Goal: Task Accomplishment & Management: Complete application form

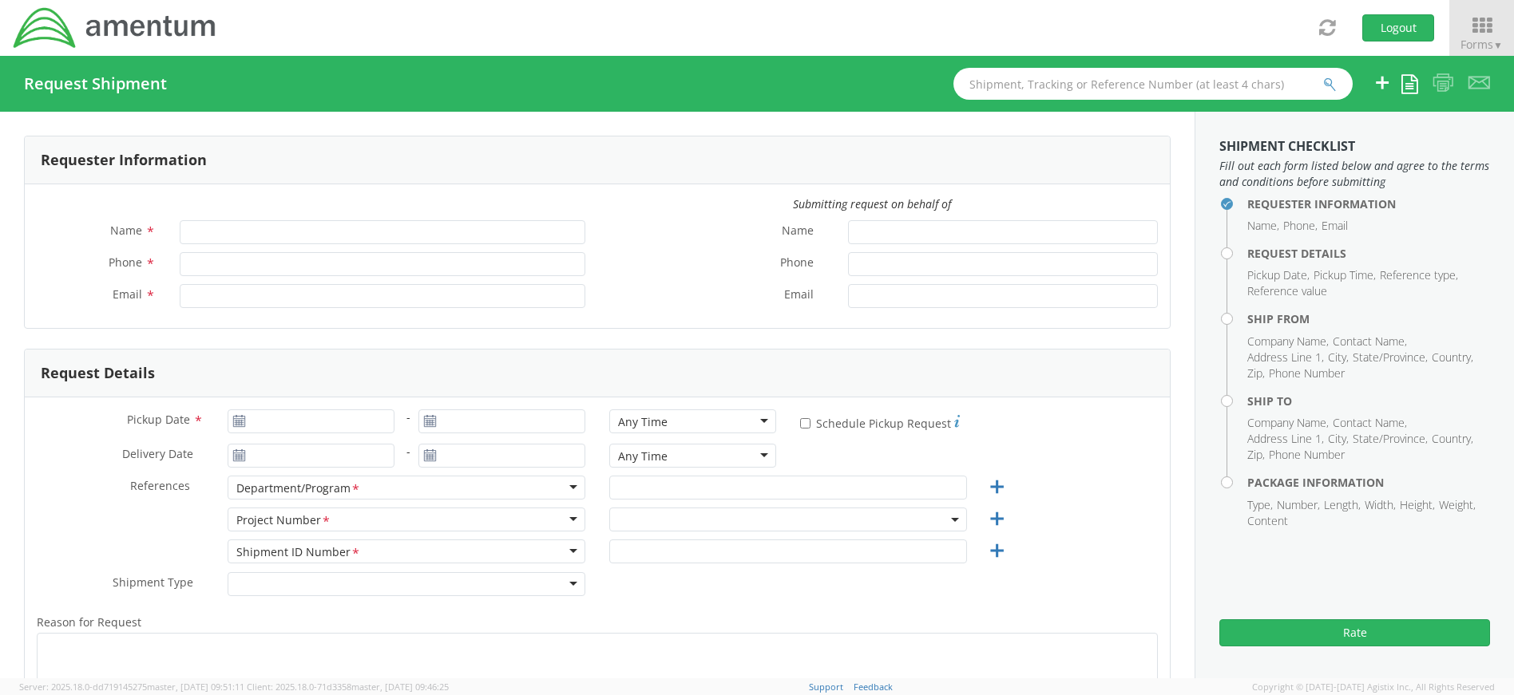
type input "[PERSON_NAME]"
type input "4437371259"
type input "[PERSON_NAME][EMAIL_ADDRESS][PERSON_NAME][DOMAIN_NAME]"
select select "4407.0.0001.0001.TVL"
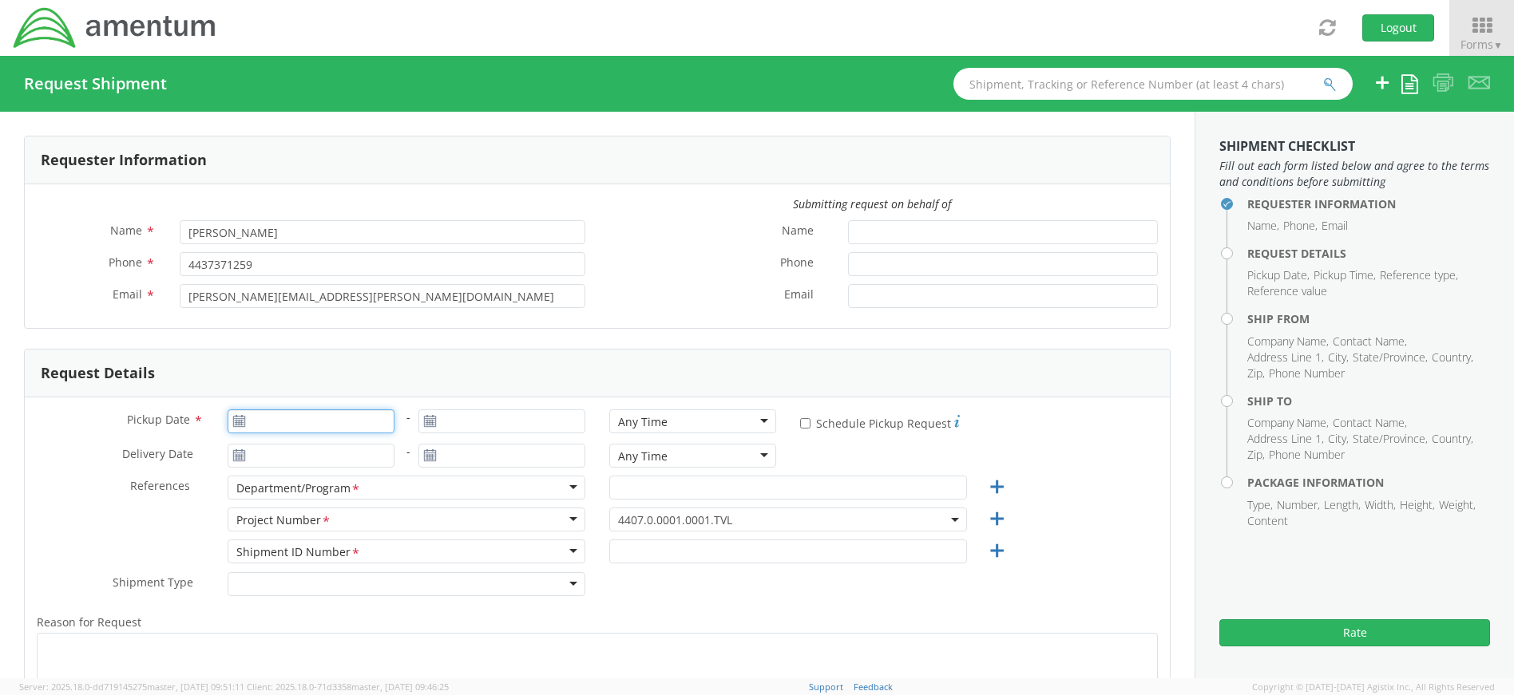
type input "[DATE]"
click at [327, 427] on input "[DATE]" at bounding box center [311, 422] width 167 height 24
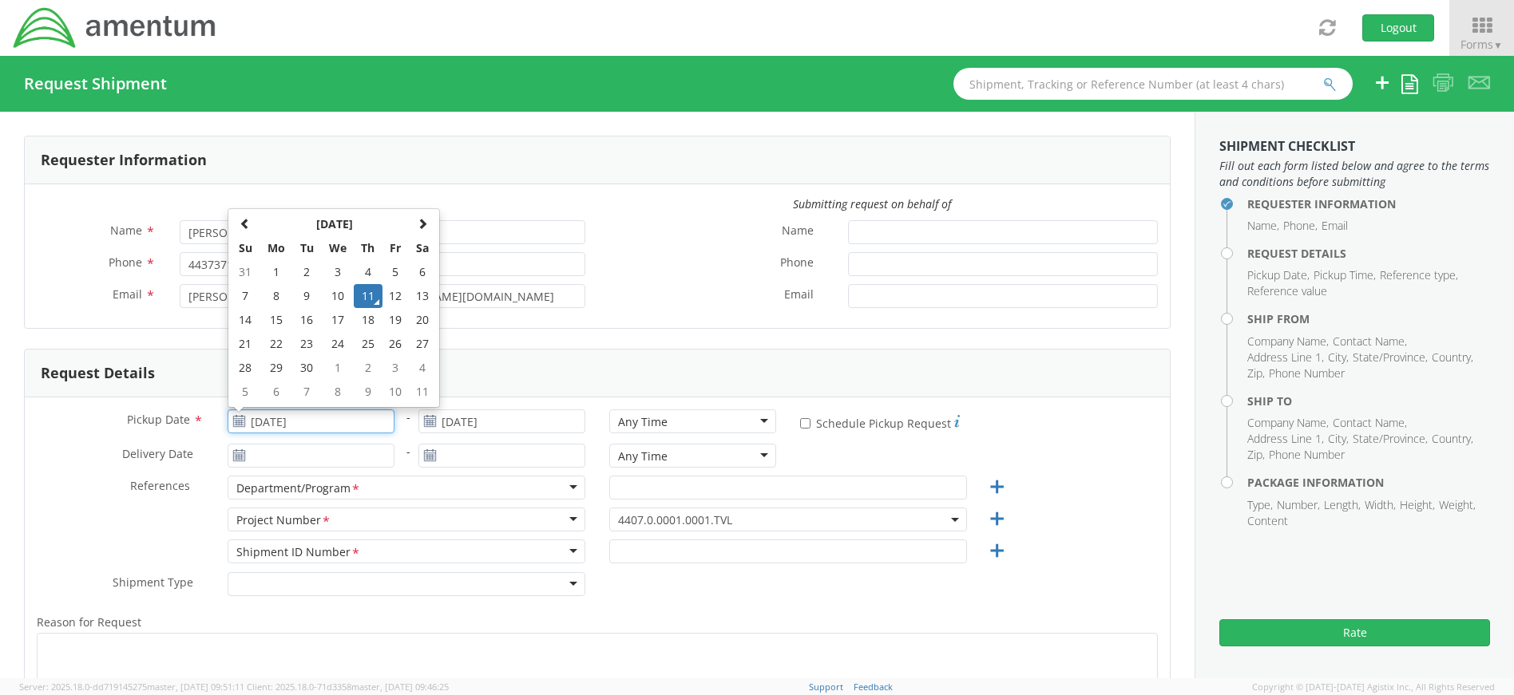
click at [374, 291] on td "11" at bounding box center [368, 296] width 28 height 24
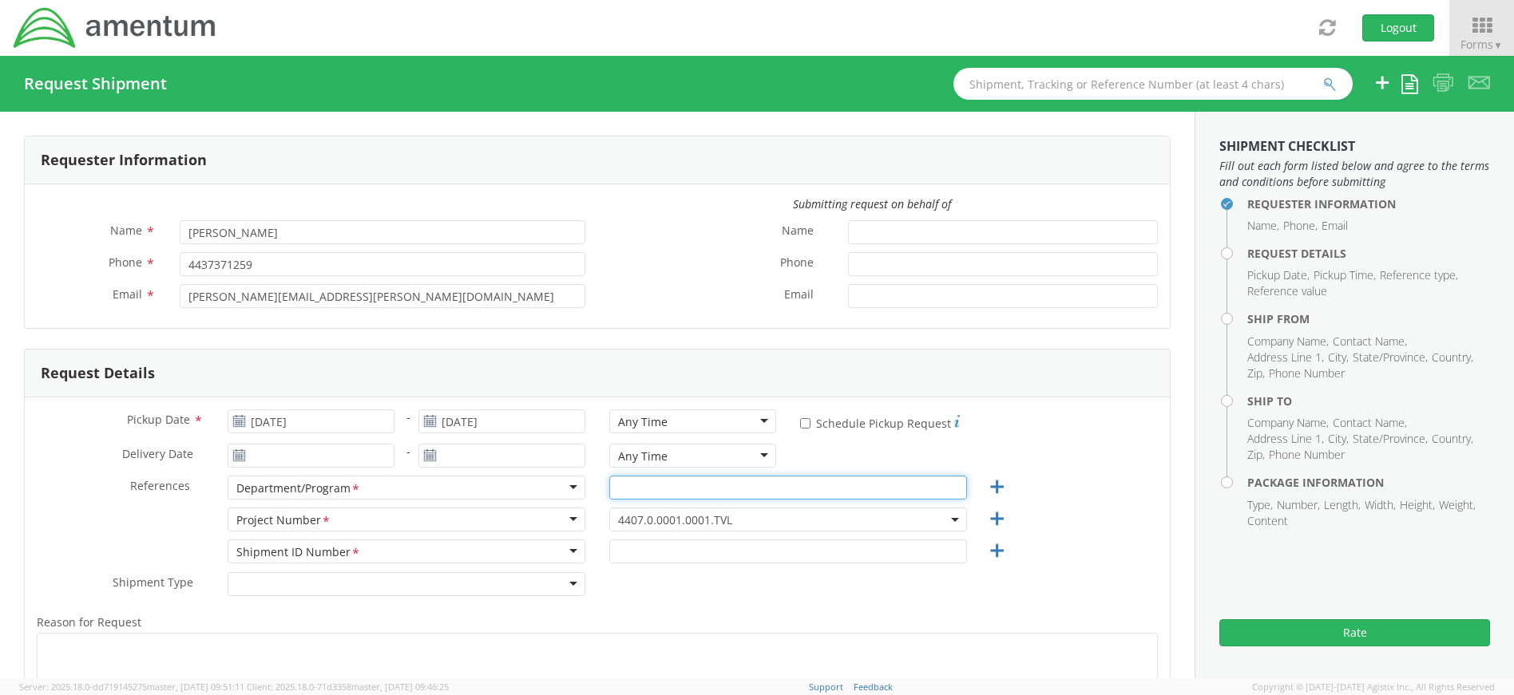
click at [688, 485] on input "text" at bounding box center [788, 488] width 358 height 24
type input "Uniforms"
click at [739, 521] on span "4407.0.0001.0001.TVL" at bounding box center [788, 520] width 340 height 15
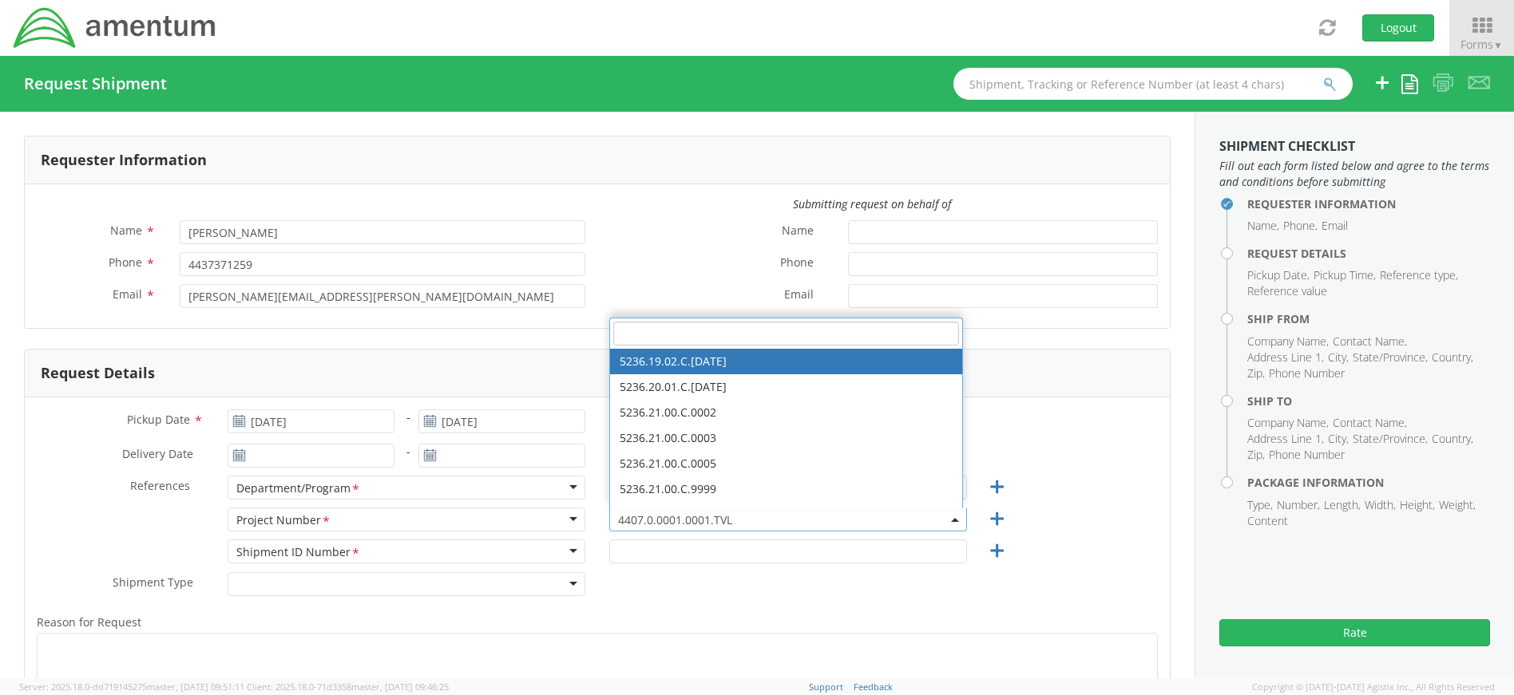
click at [811, 329] on input "search" at bounding box center [786, 334] width 346 height 24
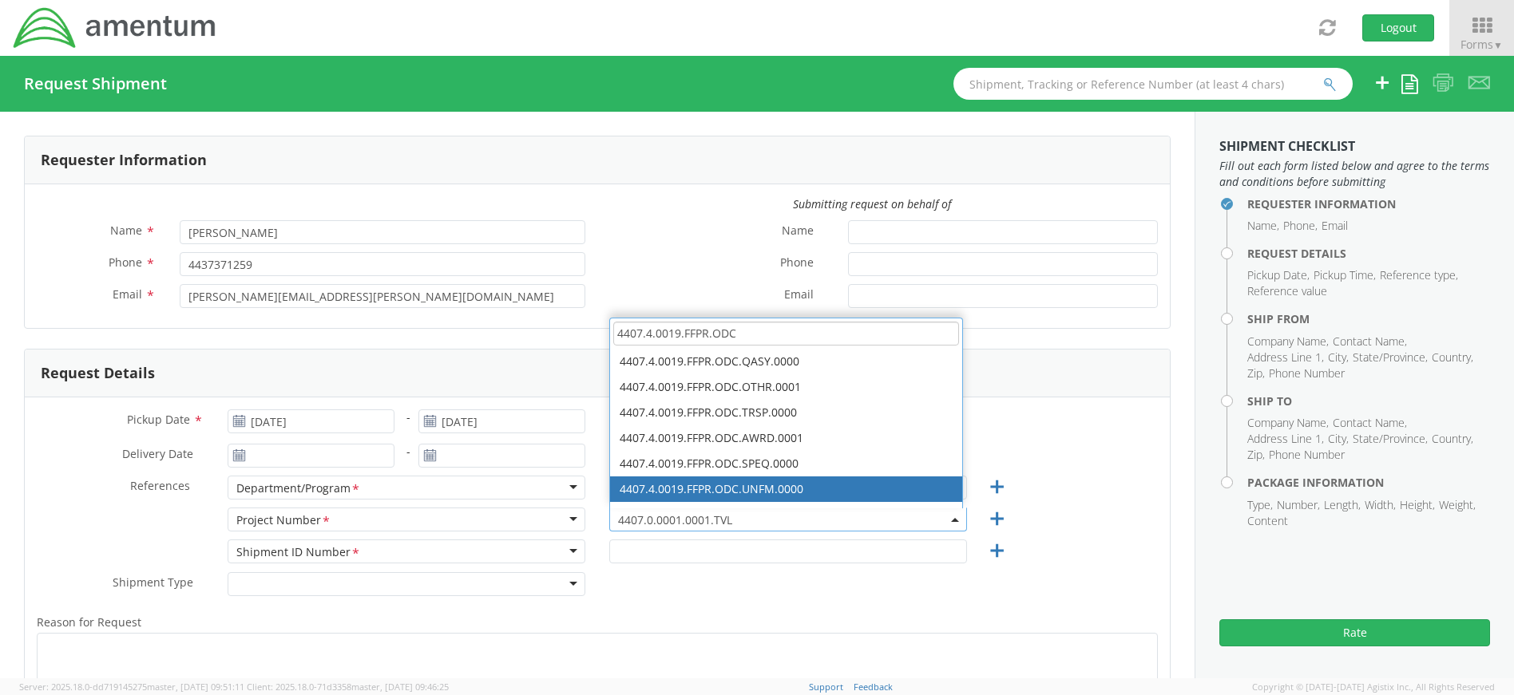
type input "4407.4.0019.FFPR.ODC"
select select "4407.4.0019.FFPR.ODC.UNFM.0000"
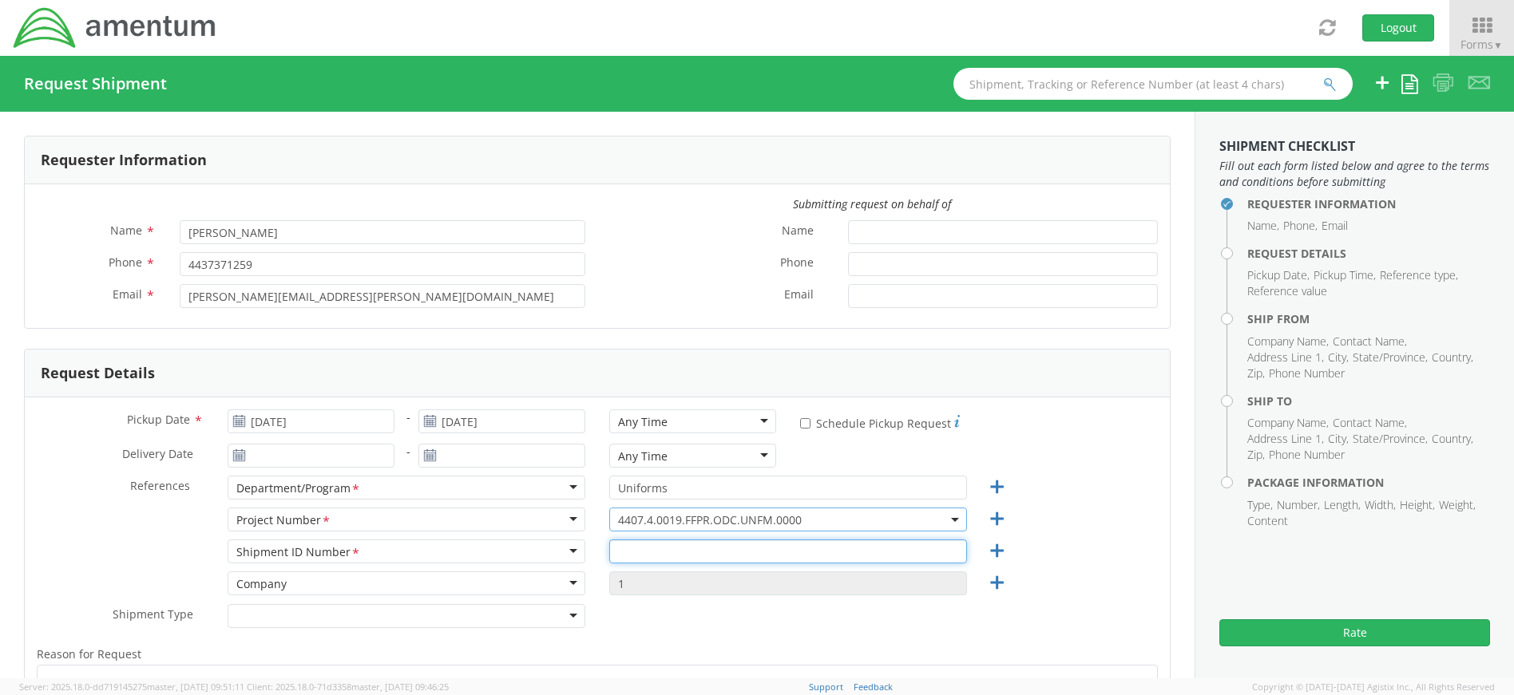
click at [773, 557] on input "text" at bounding box center [788, 552] width 358 height 24
type input "4437371259"
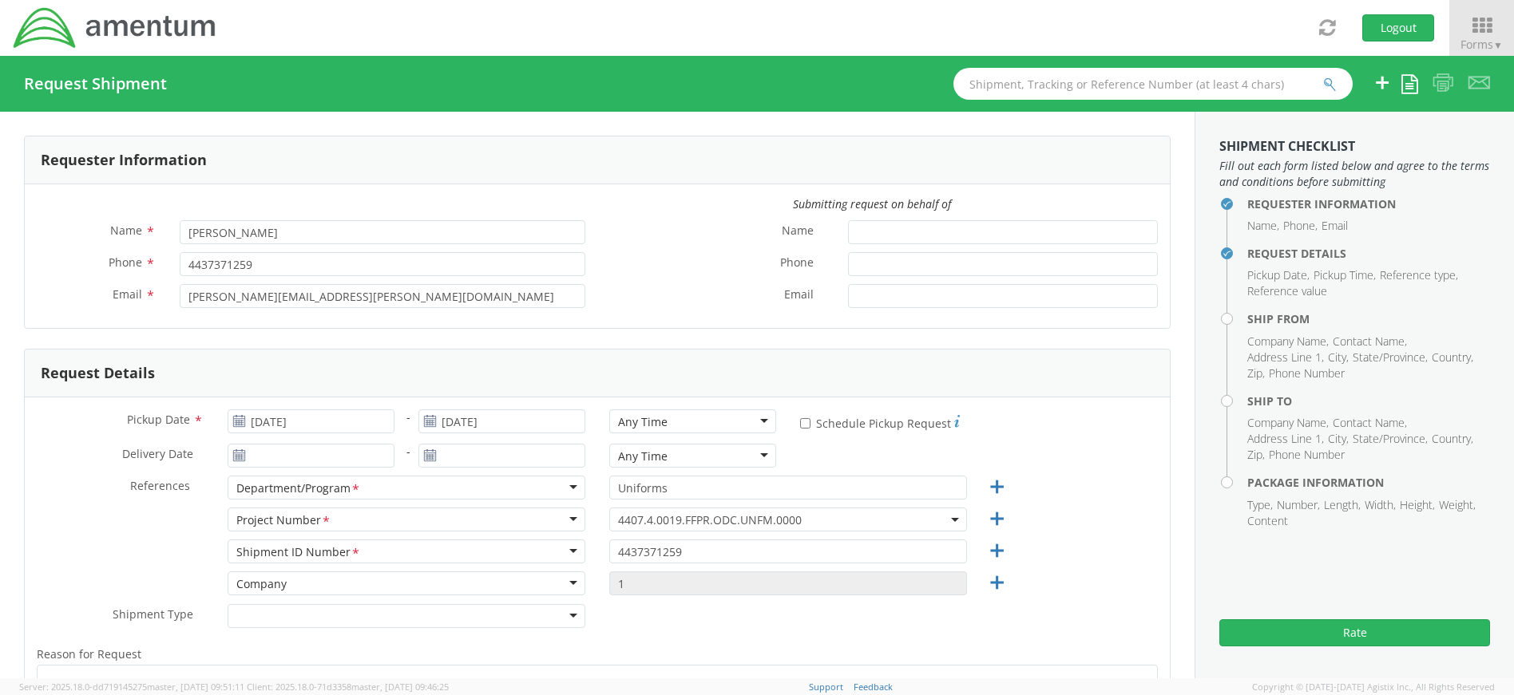
click at [1108, 564] on div "Shipment ID Number <span class="required">*</span> Shipment ID Number * Account…" at bounding box center [597, 556] width 1145 height 32
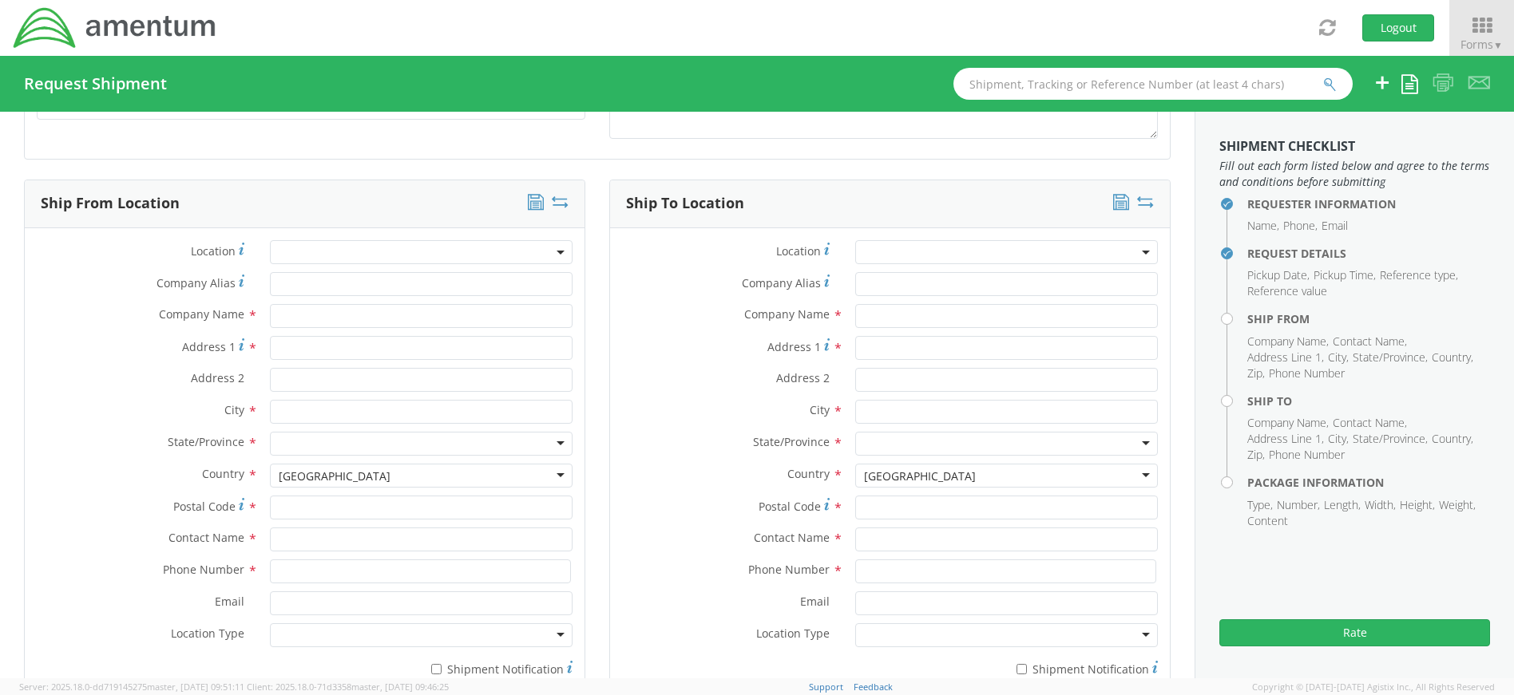
scroll to position [719, 0]
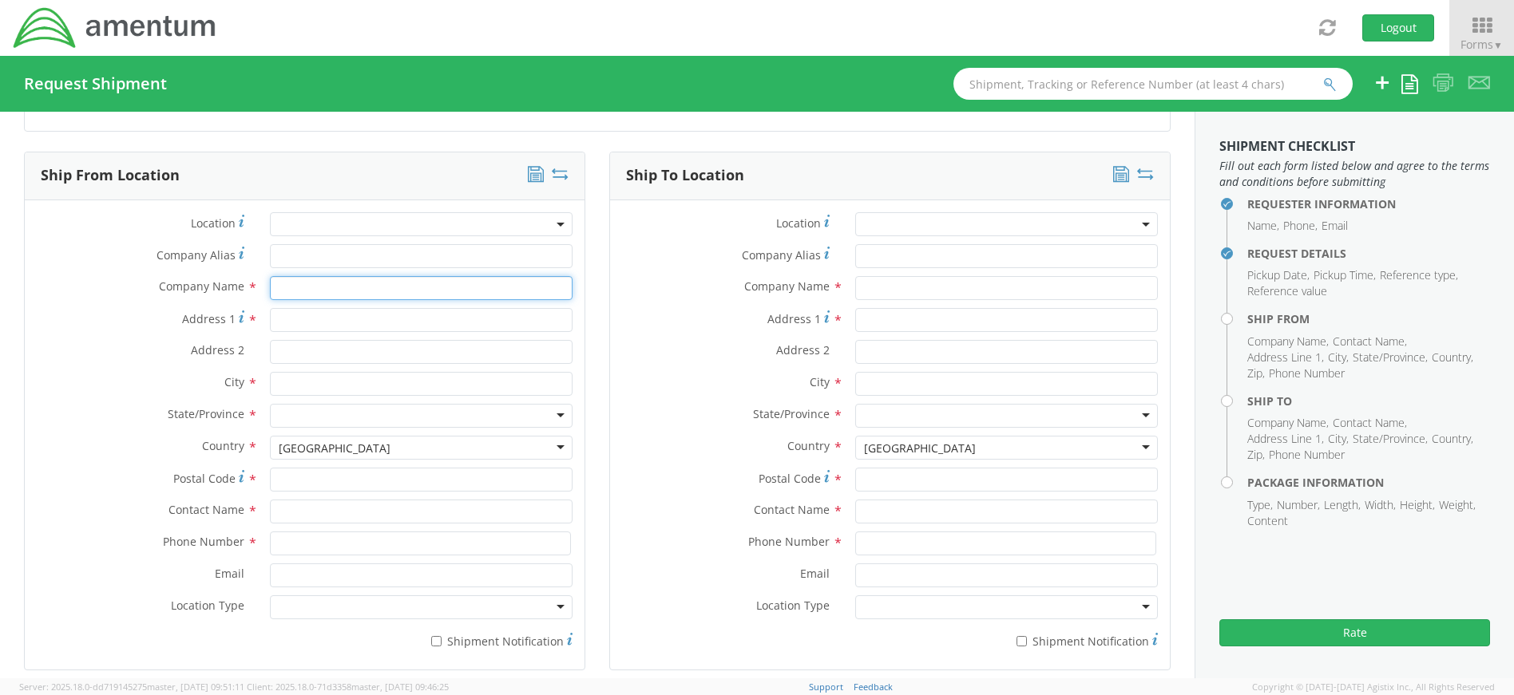
click at [294, 294] on input "text" at bounding box center [421, 288] width 303 height 24
type input "Amentum"
type input "[STREET_ADDRESS]"
type input "Suite 400"
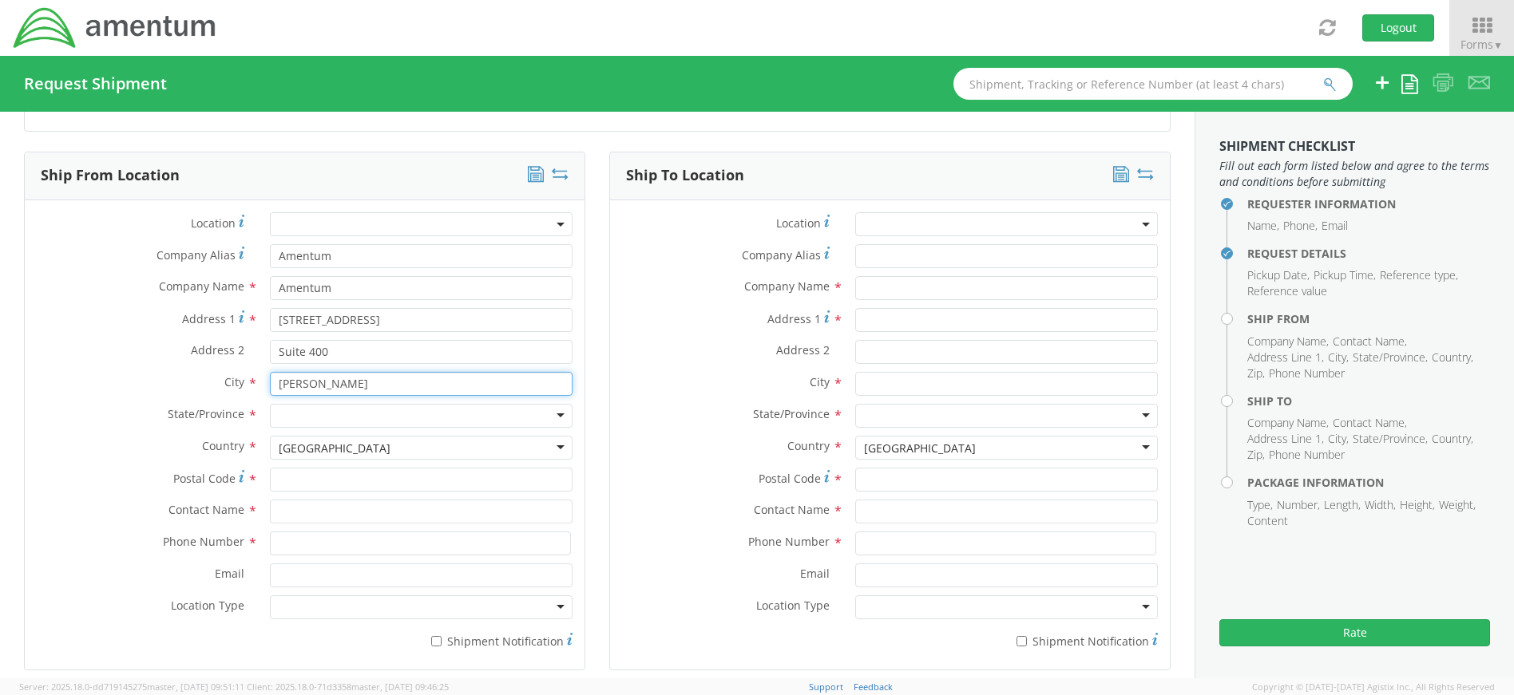
drag, startPoint x: 328, startPoint y: 383, endPoint x: 248, endPoint y: 378, distance: 80.0
click at [248, 378] on div "City * Jessup" at bounding box center [305, 384] width 560 height 24
type input "[GEOGRAPHIC_DATA]"
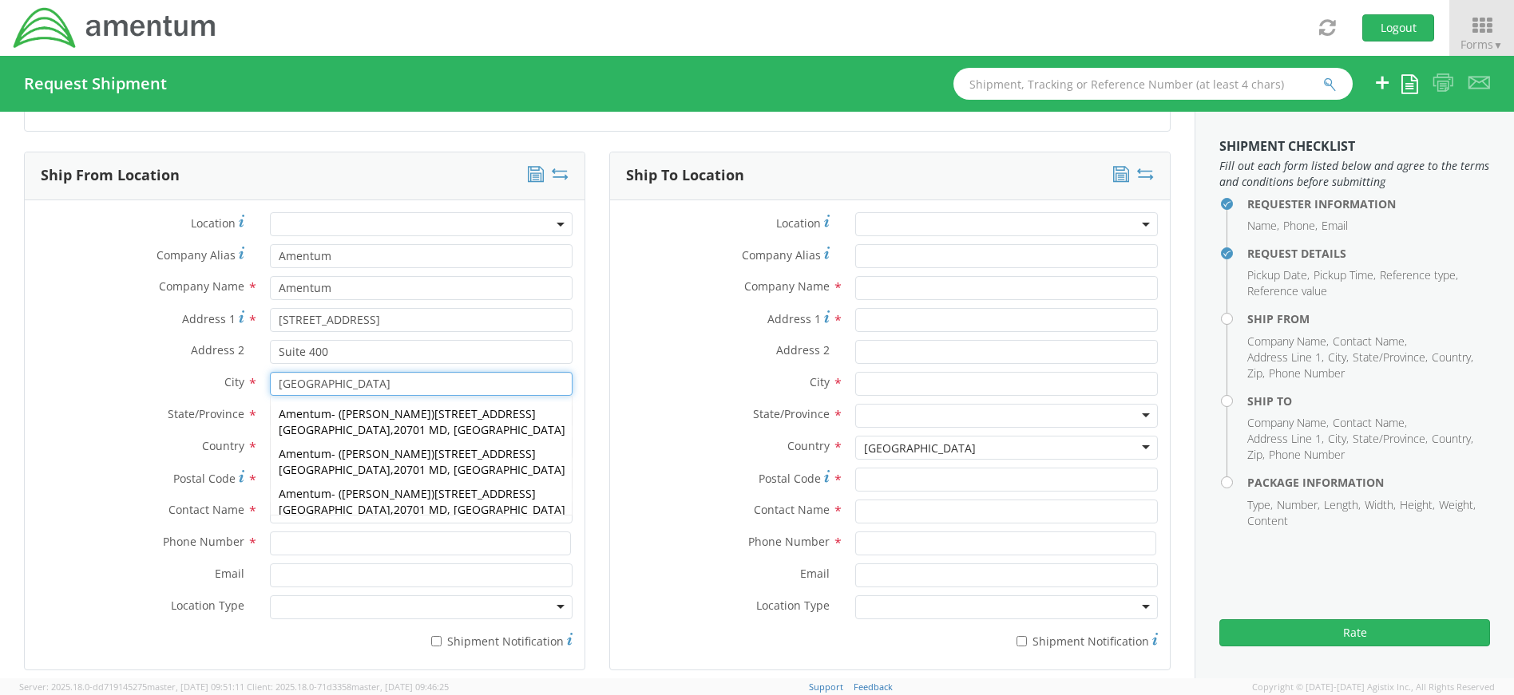
click at [363, 424] on strong "[GEOGRAPHIC_DATA]" at bounding box center [335, 429] width 112 height 15
type input "20701"
type input "[PERSON_NAME]"
type input "[GEOGRAPHIC_DATA]"
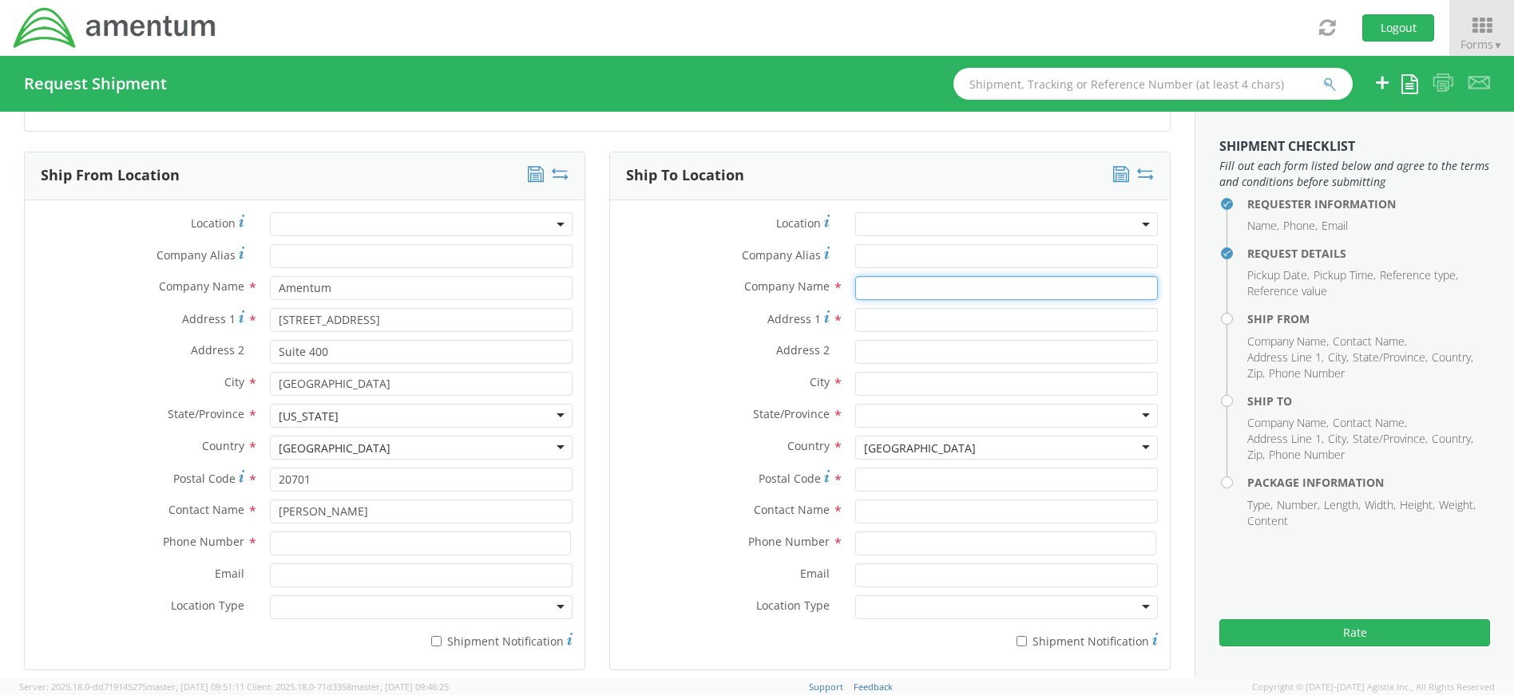
click at [866, 291] on input "text" at bounding box center [1006, 288] width 303 height 24
click at [1167, 271] on div "Ship To Location Location * Company Alias * Company Name * Address 1 * Address …" at bounding box center [889, 421] width 585 height 539
click at [920, 288] on input "text" at bounding box center [1006, 288] width 303 height 24
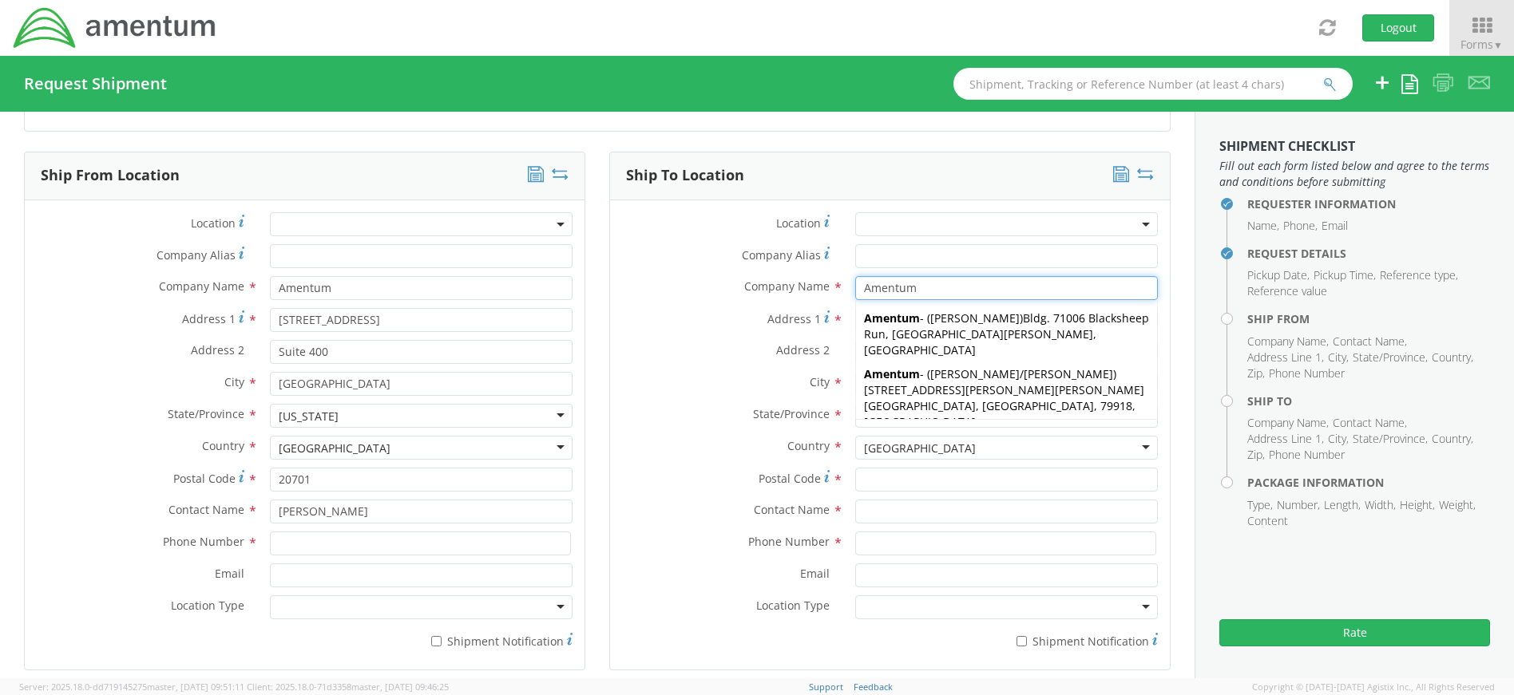
type input "Amentum"
click at [1175, 284] on div "Requester Information Submitting request on behalf of Name * Corrina Watson Pho…" at bounding box center [597, 589] width 1195 height 2392
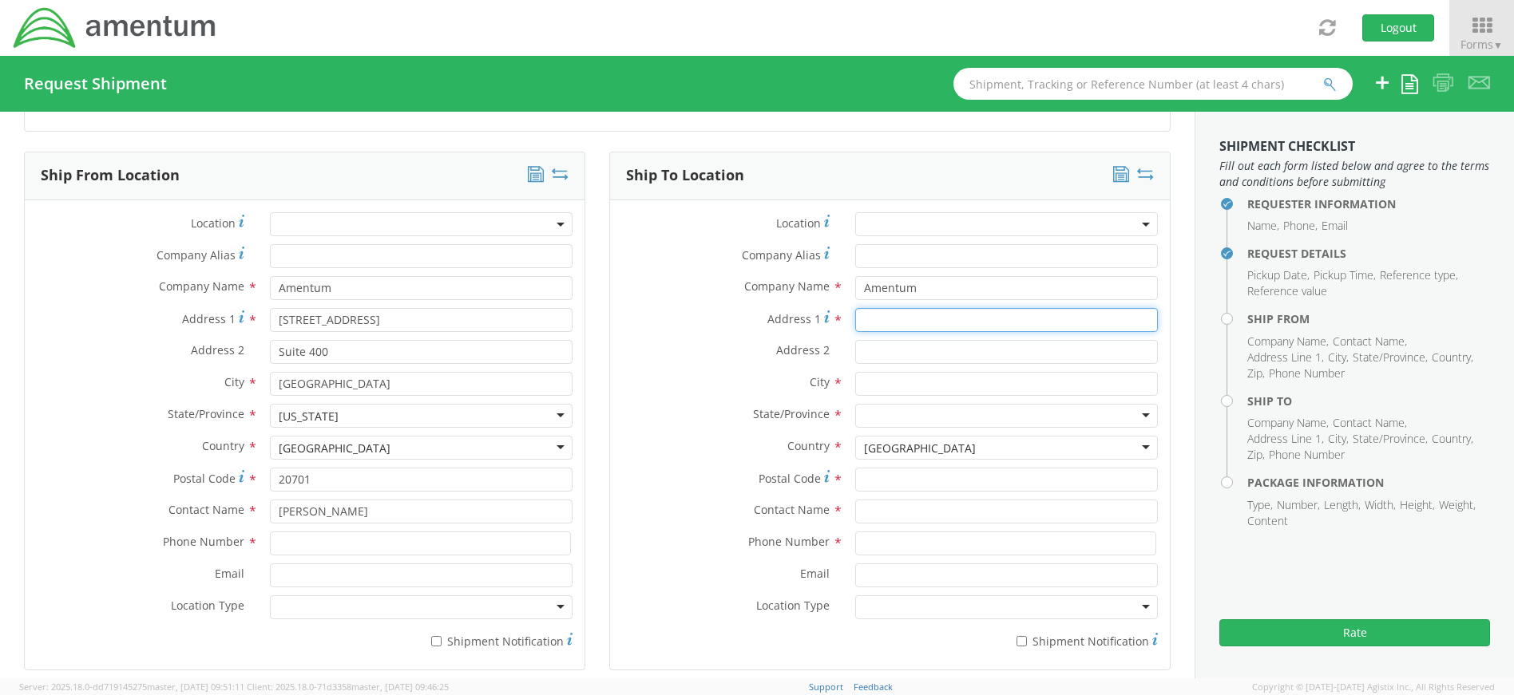
click at [953, 319] on input "Address 1 *" at bounding box center [1006, 320] width 303 height 24
click at [1001, 321] on input "5350" at bounding box center [1006, 320] width 303 height 24
type input "[STREET_ADDRESS]"
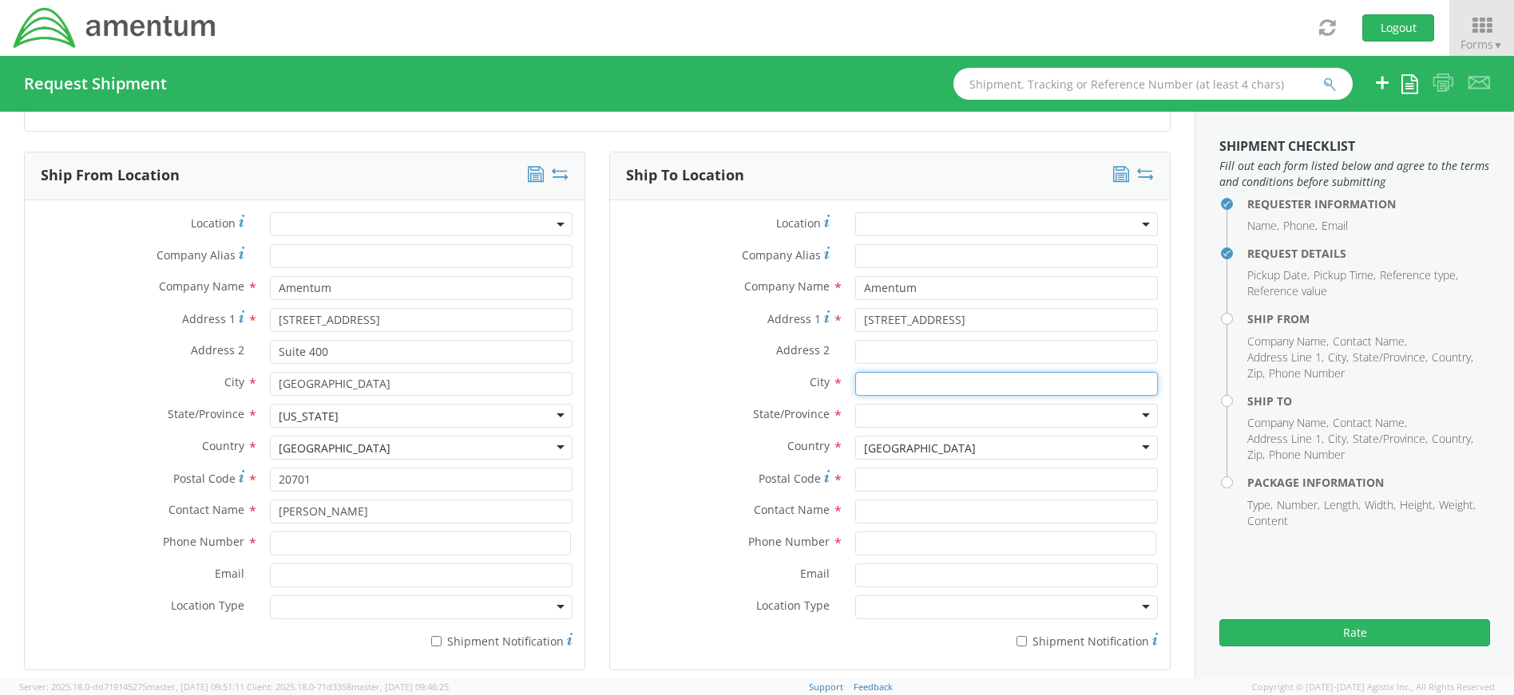
click at [958, 383] on input "text" at bounding box center [1006, 384] width 303 height 24
type input "[GEOGRAPHIC_DATA]"
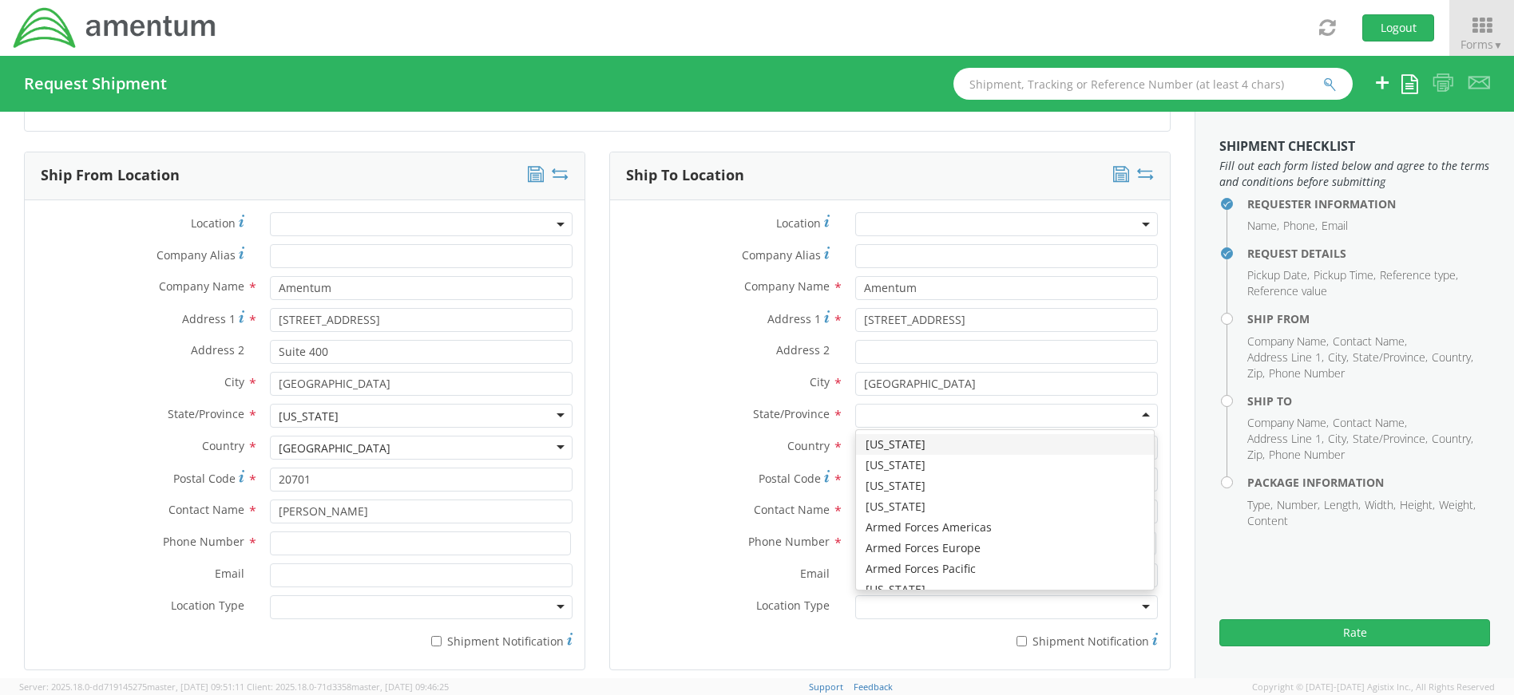
click at [937, 413] on div at bounding box center [1006, 416] width 303 height 24
type input "M"
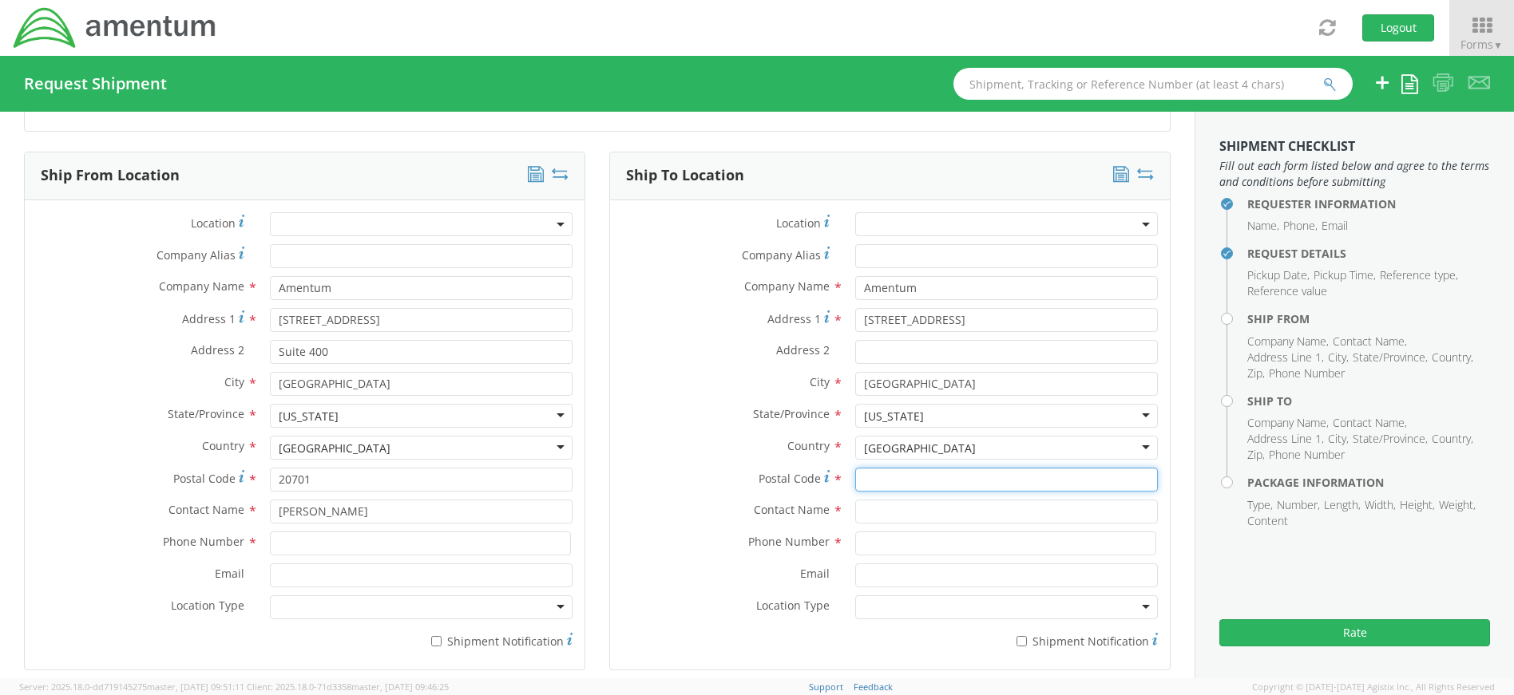
click at [956, 482] on input "Postal Code *" at bounding box center [1006, 480] width 303 height 24
type input "30813"
click at [888, 509] on input "text" at bounding box center [1006, 512] width 303 height 24
type input "[PERSON_NAME]"
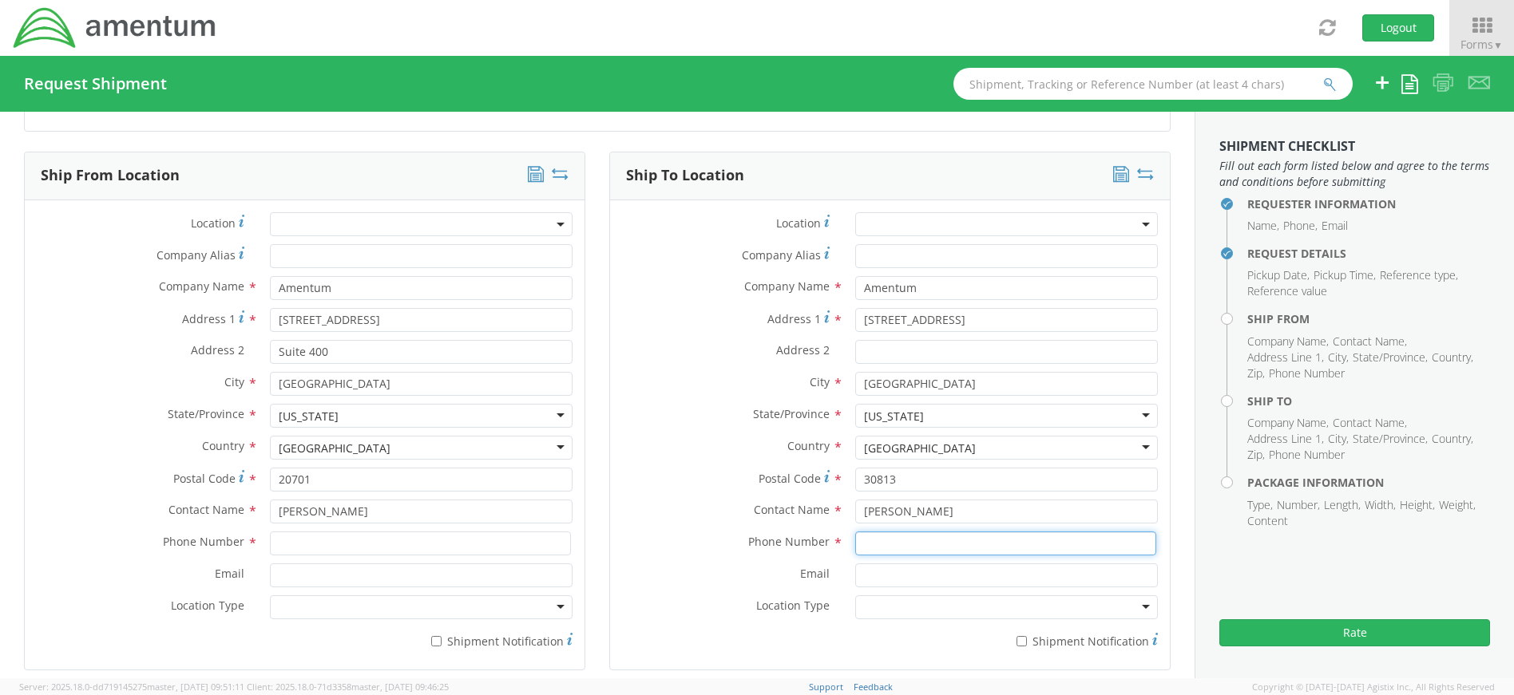
click at [880, 541] on input at bounding box center [1005, 544] width 301 height 24
type input "762020601003"
click at [1163, 521] on div "Ship To Location Location * Company Alias * Company Name * Amentum Amentum Amen…" at bounding box center [889, 421] width 585 height 539
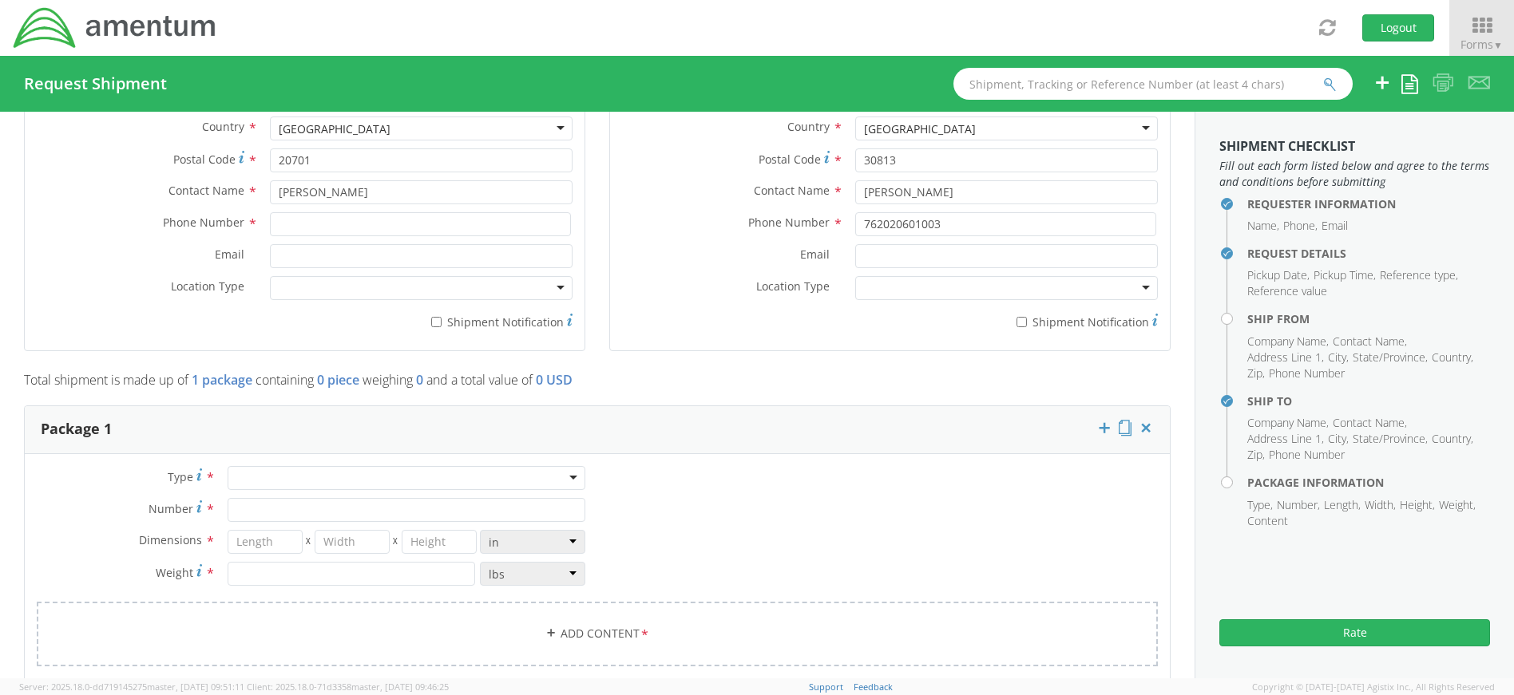
click at [432, 483] on div at bounding box center [407, 478] width 358 height 24
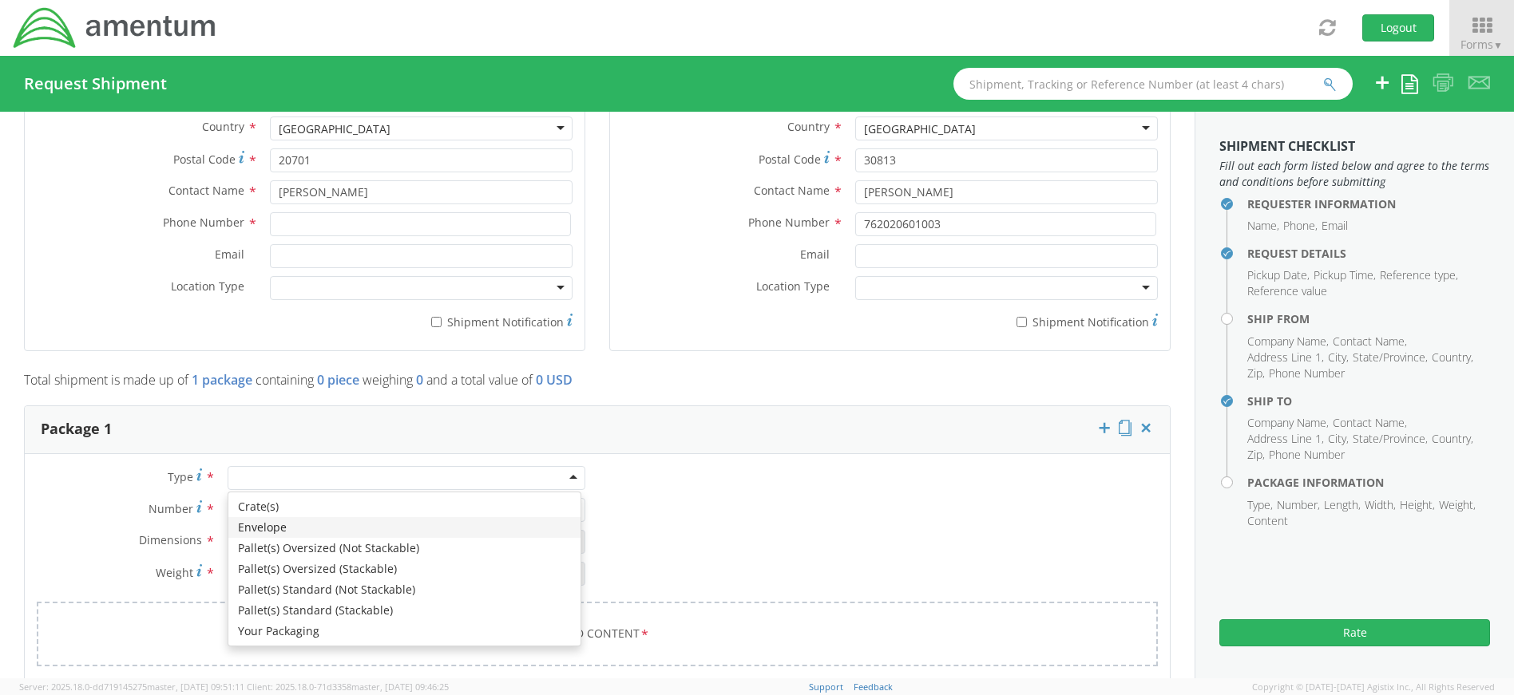
type input "1"
type input "9.5"
type input "12.5"
type input "0.25"
type input "1"
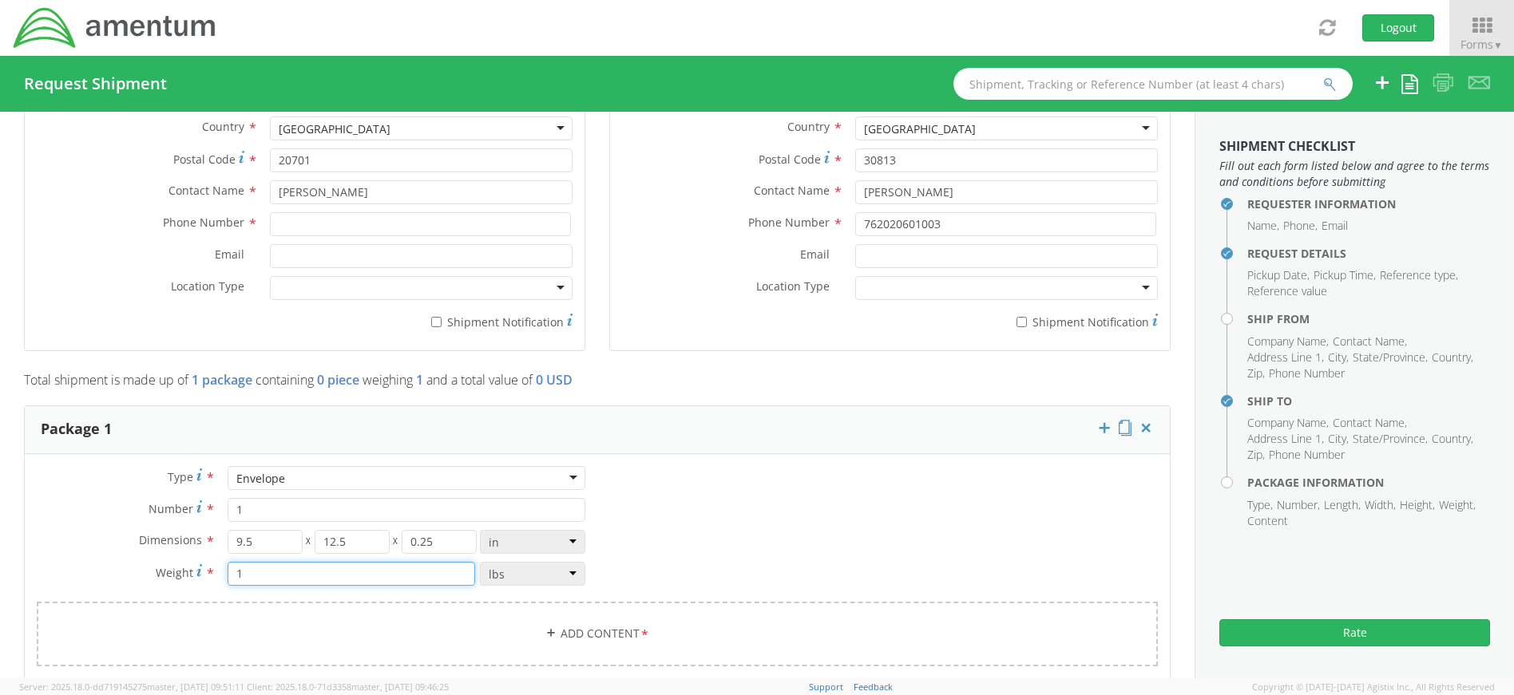
click at [285, 581] on input "1" at bounding box center [352, 574] width 248 height 24
type input "3"
click at [599, 640] on link "Add Content *" at bounding box center [597, 634] width 1121 height 65
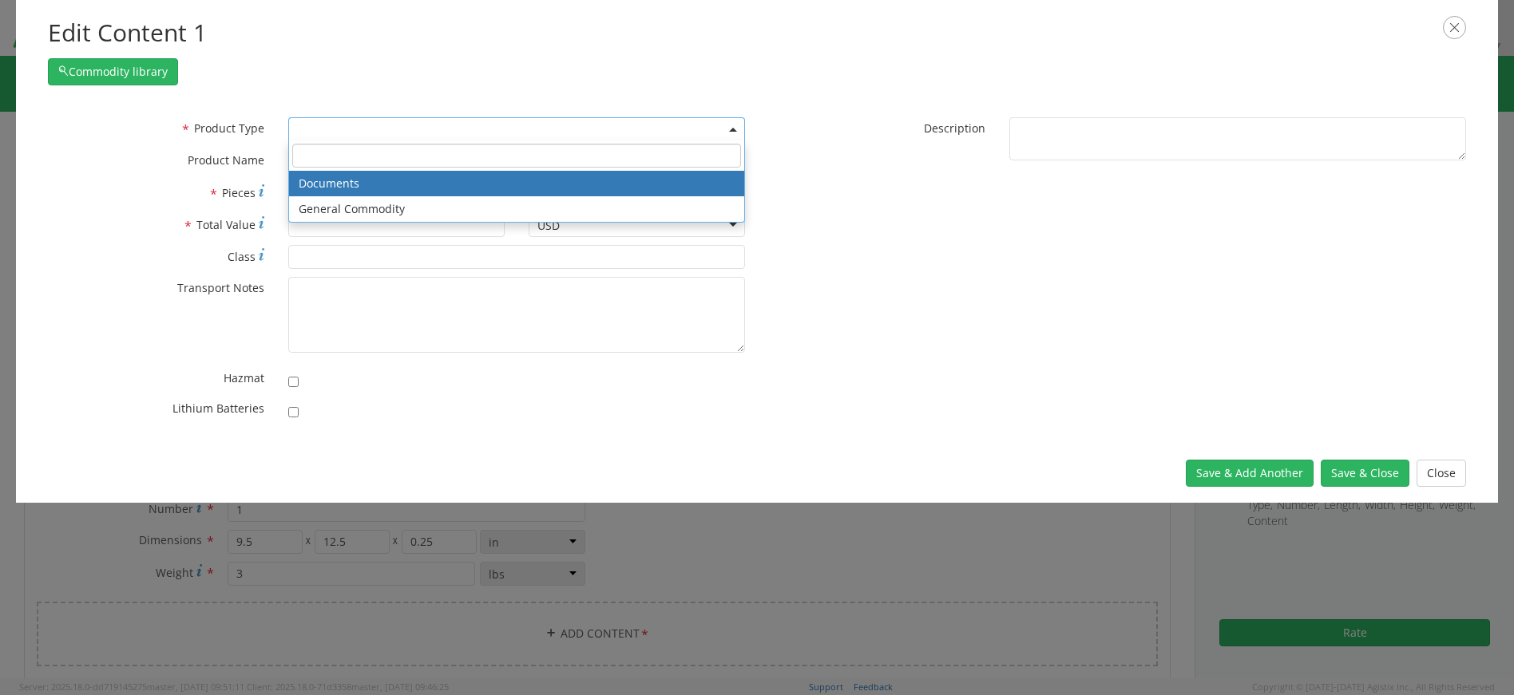
click at [312, 130] on span at bounding box center [516, 129] width 457 height 24
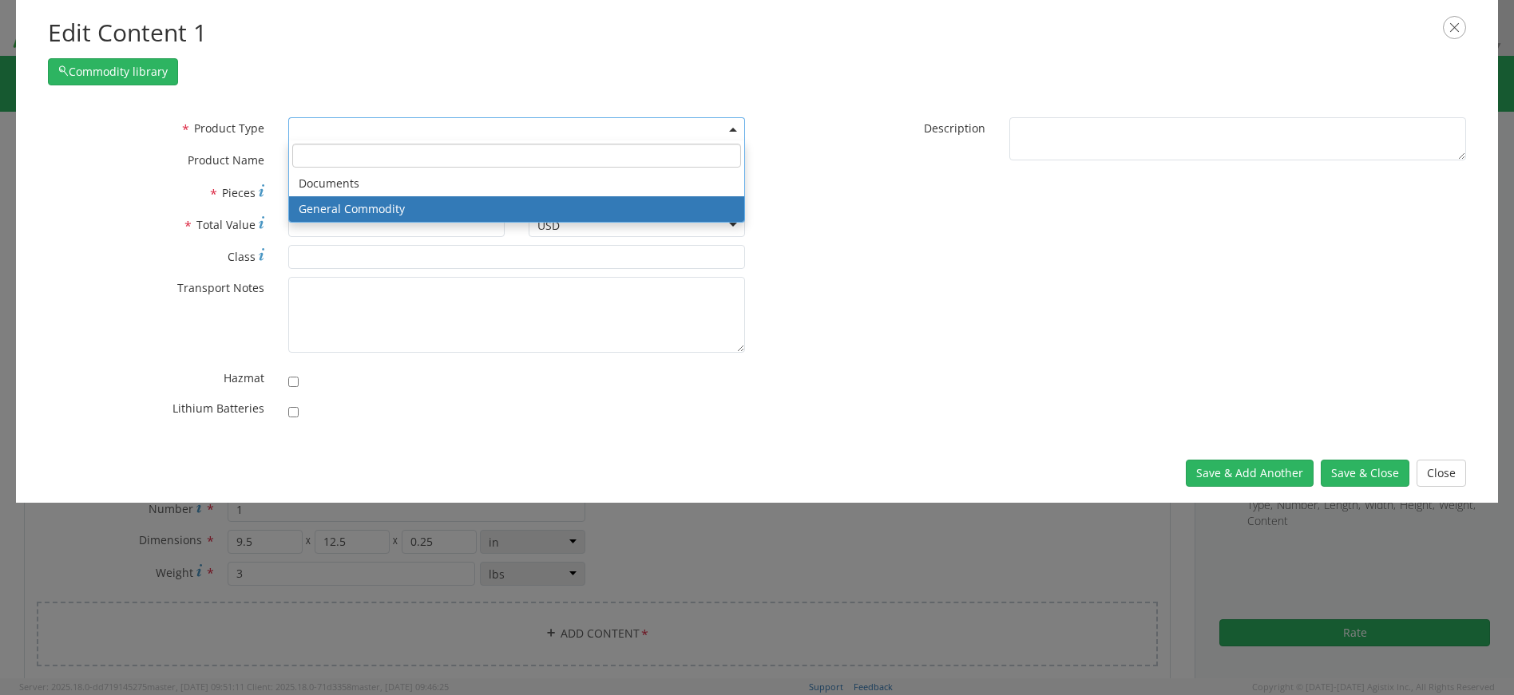
select select "COMMODITY"
type input "General Commodity"
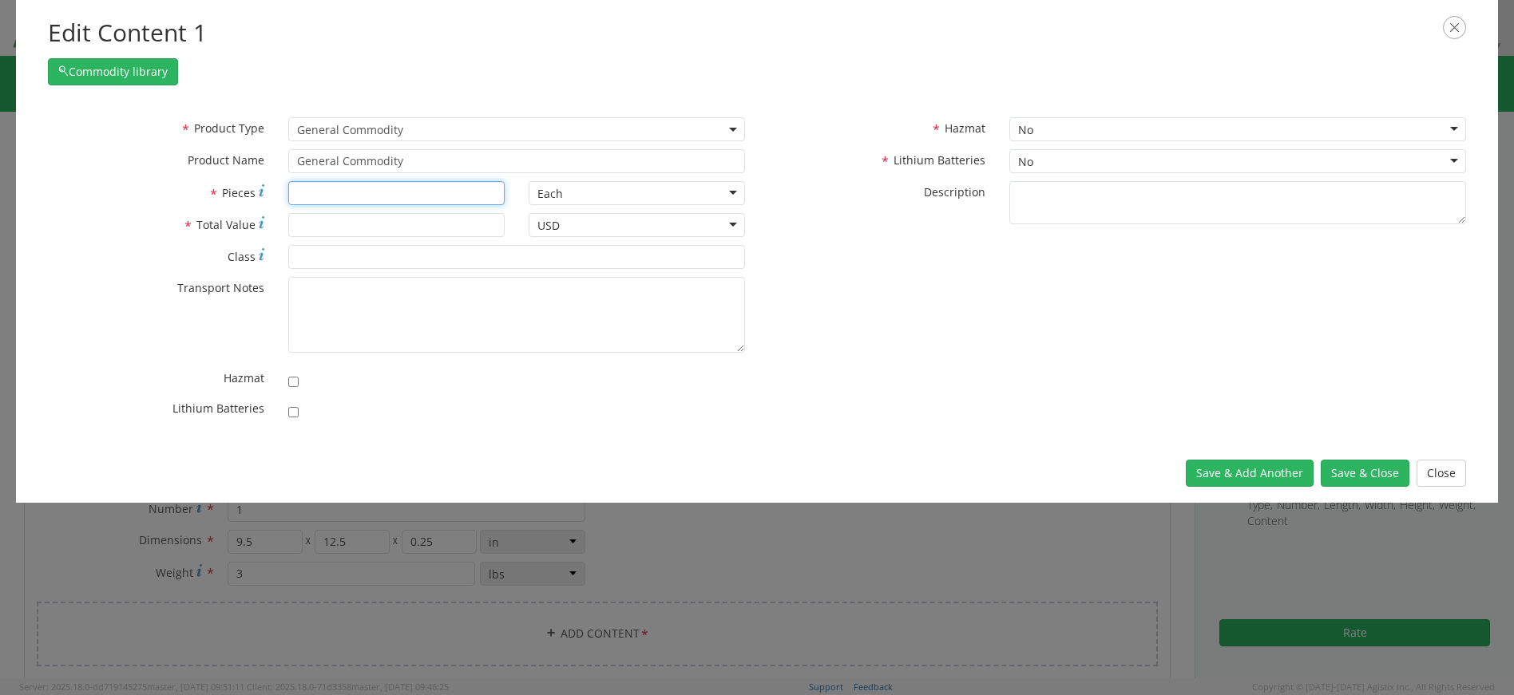
click at [348, 189] on input "* Pieces" at bounding box center [396, 193] width 216 height 24
type input "1"
click at [353, 220] on input "* Total Value" at bounding box center [396, 225] width 216 height 24
type input "20"
click at [1377, 476] on button "Save & Close" at bounding box center [1365, 473] width 89 height 27
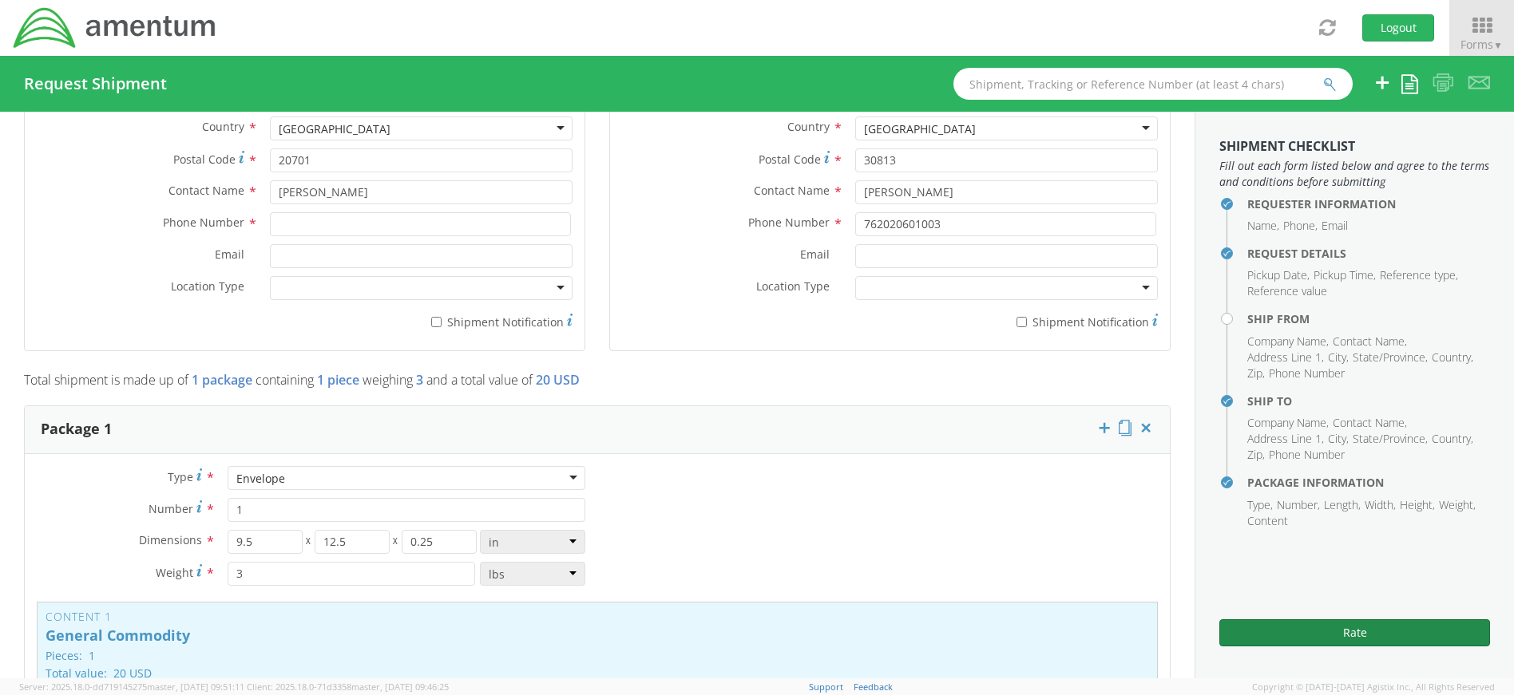
click at [1380, 639] on button "Rate" at bounding box center [1354, 633] width 271 height 27
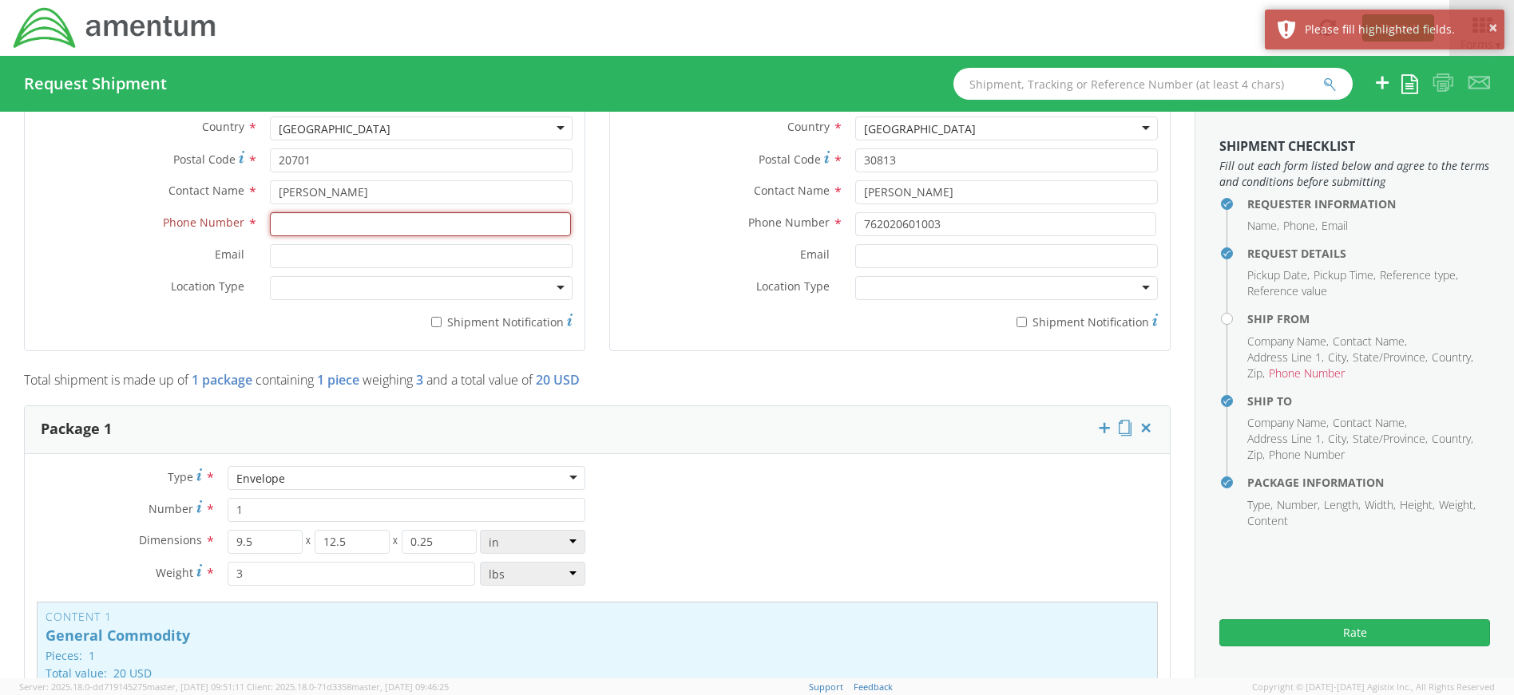
click at [416, 219] on input at bounding box center [420, 224] width 301 height 24
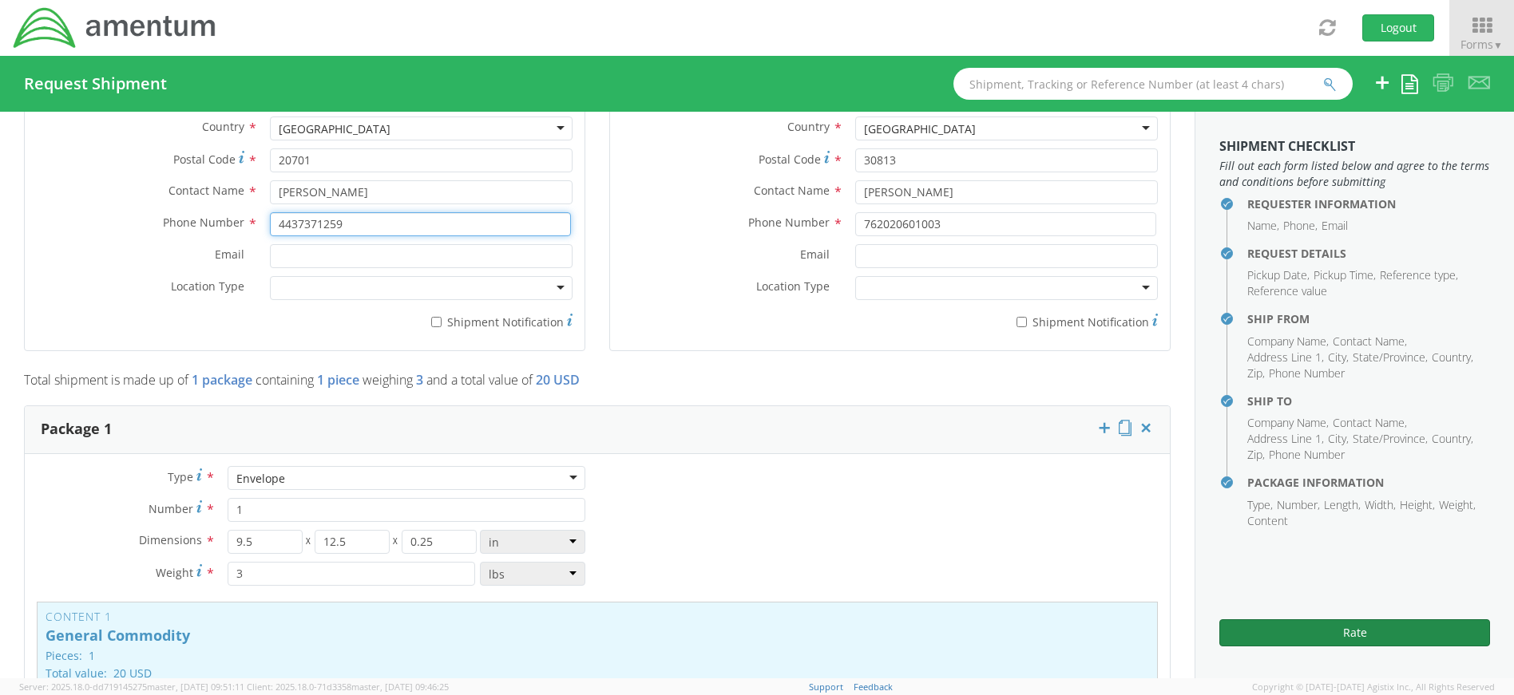
type input "4437371259"
click at [1344, 624] on button "Rate" at bounding box center [1354, 633] width 271 height 27
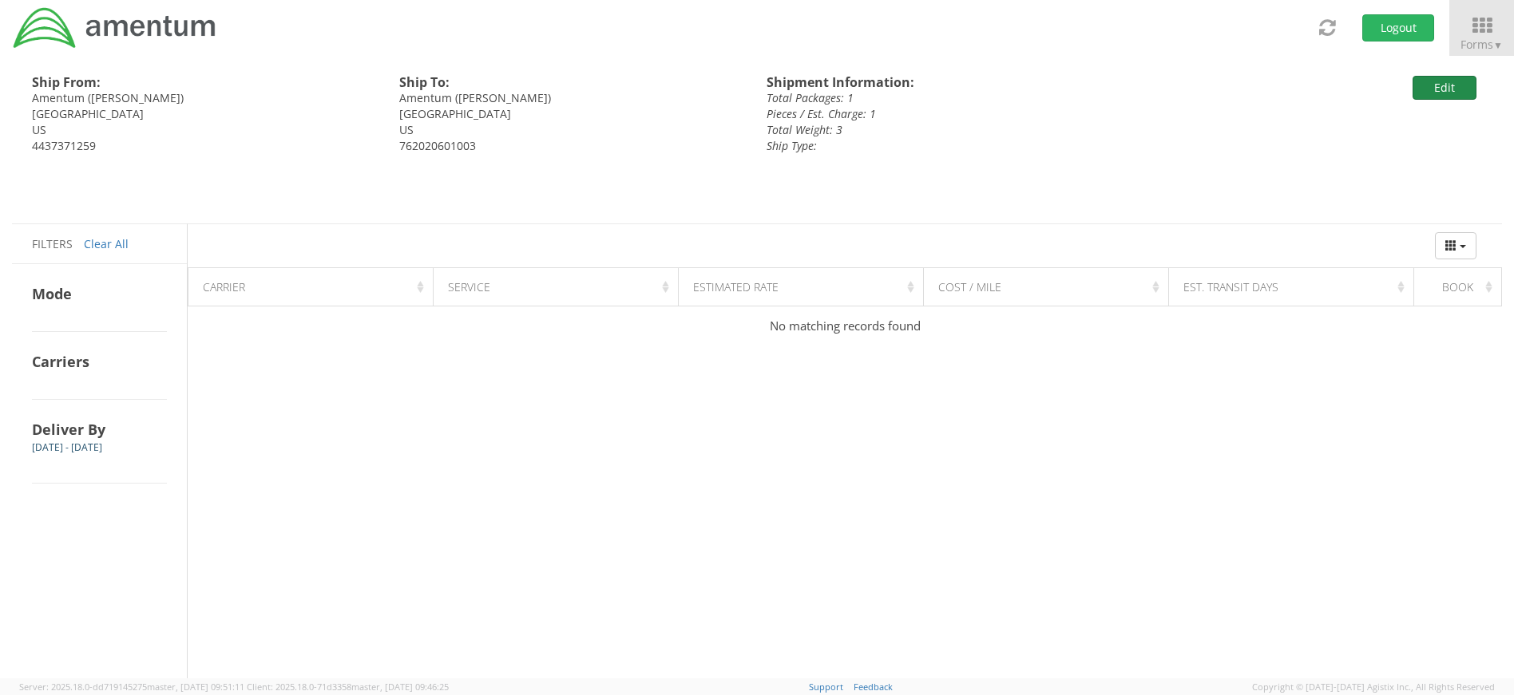
click at [1452, 85] on button "Edit" at bounding box center [1445, 88] width 64 height 24
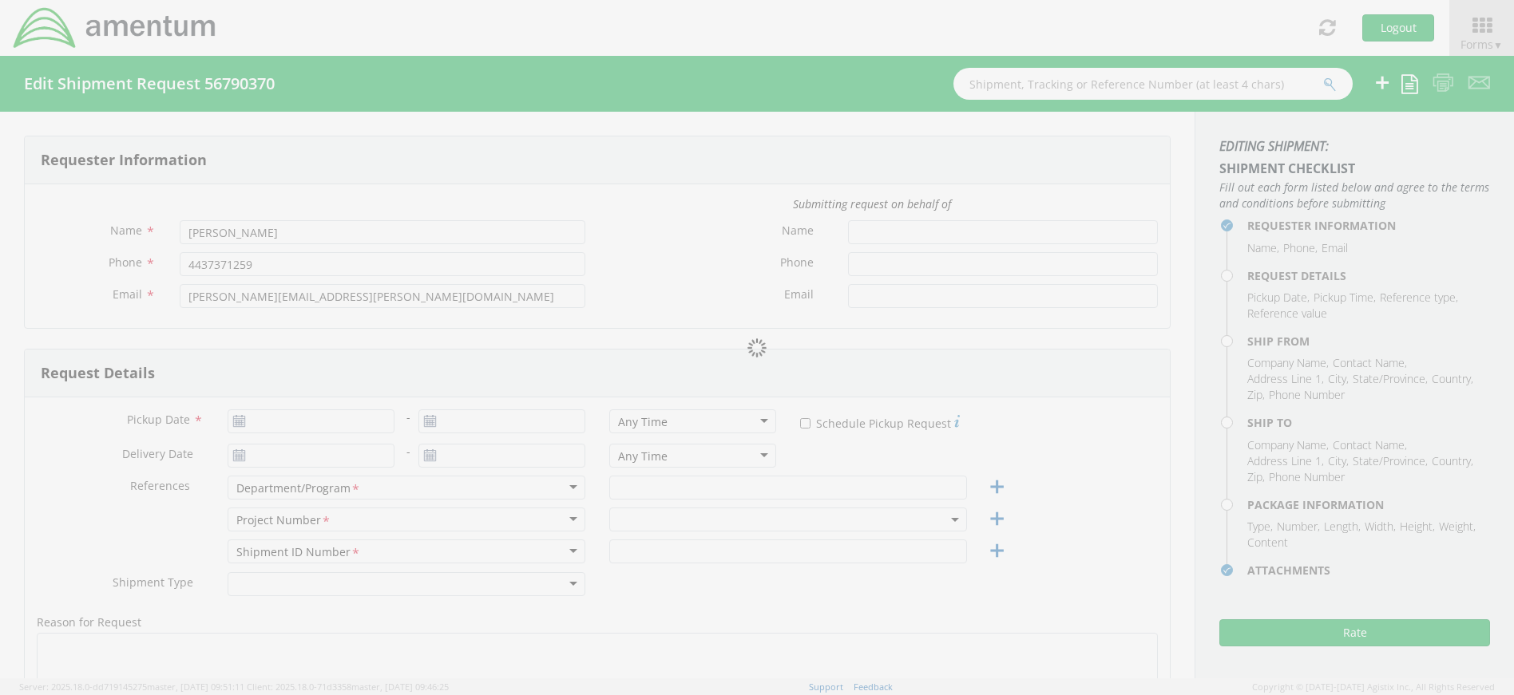
type input "[DATE]"
type input "Uniforms"
type input "4437371259"
select select
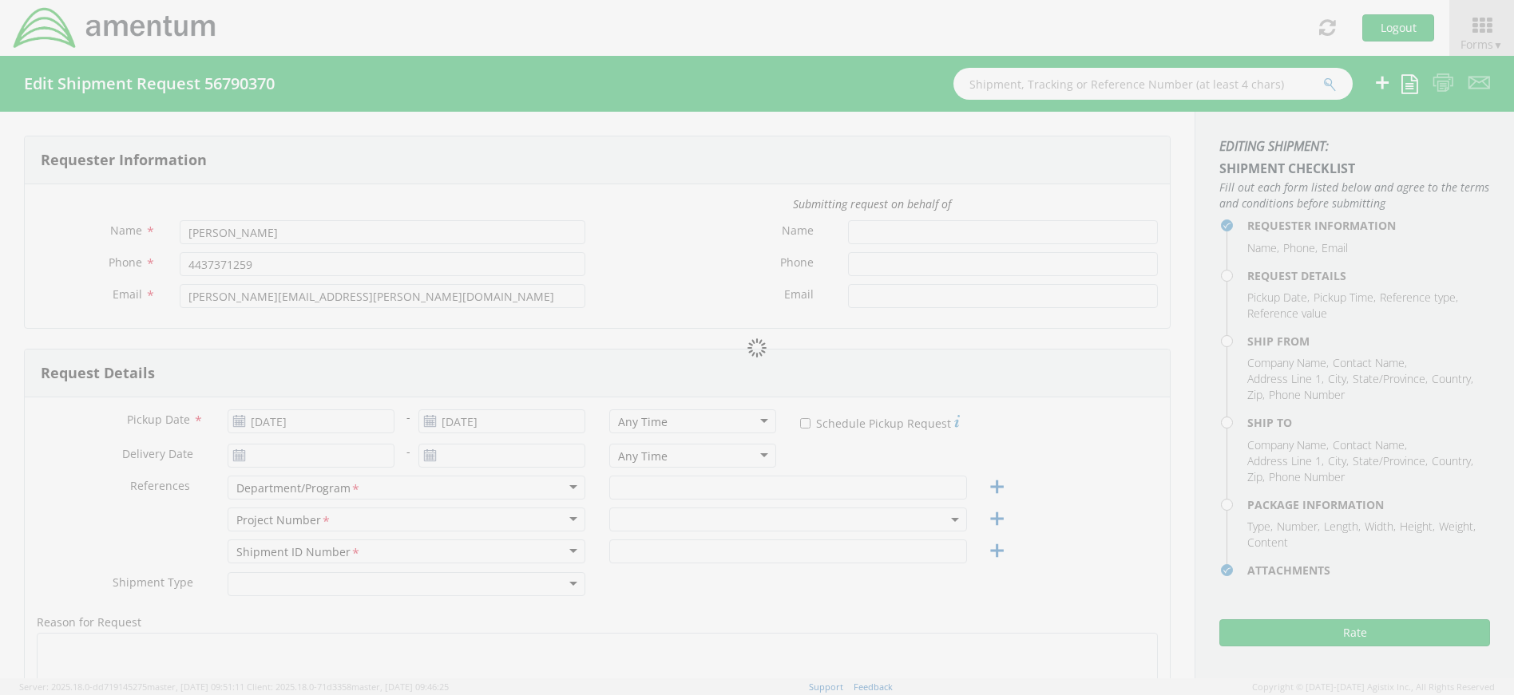
type input "Amentum"
type input "[STREET_ADDRESS]"
type input "Suite 400"
type input "[GEOGRAPHIC_DATA]"
type input "20701"
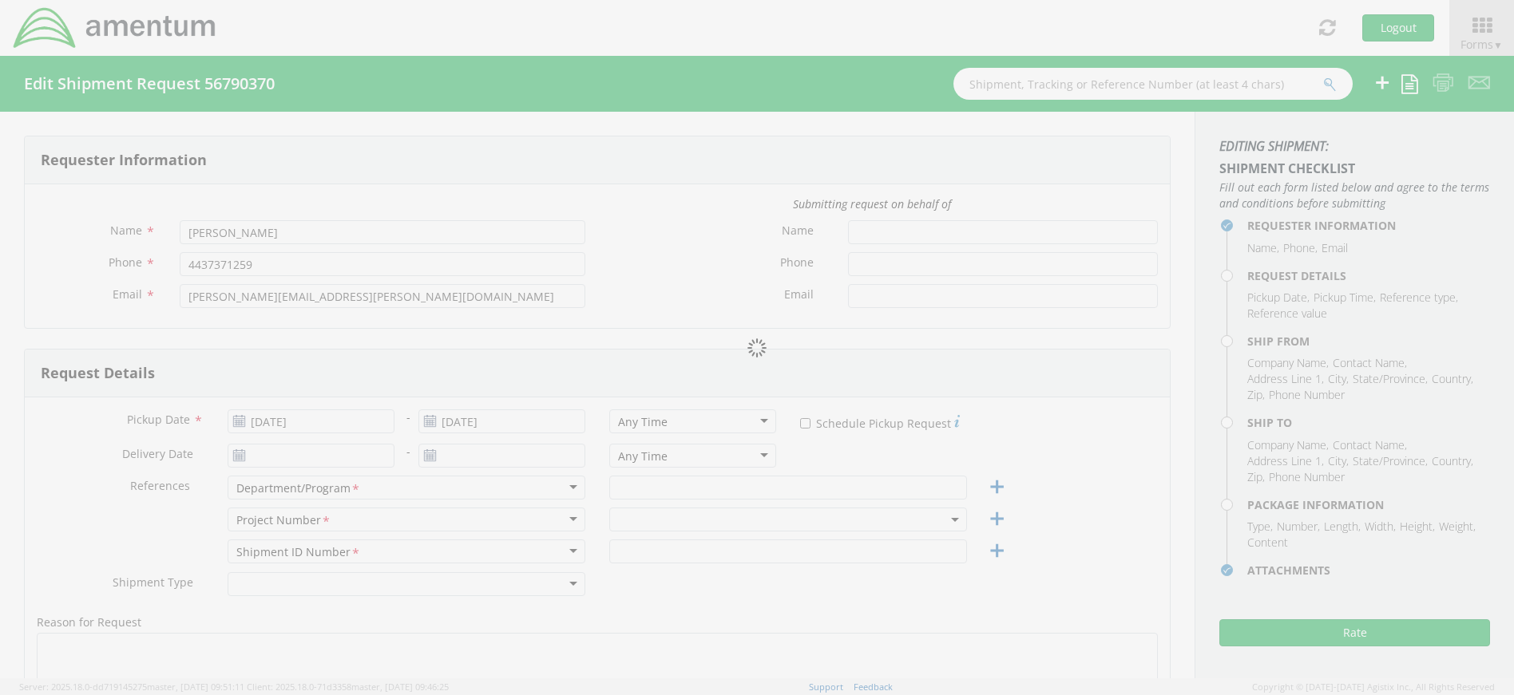
type input "[PERSON_NAME]"
type input "4437371259"
select select
type input "Amentum"
type input "[STREET_ADDRESS]"
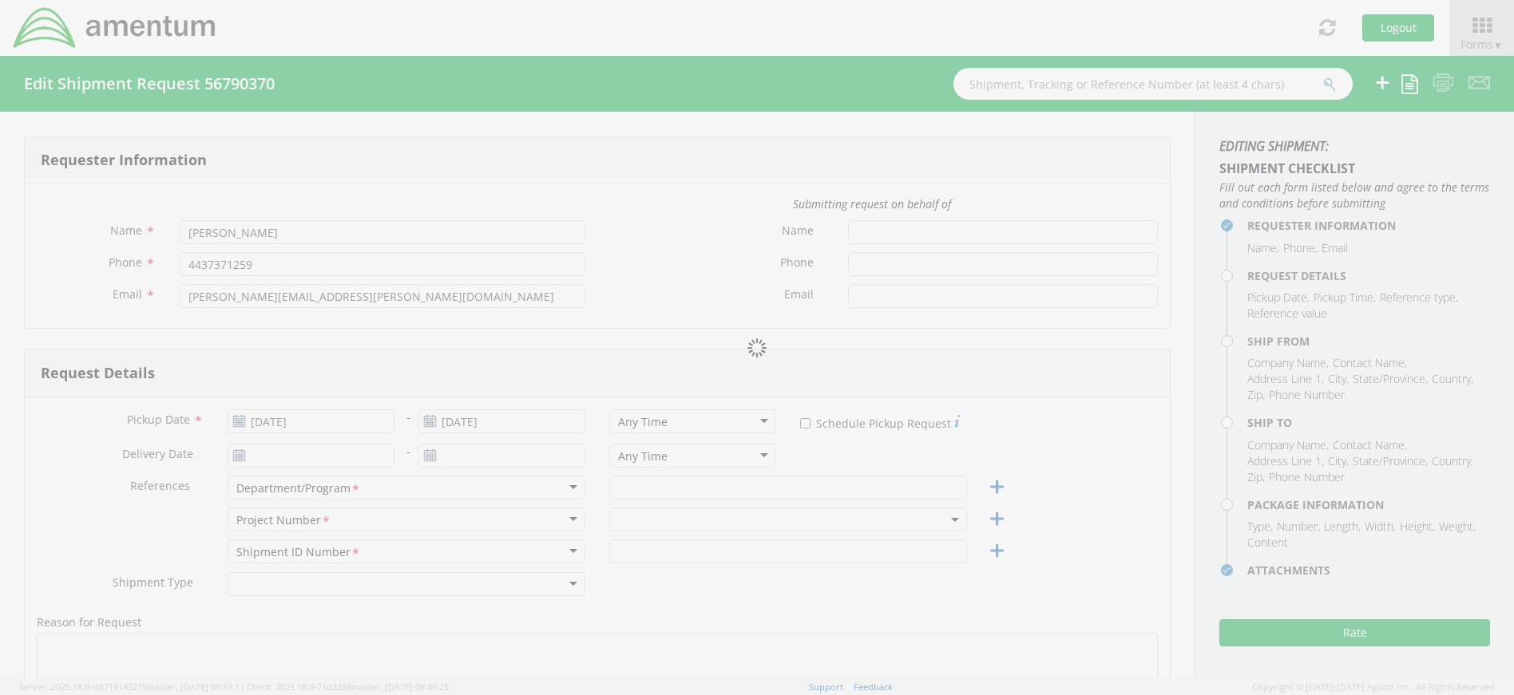
type input "[GEOGRAPHIC_DATA]"
type input "30813"
type input "[PERSON_NAME]"
type input "762020601003"
type input "1"
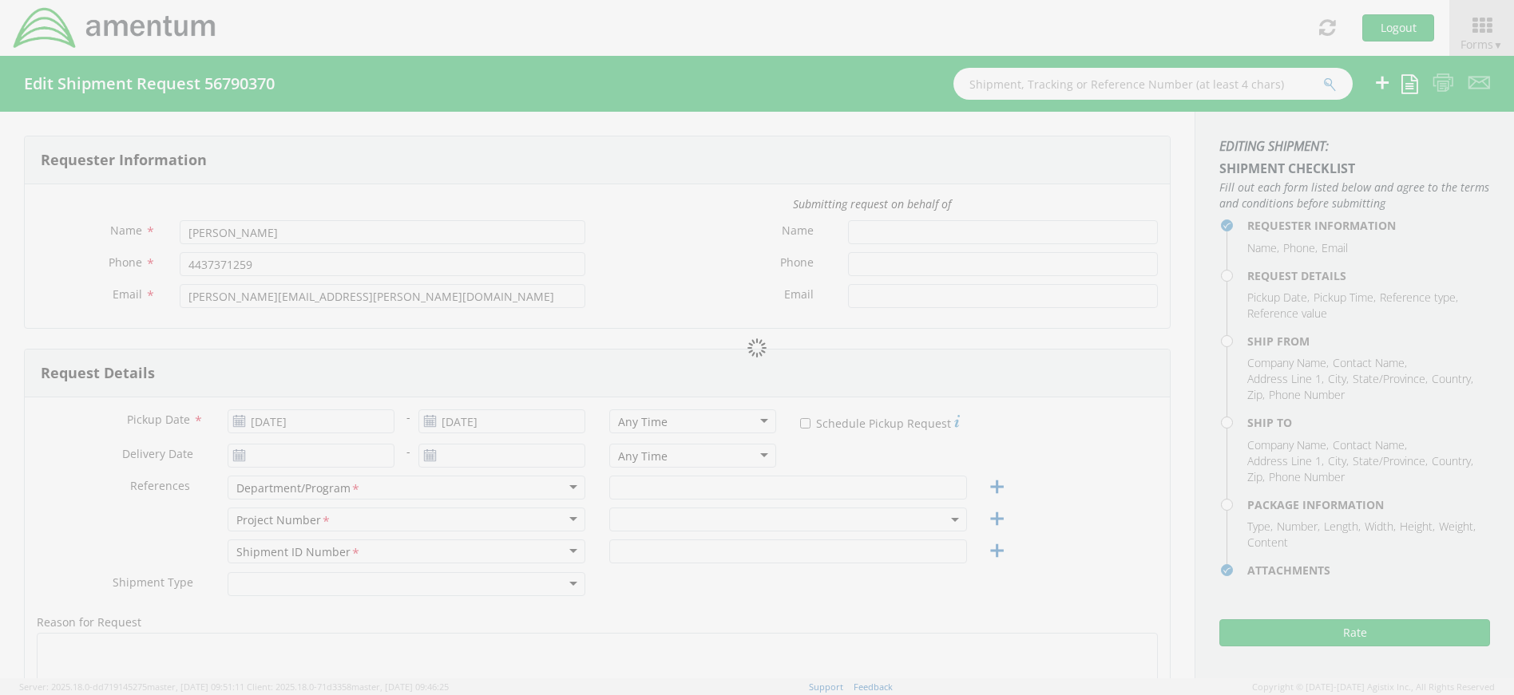
type input "9.5"
type input "12.5"
type input "0.25"
type input "3"
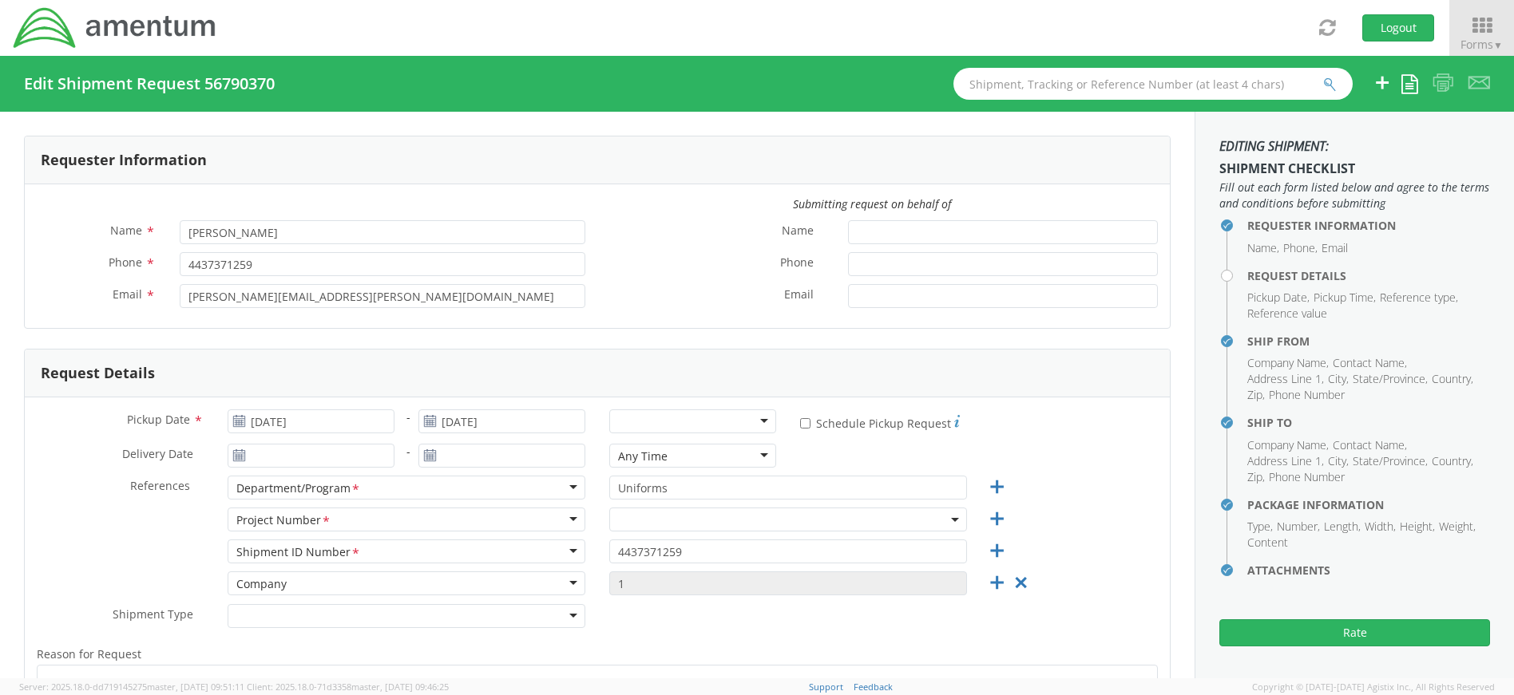
select select "4407.4.0019.FFPR.ODC.UNFM.0000"
click at [754, 419] on div at bounding box center [692, 422] width 167 height 24
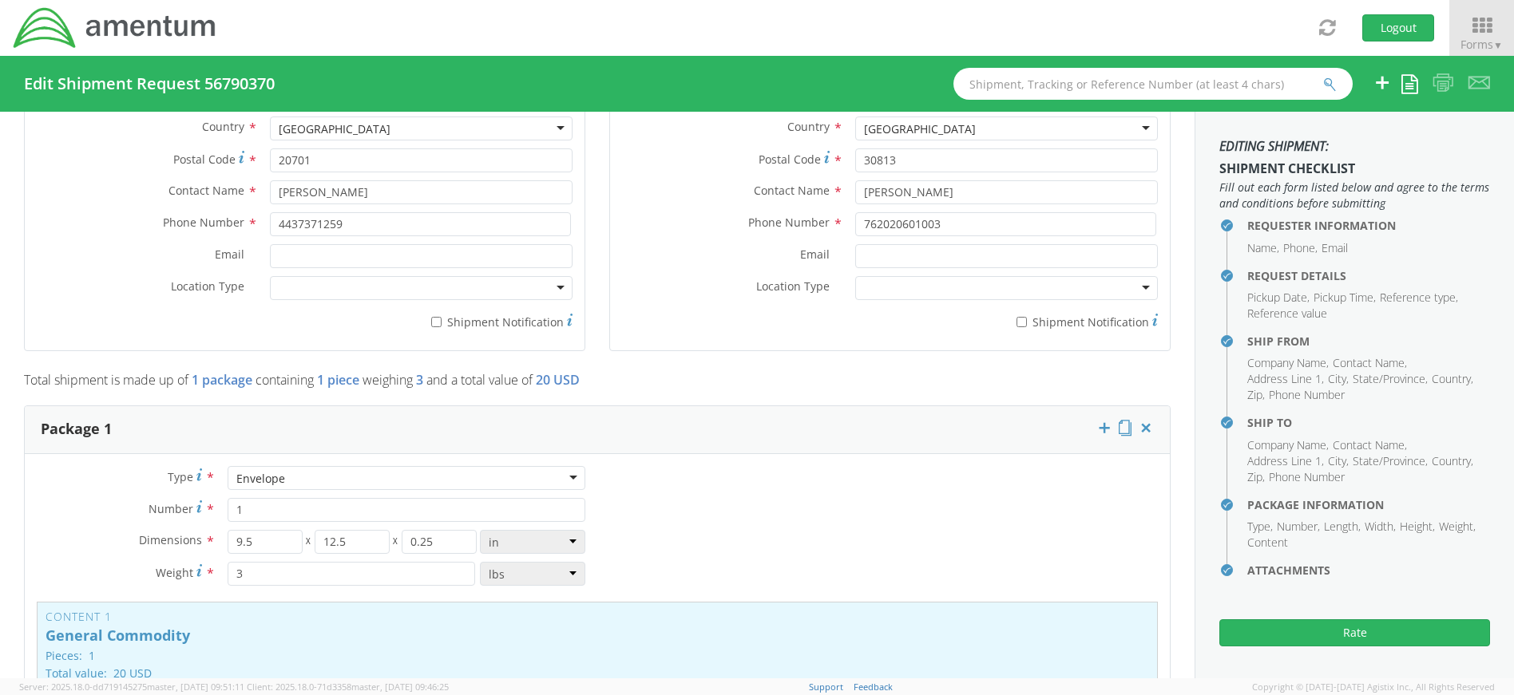
scroll to position [1357, 0]
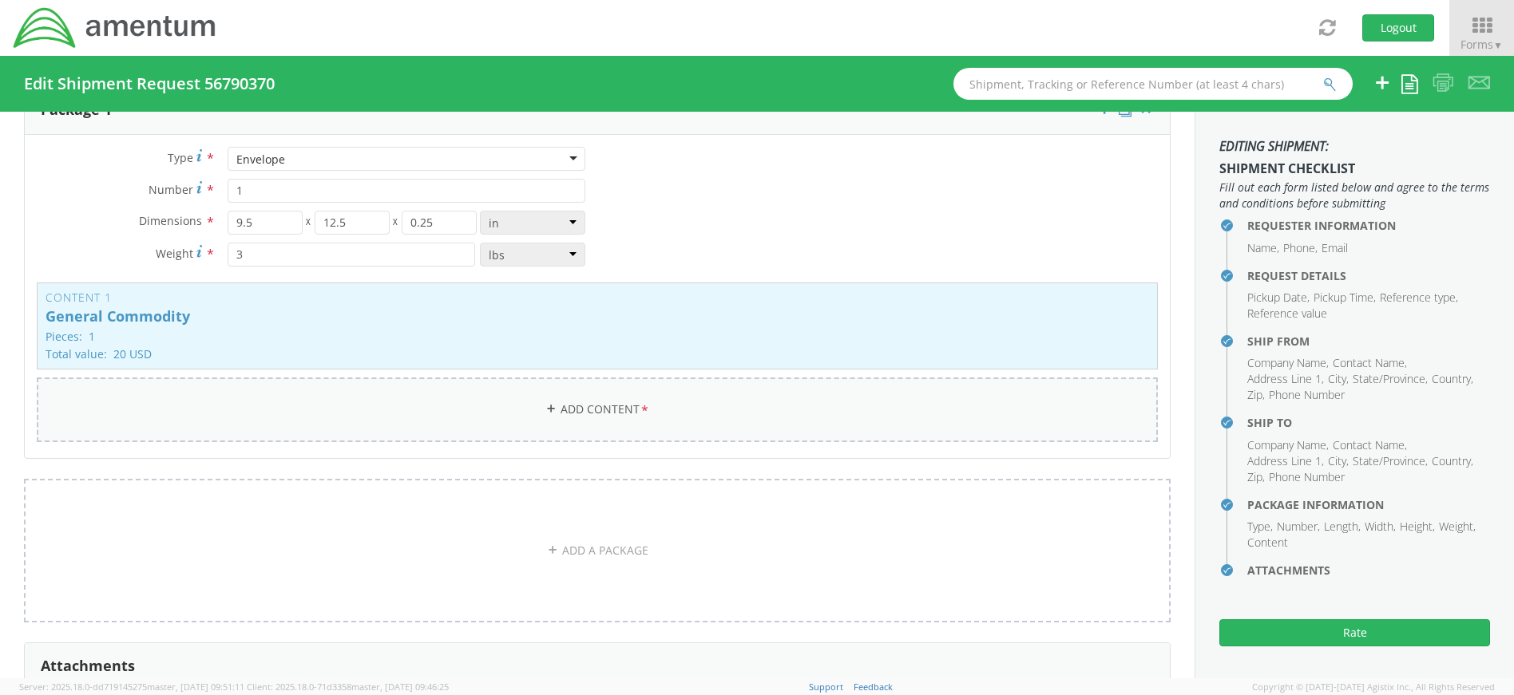
click at [600, 410] on link "Add Content *" at bounding box center [597, 410] width 1121 height 65
select select
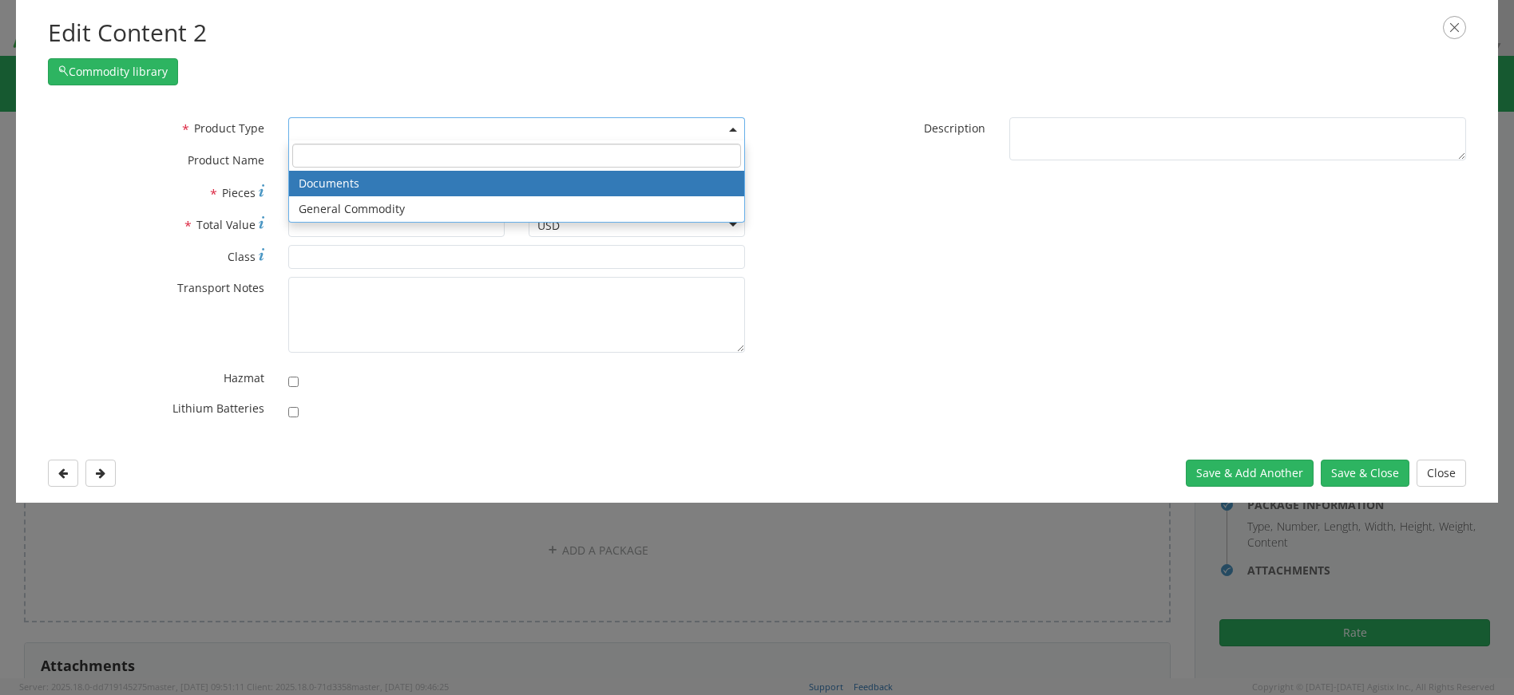
click at [322, 126] on span at bounding box center [516, 129] width 457 height 24
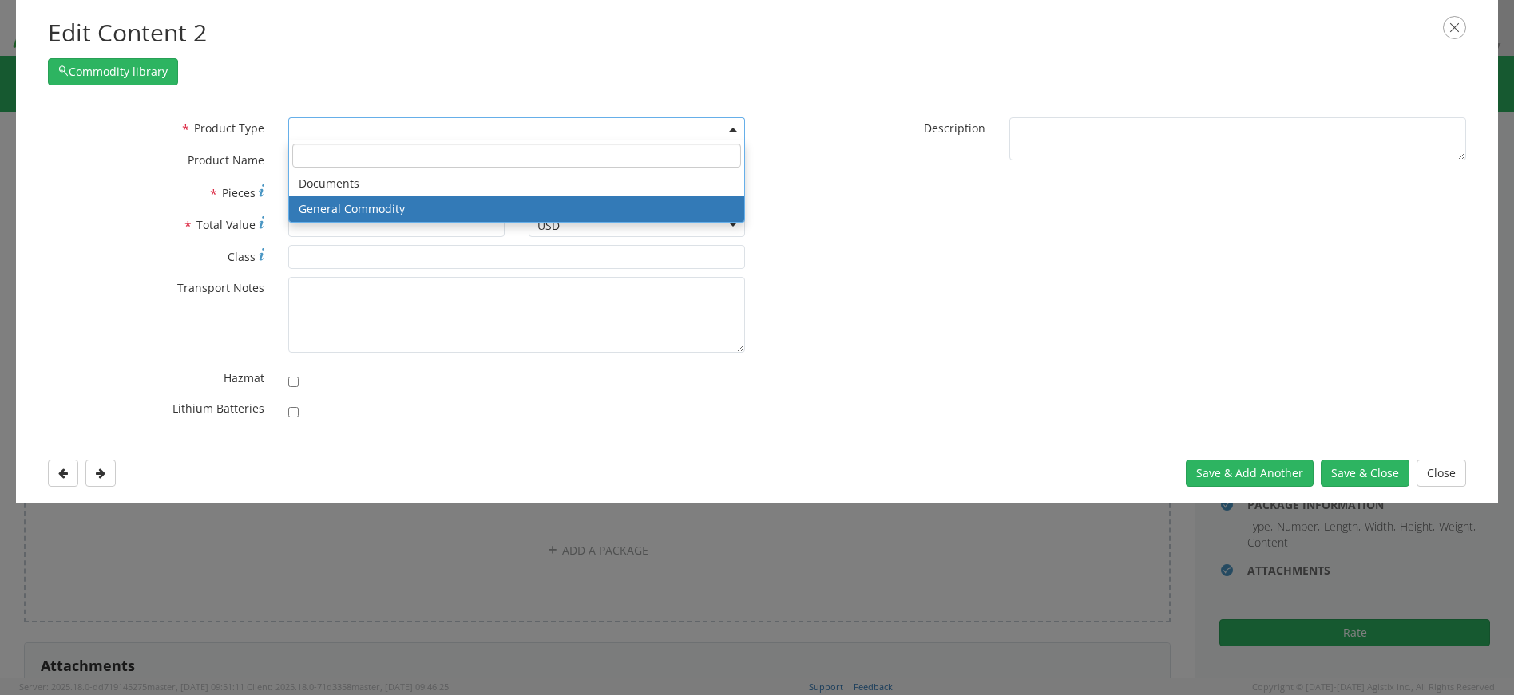
select select "COMMODITY"
type input "General Commodity"
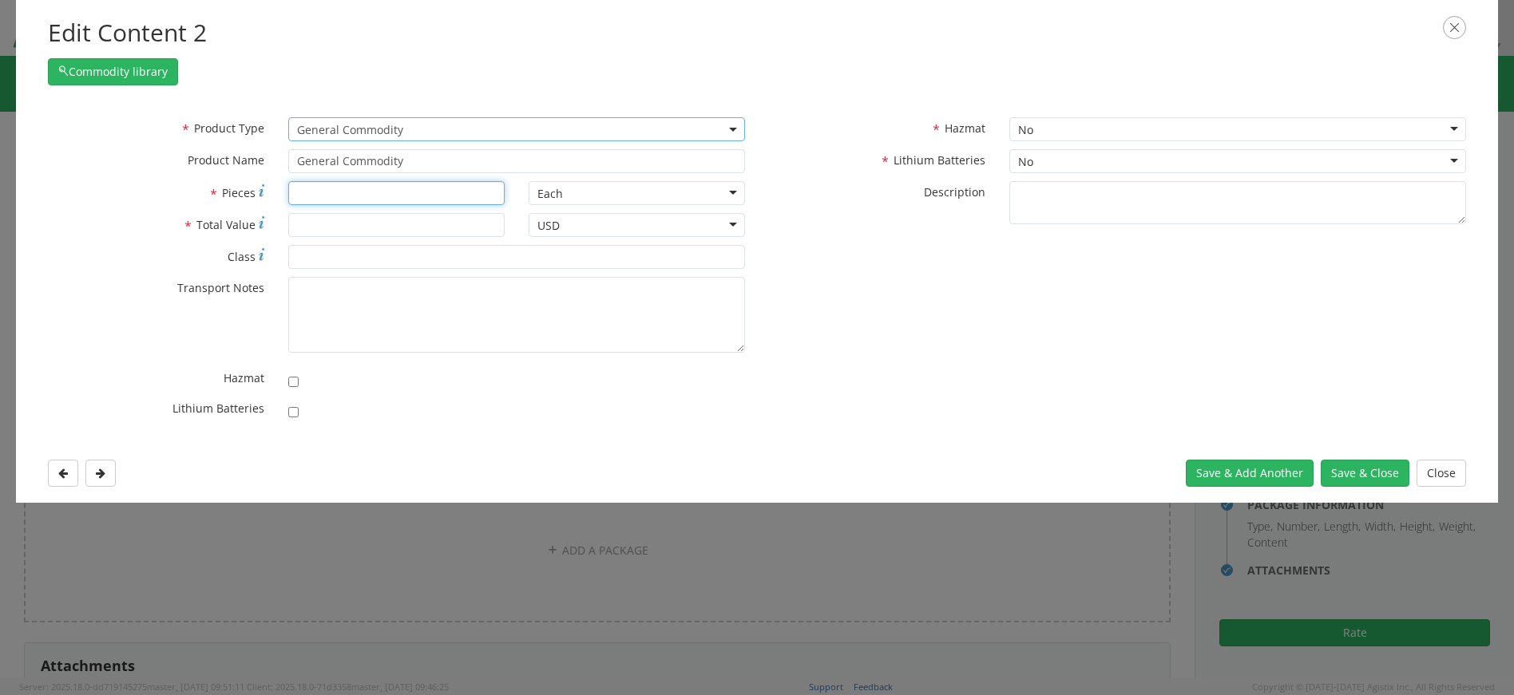
click at [326, 188] on input "* Pieces" at bounding box center [396, 193] width 216 height 24
type input "1"
click at [355, 221] on input "* Total Value" at bounding box center [396, 225] width 216 height 24
click at [1364, 466] on button "Save & Close" at bounding box center [1365, 473] width 89 height 27
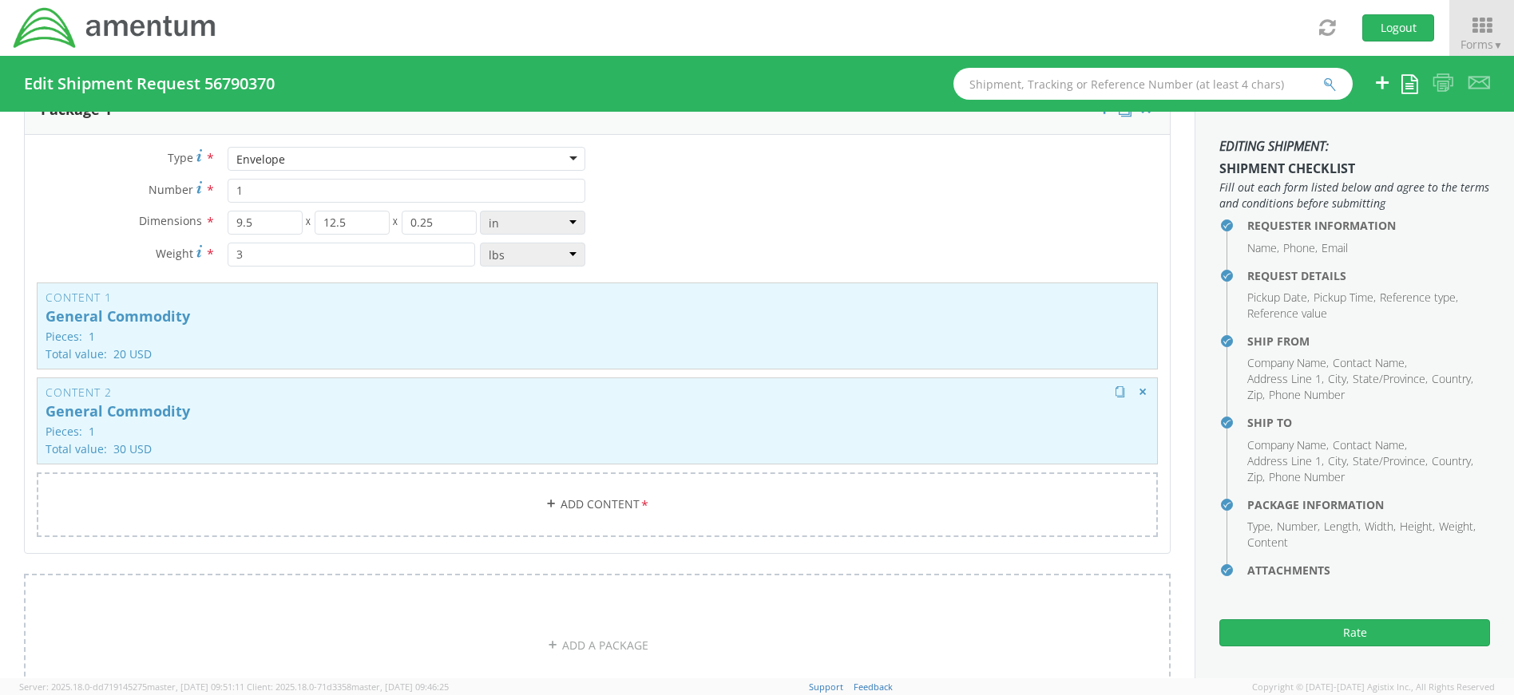
click at [709, 418] on p "General Commodity" at bounding box center [598, 412] width 1104 height 16
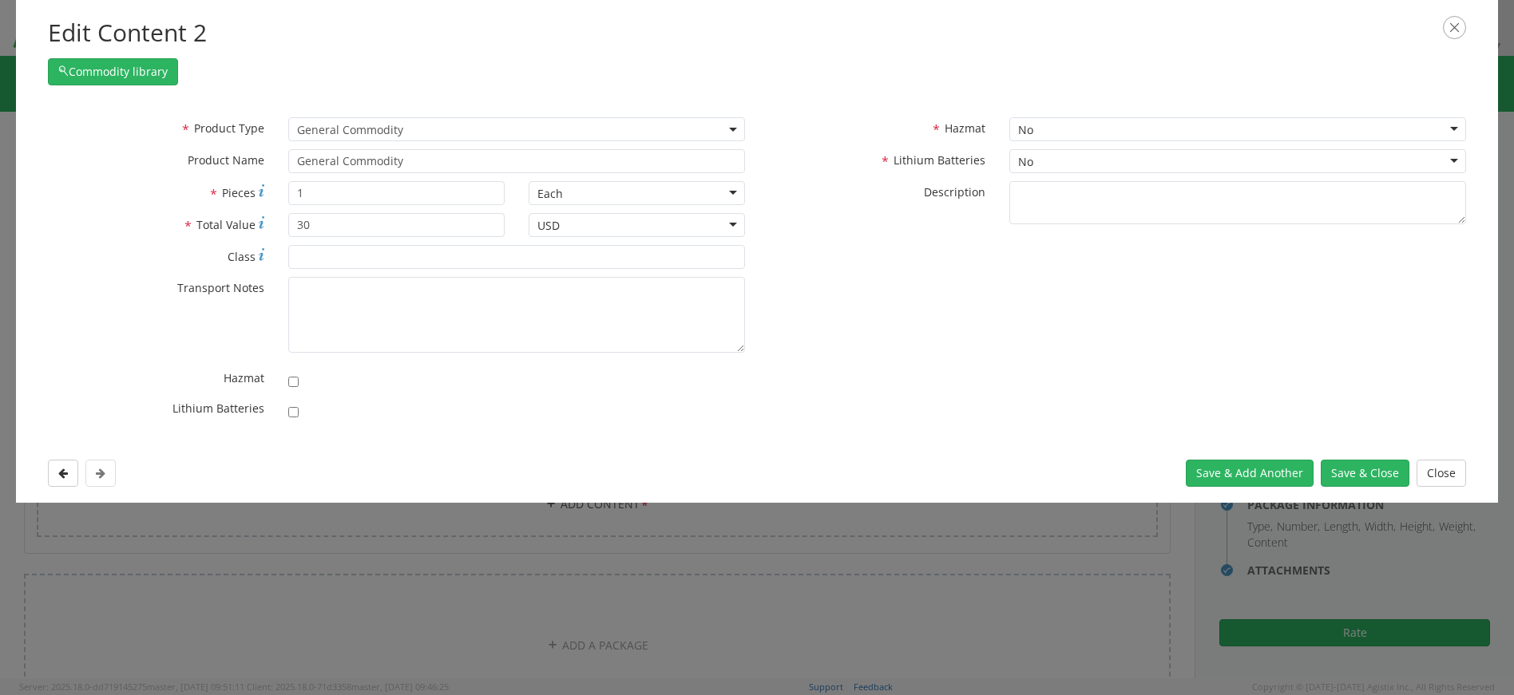
click at [1452, 32] on icon "button" at bounding box center [1454, 27] width 23 height 23
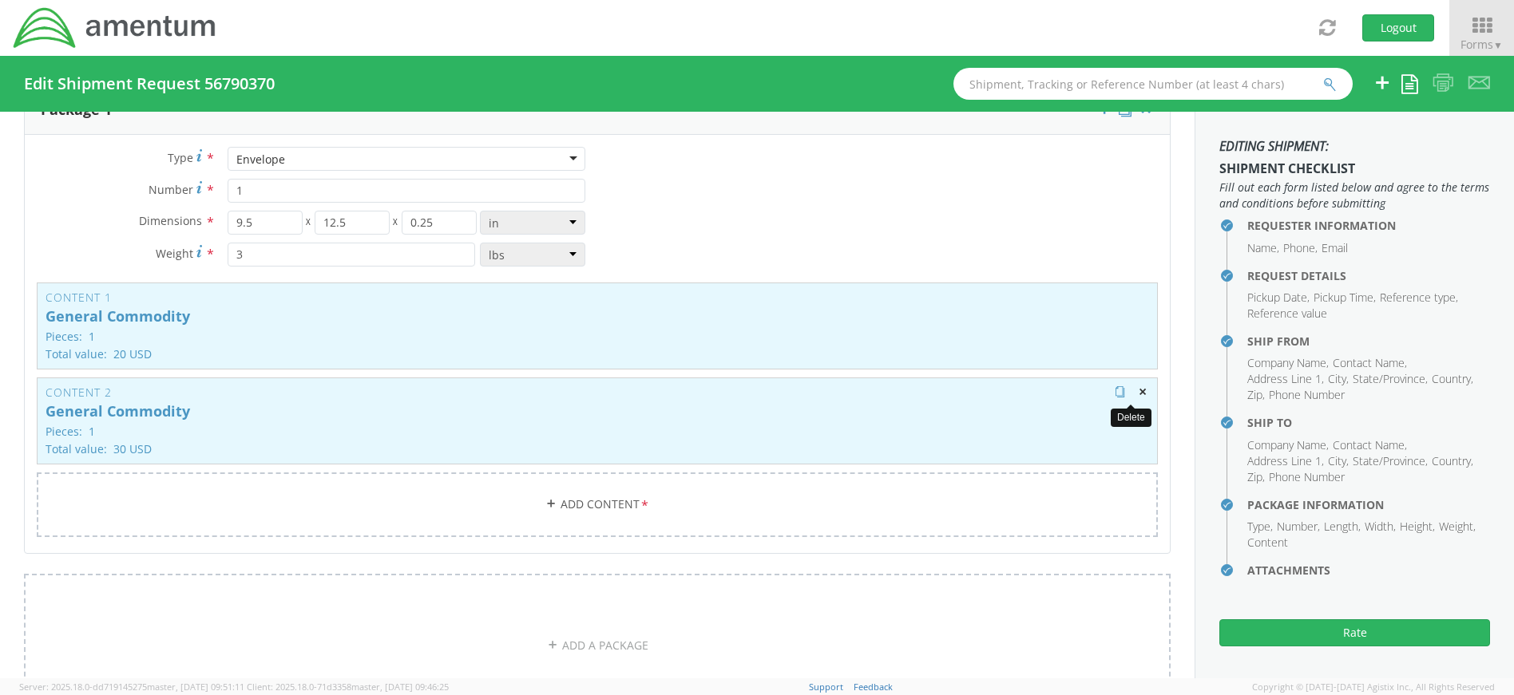
click at [1137, 390] on span "button" at bounding box center [1142, 391] width 11 height 11
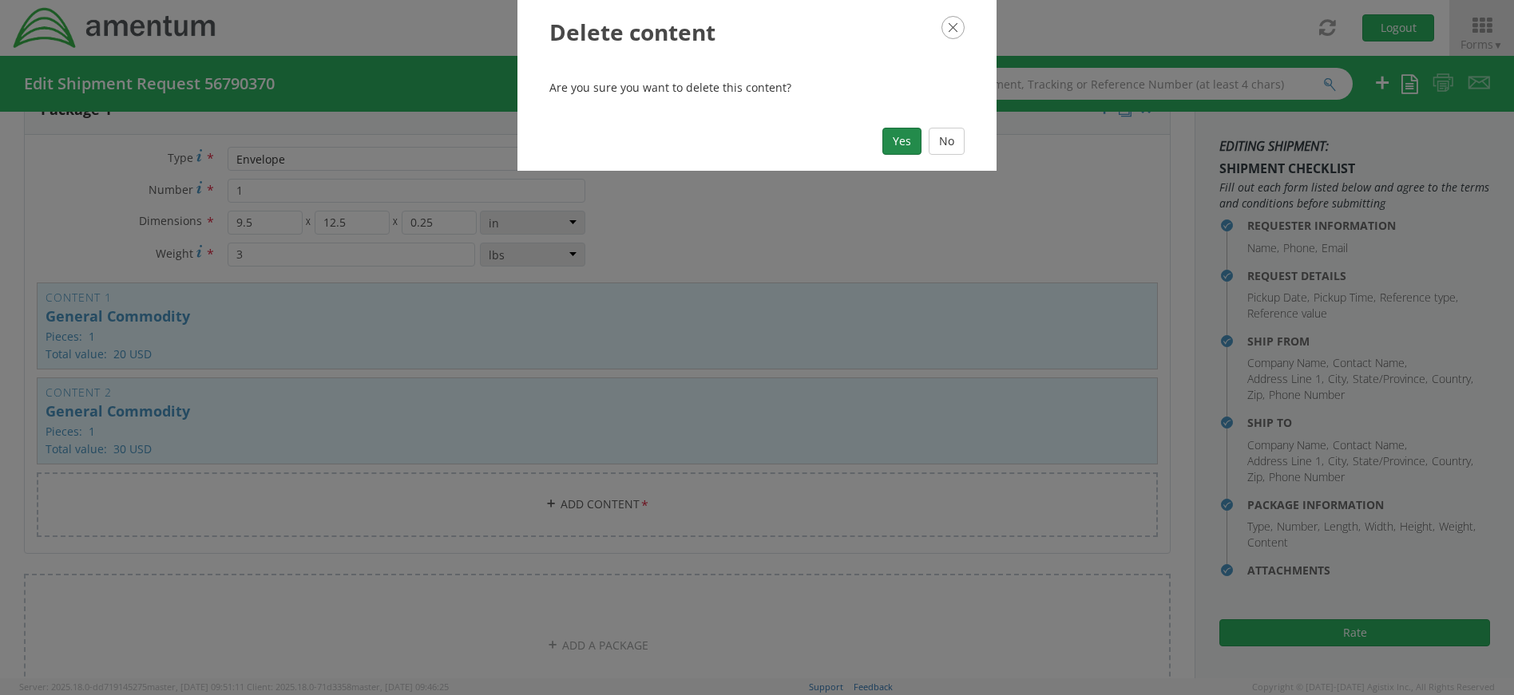
click at [898, 138] on button "Yes" at bounding box center [901, 141] width 39 height 27
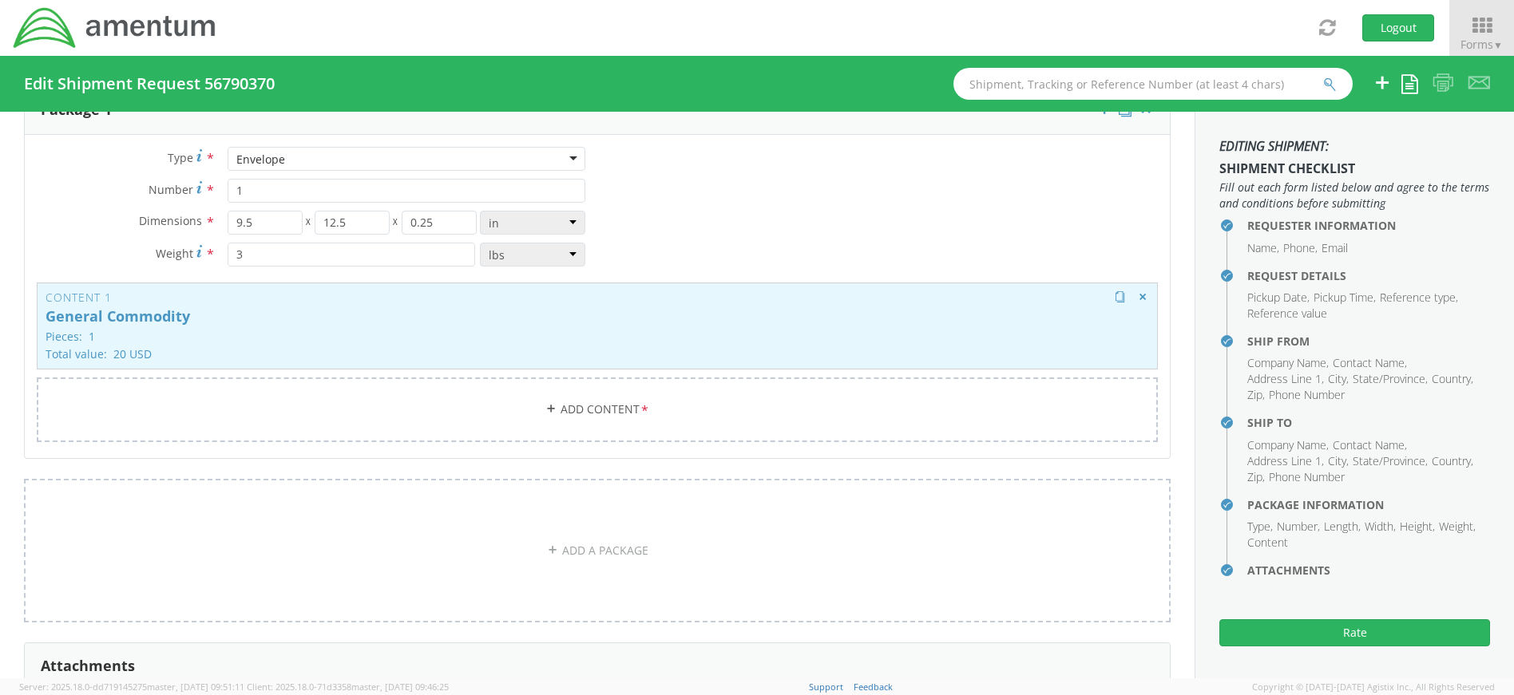
click at [609, 323] on p "General Commodity" at bounding box center [598, 317] width 1104 height 16
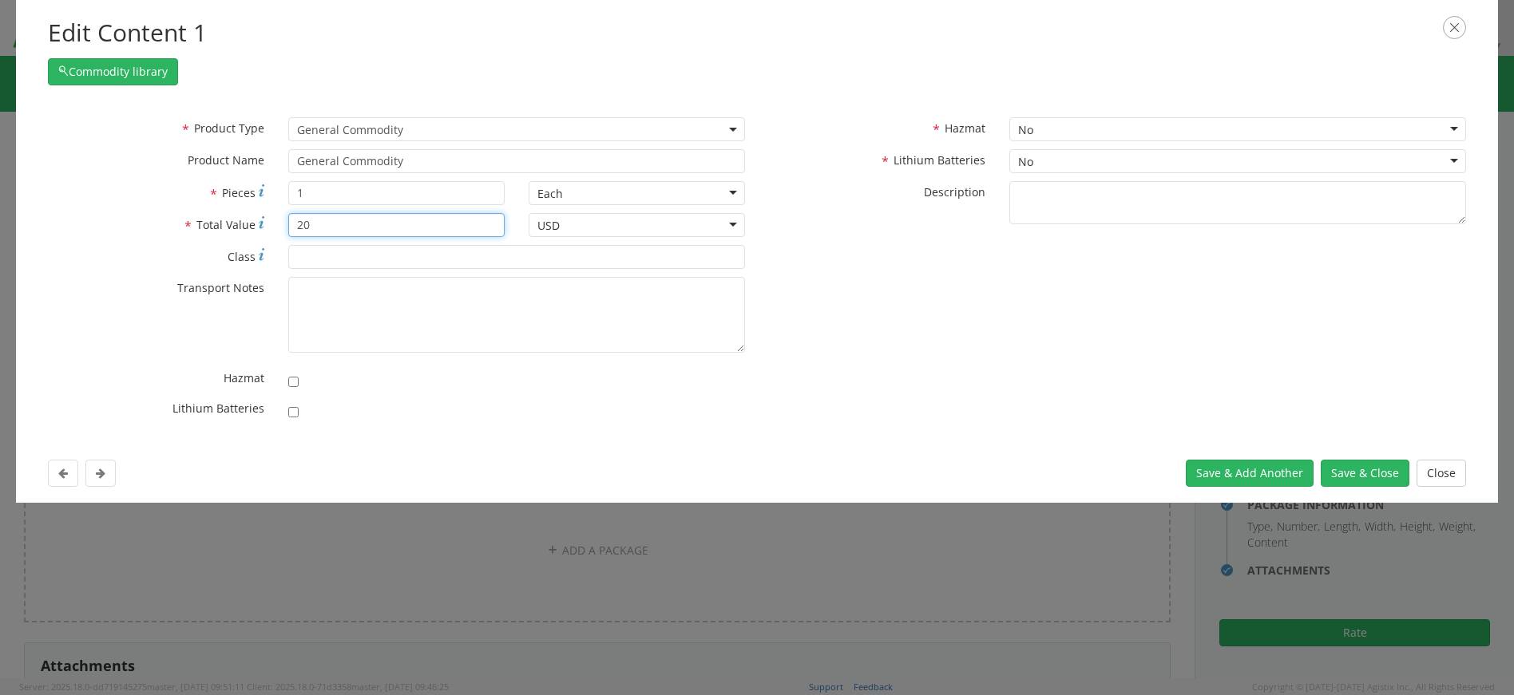
click at [389, 224] on input "20" at bounding box center [396, 225] width 216 height 24
type input "2"
type input "50"
click at [1387, 470] on button "Save & Close" at bounding box center [1365, 473] width 89 height 27
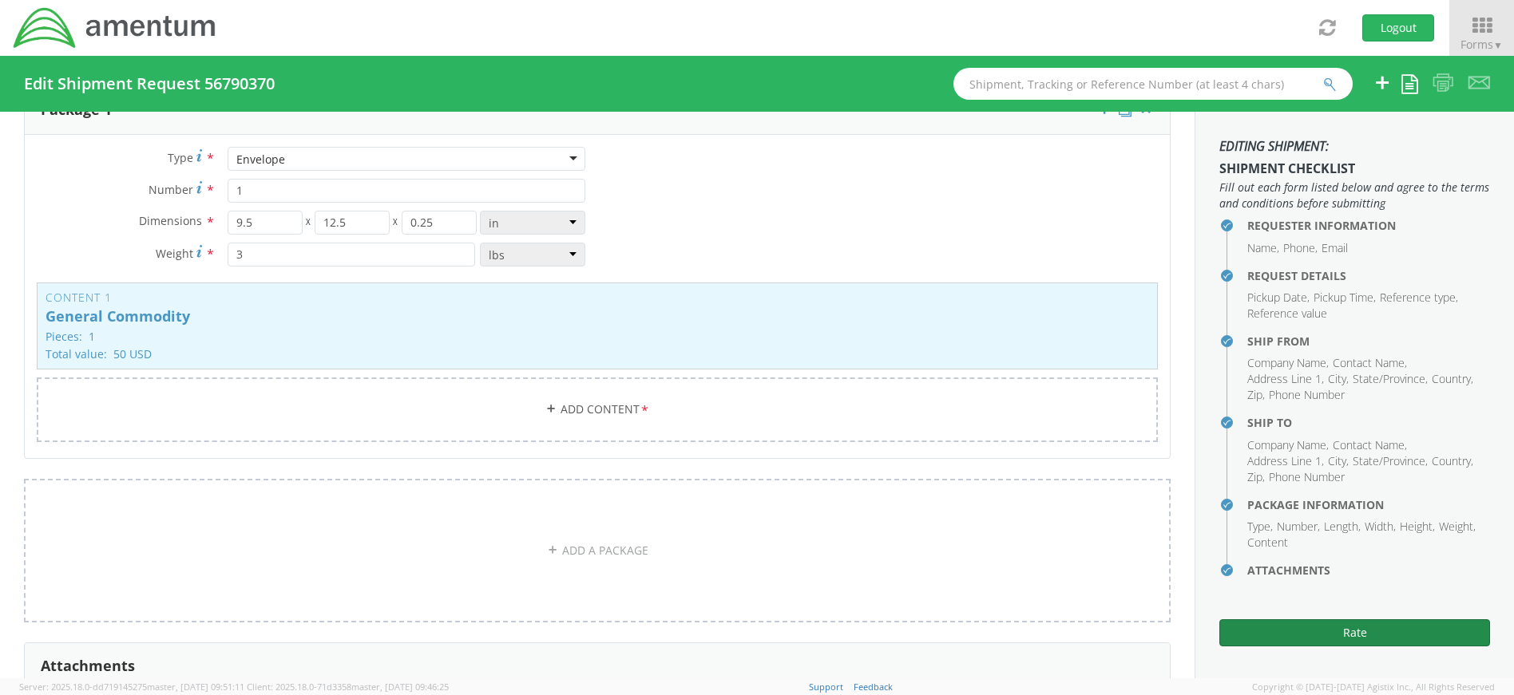
click at [1365, 628] on button "Rate" at bounding box center [1354, 633] width 271 height 27
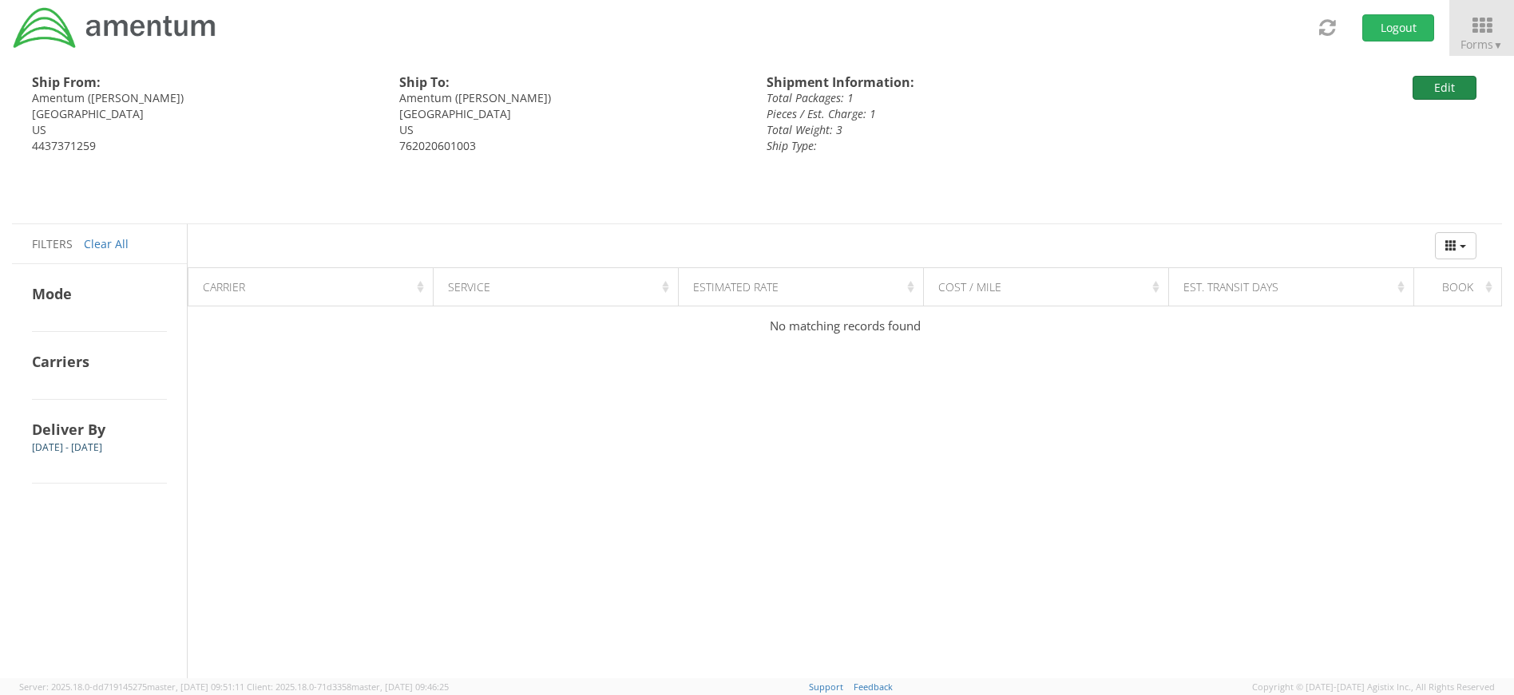
click at [1444, 81] on button "Edit" at bounding box center [1445, 88] width 64 height 24
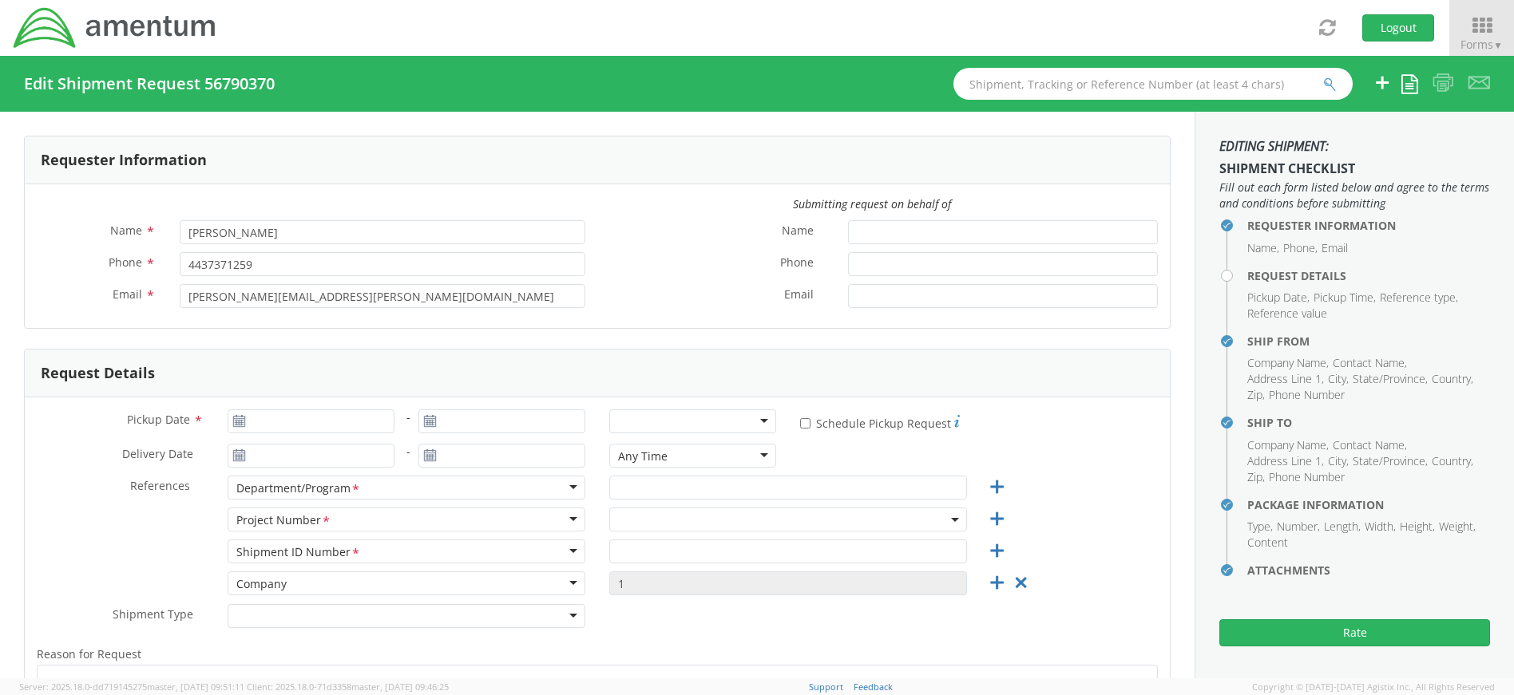
type input "[DATE]"
type input "Uniforms"
type input "4437371259"
select select
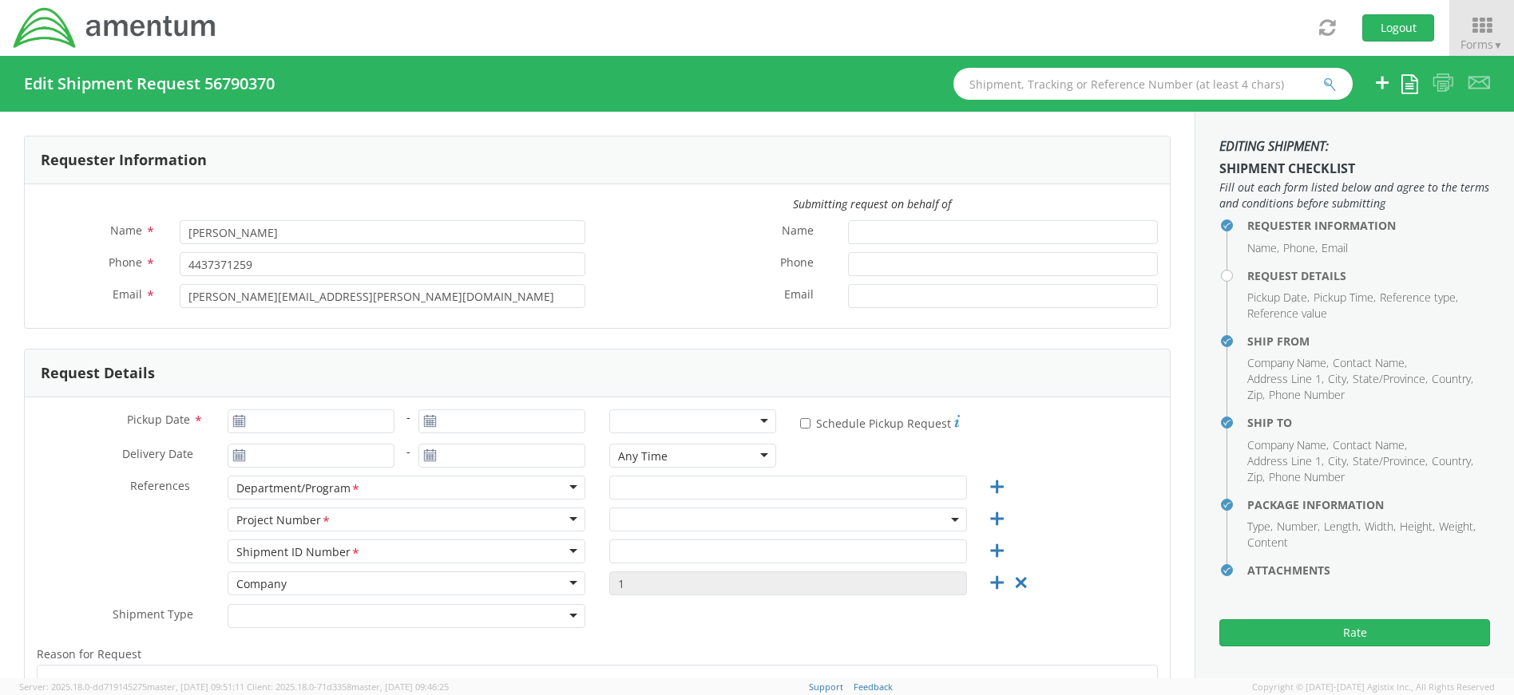
type input "Amentum"
type input "[STREET_ADDRESS]"
type input "Suite 400"
type input "[GEOGRAPHIC_DATA]"
type input "20701"
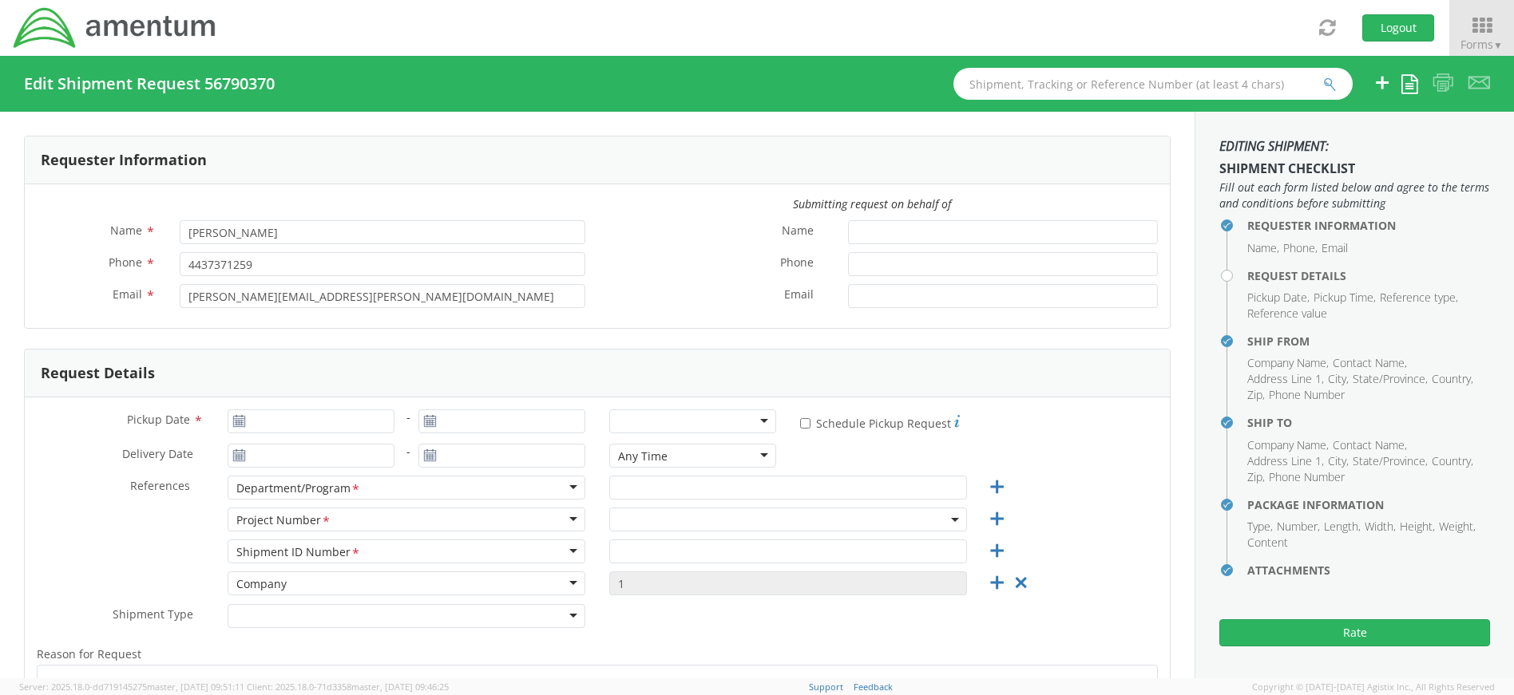
type input "[PERSON_NAME]"
type input "4437371259"
select select
type input "Amentum"
type input "[STREET_ADDRESS]"
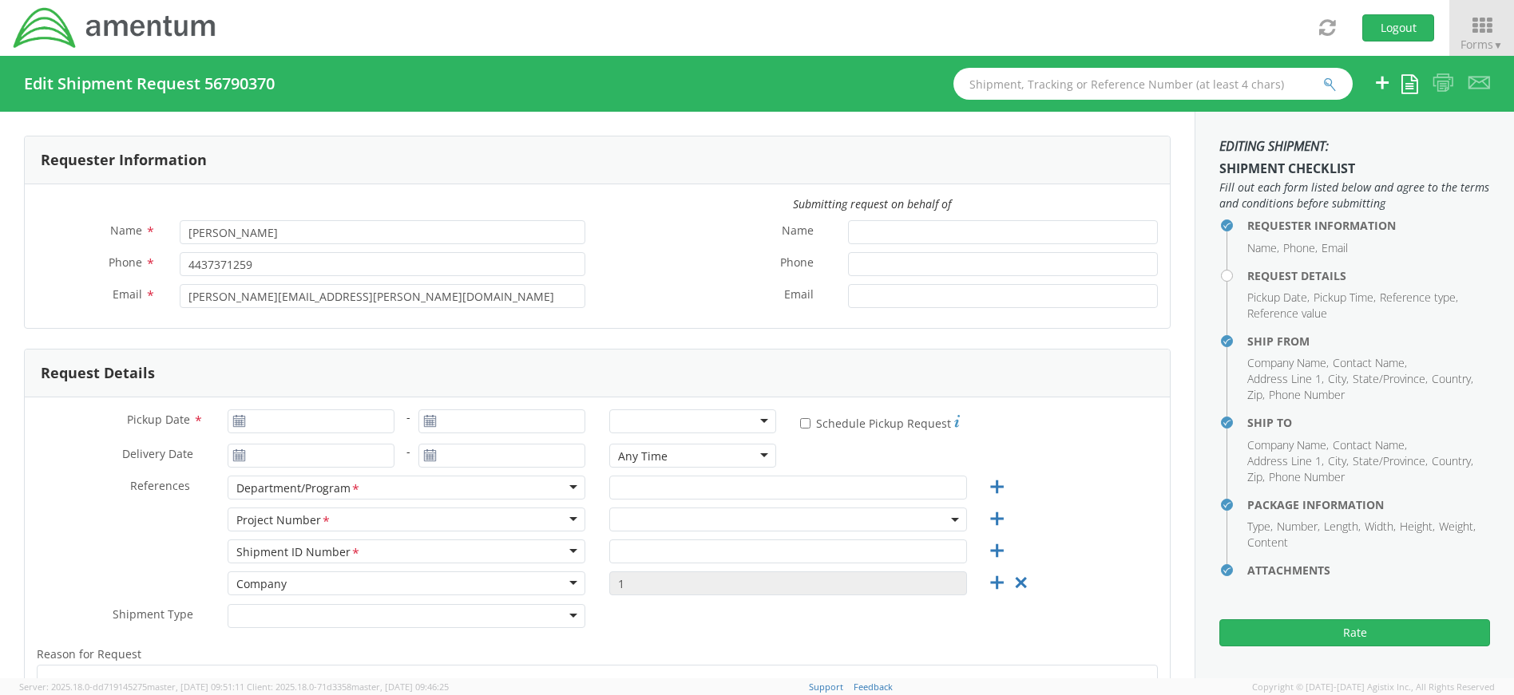
type input "[GEOGRAPHIC_DATA]"
type input "30813"
type input "[PERSON_NAME]"
type input "762020601003"
type input "3"
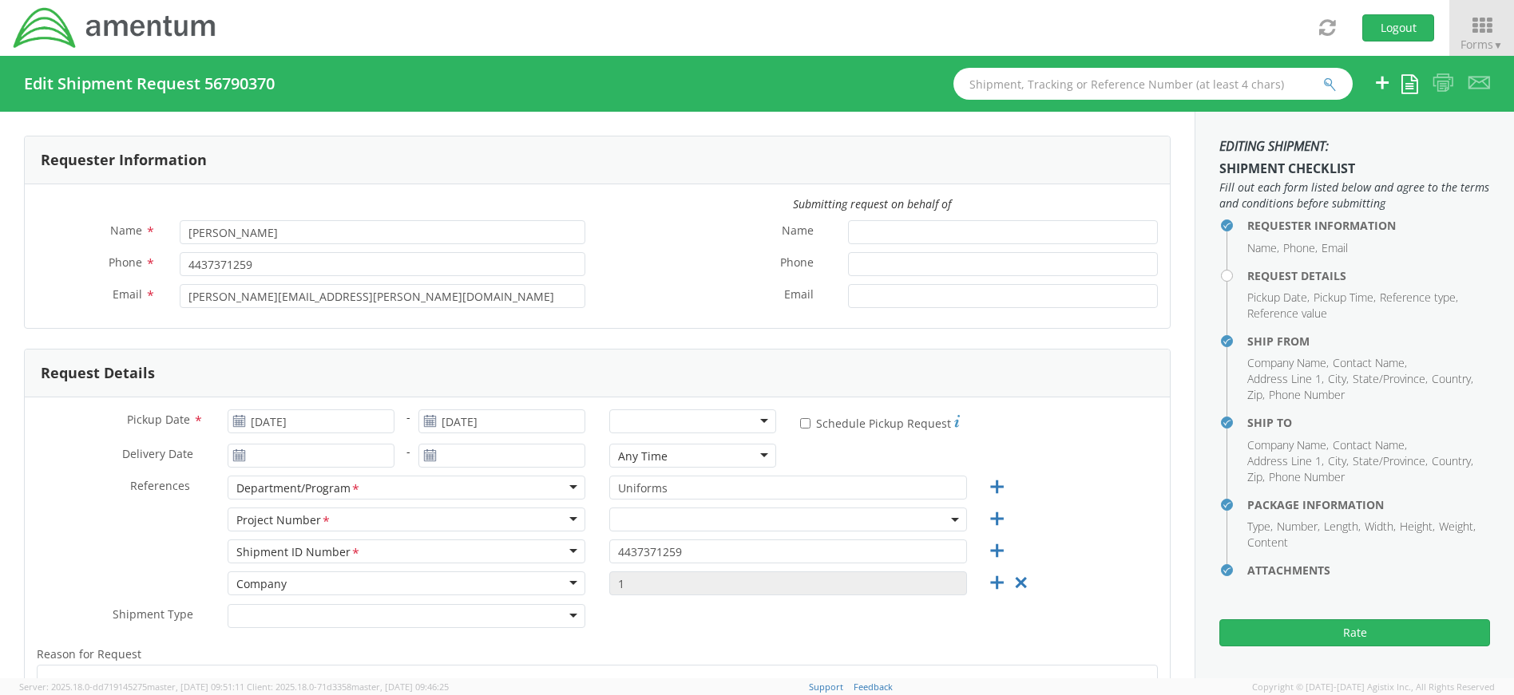
select select "4407.4.0019.FFPR.ODC.UNFM.0000"
click at [751, 418] on div at bounding box center [692, 422] width 167 height 24
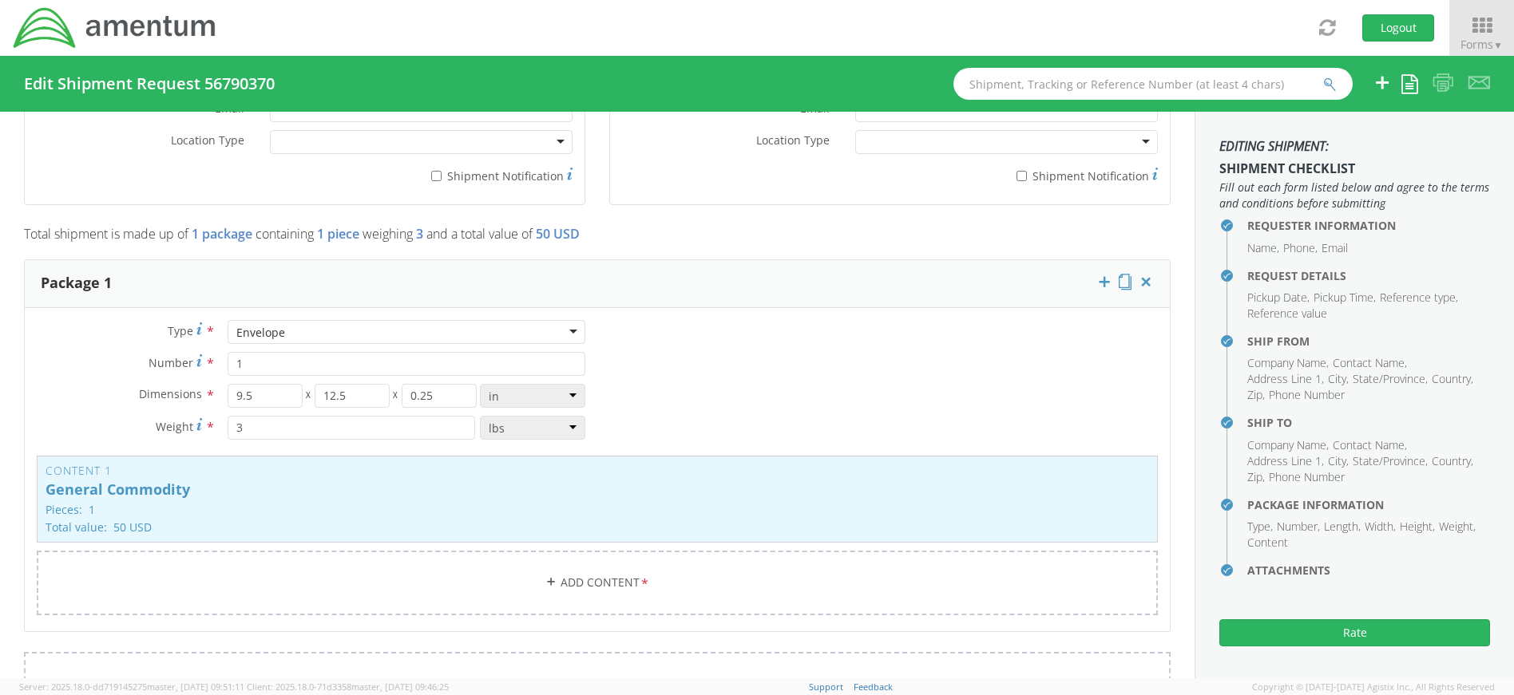
scroll to position [1038, 0]
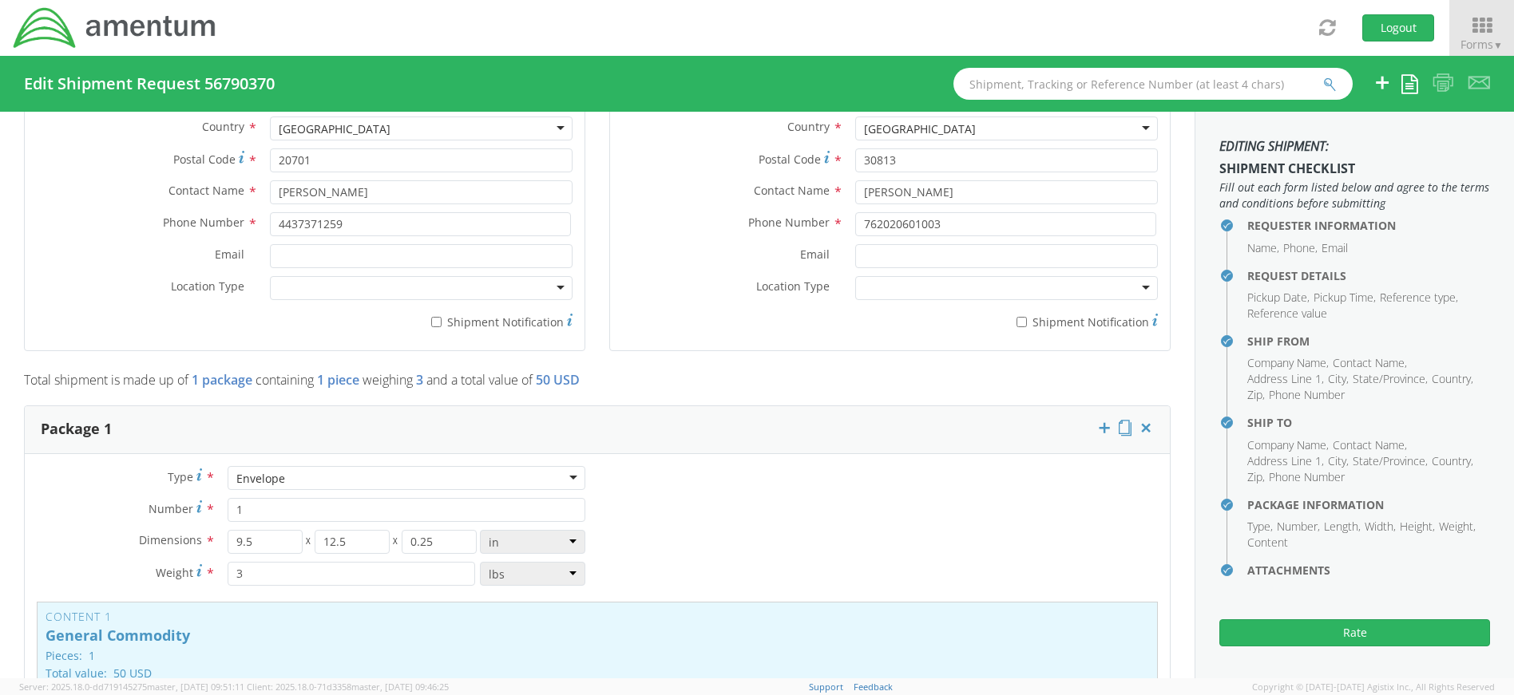
click at [573, 477] on div "Envelope" at bounding box center [407, 478] width 358 height 24
click at [1327, 631] on button "Rate" at bounding box center [1354, 633] width 271 height 27
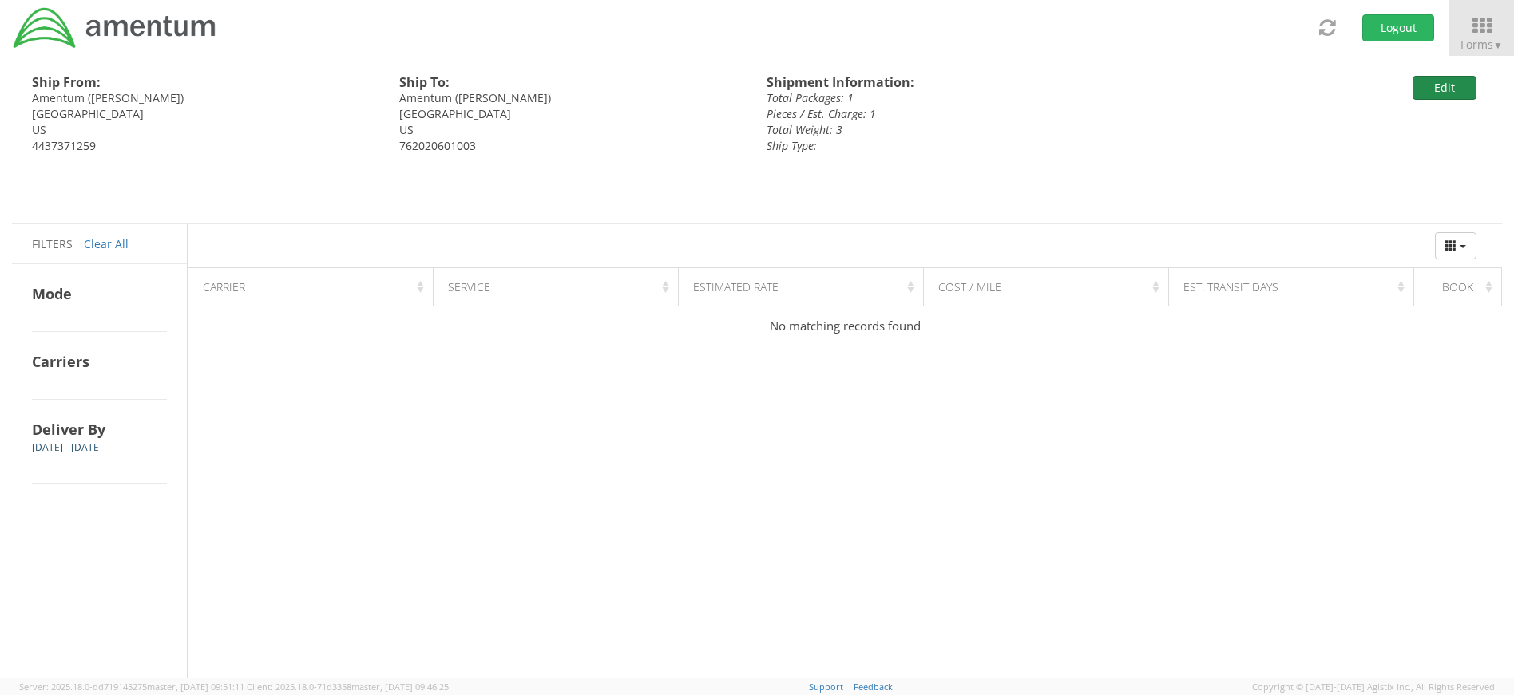
click at [1454, 87] on button "Edit" at bounding box center [1445, 88] width 64 height 24
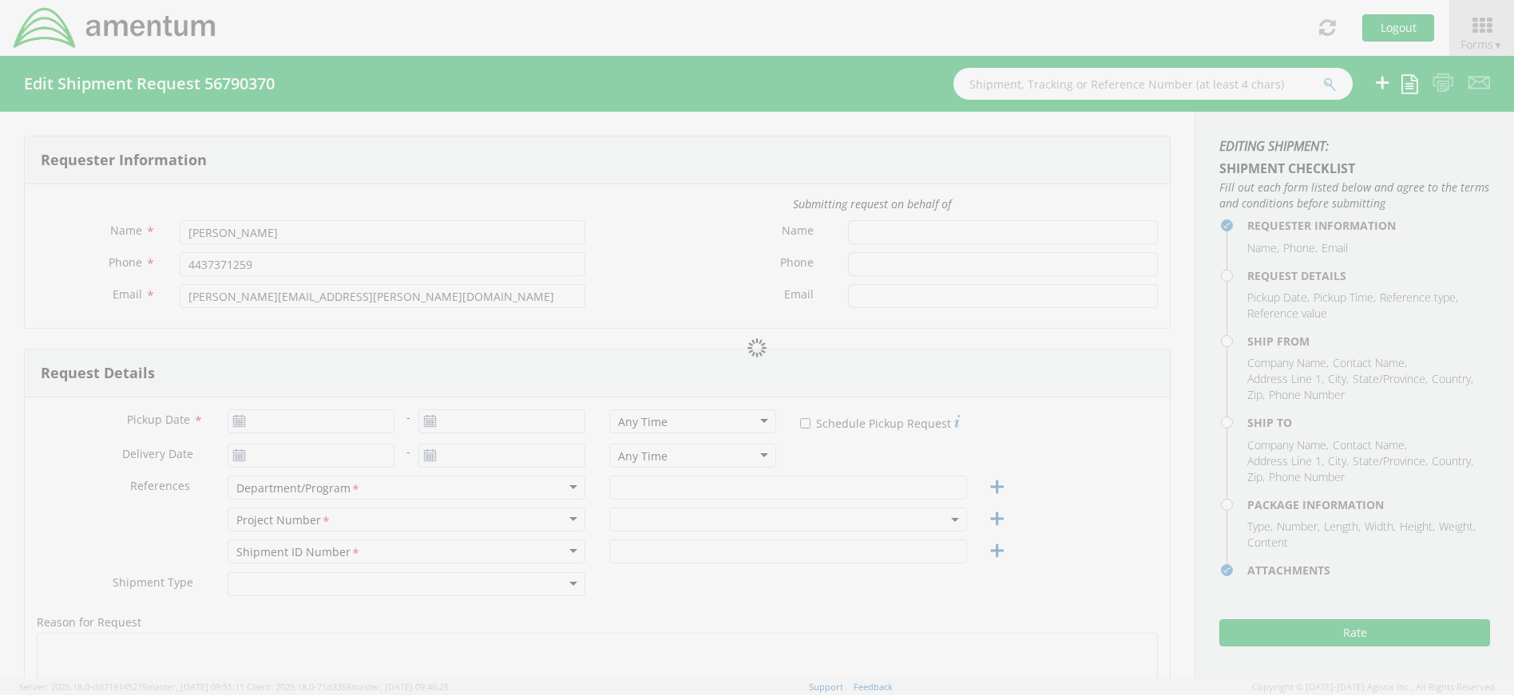
type input "[DATE]"
type input "Uniforms"
type input "4437371259"
select select
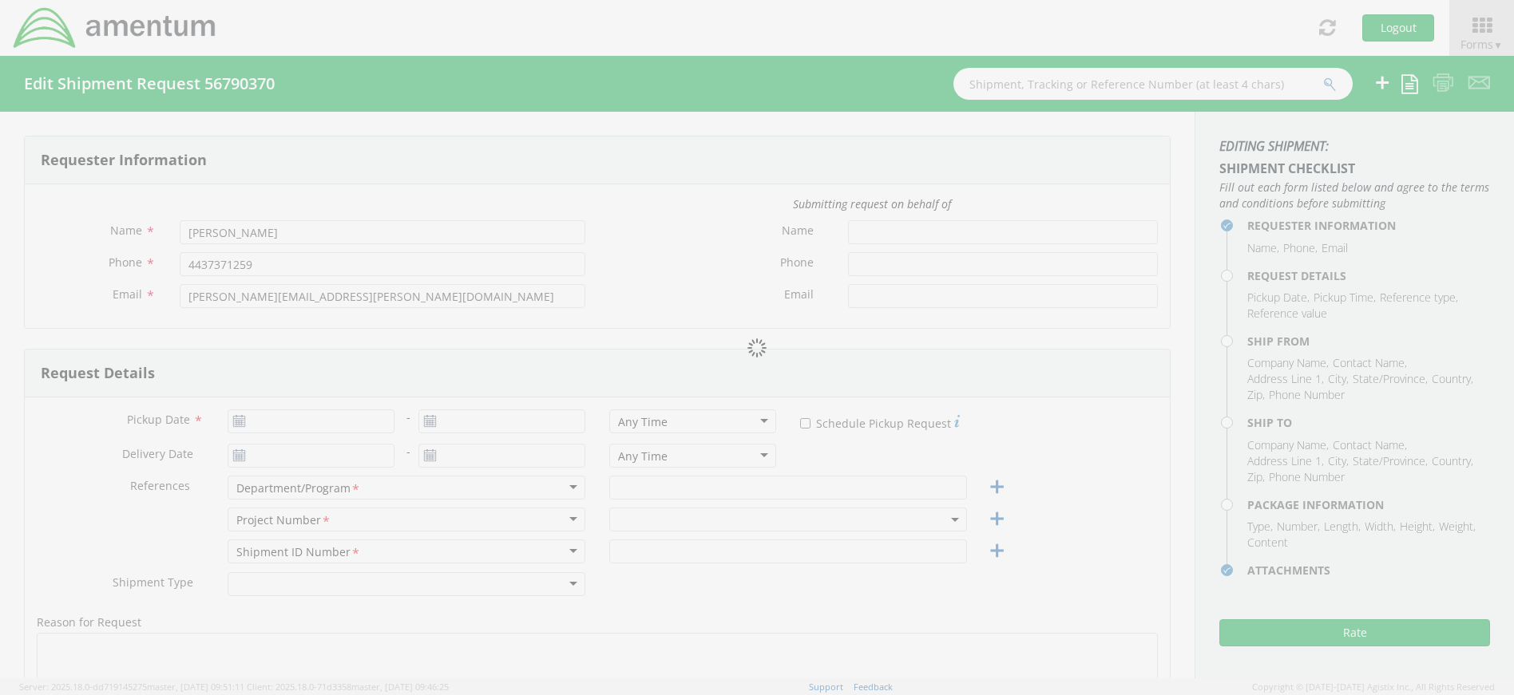
type input "Amentum"
type input "[STREET_ADDRESS]"
type input "Suite 400"
type input "[GEOGRAPHIC_DATA]"
type input "20701"
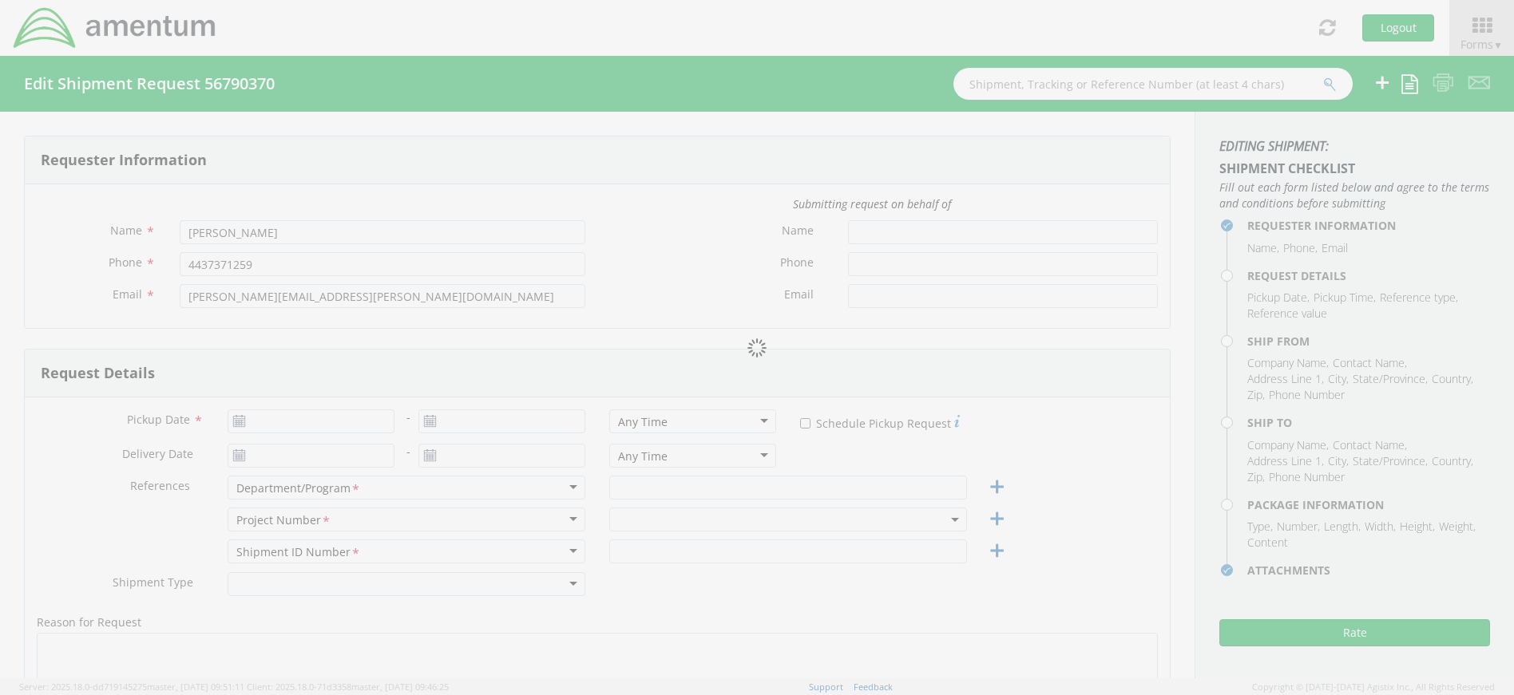
type input "[PERSON_NAME]"
type input "4437371259"
select select
type input "Amentum"
type input "[STREET_ADDRESS]"
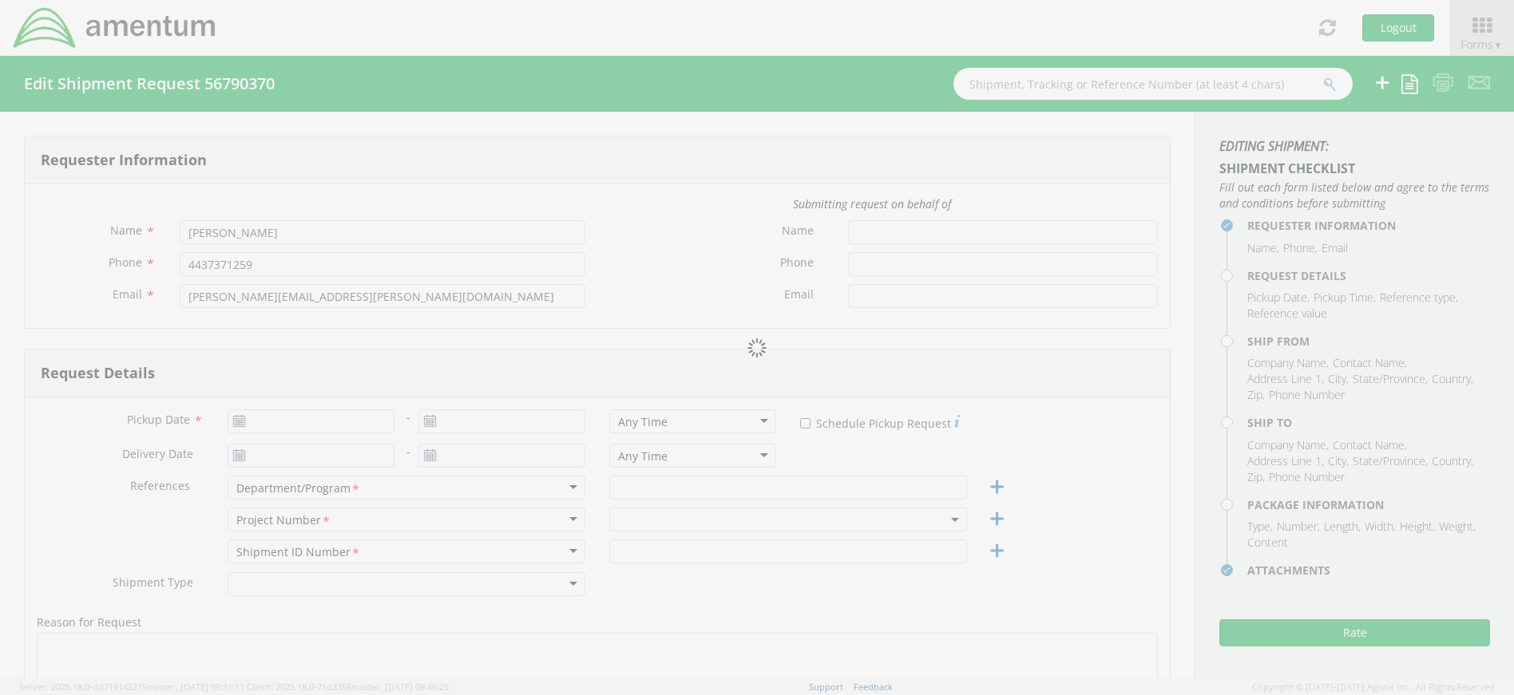
type input "[GEOGRAPHIC_DATA]"
type input "30813"
type input "[PERSON_NAME]"
type input "762020601003"
type input "1"
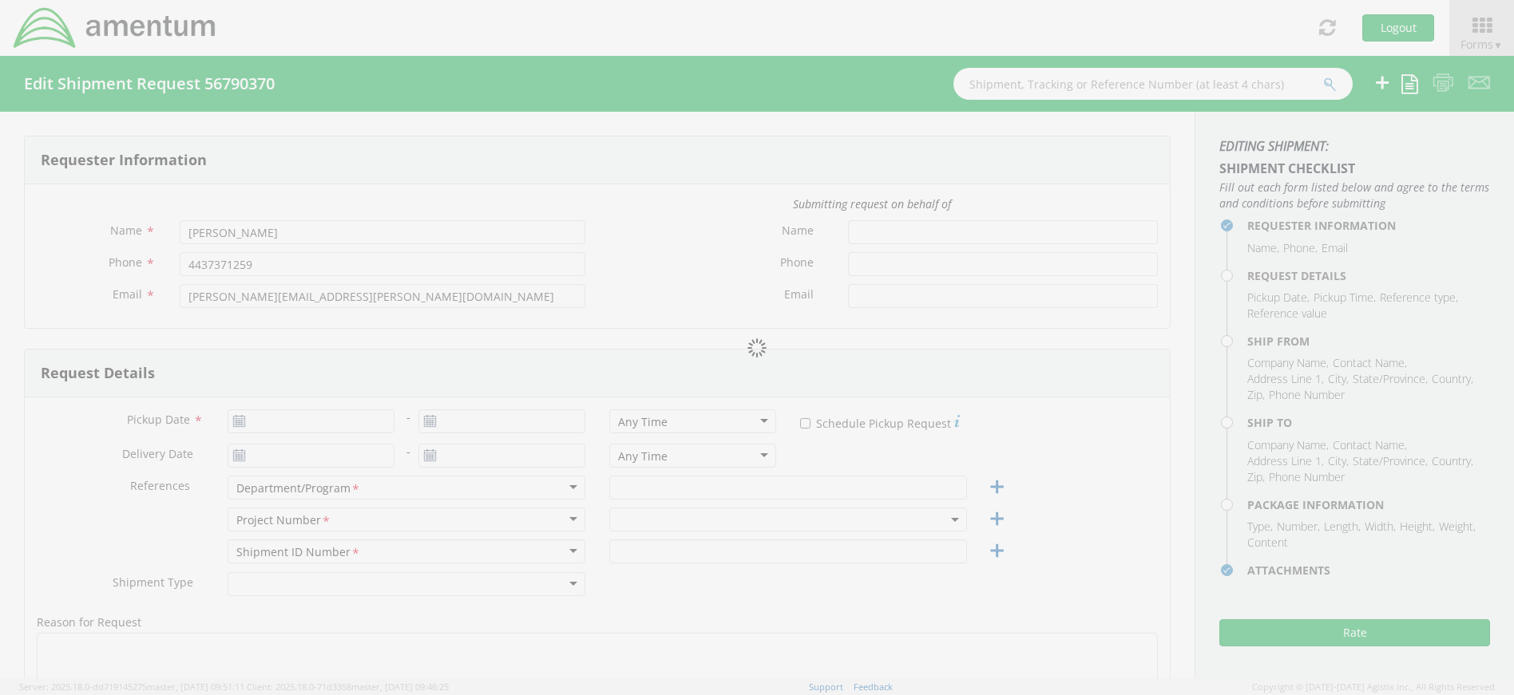
type input "9.5"
type input "12.5"
type input "0.25"
type input "3"
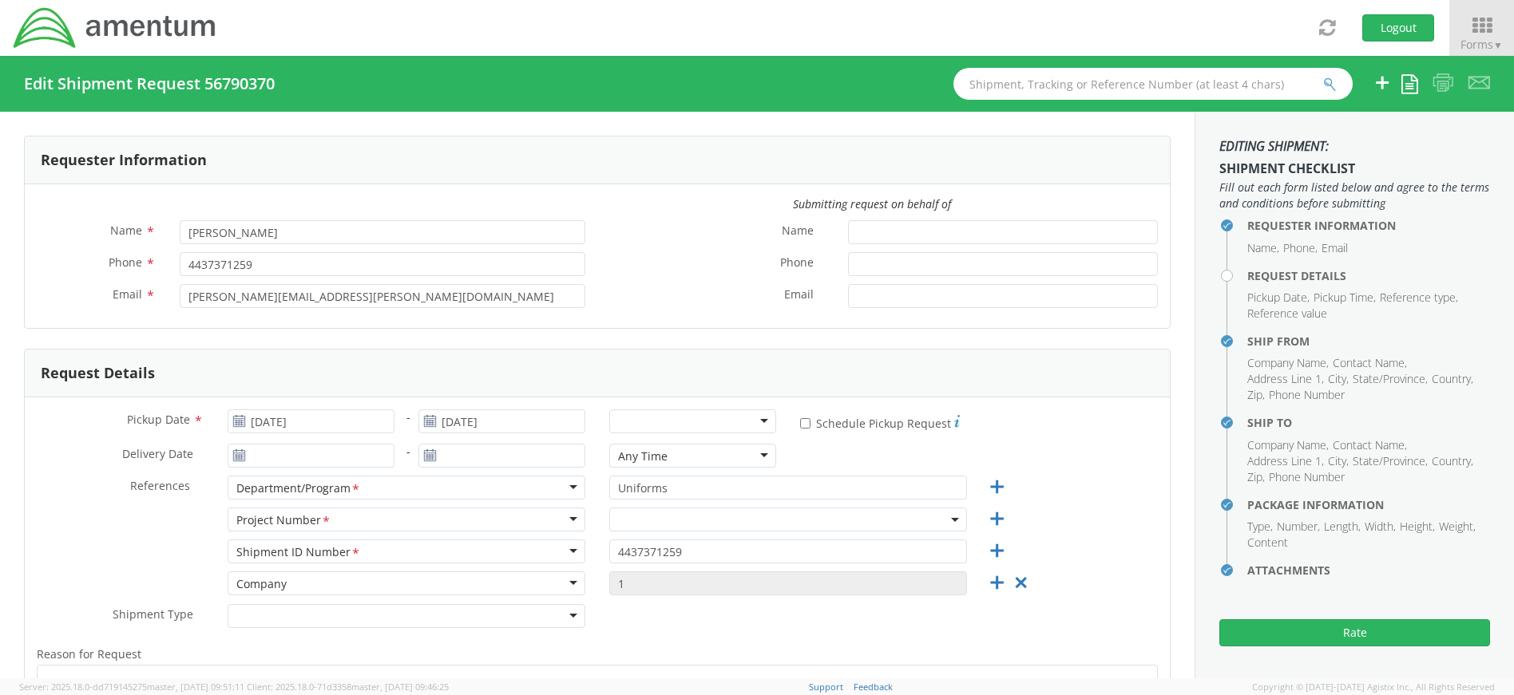
select select
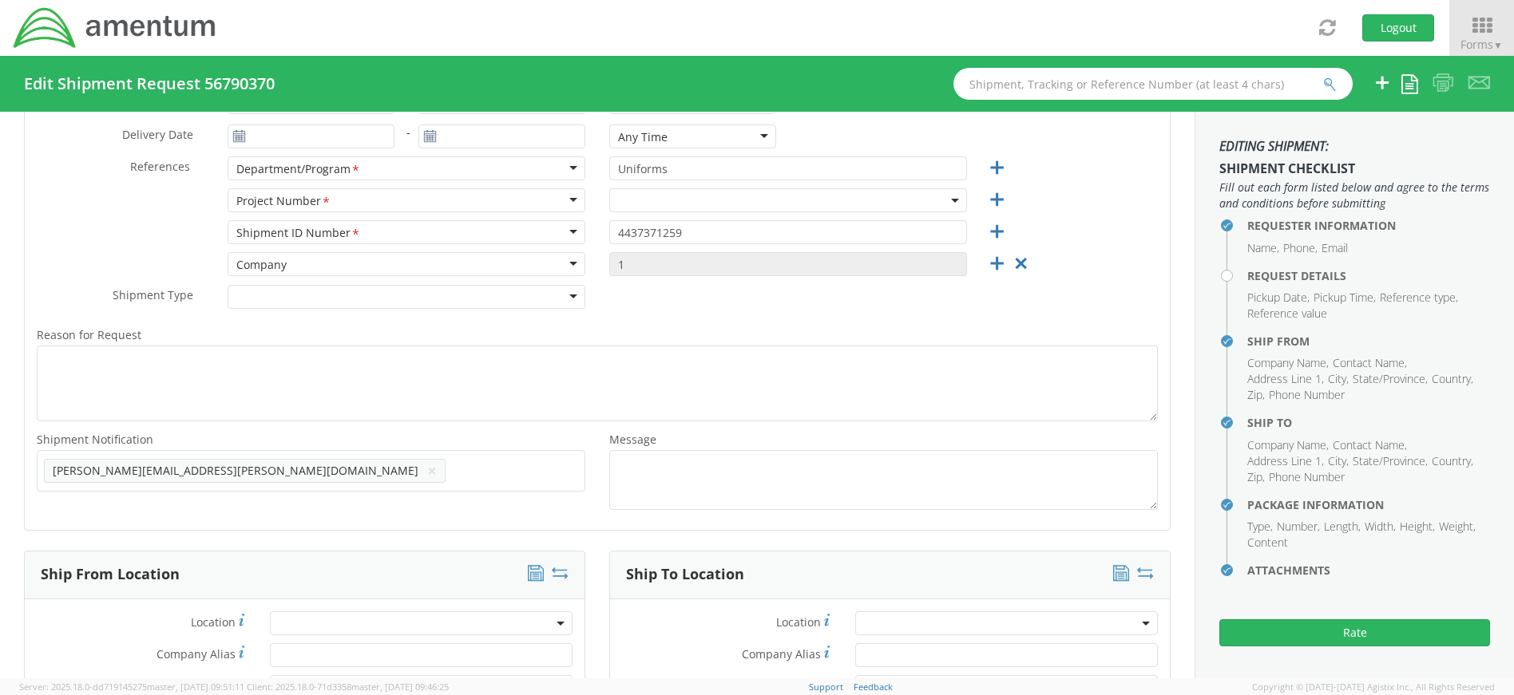
click at [698, 191] on span at bounding box center [788, 200] width 358 height 24
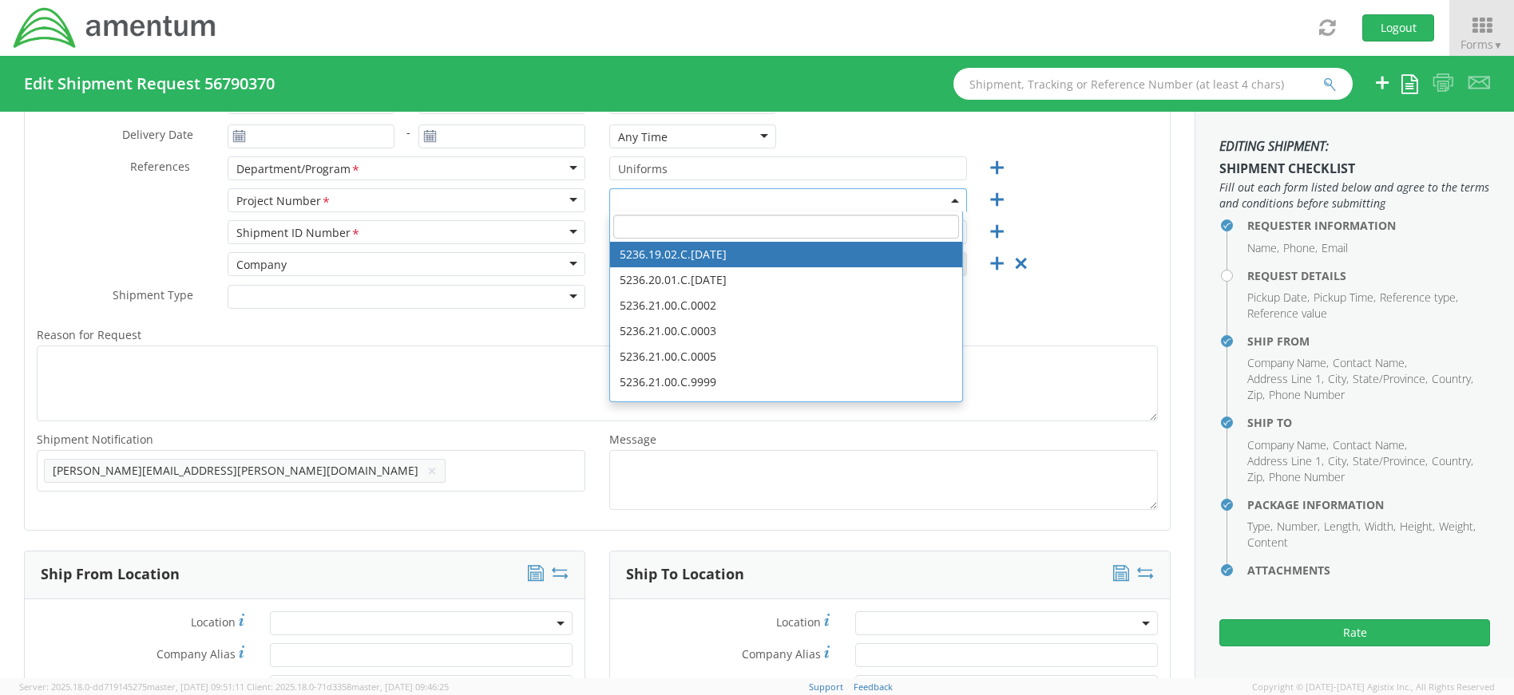
click at [703, 227] on input "search" at bounding box center [786, 227] width 346 height 24
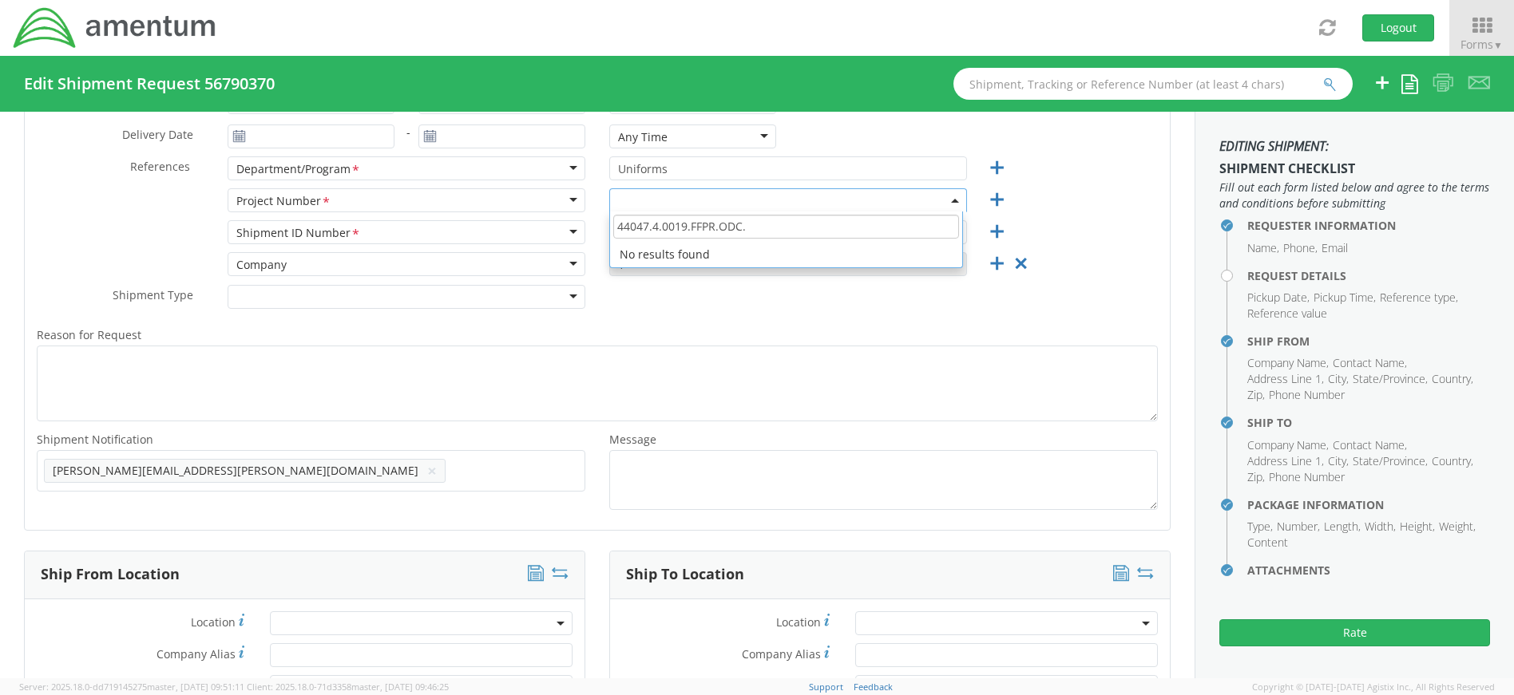
click at [636, 228] on input "44047.4.0019.FFPR.ODC." at bounding box center [786, 227] width 346 height 24
type input "4407.4.0019.FFPR.ODC."
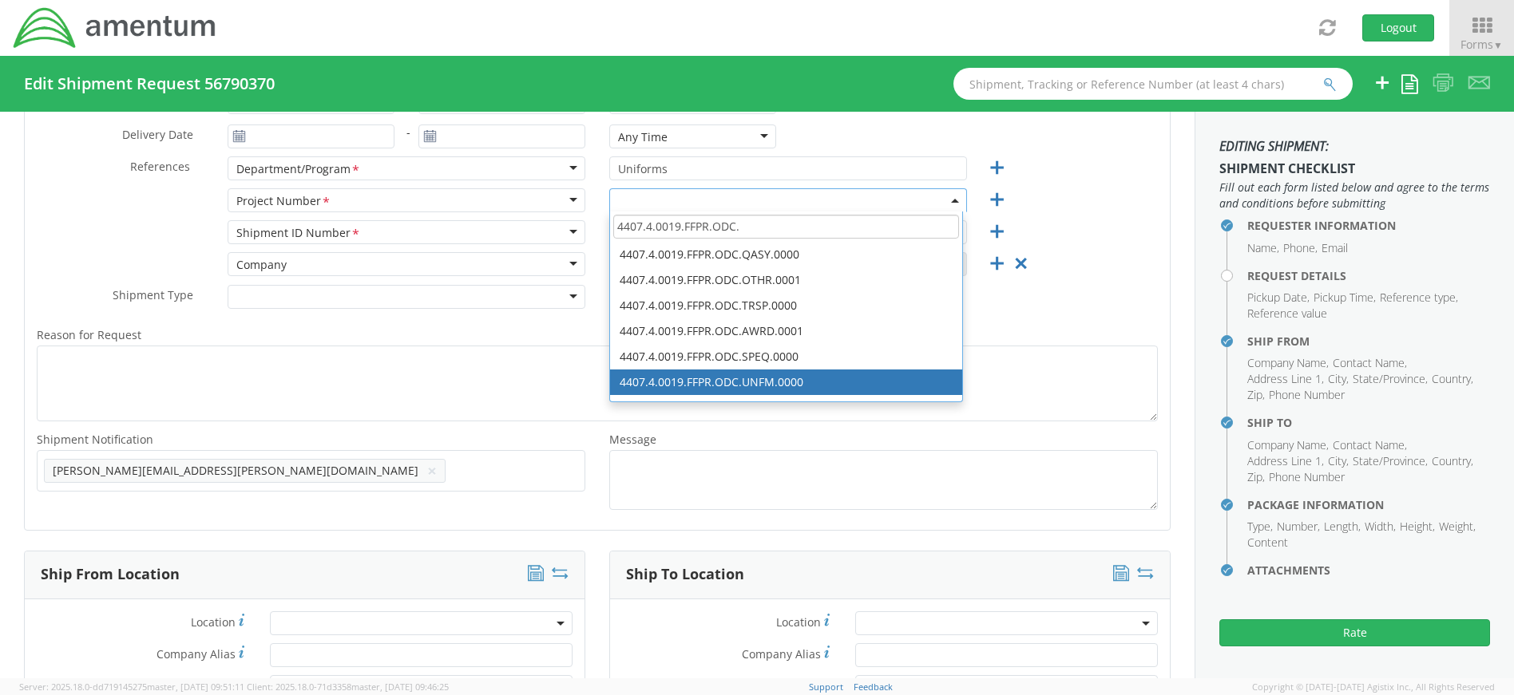
select select "4407.4.0019.FFPR.ODC.UNFM.0000"
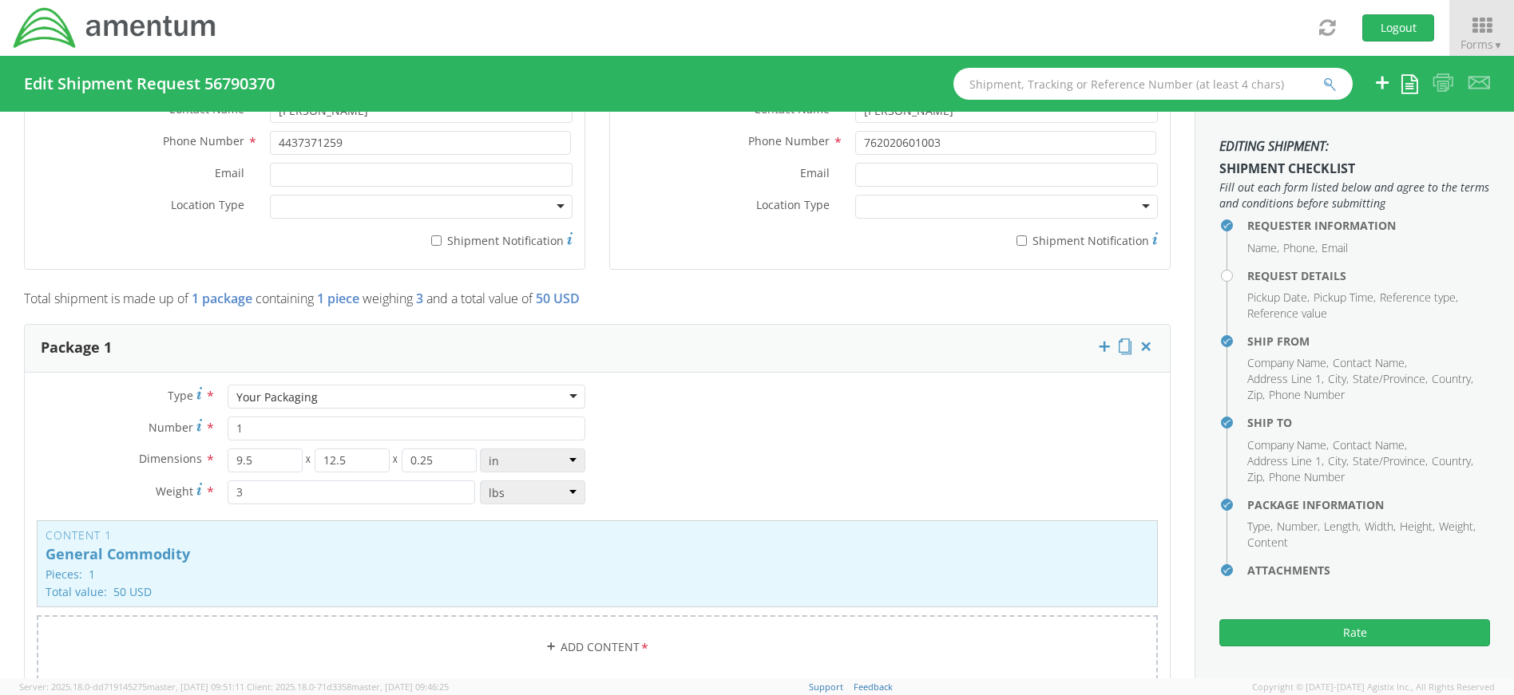
scroll to position [1278, 0]
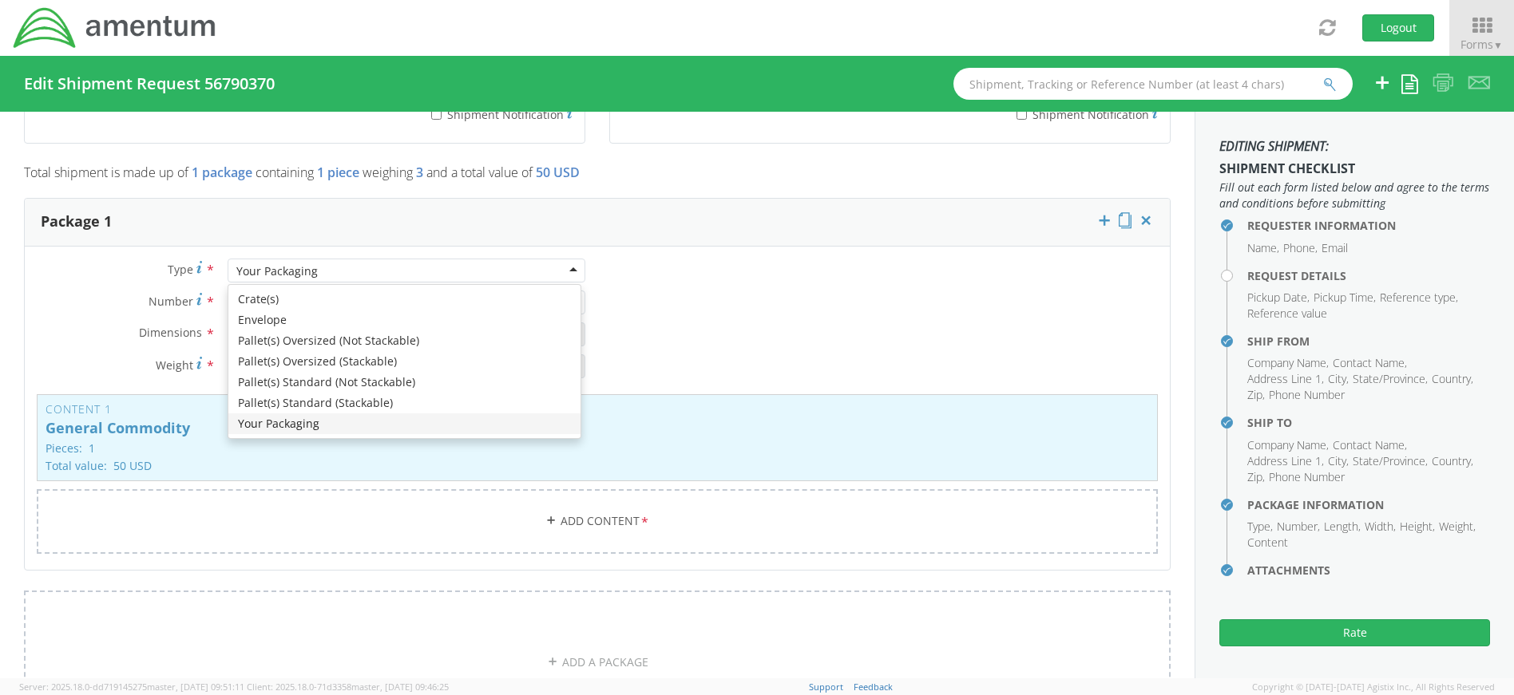
click at [566, 263] on div "Your Packaging" at bounding box center [407, 271] width 358 height 24
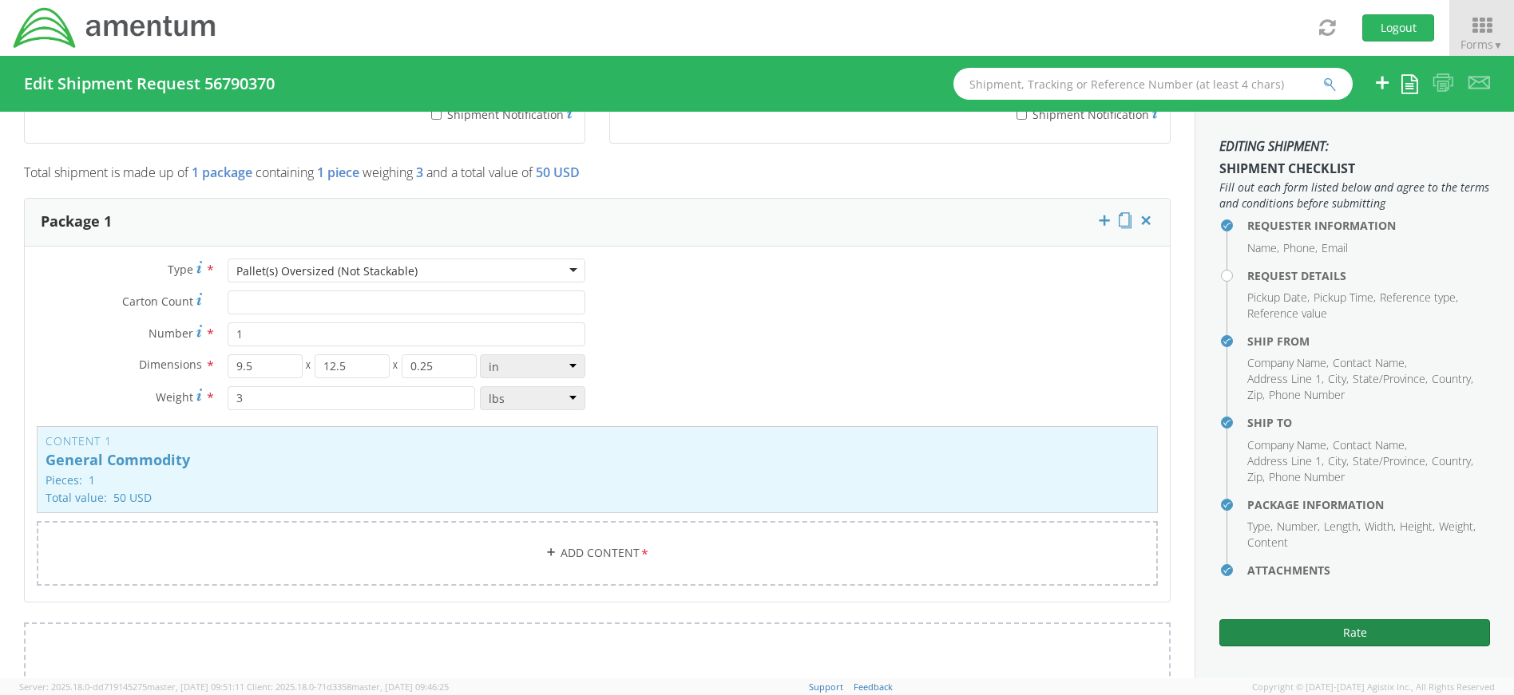
click at [1297, 629] on button "Rate" at bounding box center [1354, 633] width 271 height 27
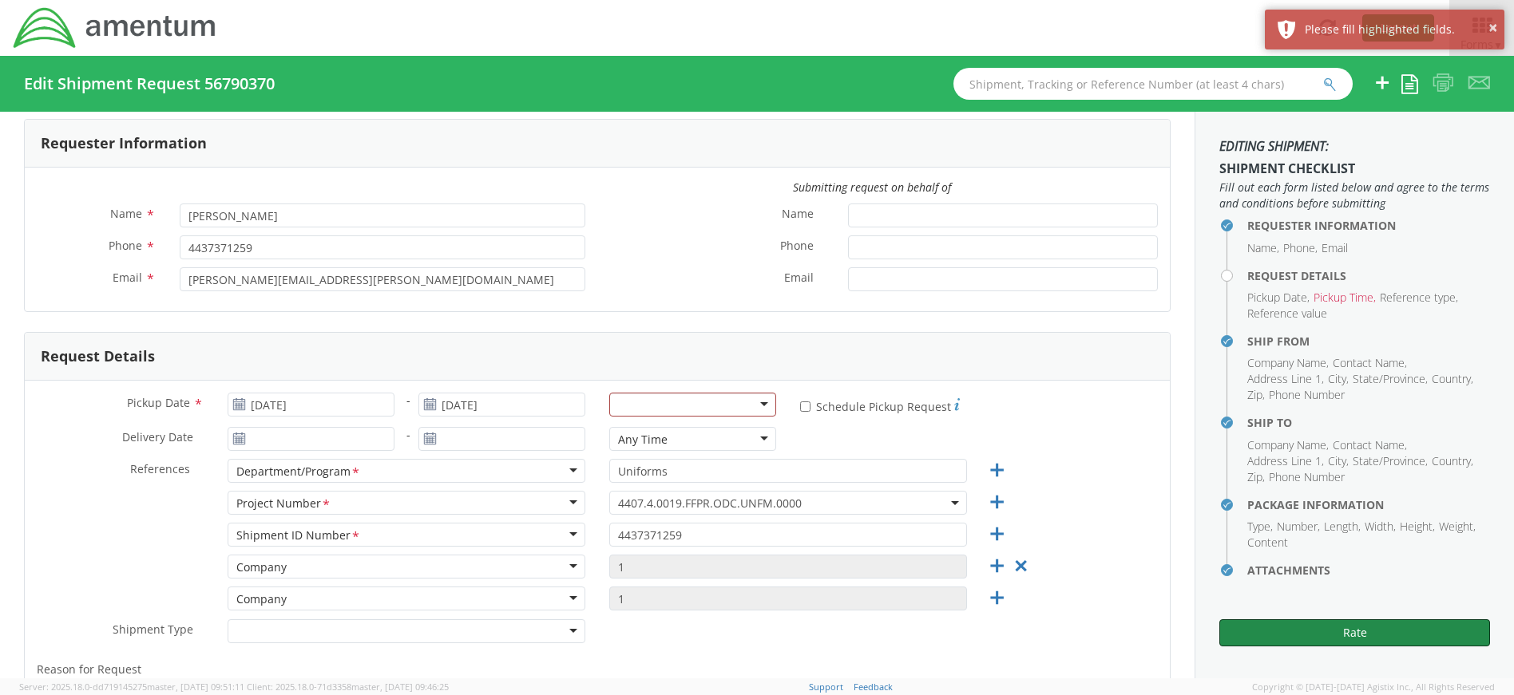
scroll to position [0, 0]
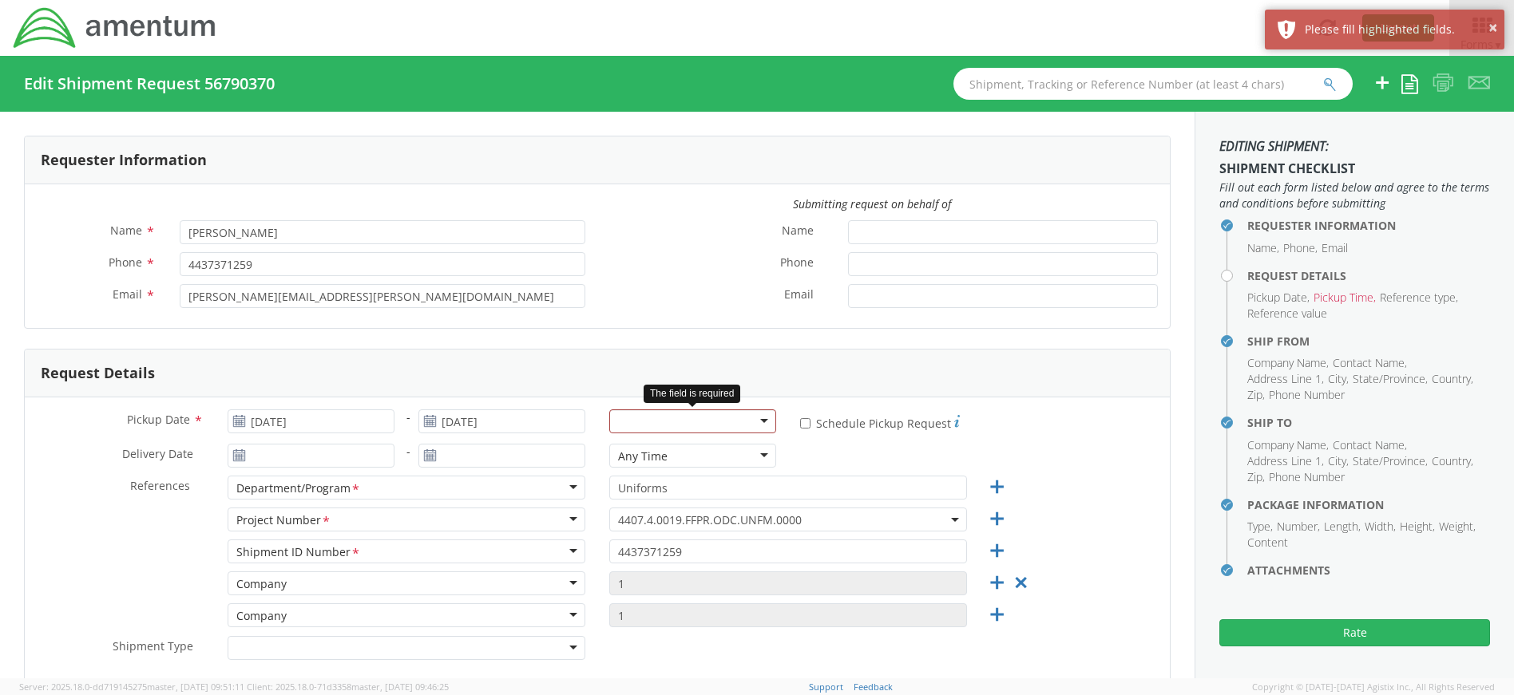
click at [761, 425] on div at bounding box center [692, 422] width 167 height 24
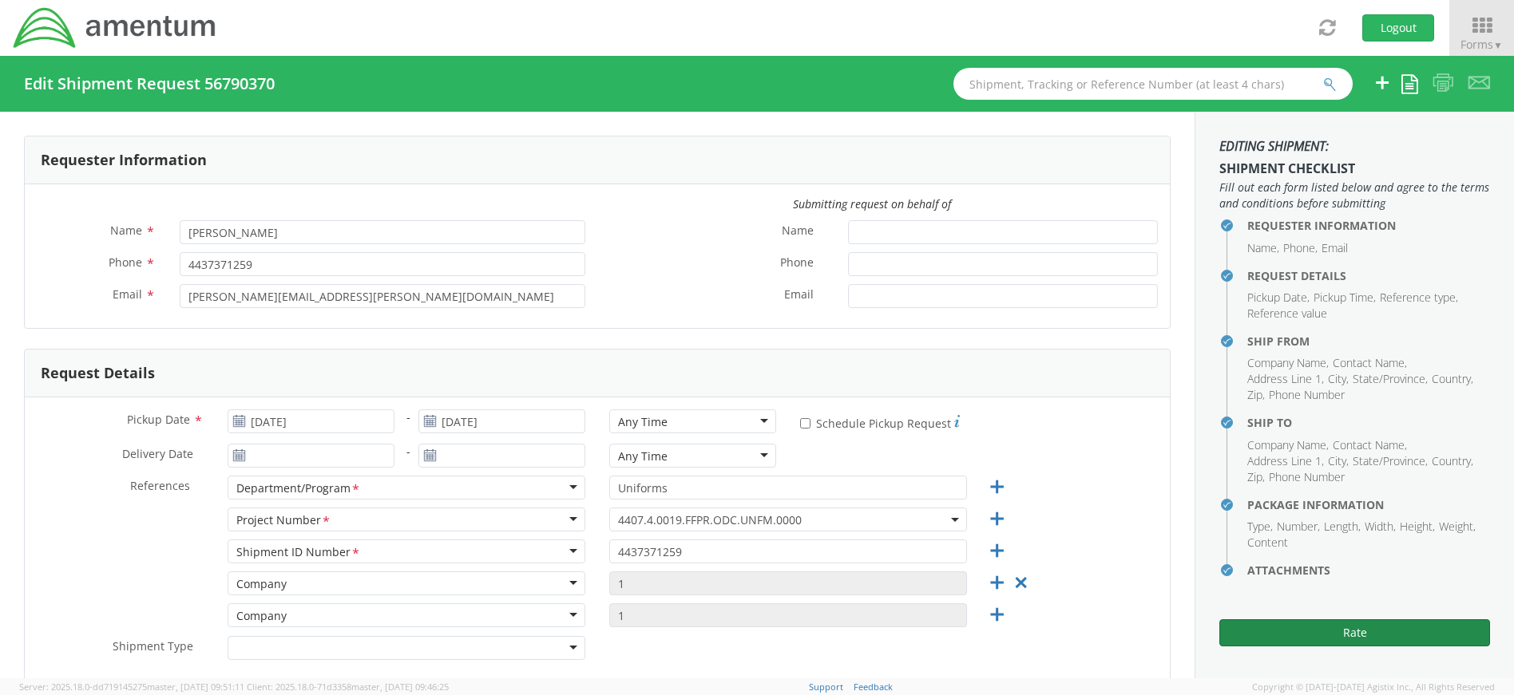
click at [1361, 632] on button "Rate" at bounding box center [1354, 633] width 271 height 27
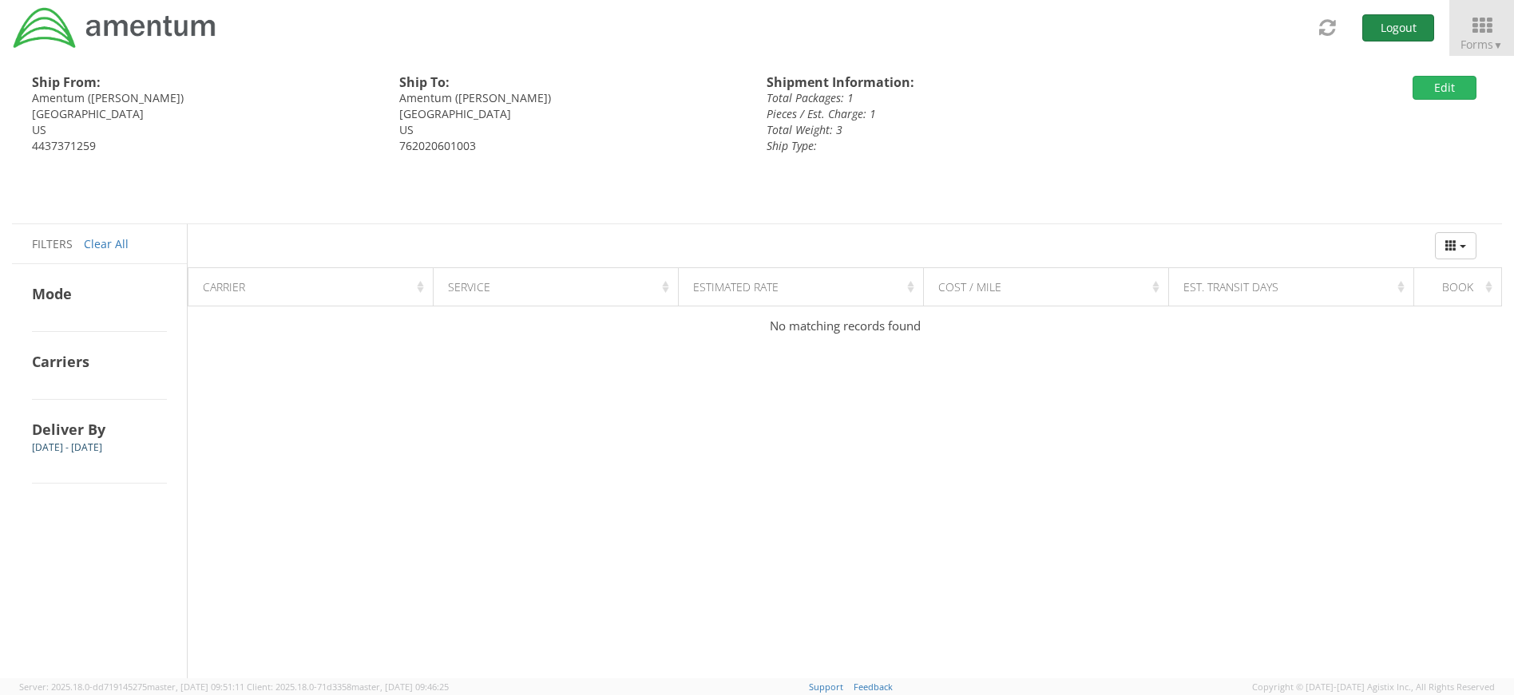
click at [1385, 23] on button "Logout" at bounding box center [1398, 27] width 72 height 27
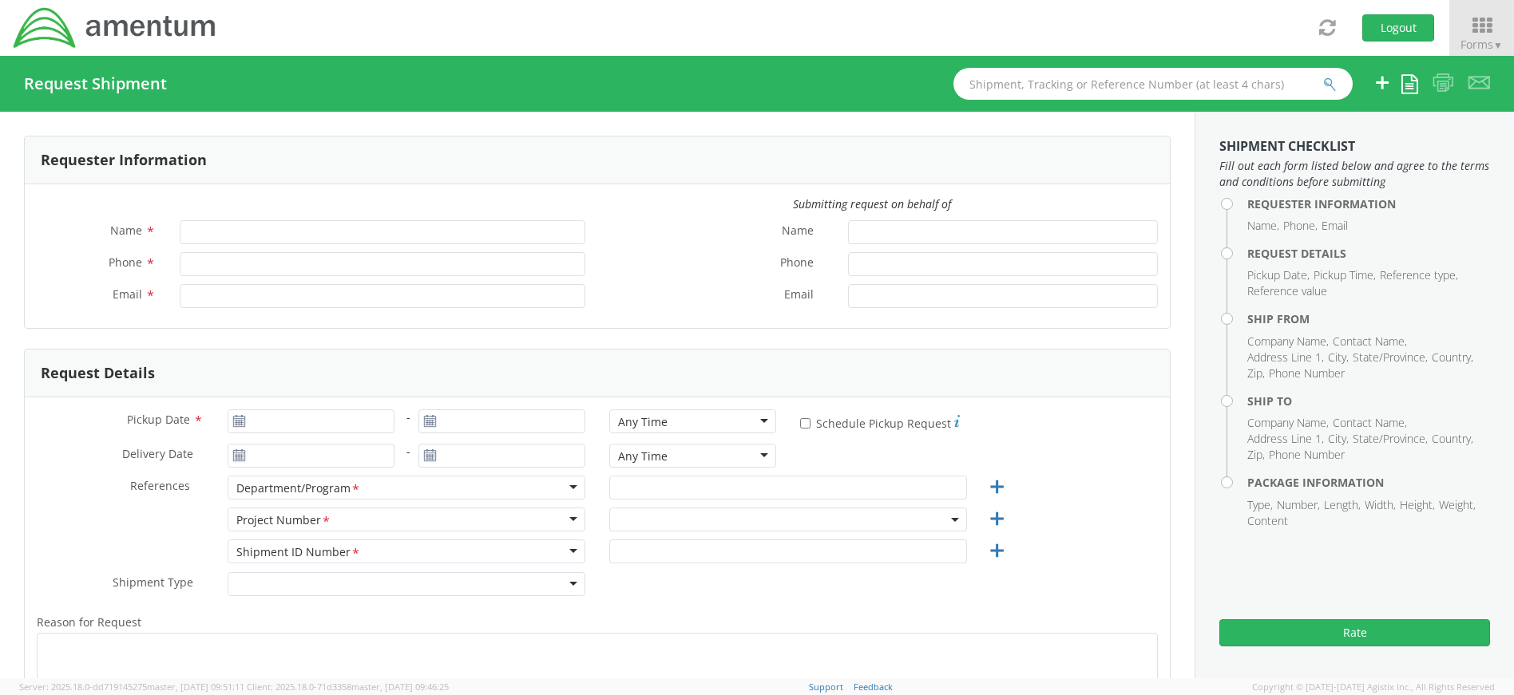
type input "[PERSON_NAME]"
type input "4437371259"
type input "[PERSON_NAME][EMAIL_ADDRESS][PERSON_NAME][DOMAIN_NAME]"
select select "4407.0.0001.0001.TVL"
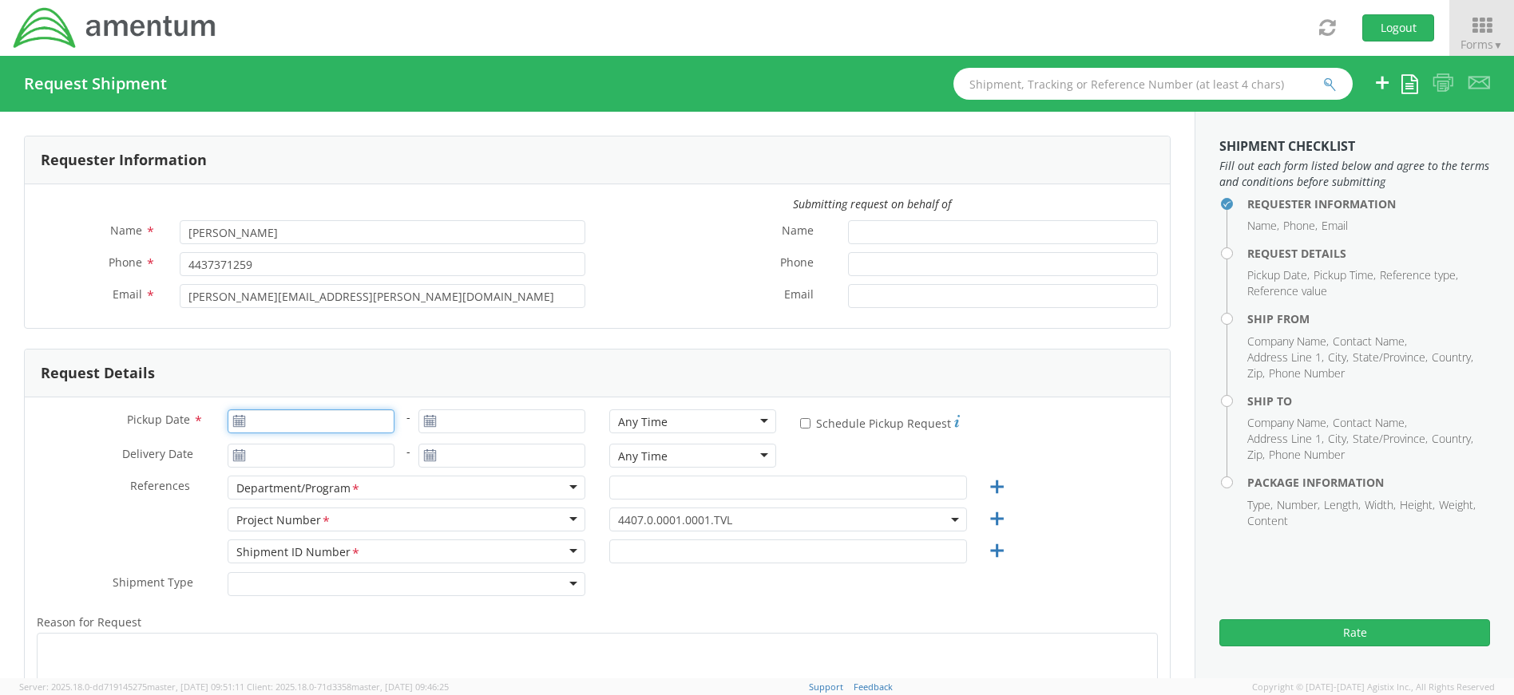
type input "[DATE]"
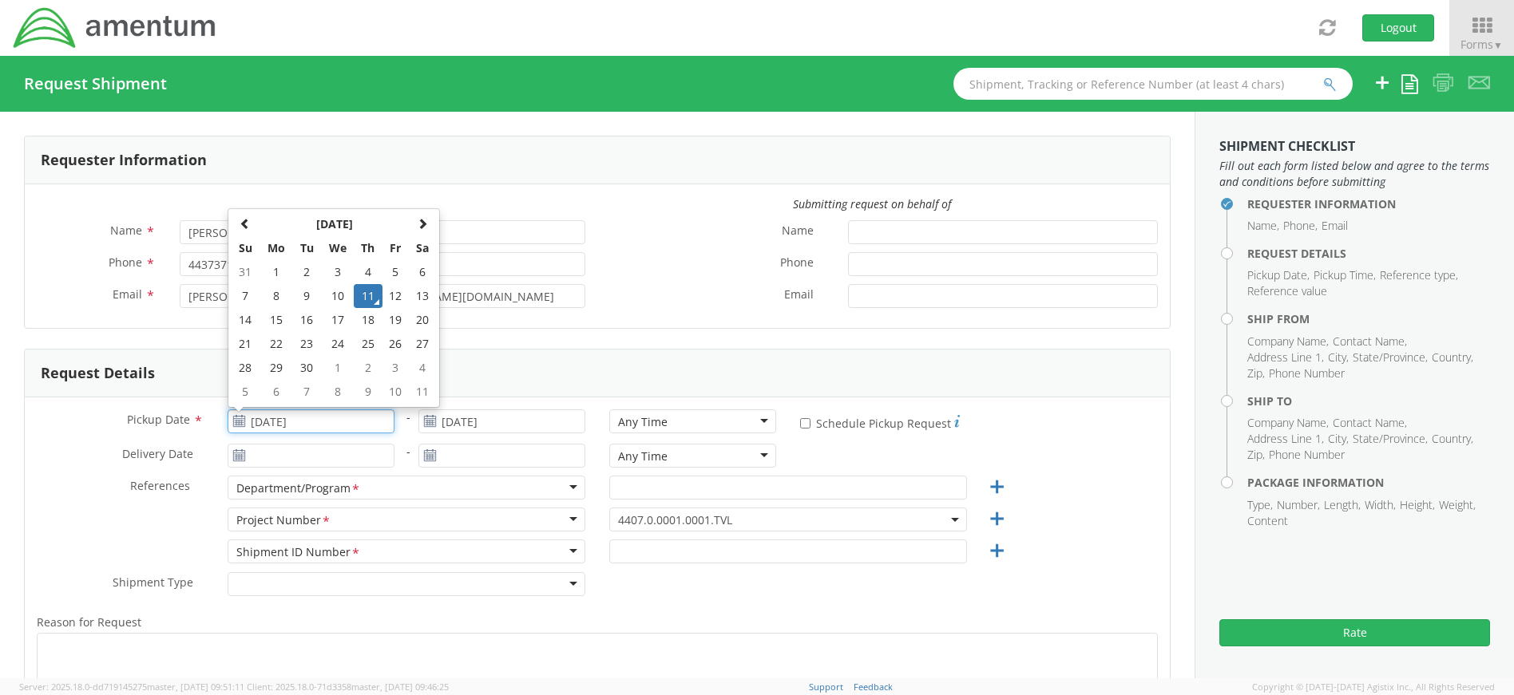
click at [292, 419] on input "[DATE]" at bounding box center [311, 422] width 167 height 24
click at [365, 292] on td "11" at bounding box center [368, 296] width 28 height 24
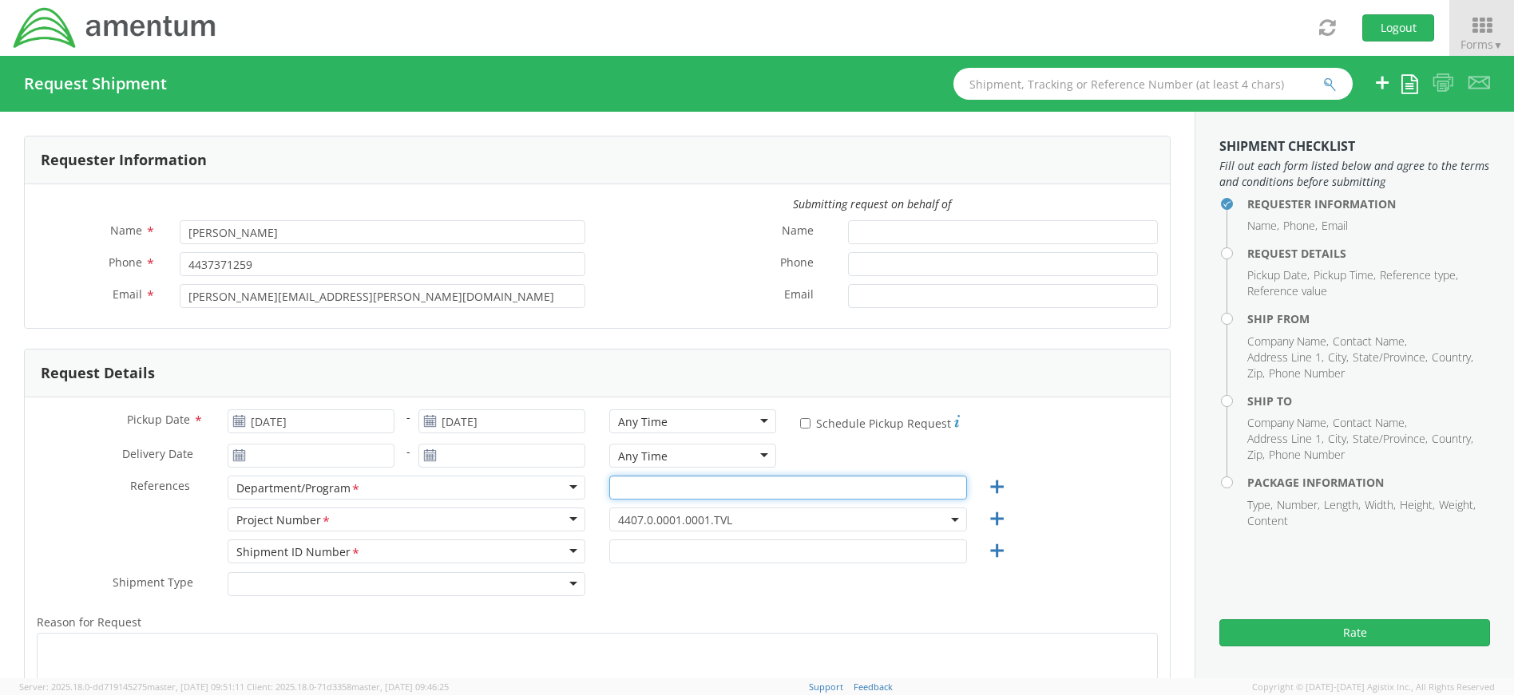
click at [631, 485] on input "text" at bounding box center [788, 488] width 358 height 24
type input "Uniforms"
type input "[DATE]"
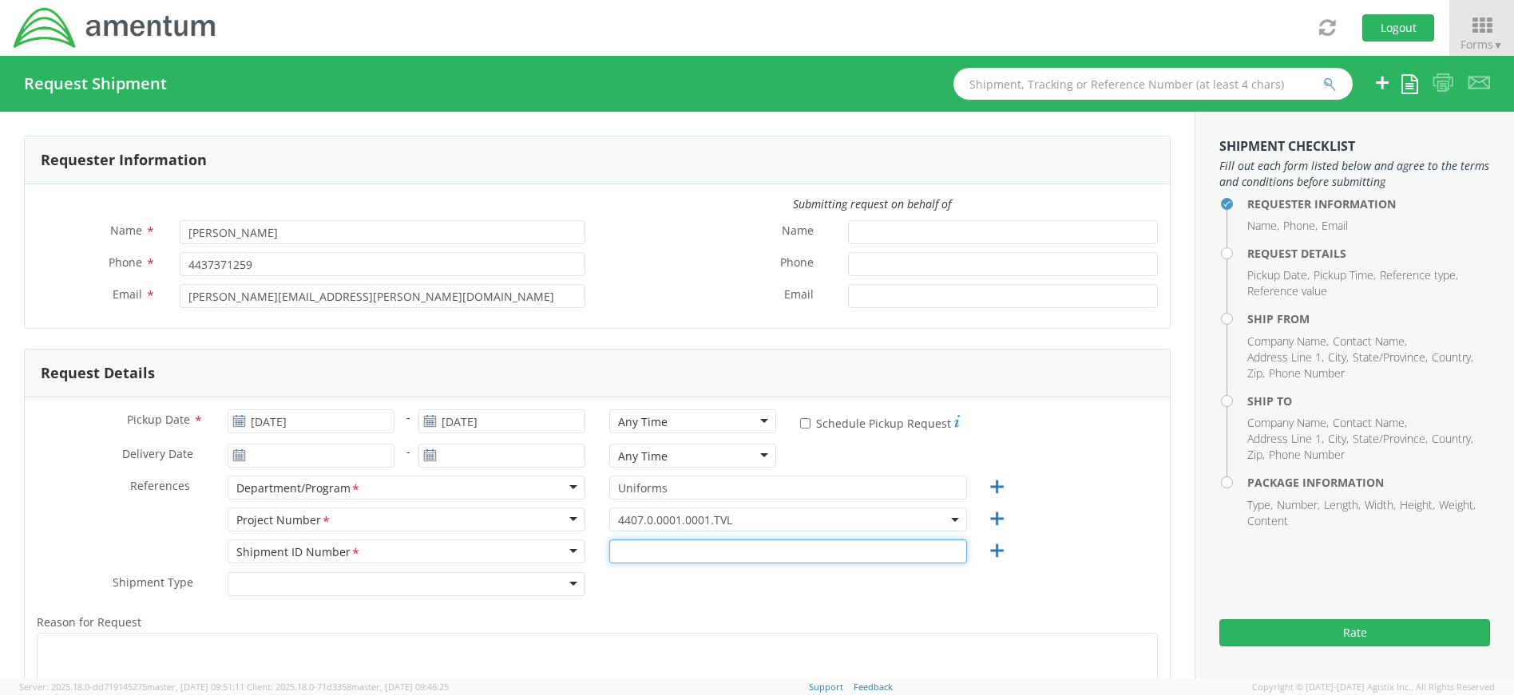
type input "4437371259"
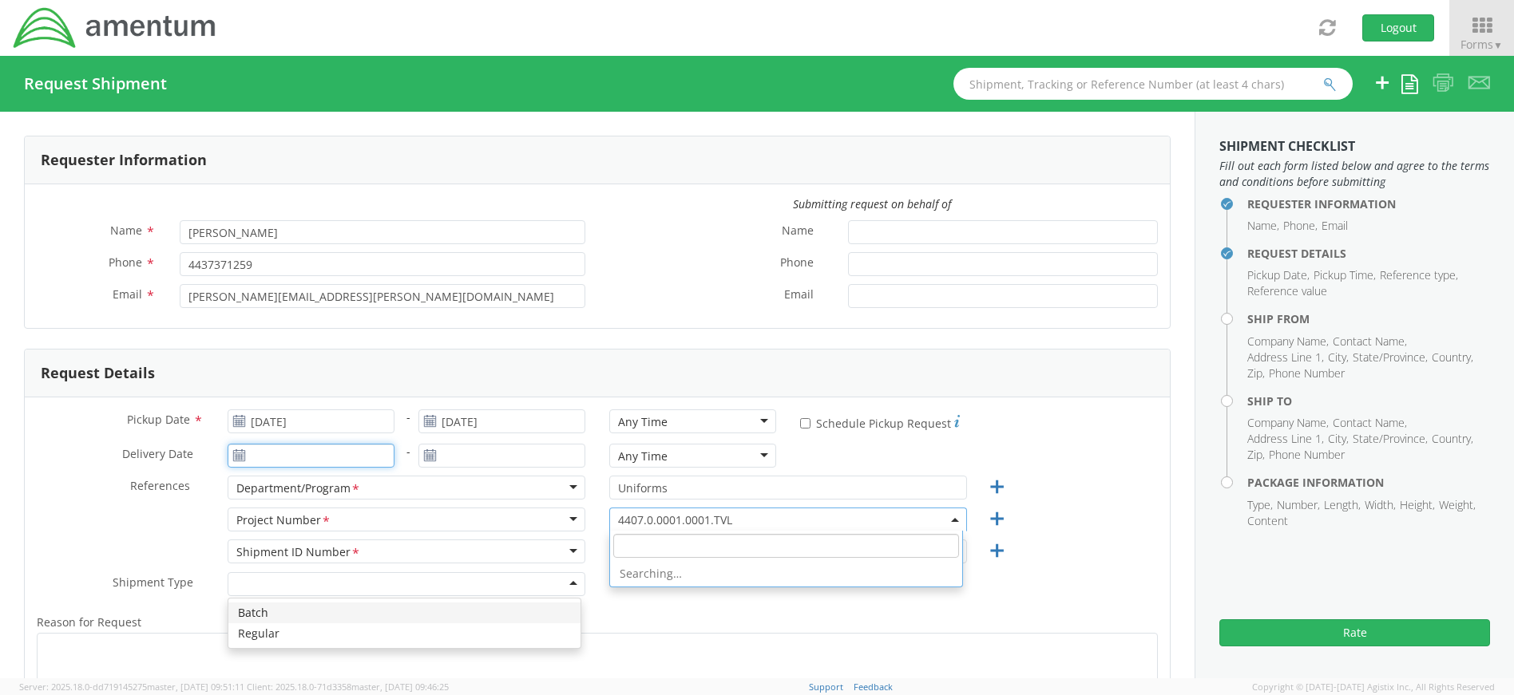
type input "[DATE]"
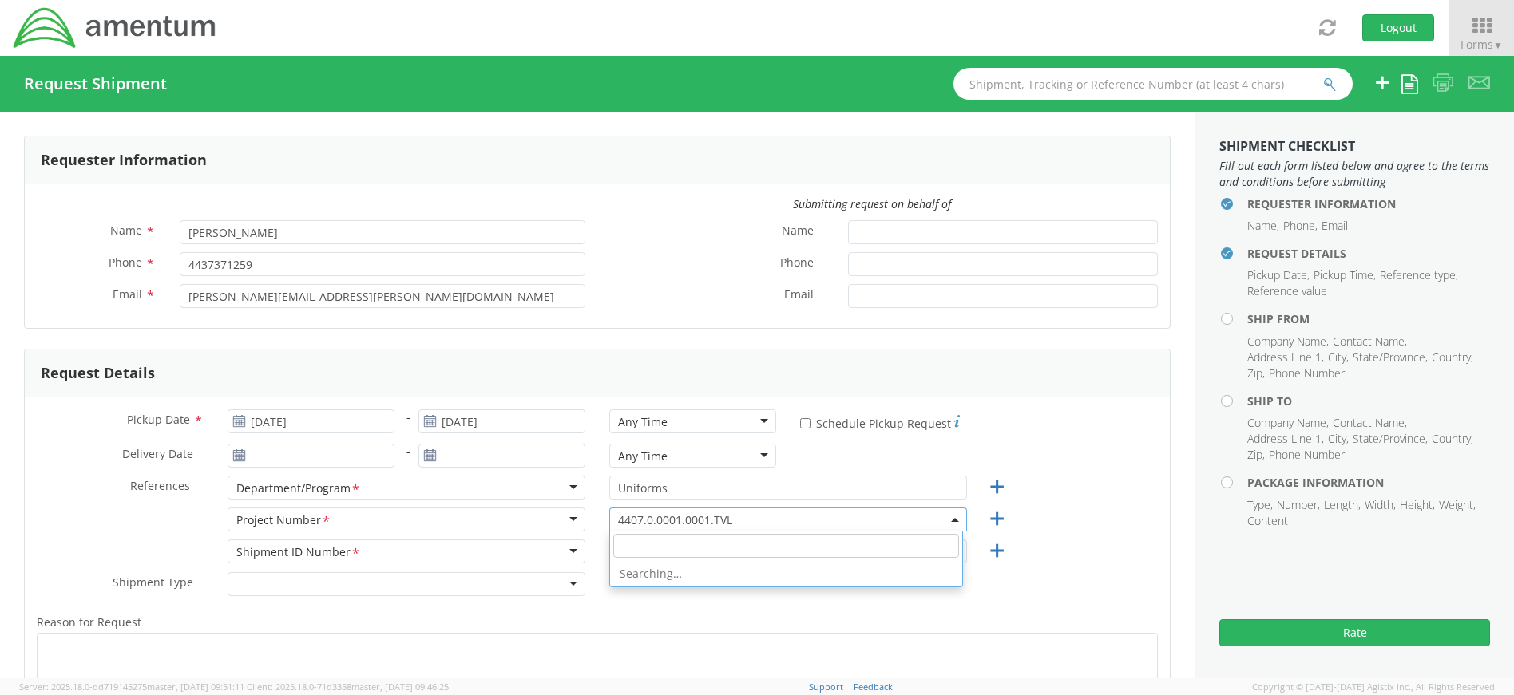
click at [743, 553] on input "search" at bounding box center [786, 546] width 346 height 24
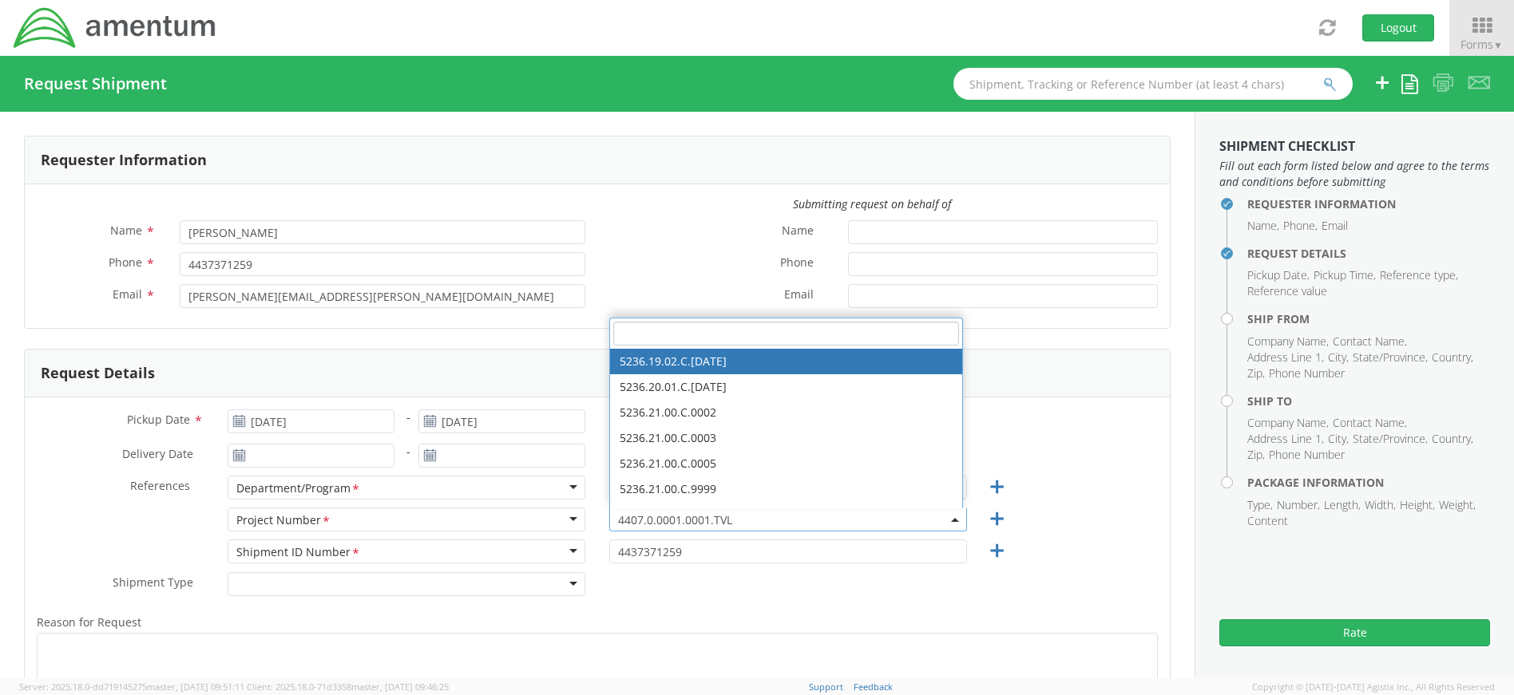
type input "4407.4.0019.FFPR.ODC"
type input "[DATE]"
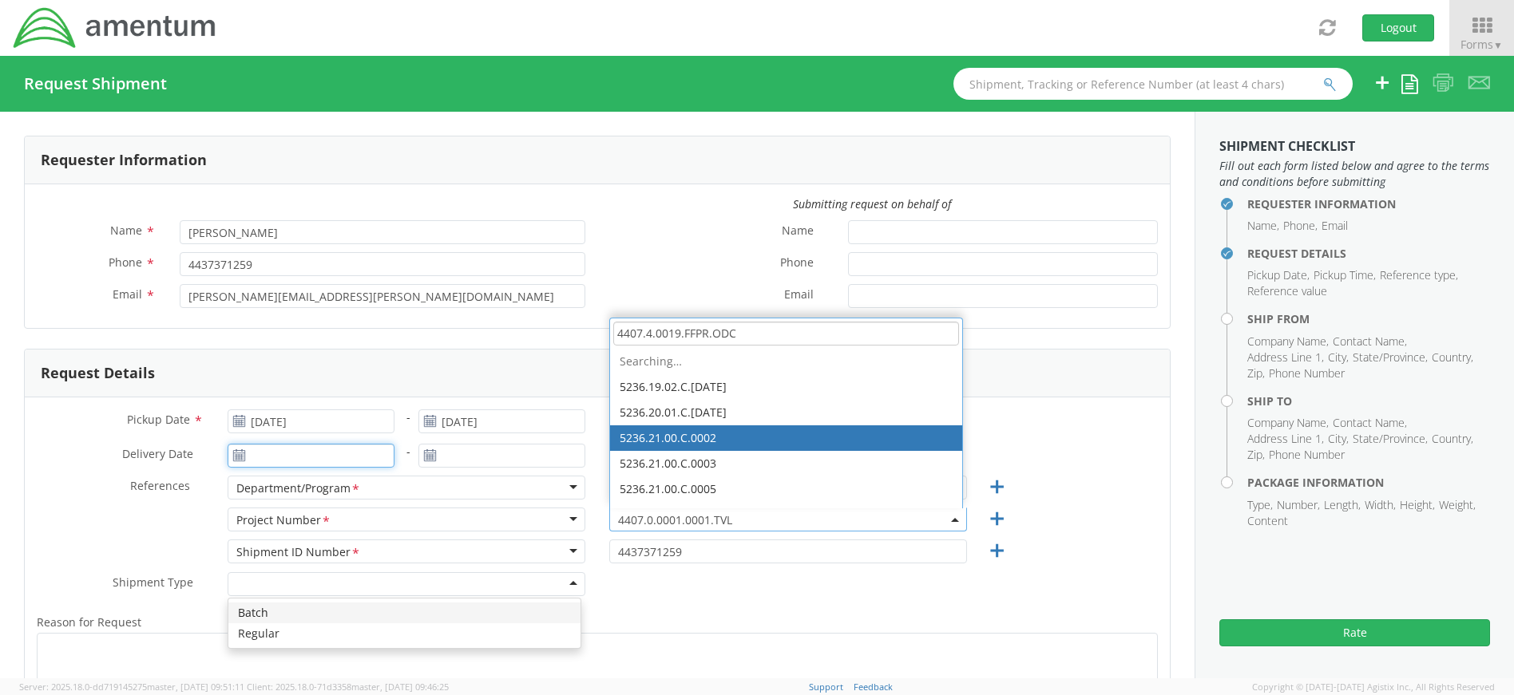
type input "[DATE]"
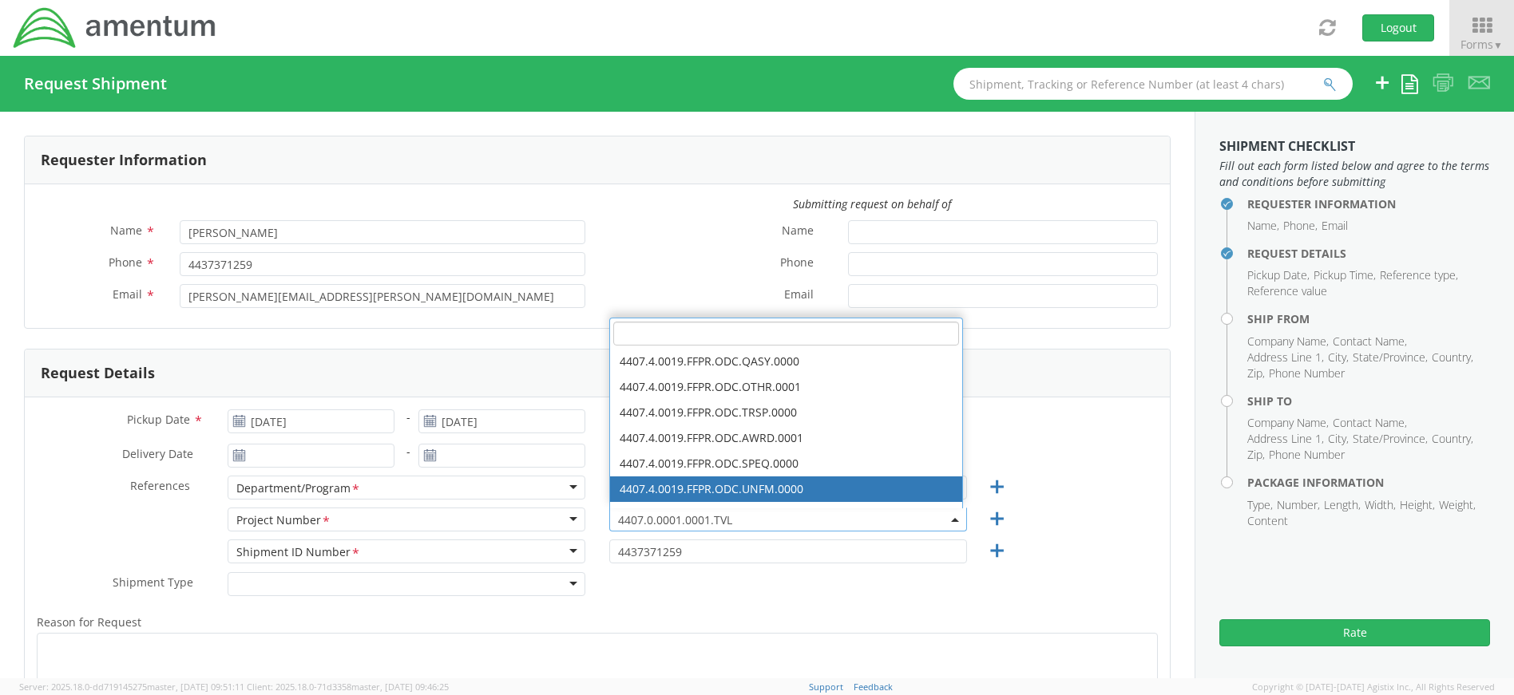
select select "4407.4.0019.FFPR.ODC.UNFM.0000"
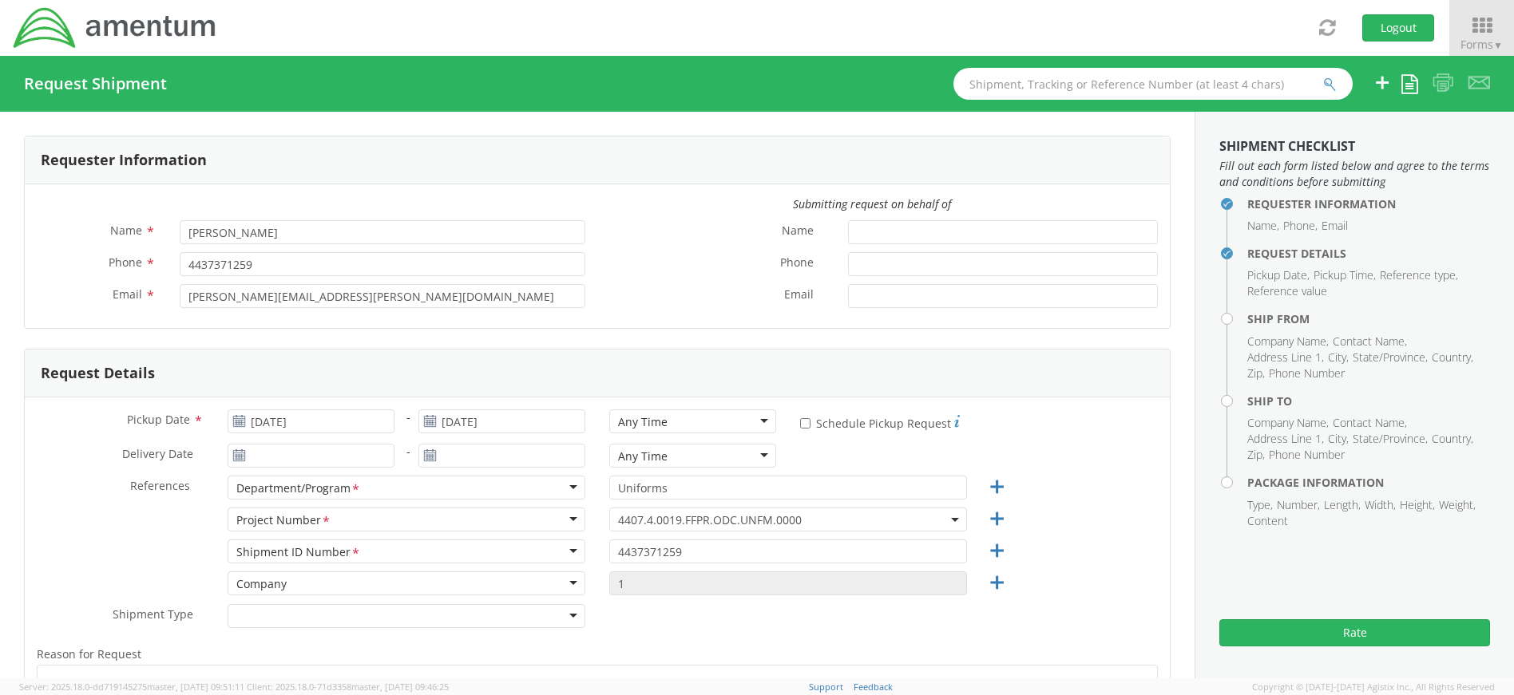
click at [1095, 521] on div "Project Number <span class="required">*</span> Project Number * Account Type Ac…" at bounding box center [597, 524] width 1145 height 32
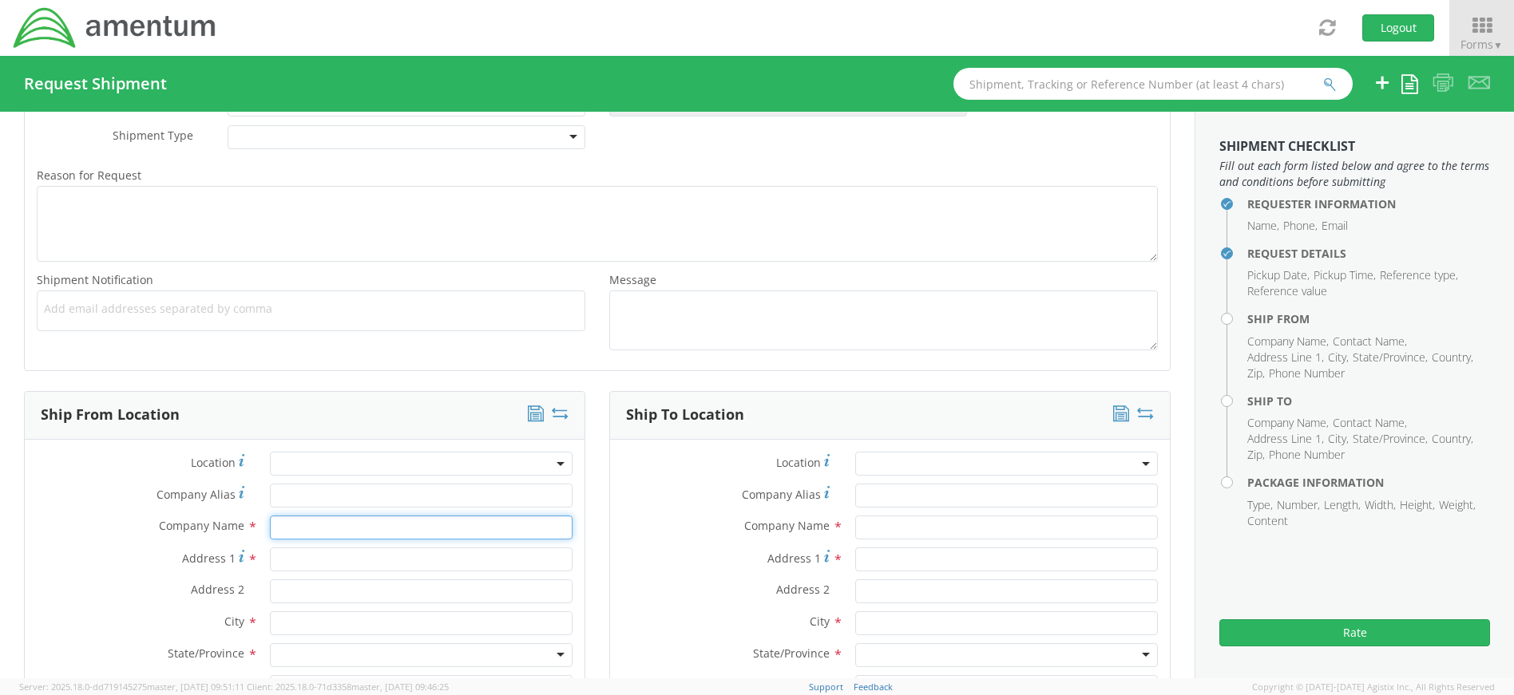
click at [344, 525] on input "text" at bounding box center [421, 528] width 303 height 24
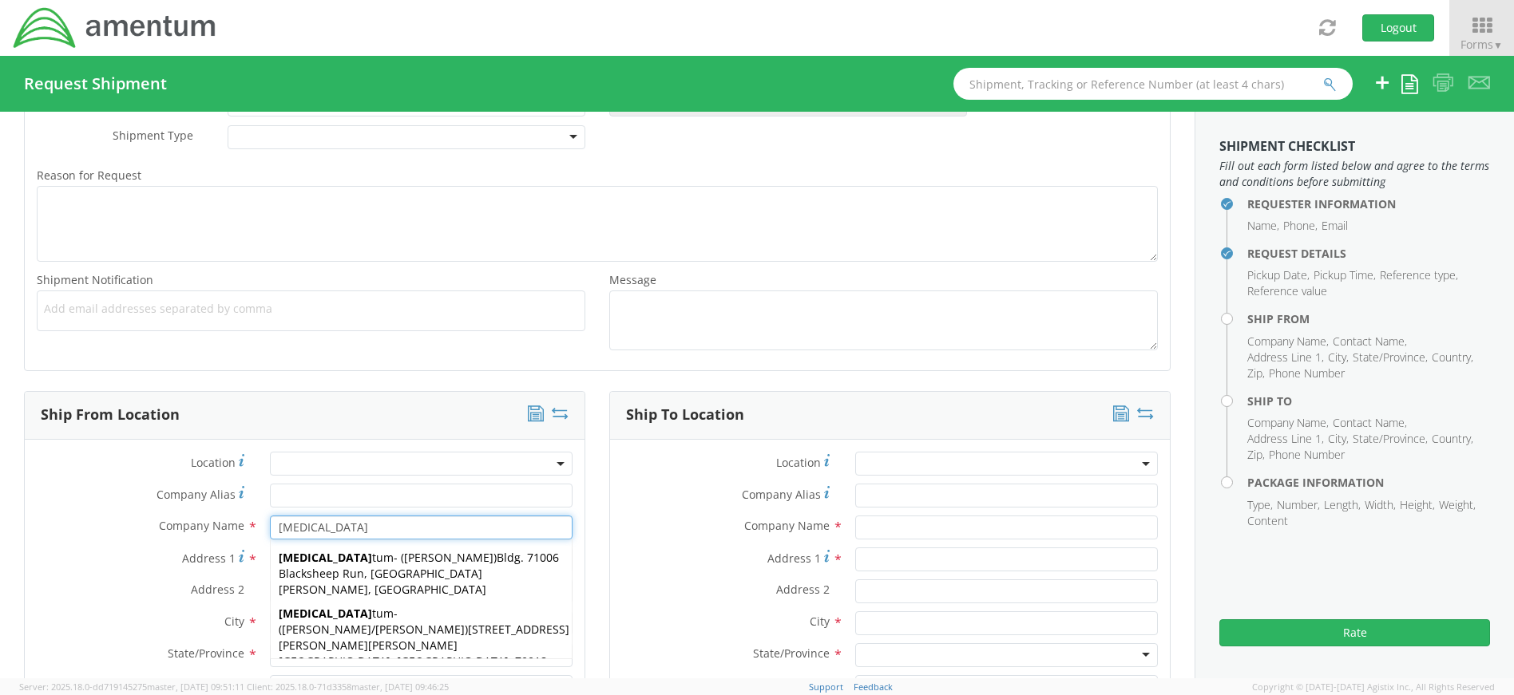
type input "Amentum"
type input "[STREET_ADDRESS]"
type input "Suite 400"
type input "[GEOGRAPHIC_DATA]"
type input "20701"
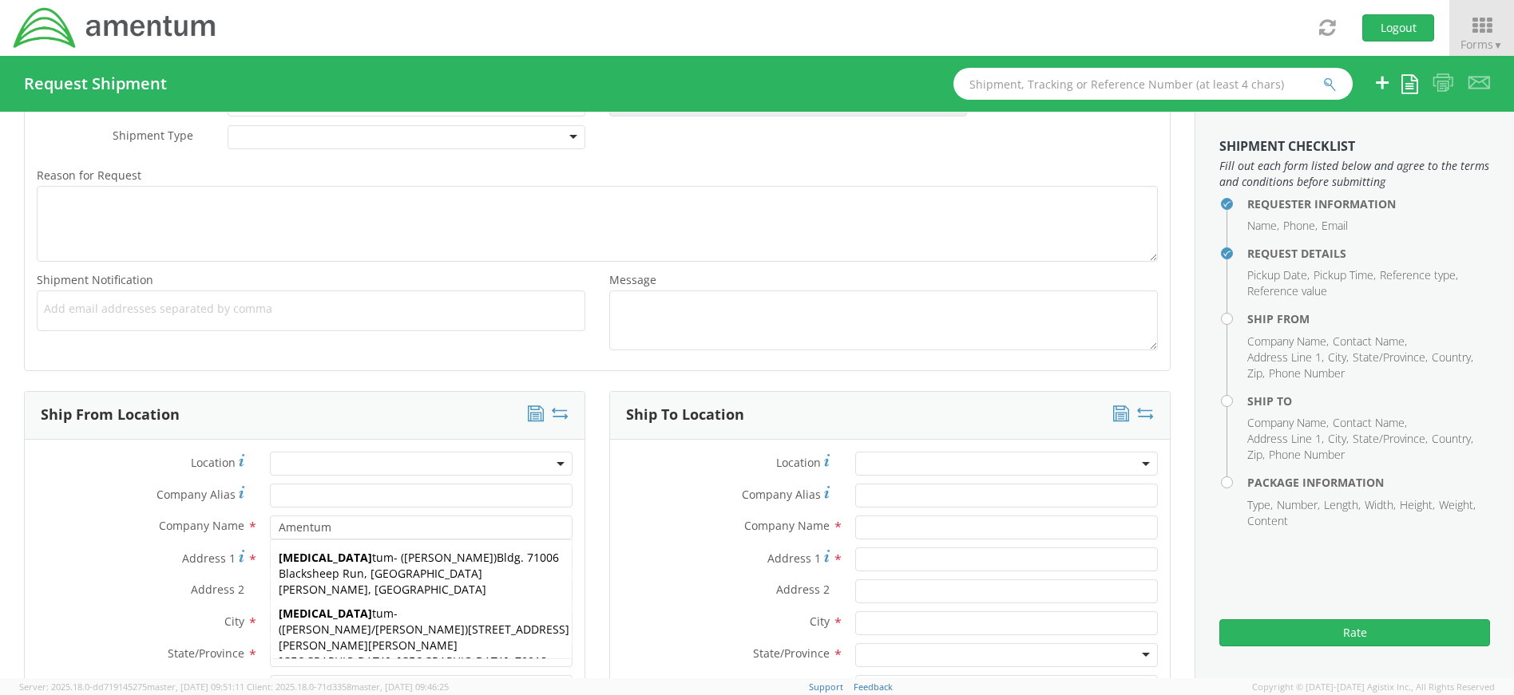
type input "[PERSON_NAME]"
type input "Amentum"
type input "[STREET_ADDRESS]"
type input "[GEOGRAPHIC_DATA]"
type input "30813"
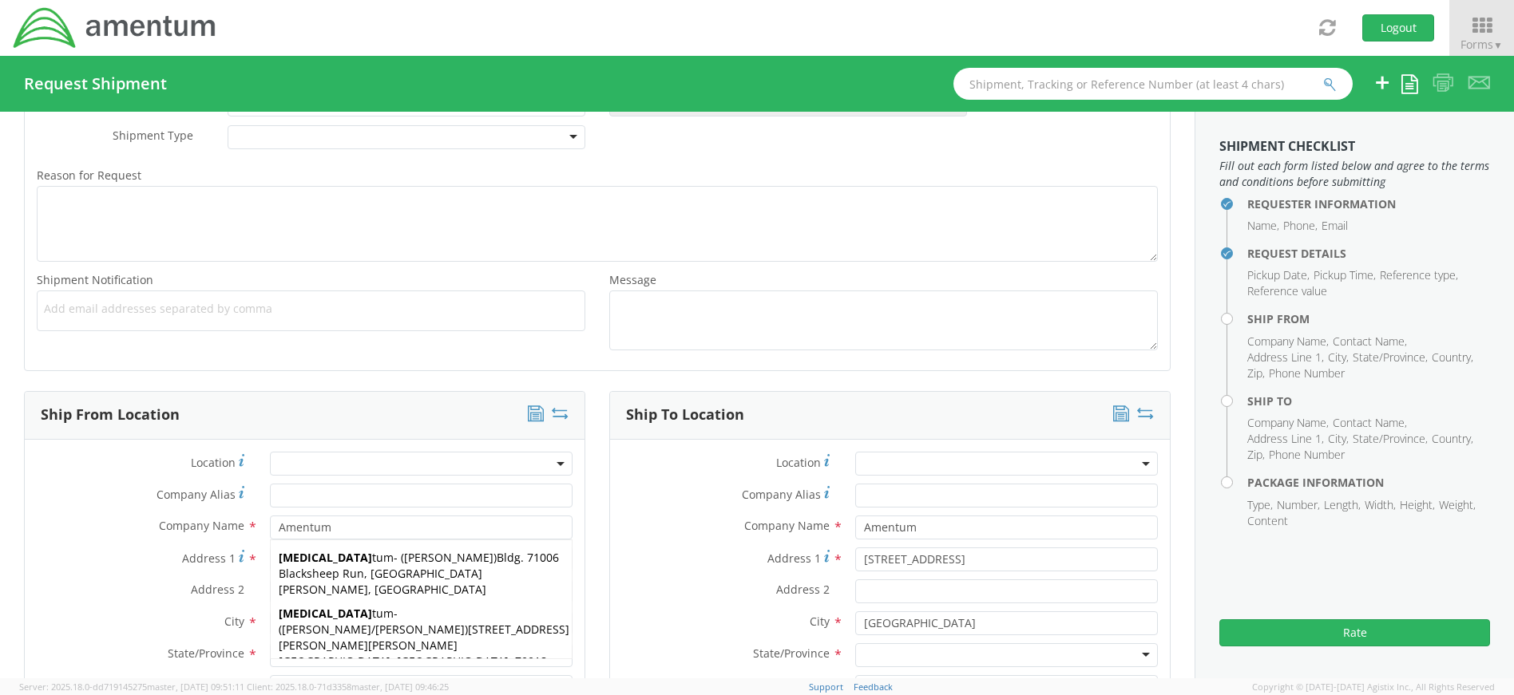
type input "[PERSON_NAME]"
type input "762020601003"
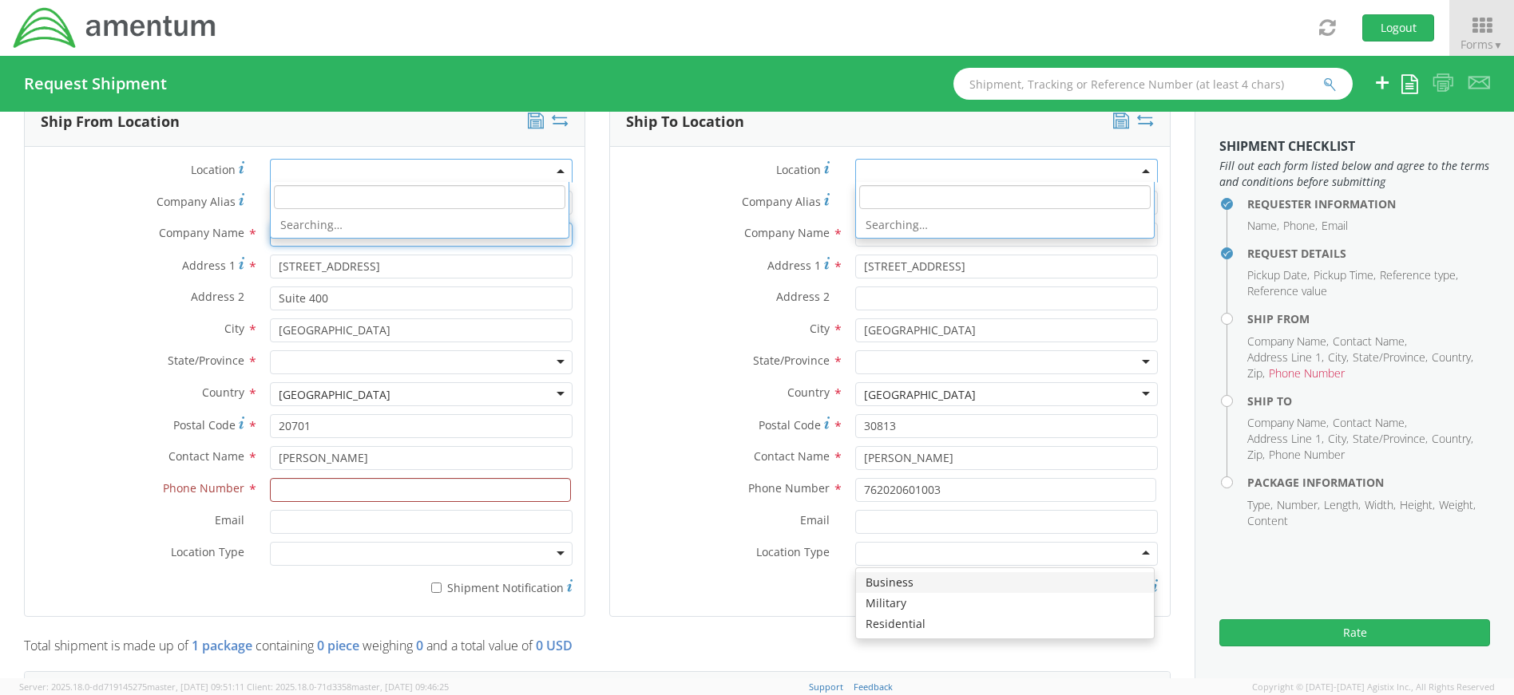
scroll to position [0, 0]
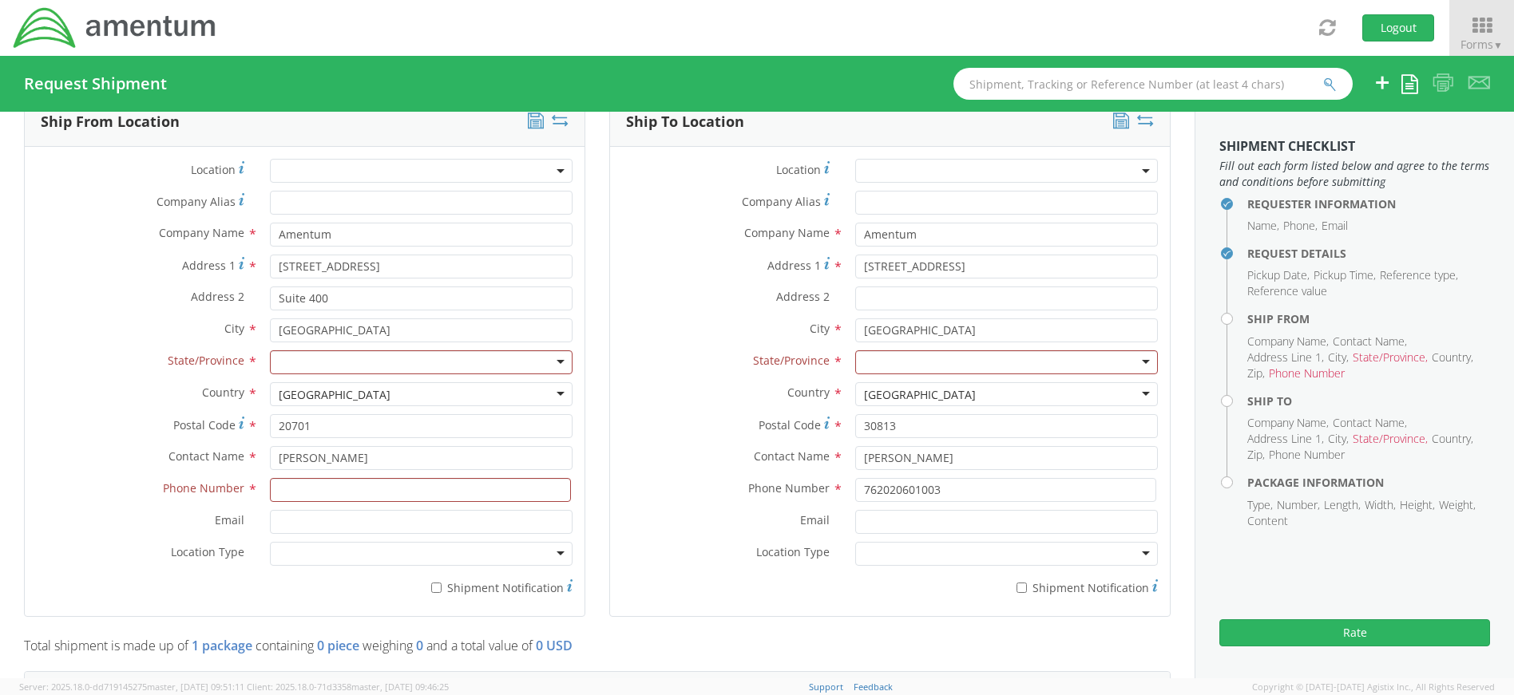
click at [1167, 374] on div "Ship To Location Location * Company Alias * Company Name * Amentum searching...…" at bounding box center [889, 367] width 585 height 539
click at [356, 368] on div at bounding box center [421, 363] width 303 height 24
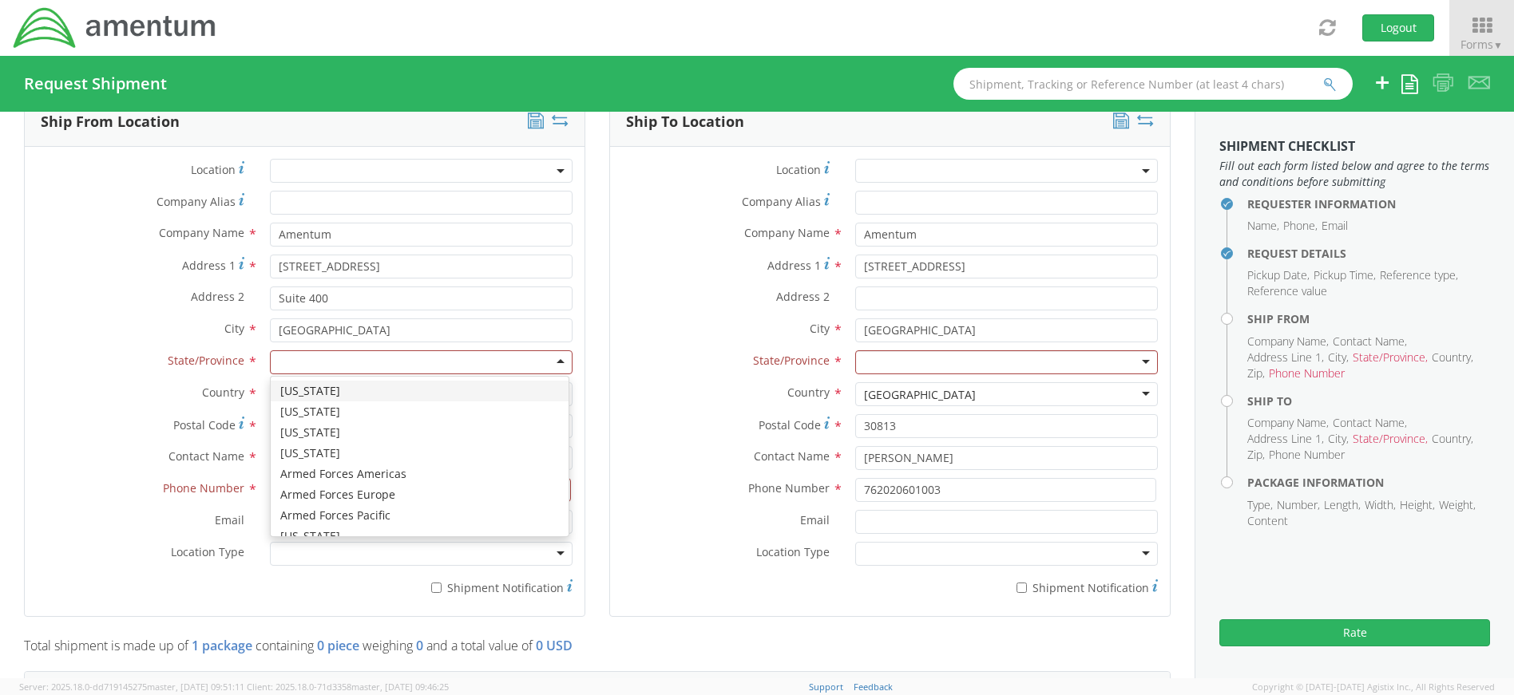
type input "m"
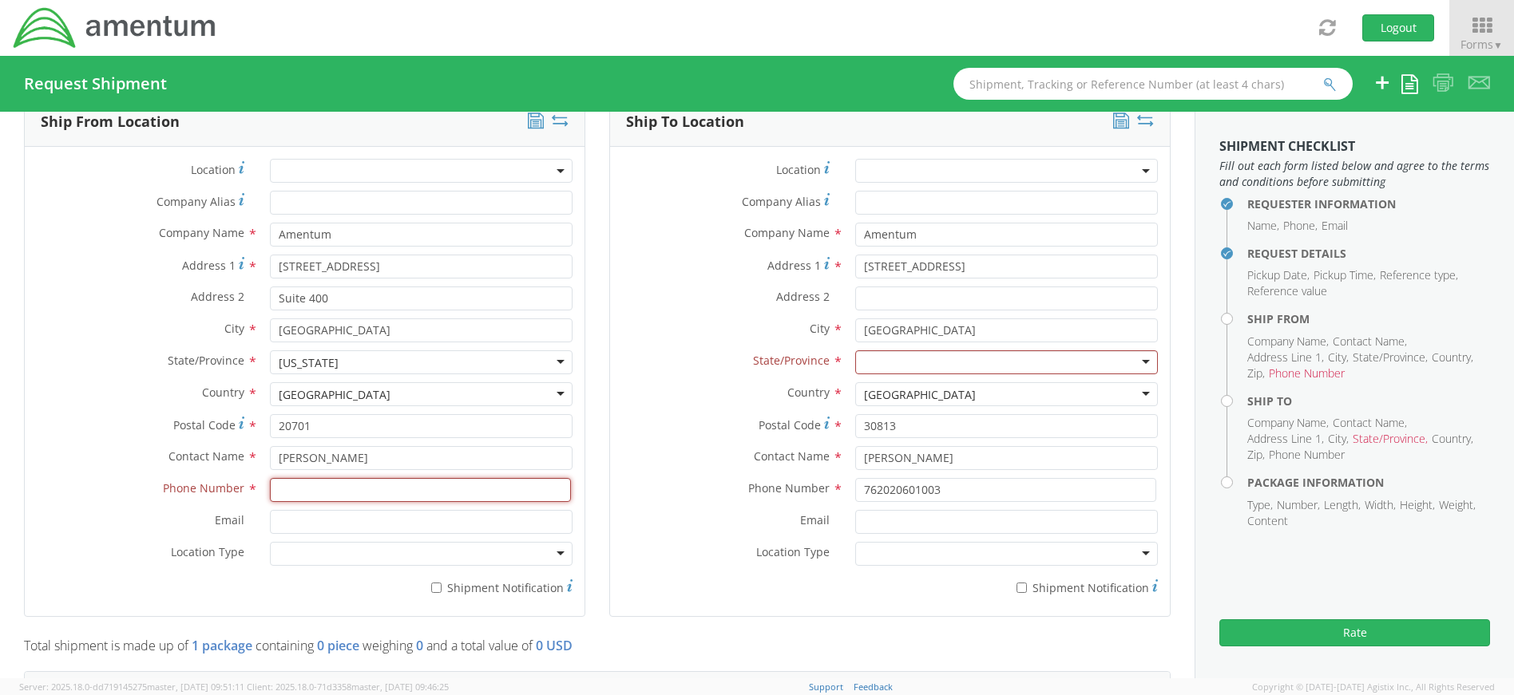
click at [318, 492] on input at bounding box center [420, 490] width 301 height 24
type input "4437371259"
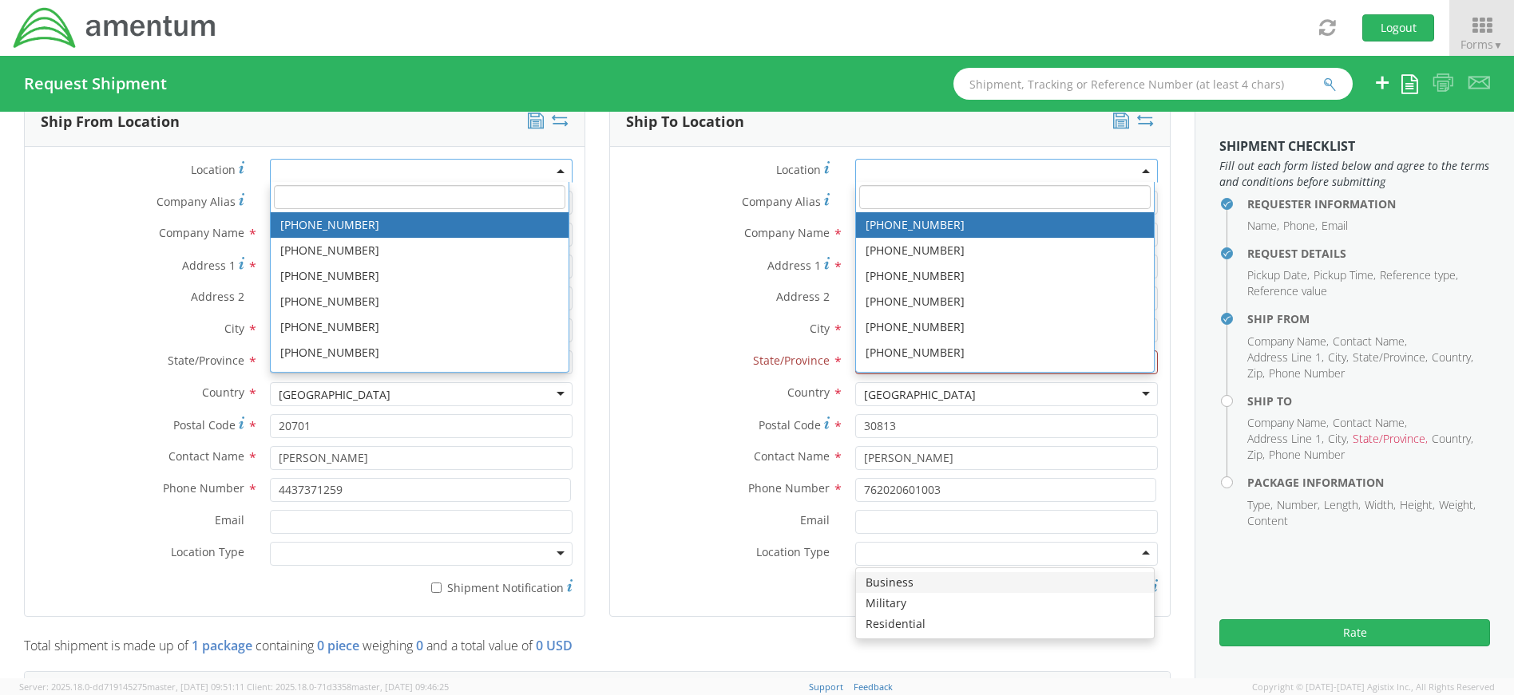
click at [1162, 395] on div "Ship To Location Location * [PHONE_NUMBER] [PHONE_NUMBER] [PHONE_NUMBER] [PHONE…" at bounding box center [889, 367] width 585 height 539
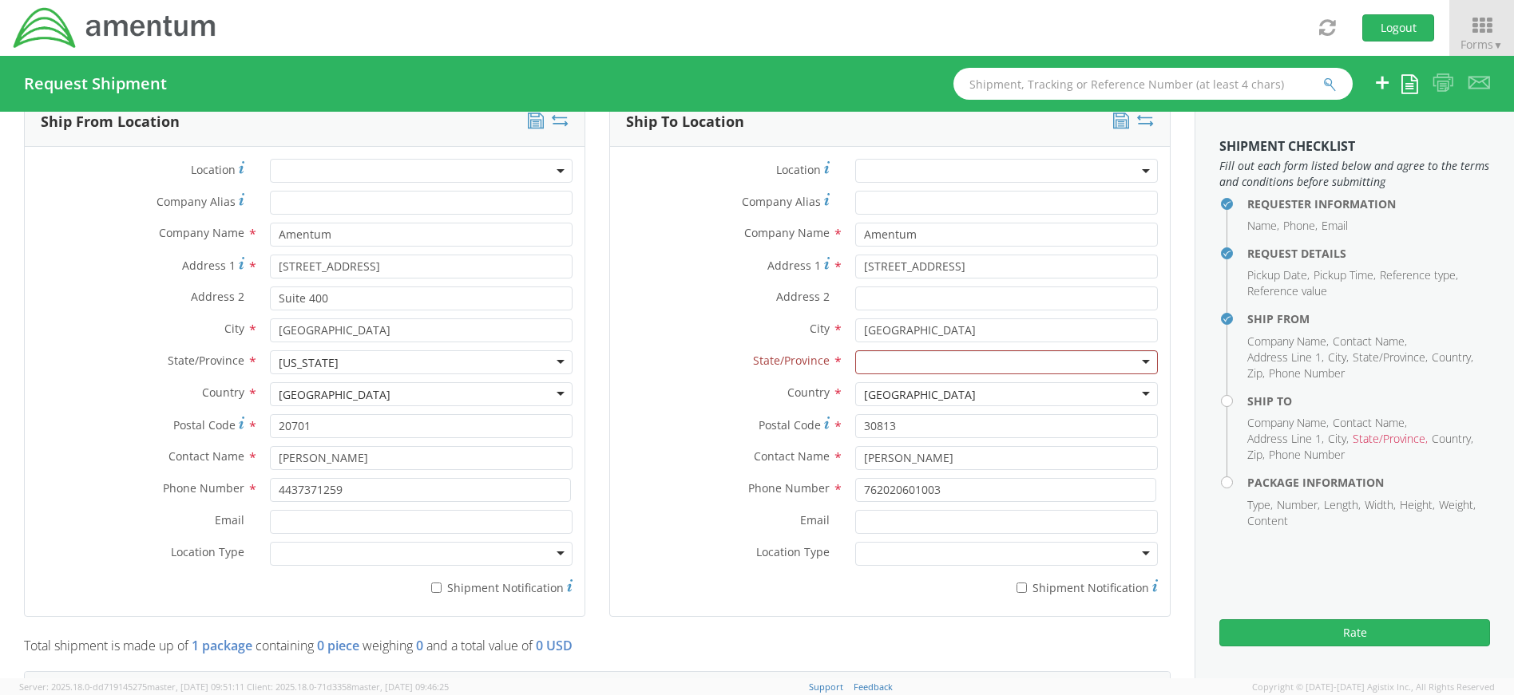
click at [944, 361] on div at bounding box center [1006, 363] width 303 height 24
type input "g"
click at [1170, 477] on div "Ship To Location Location * Company Alias * Company Name * Amentum searching...…" at bounding box center [889, 367] width 585 height 539
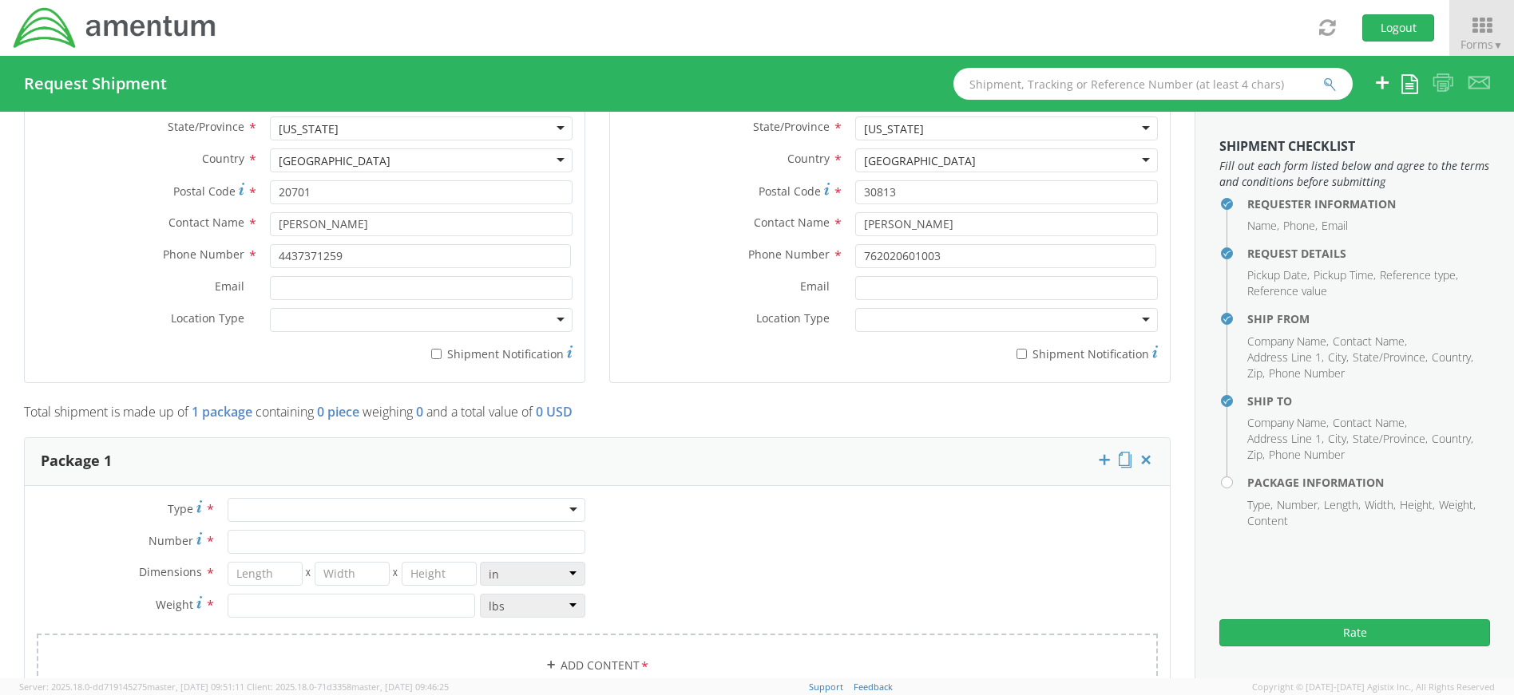
scroll to position [1012, 0]
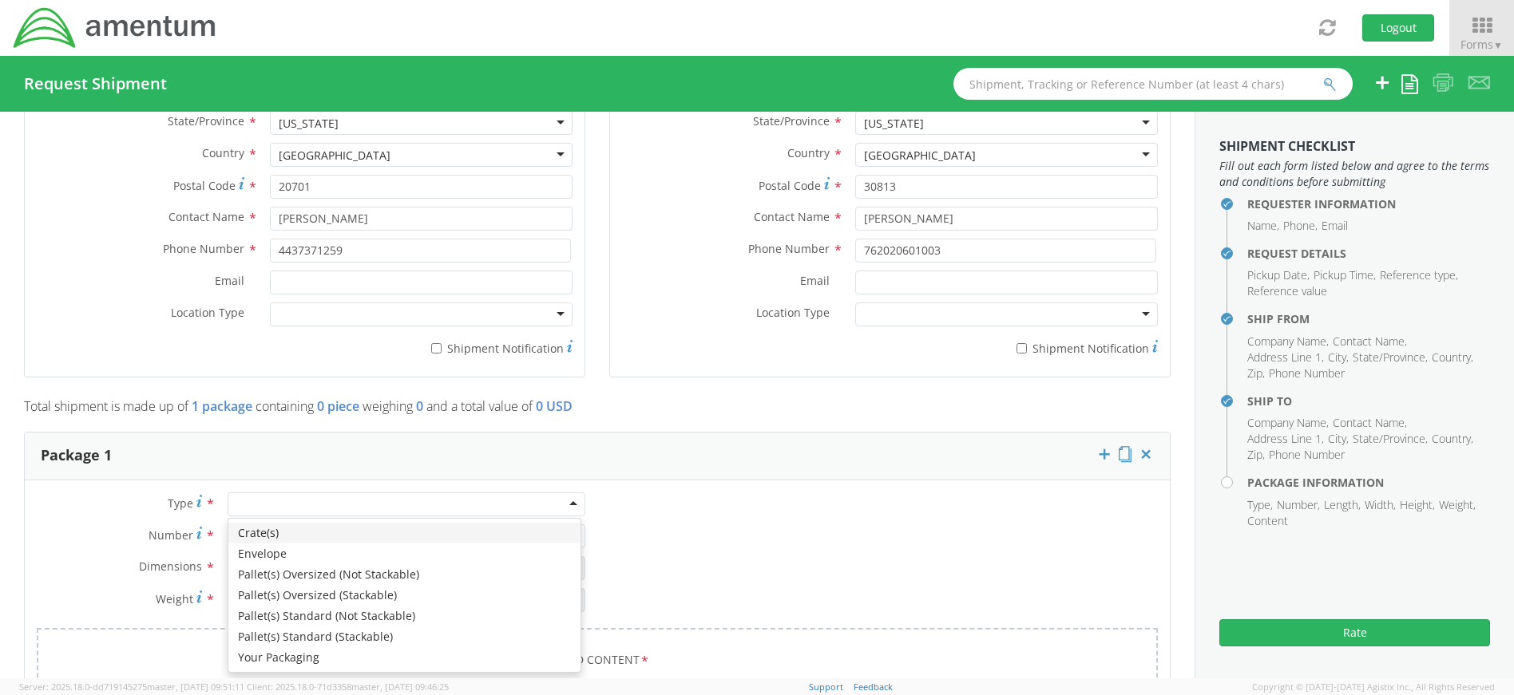
click at [564, 503] on div at bounding box center [407, 505] width 358 height 24
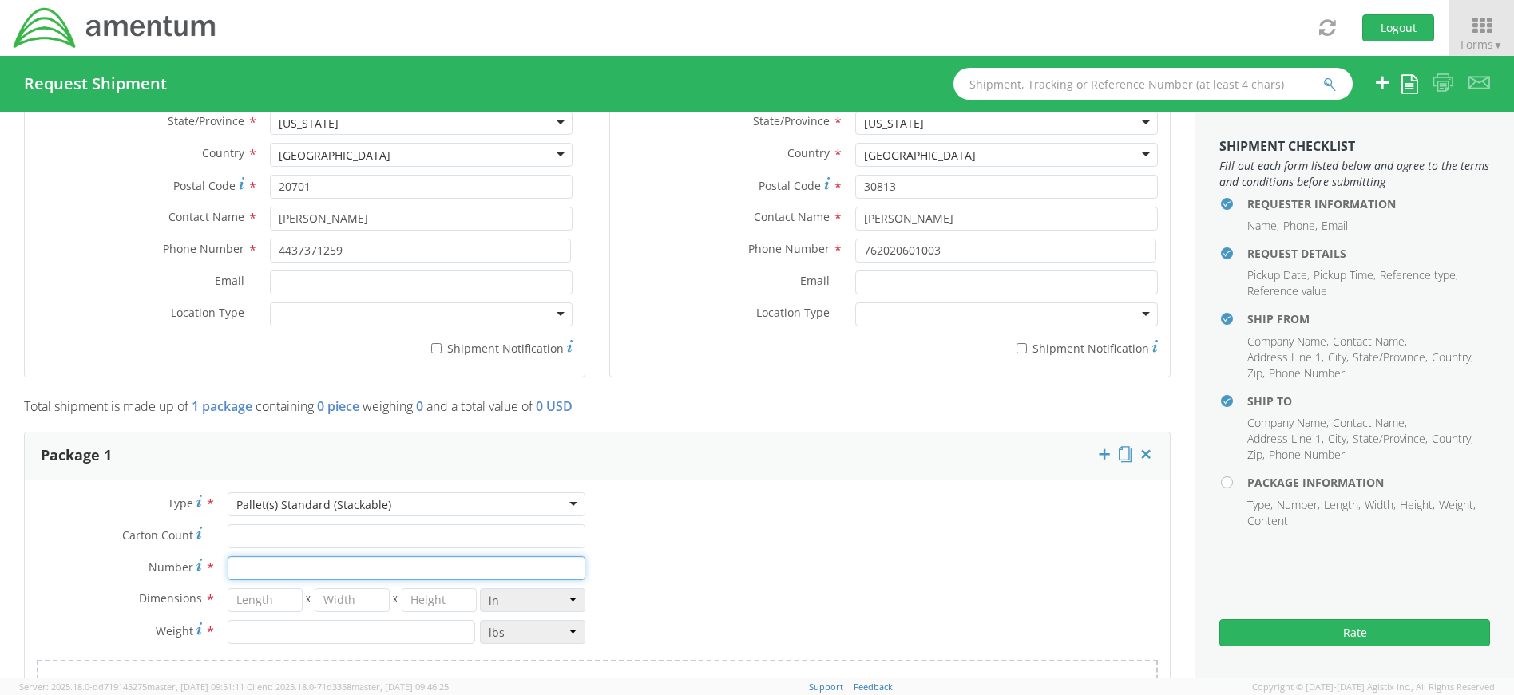
click at [259, 565] on input "Number *" at bounding box center [407, 569] width 358 height 24
type input "1"
click at [256, 604] on input "number" at bounding box center [265, 600] width 75 height 24
click at [255, 600] on input "number" at bounding box center [265, 600] width 75 height 24
type input "12"
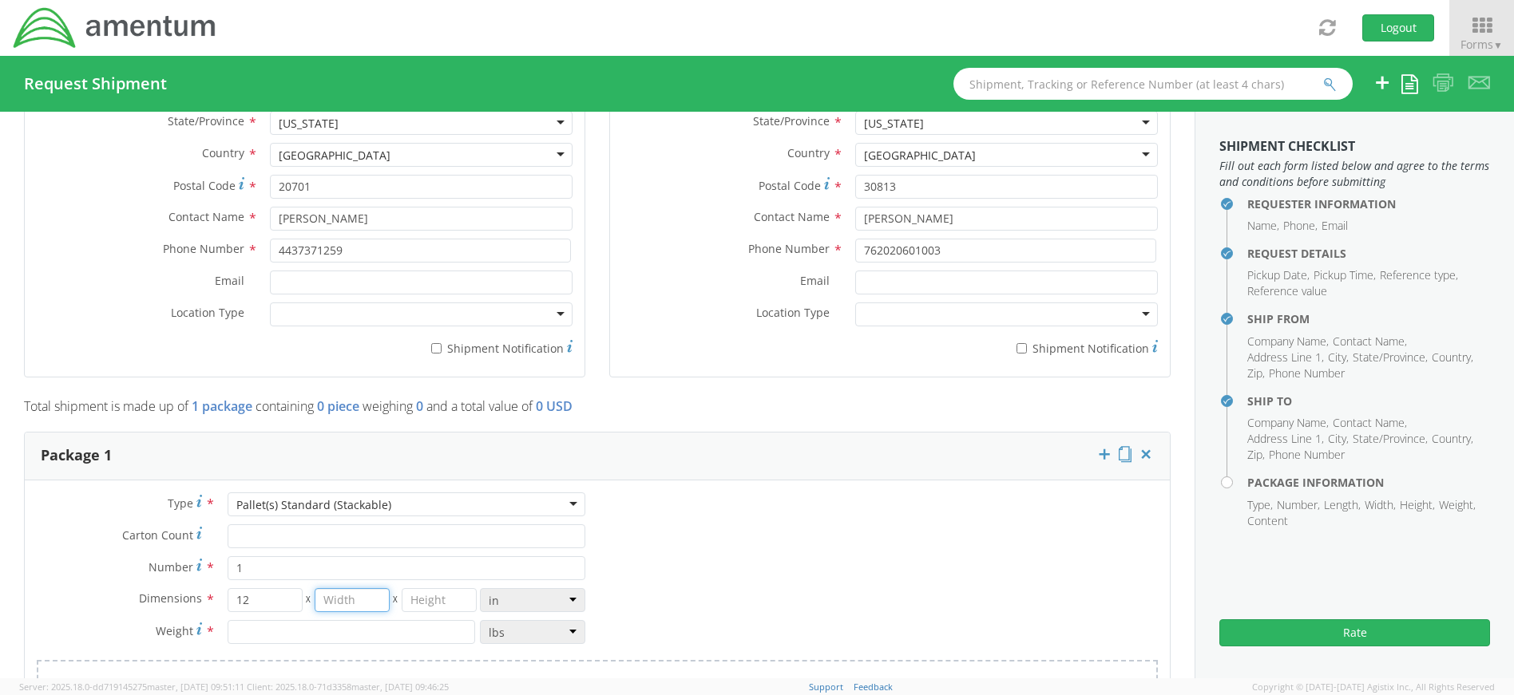
click at [349, 604] on input "number" at bounding box center [352, 600] width 75 height 24
type input "10"
click at [426, 603] on input "number" at bounding box center [439, 600] width 75 height 24
type input "8"
click at [350, 636] on input "number" at bounding box center [352, 632] width 248 height 24
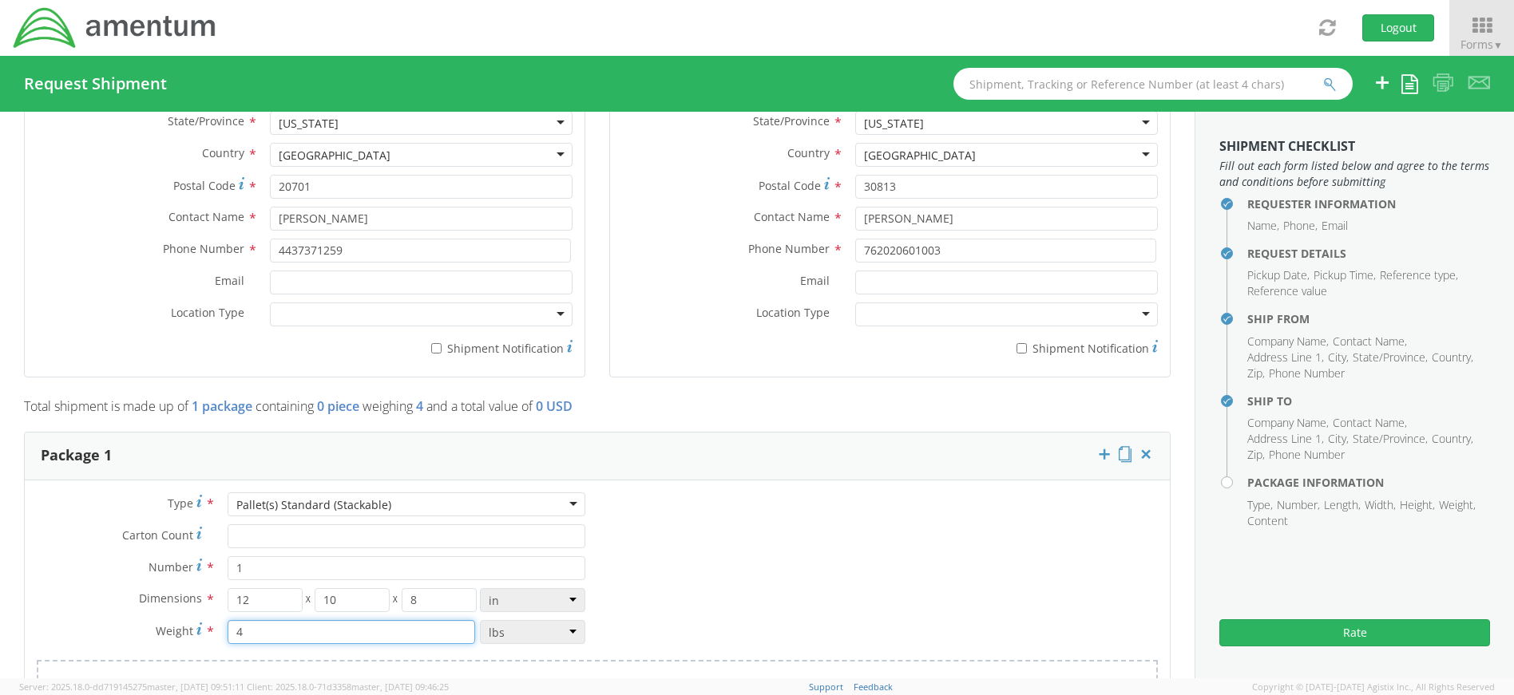
type input "4"
click at [704, 565] on div "Type * Pallet(s) Standard (Stackable) Pallet(s) Standard (Stackable) Crate(s) E…" at bounding box center [597, 619] width 1145 height 252
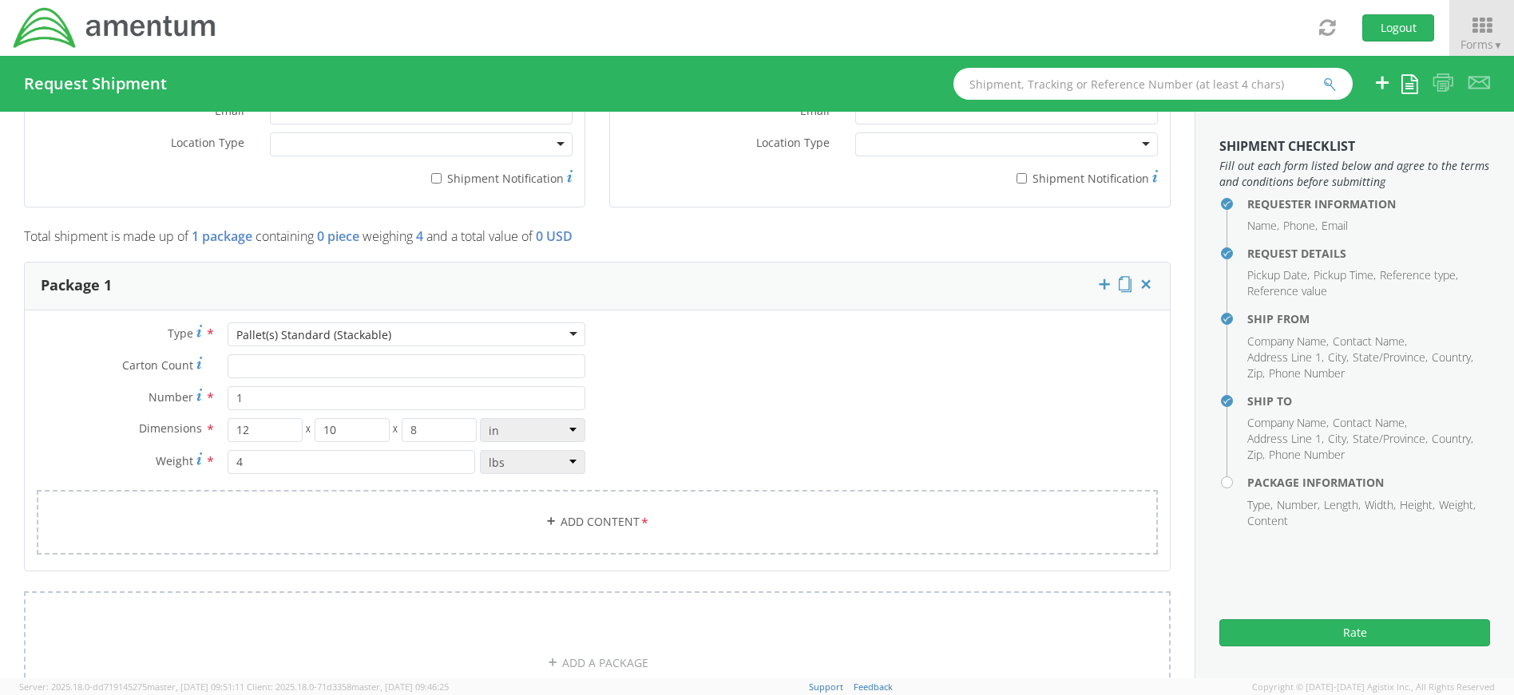
scroll to position [1331, 0]
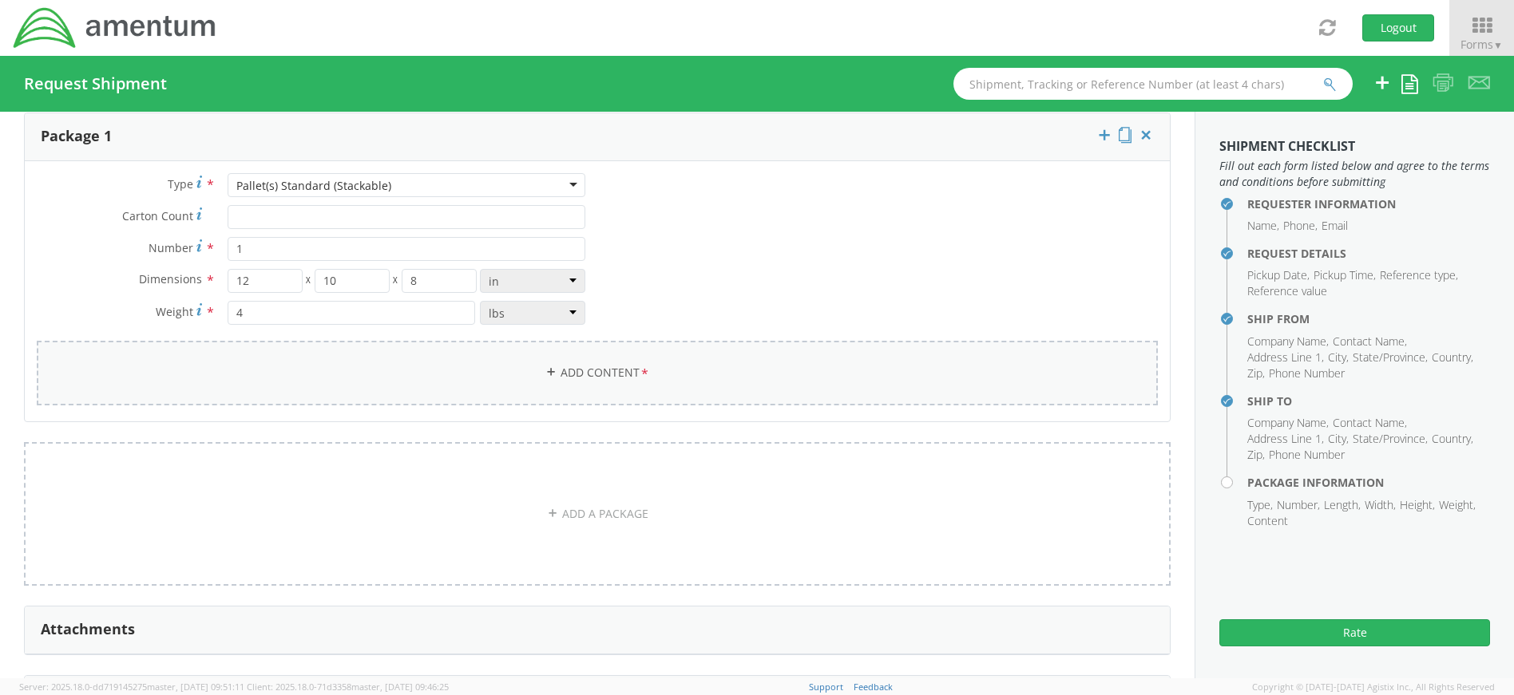
click at [577, 370] on link "Add Content *" at bounding box center [597, 373] width 1121 height 65
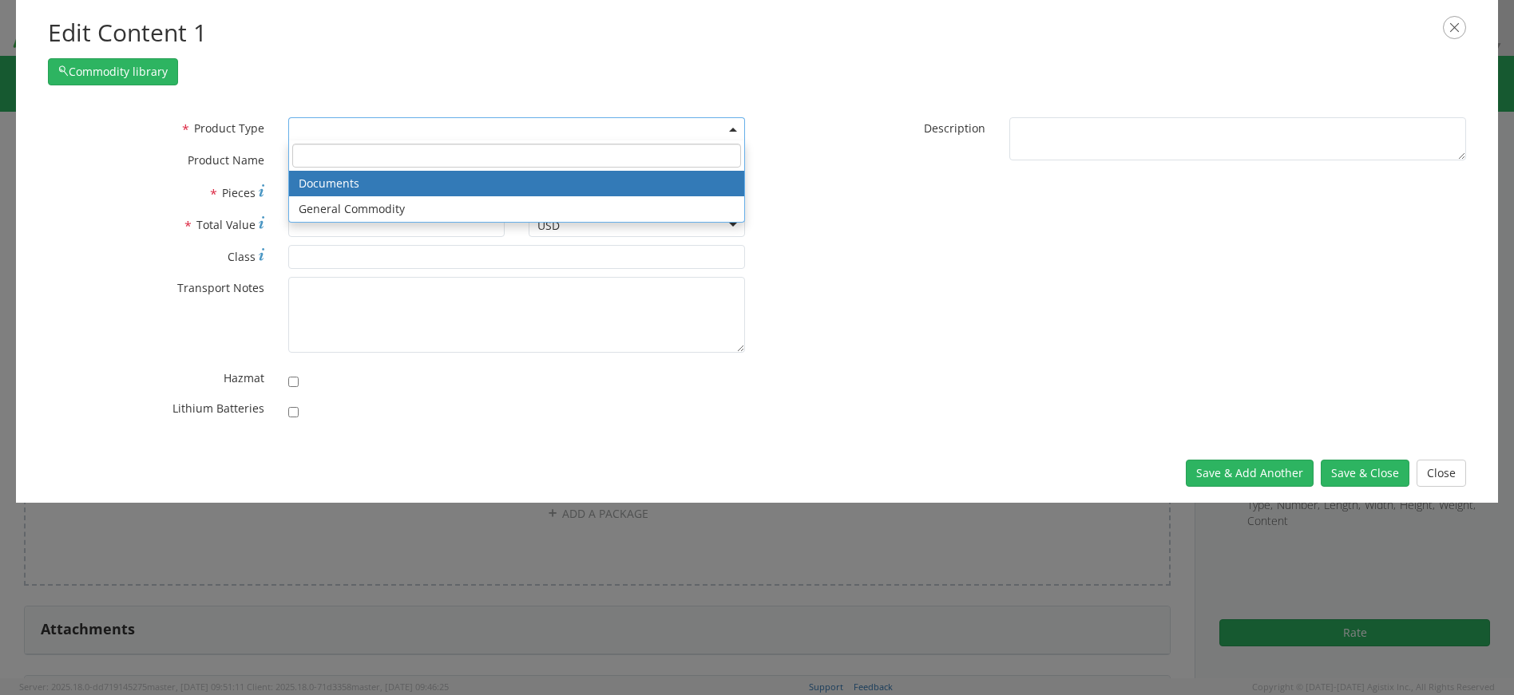
click at [414, 130] on span at bounding box center [516, 129] width 457 height 24
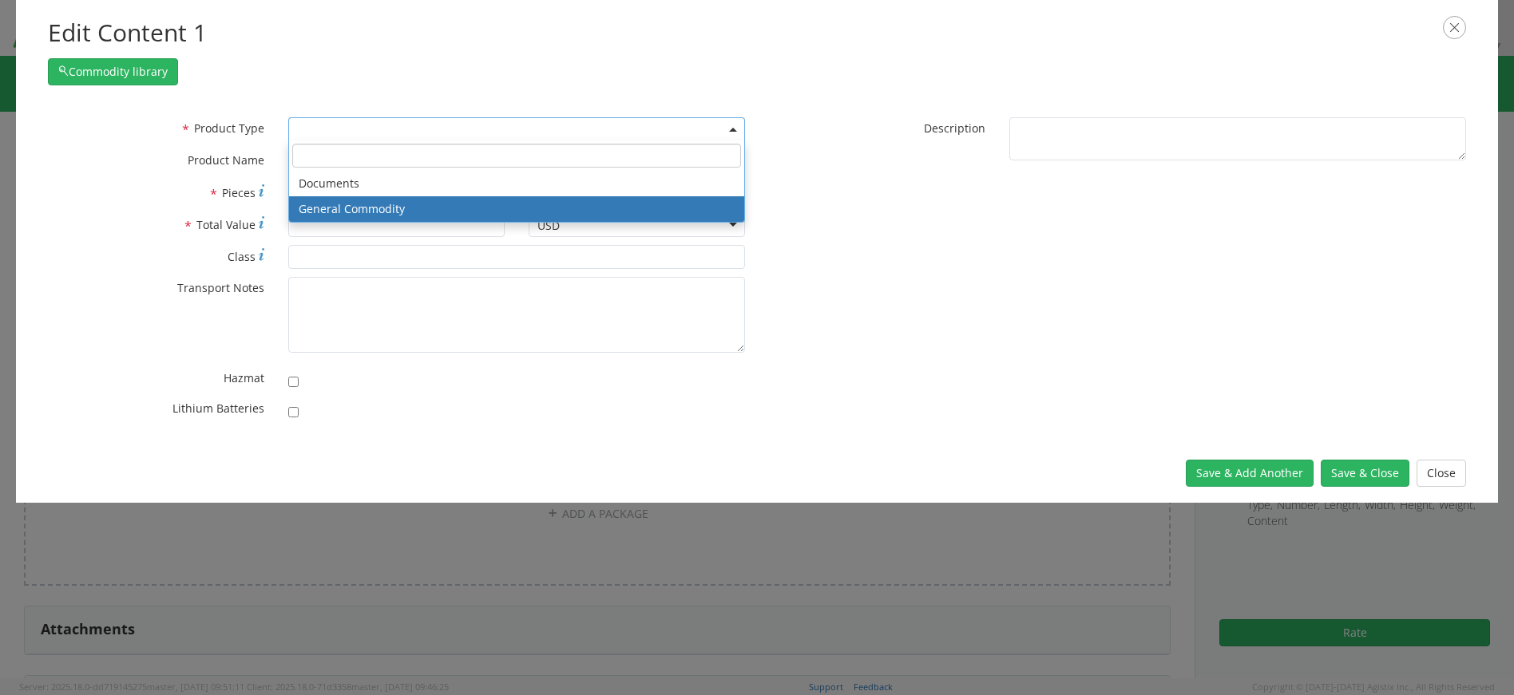
select select "COMMODITY"
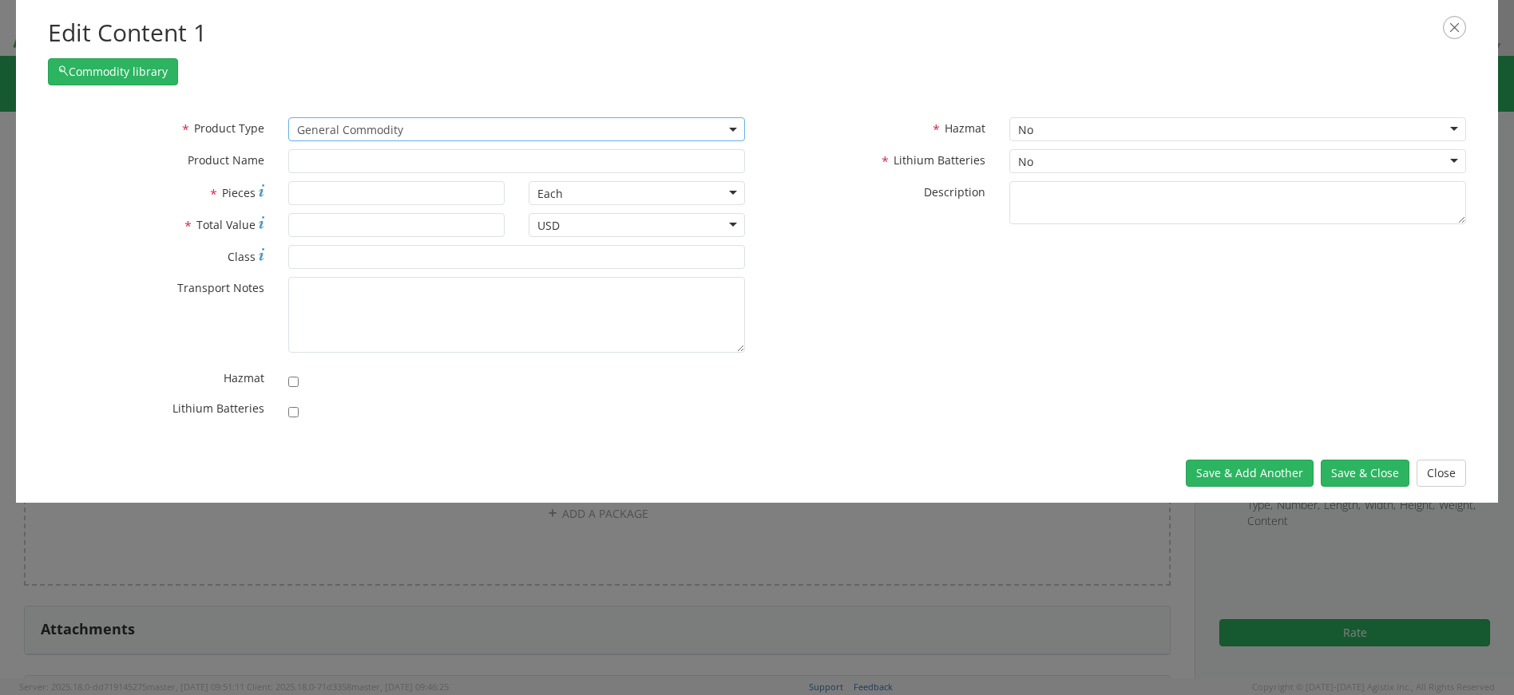
type input "General Commodity"
click at [351, 189] on input "* Pieces" at bounding box center [396, 193] width 216 height 24
type input "1"
click at [335, 220] on input "* Total Value" at bounding box center [396, 225] width 216 height 24
type input "25"
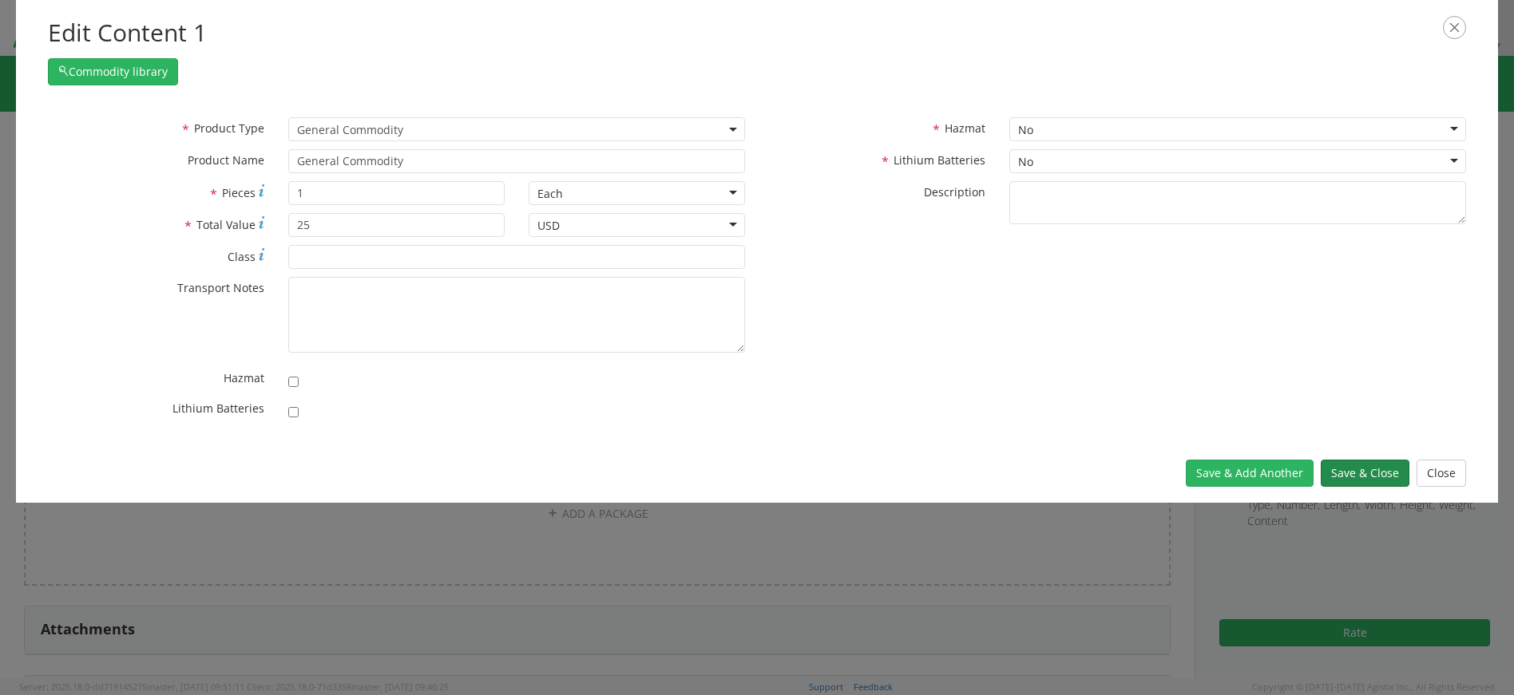
click at [1373, 466] on button "Save & Close" at bounding box center [1365, 473] width 89 height 27
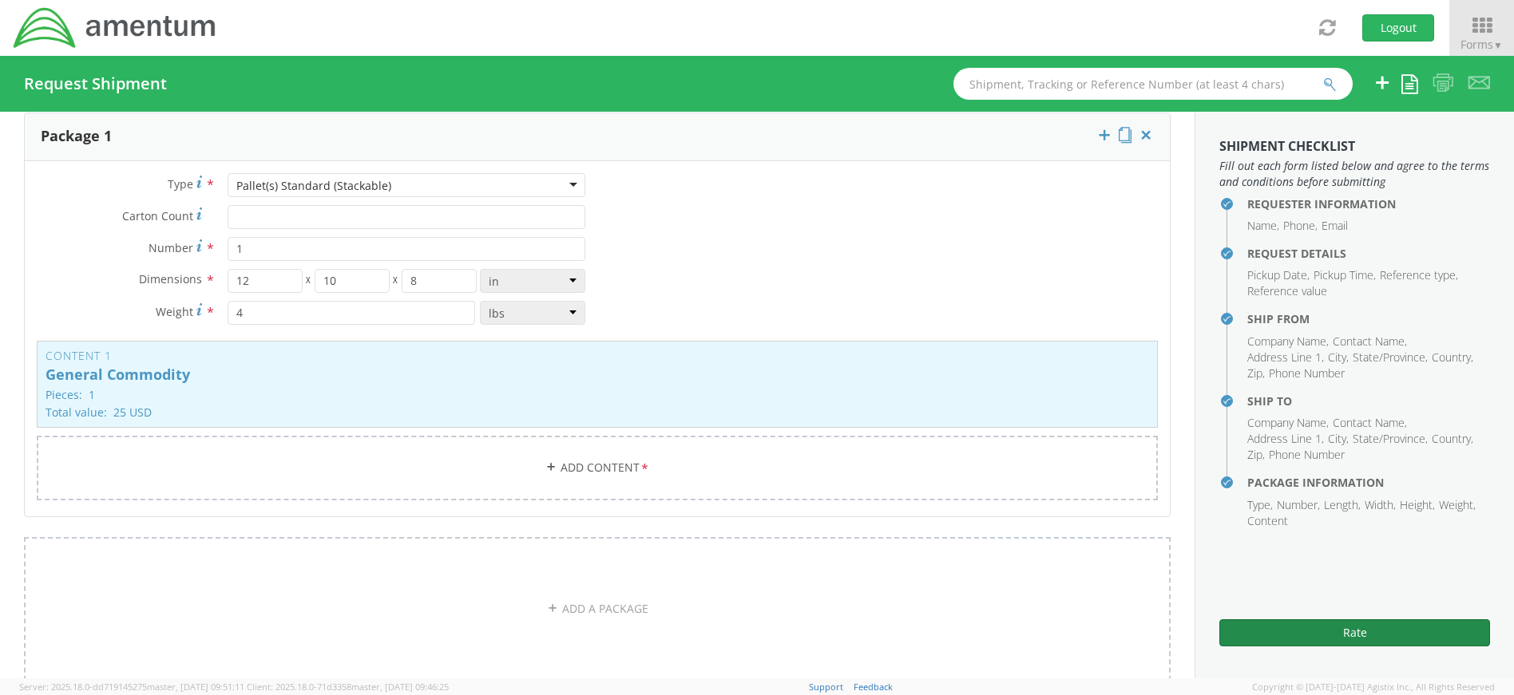
click at [1395, 628] on button "Rate" at bounding box center [1354, 633] width 271 height 27
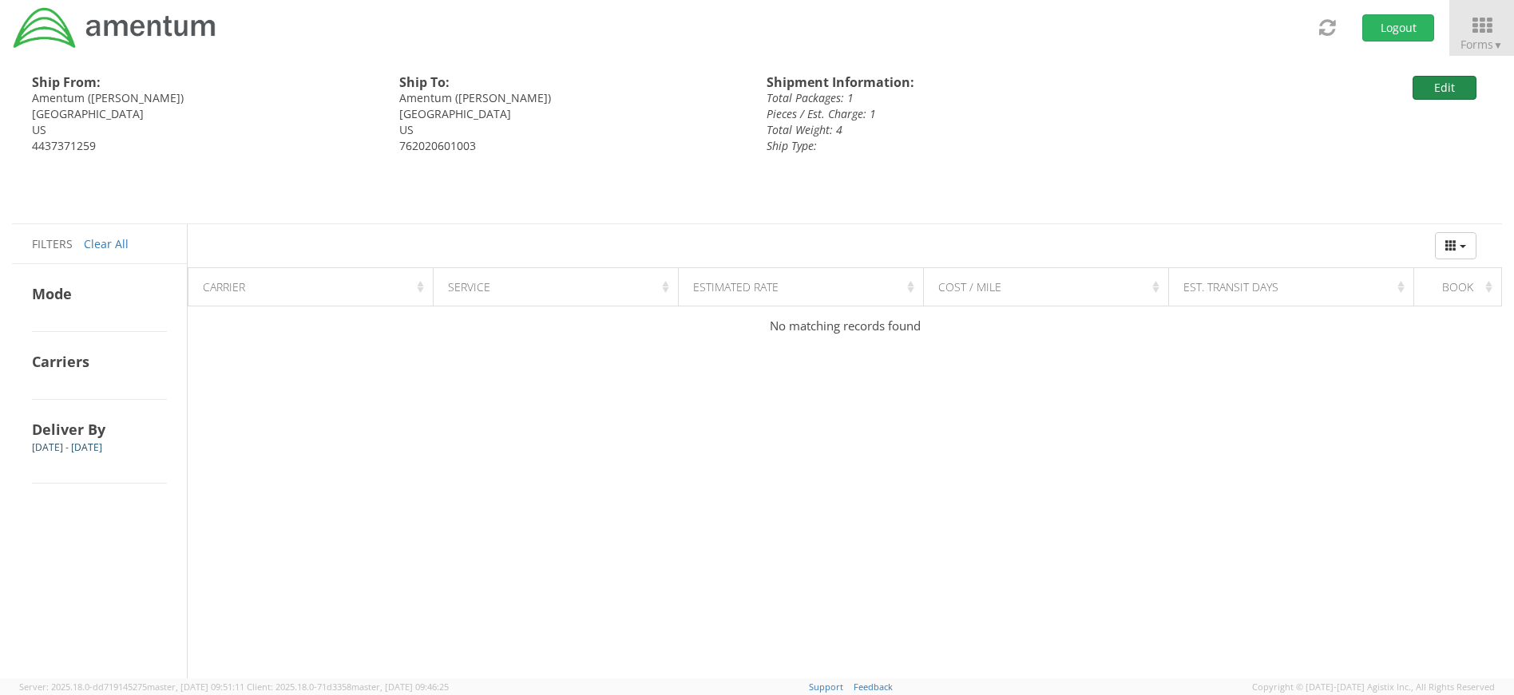
click at [1441, 85] on button "Edit" at bounding box center [1445, 88] width 64 height 24
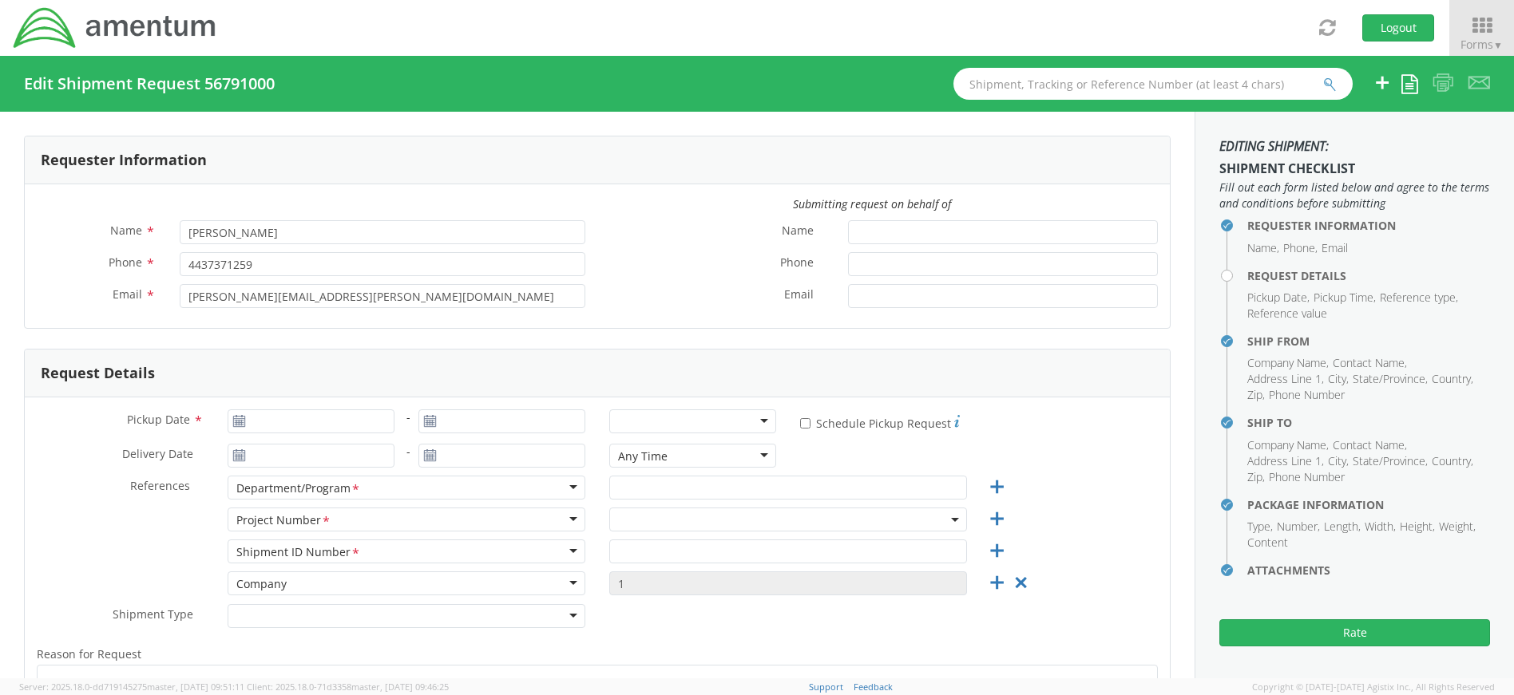
type input "[DATE]"
type input "Uniforms"
type input "4437371259"
select select
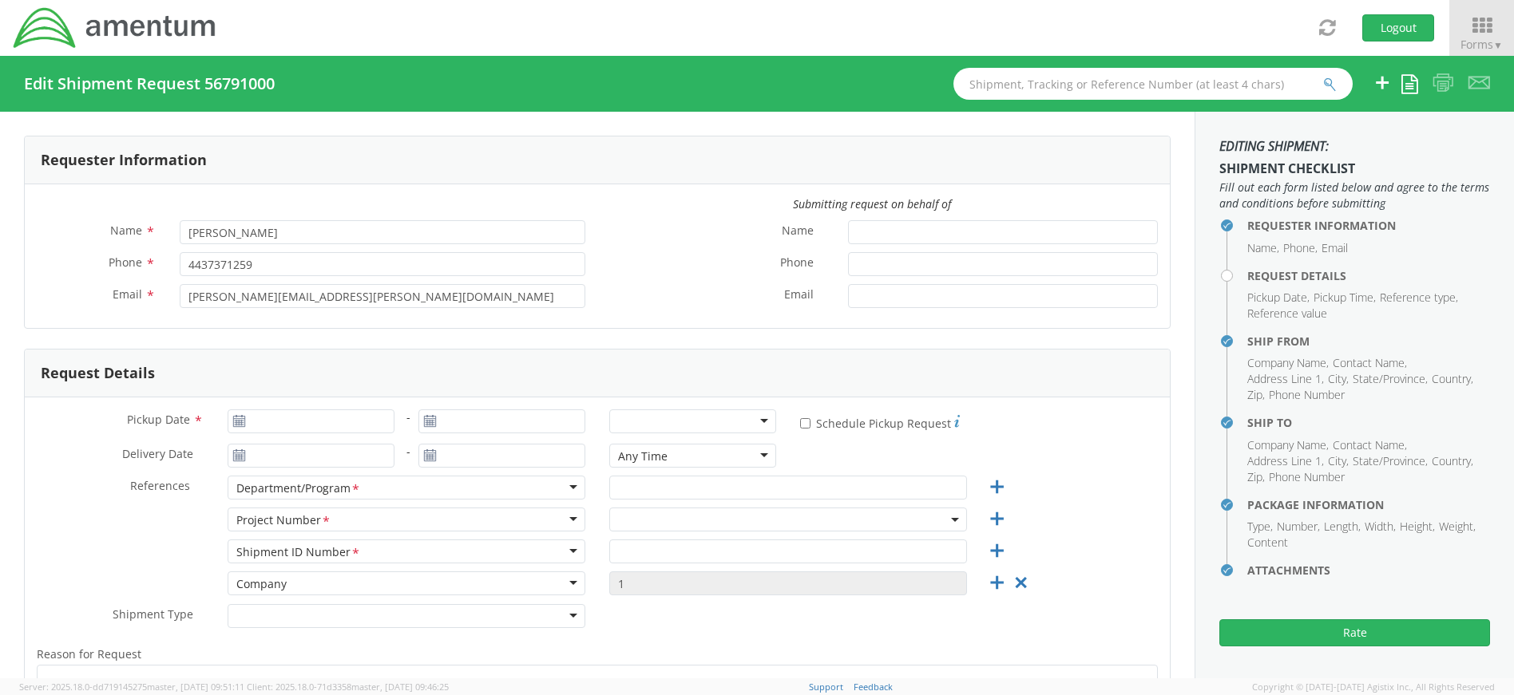
type input "Amentum"
type input "[STREET_ADDRESS]"
type input "Suite 400"
type input "[GEOGRAPHIC_DATA]"
type input "20701"
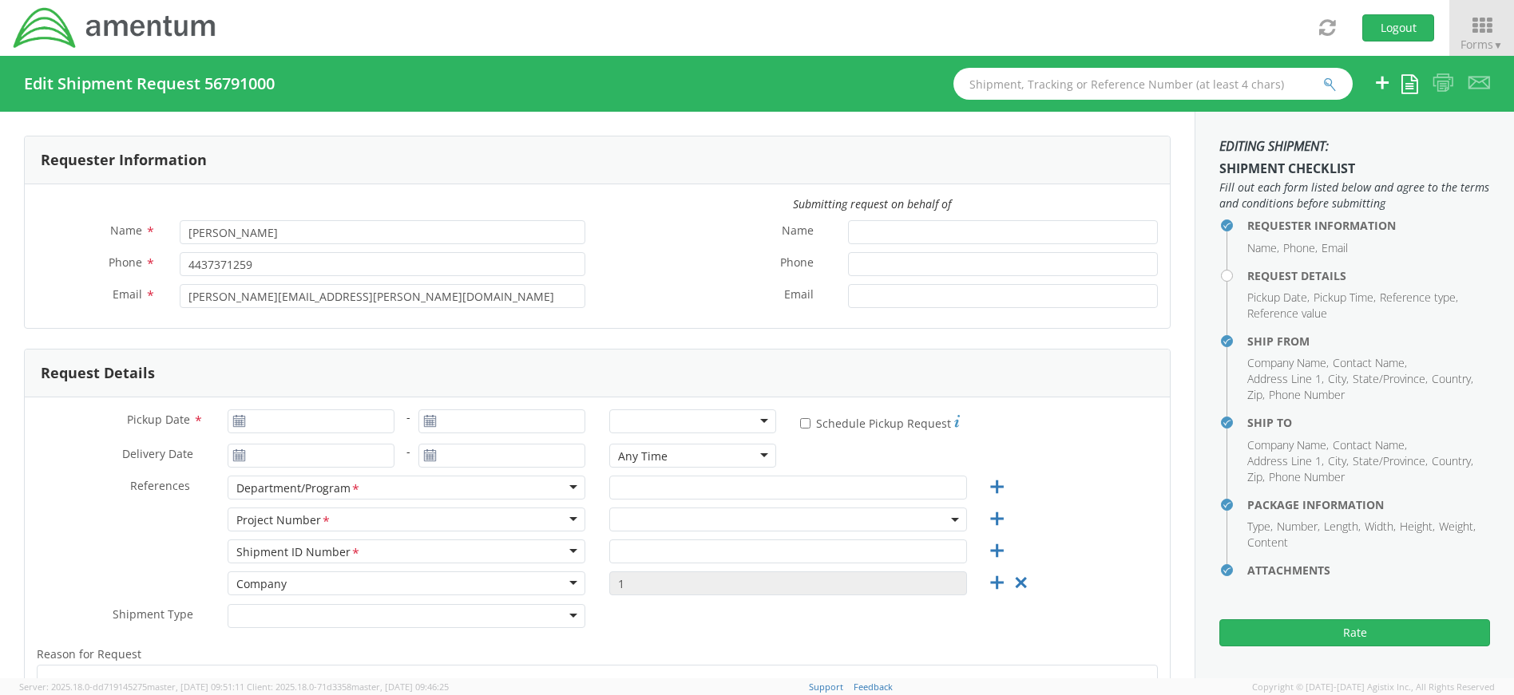
type input "[PERSON_NAME]"
type input "4437371259"
select select
type input "Amentum"
type input "[STREET_ADDRESS]"
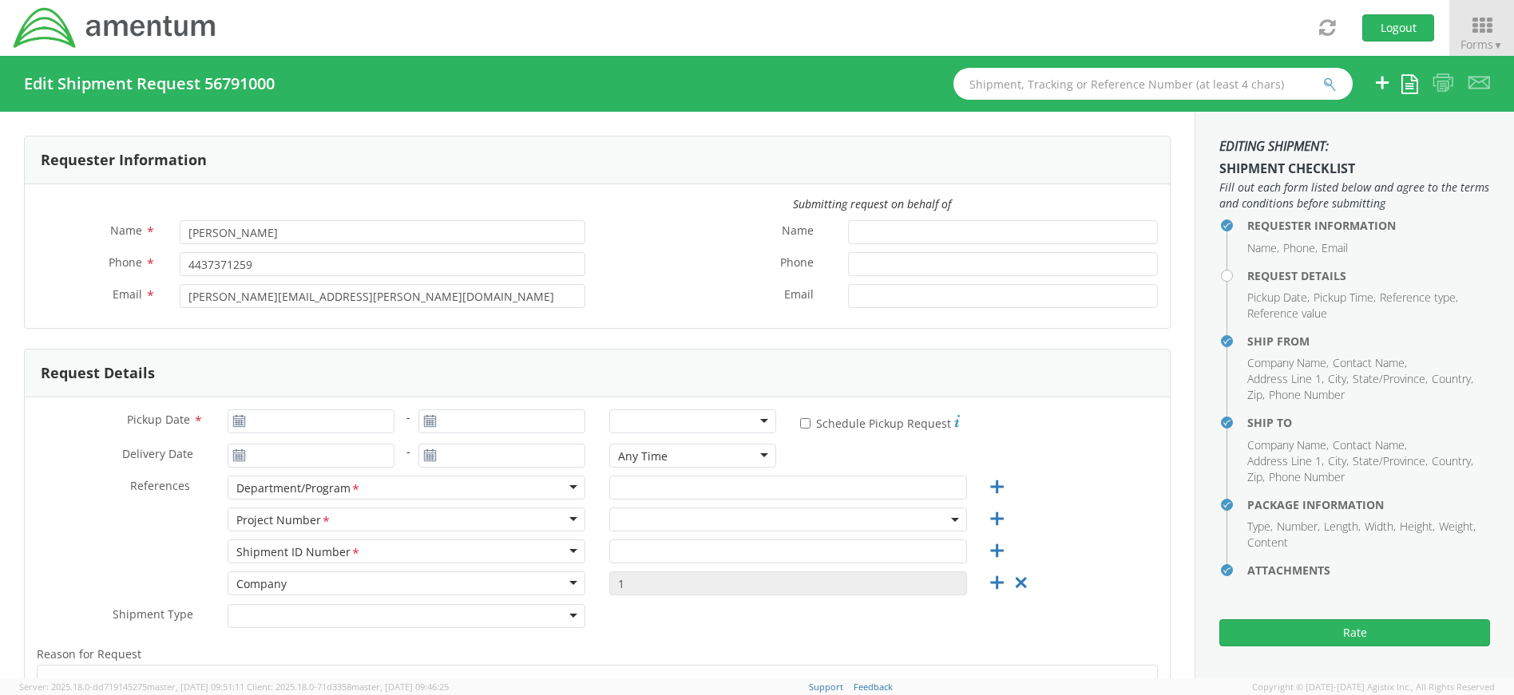
type input "[GEOGRAPHIC_DATA]"
type input "30813"
type input "[PERSON_NAME]"
type input "762020601003"
select select
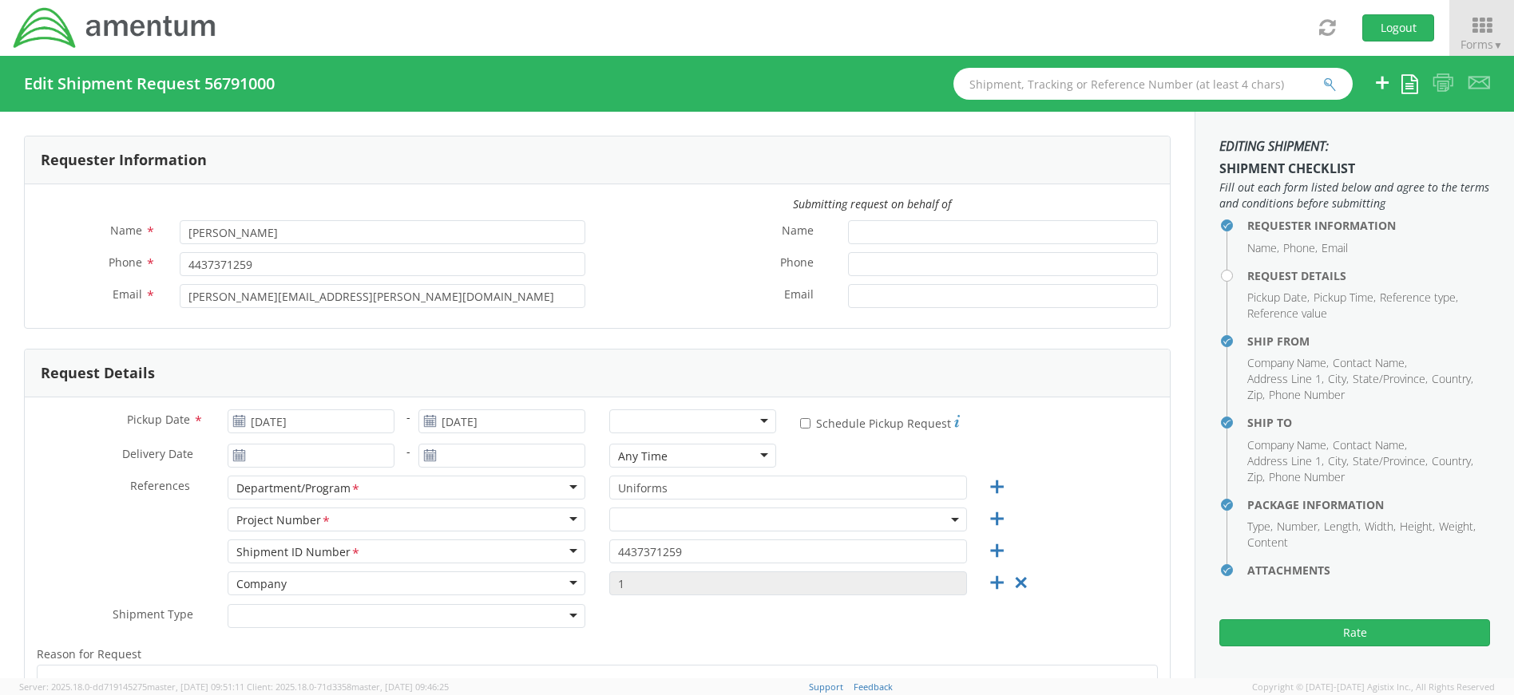
click at [758, 421] on div at bounding box center [692, 422] width 167 height 24
click at [663, 523] on span at bounding box center [788, 520] width 358 height 24
click at [1055, 452] on div "Delivery Date * - Any Time Any Time Any Time 7:00 am - 10:00 am 10:00 am - 1:00…" at bounding box center [597, 460] width 1145 height 32
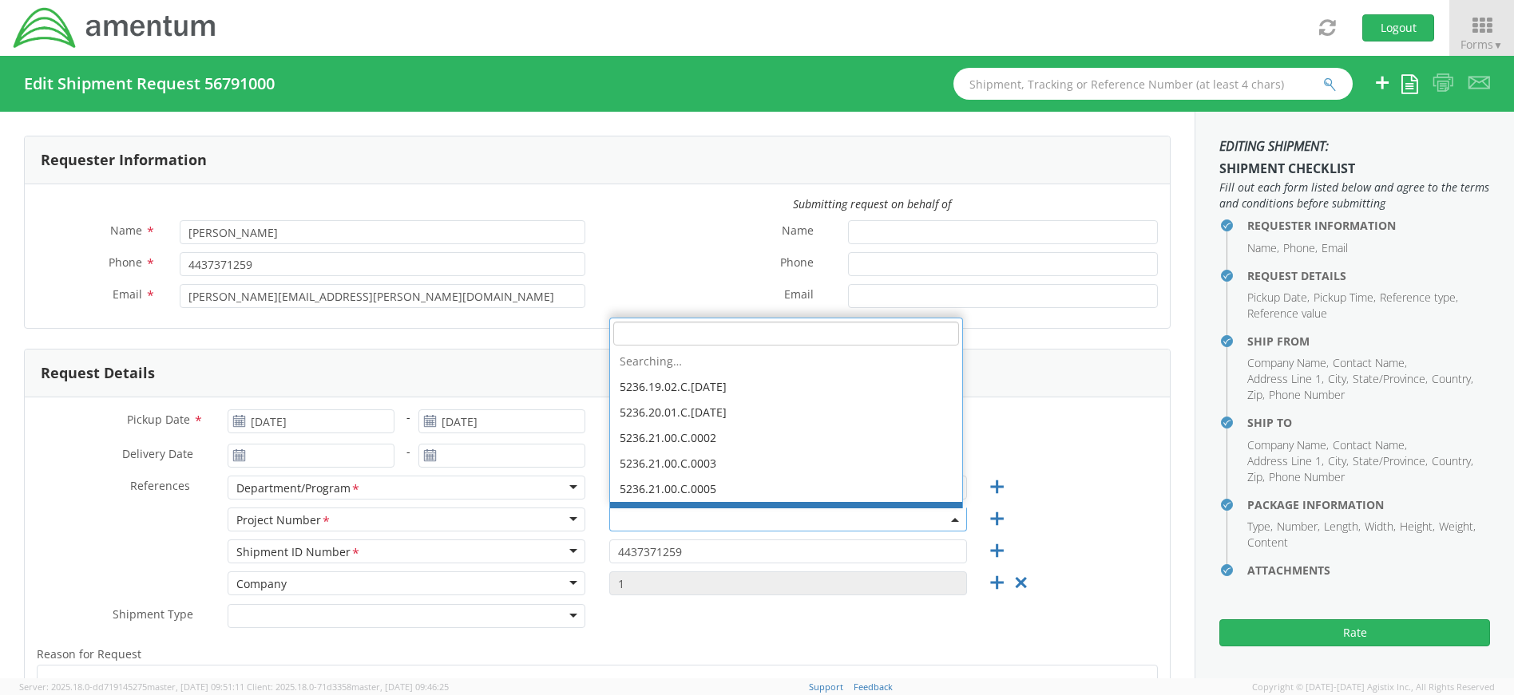
click at [814, 516] on span at bounding box center [788, 520] width 358 height 24
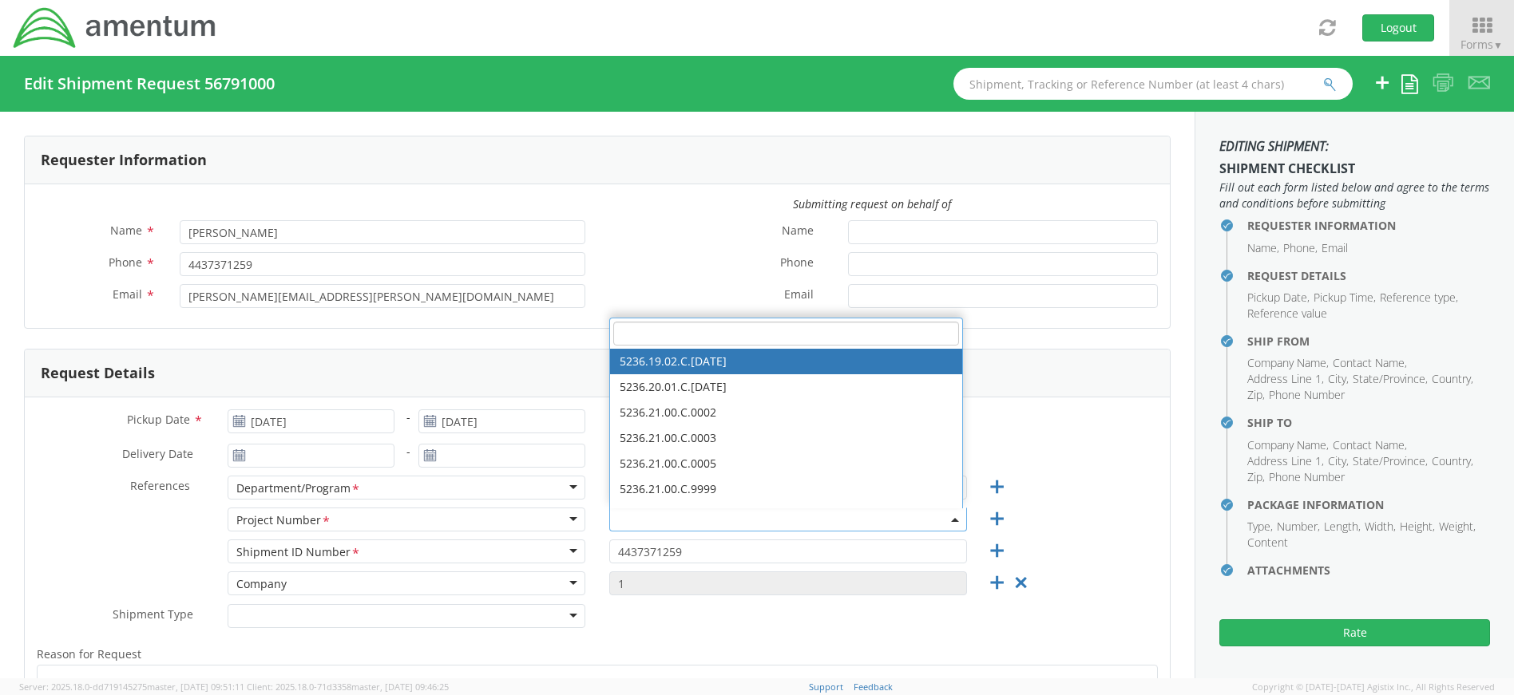
click at [643, 331] on input "search" at bounding box center [786, 334] width 346 height 24
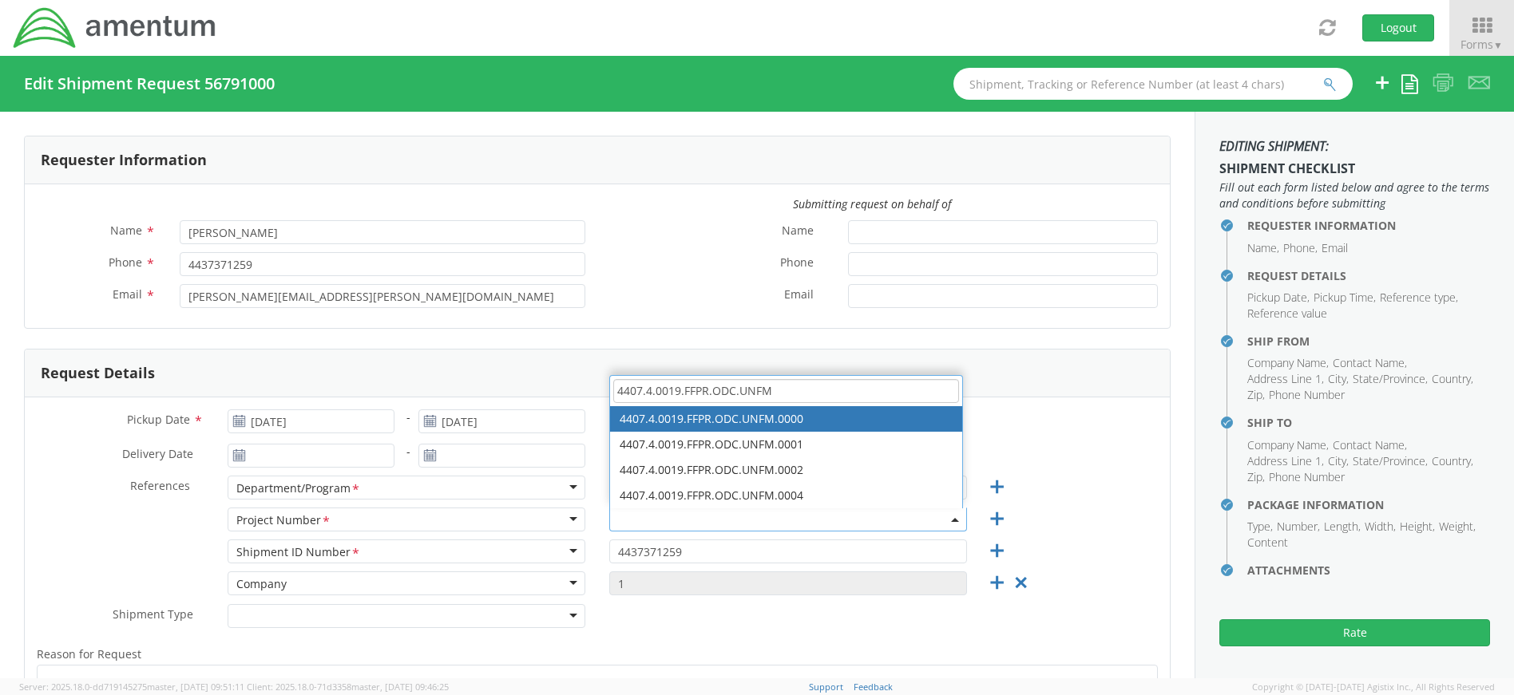
type input "4407.4.0019.FFPR.ODC.UNFM"
select select "4407.4.0019.FFPR.ODC.UNFM.0000"
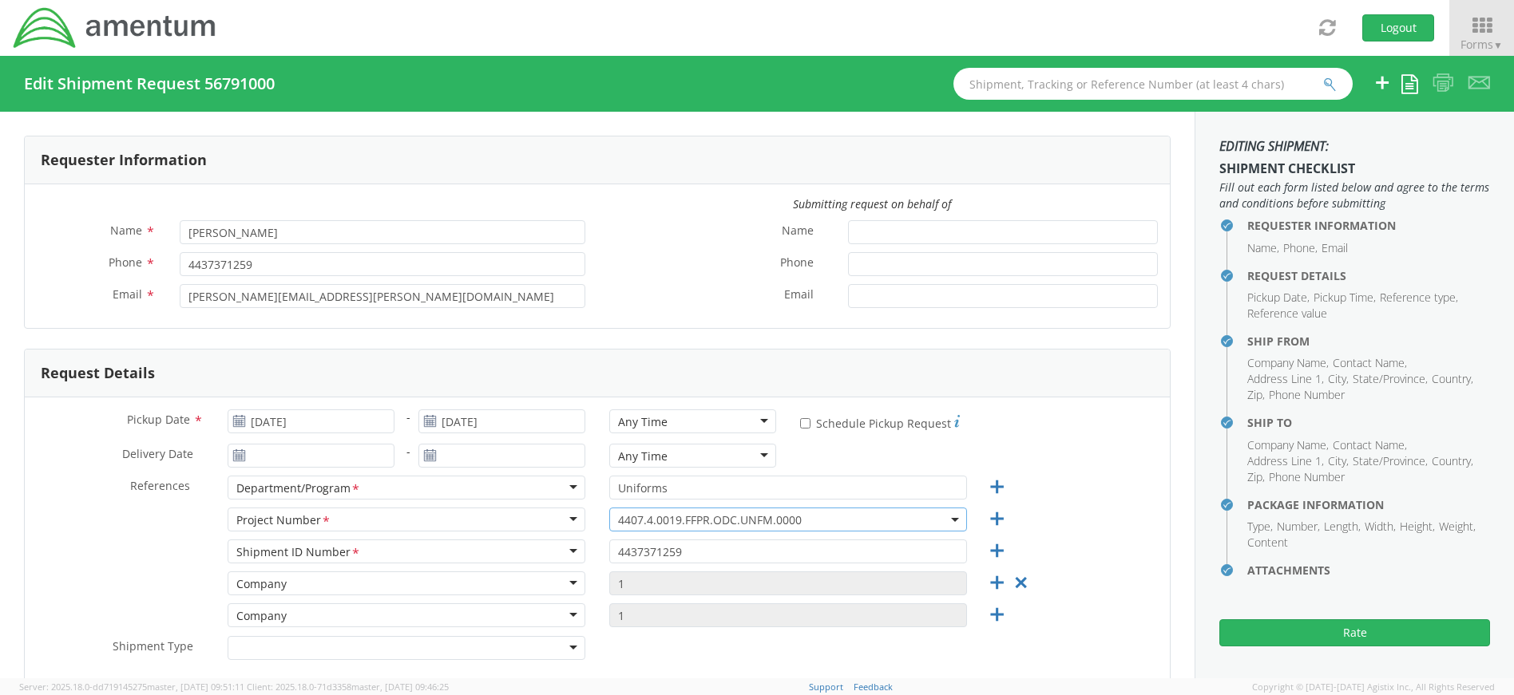
click at [1126, 553] on div "Shipment ID Number <span class="required">*</span> Shipment ID Number * Account…" at bounding box center [597, 556] width 1145 height 32
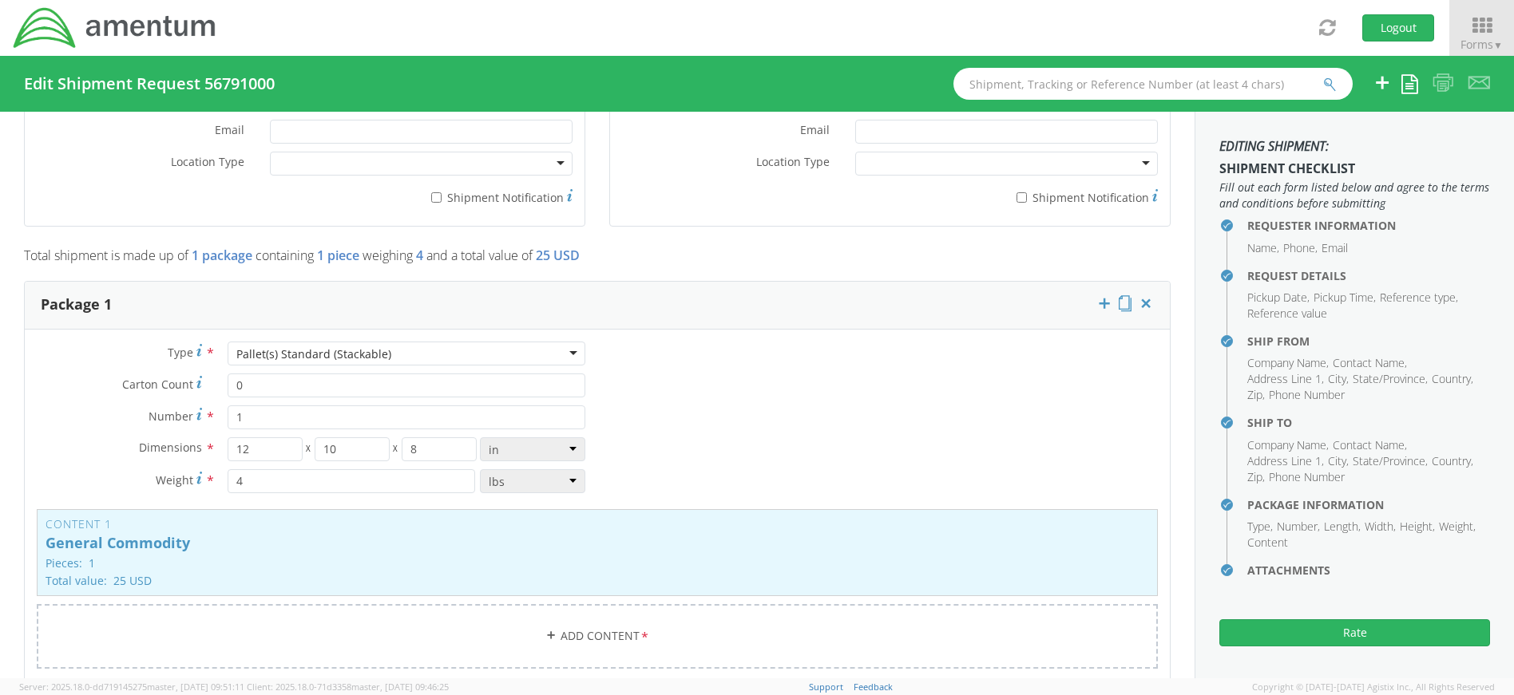
scroll to position [1198, 0]
click at [546, 548] on p "General Commodity" at bounding box center [598, 541] width 1104 height 16
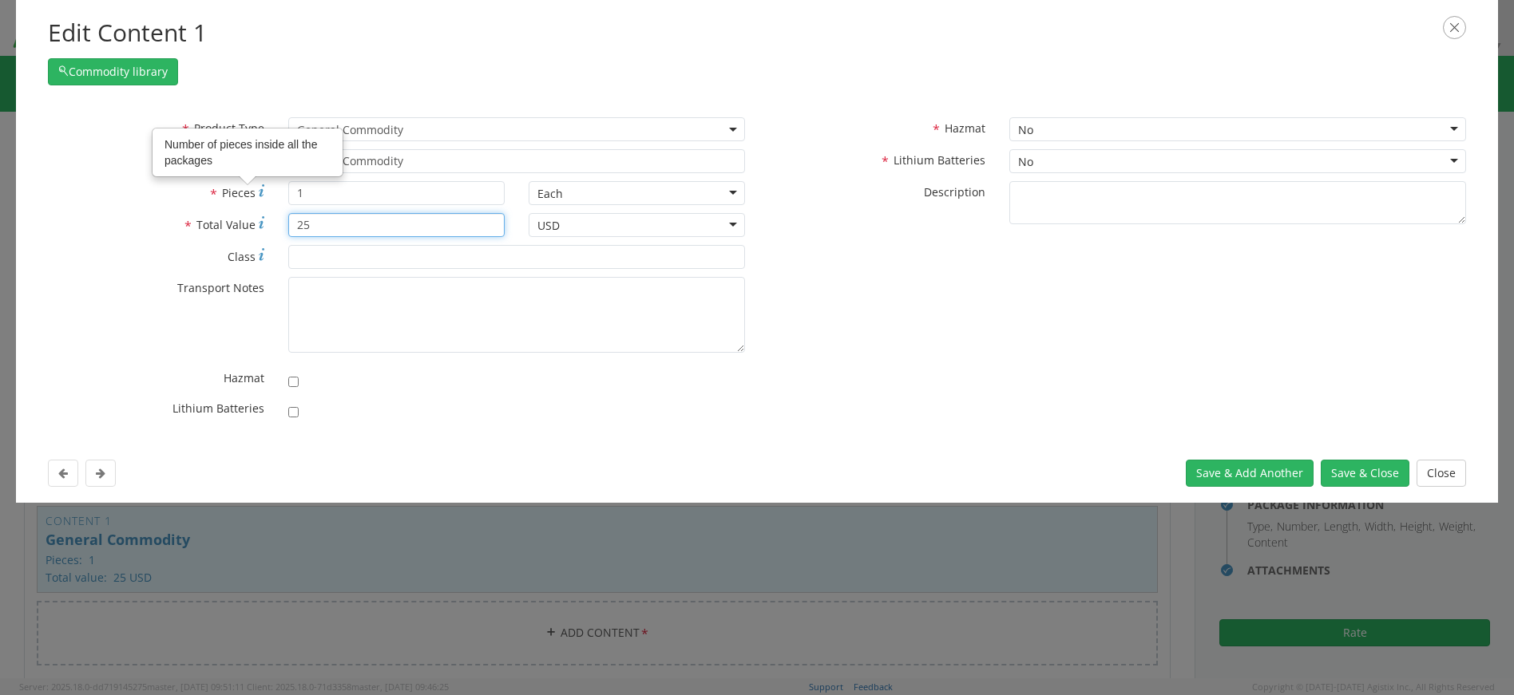
click at [367, 226] on input "25" at bounding box center [396, 225] width 216 height 24
type input "2"
type input "50"
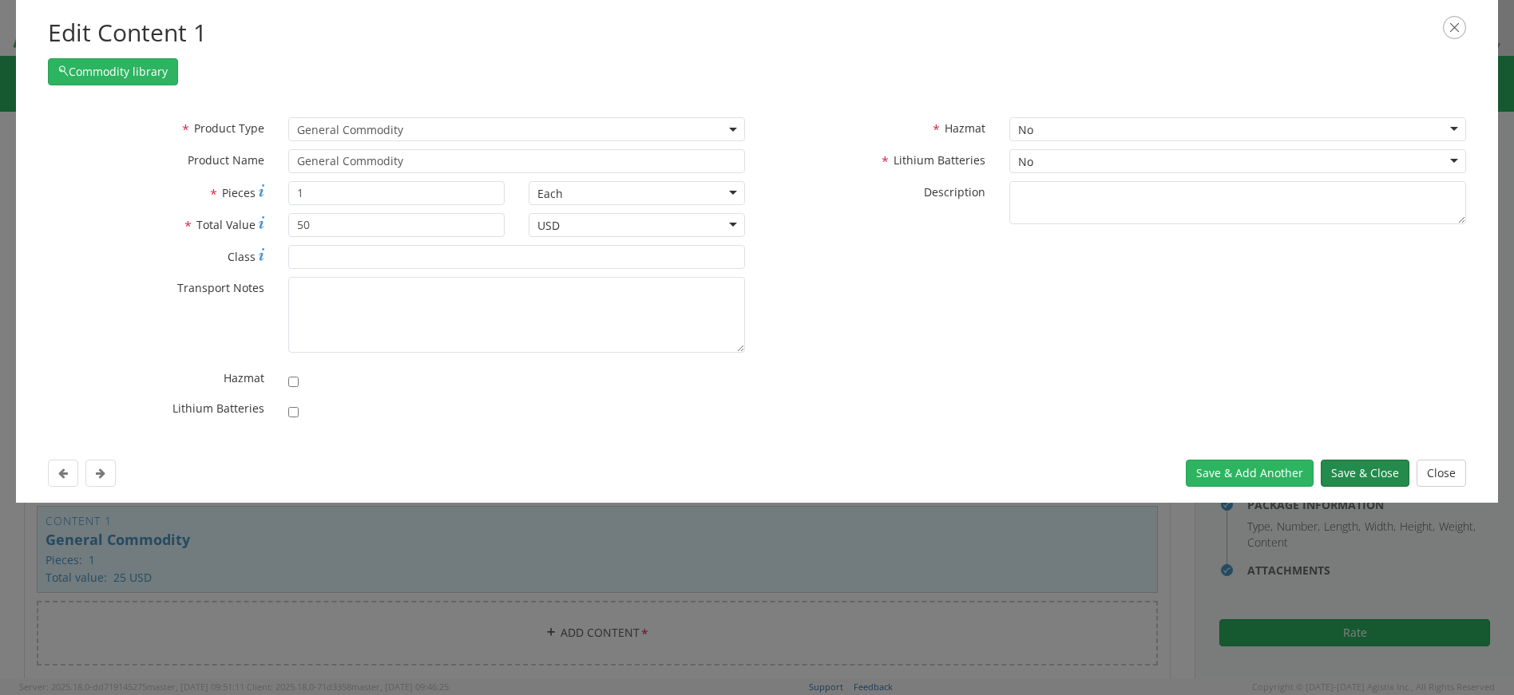
click at [1385, 465] on button "Save & Close" at bounding box center [1365, 473] width 89 height 27
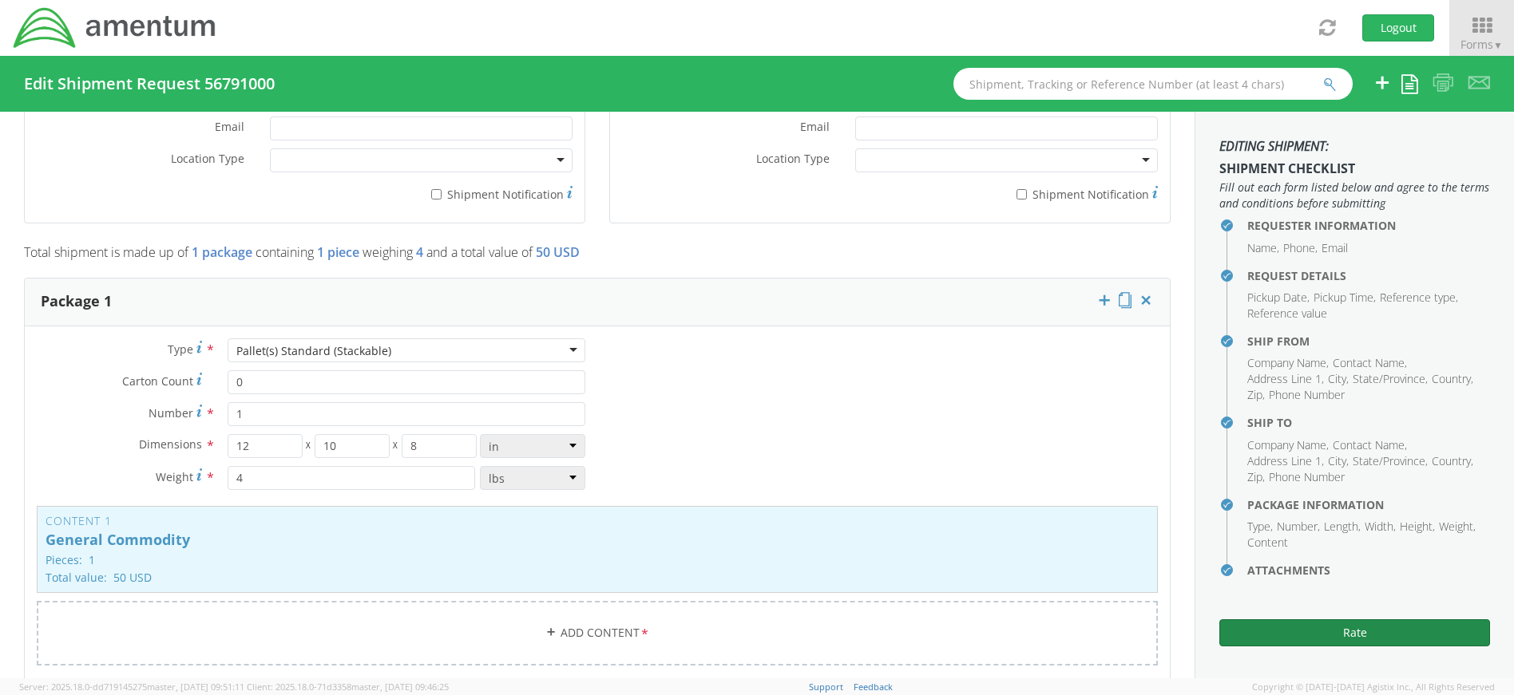
click at [1374, 632] on button "Rate" at bounding box center [1354, 633] width 271 height 27
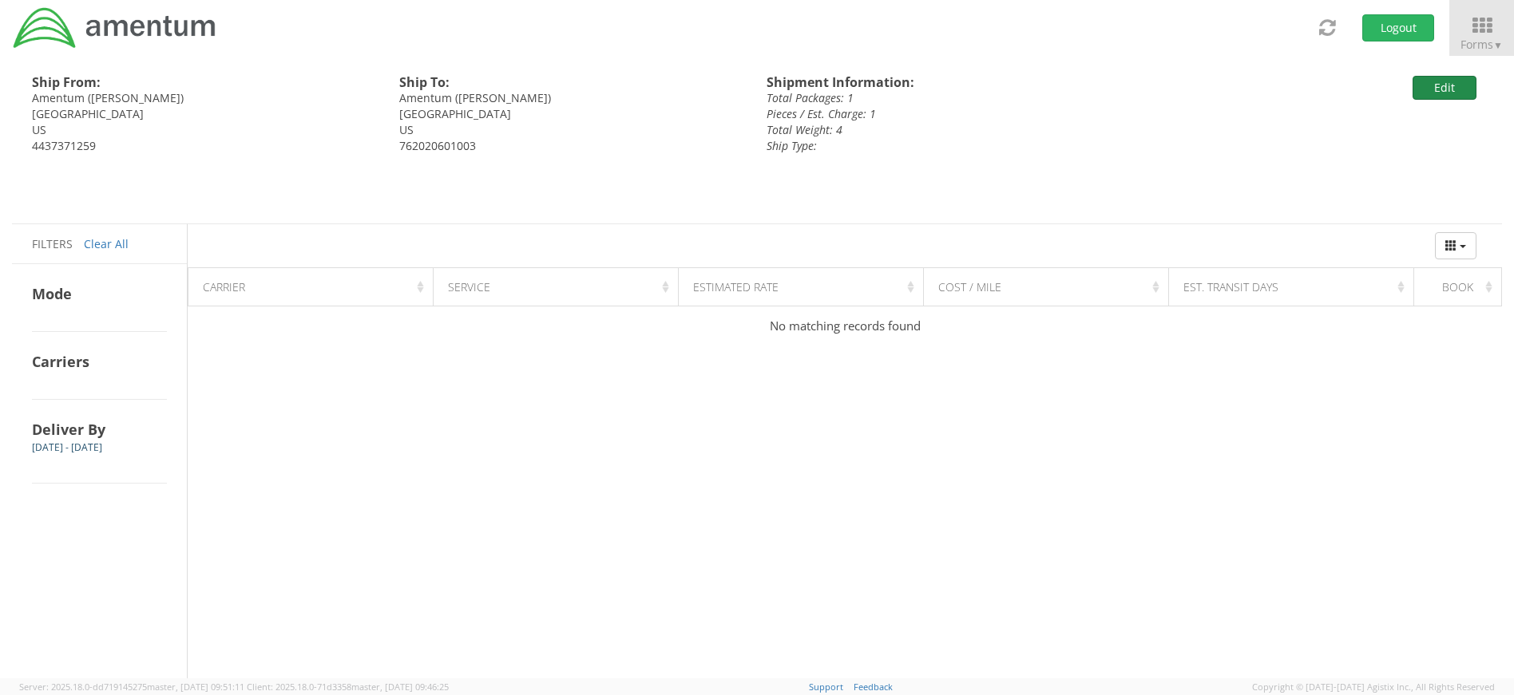
click at [1435, 81] on button "Edit" at bounding box center [1445, 88] width 64 height 24
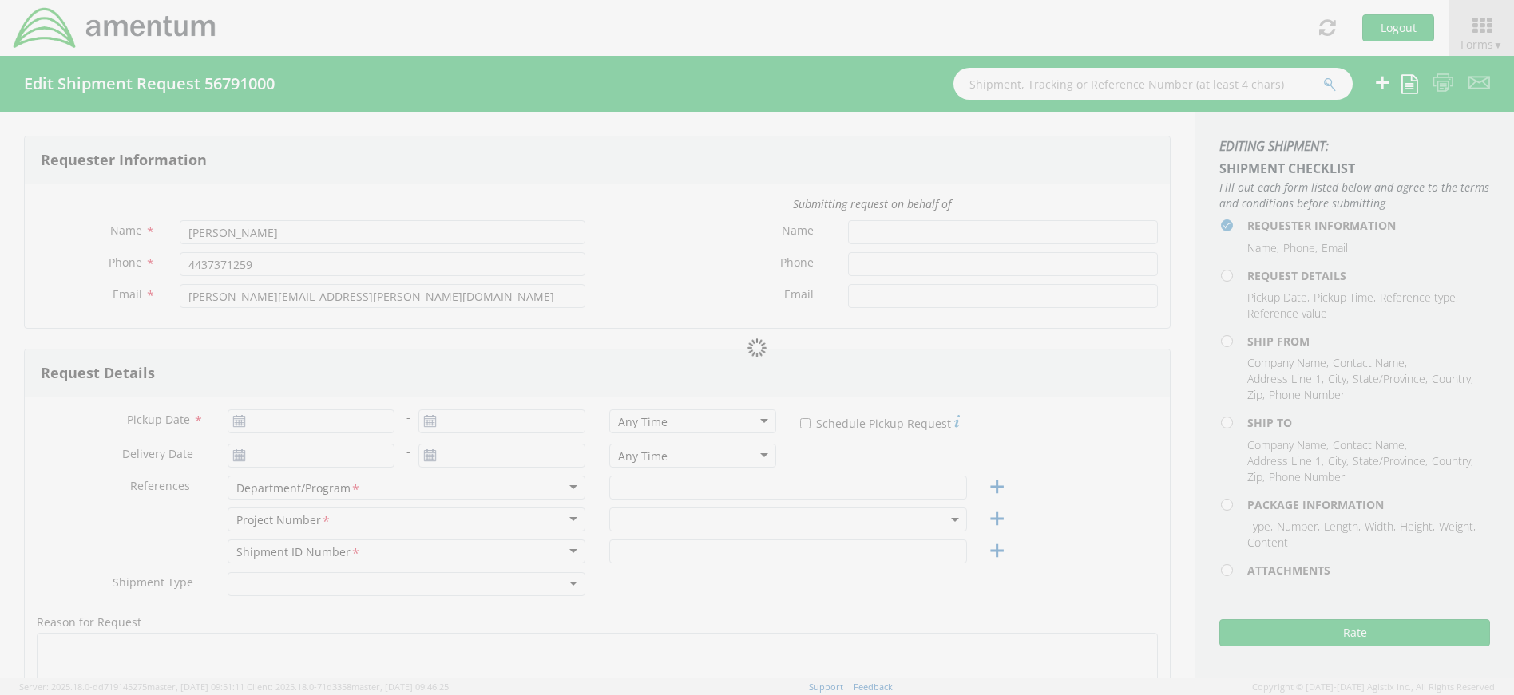
type input "[DATE]"
type input "Uniforms"
type input "4437371259"
select select
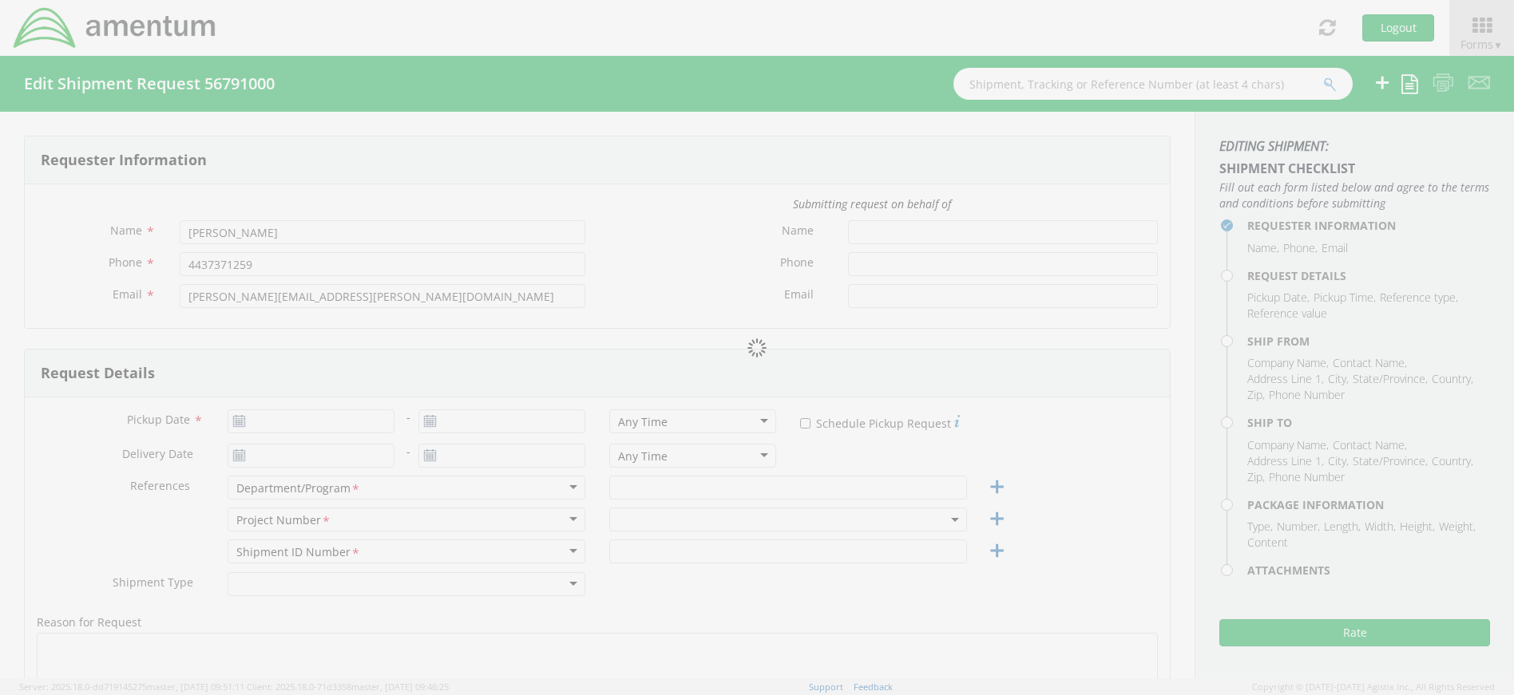
type input "Amentum"
type input "[STREET_ADDRESS]"
type input "Suite 400"
type input "[GEOGRAPHIC_DATA]"
type input "20701"
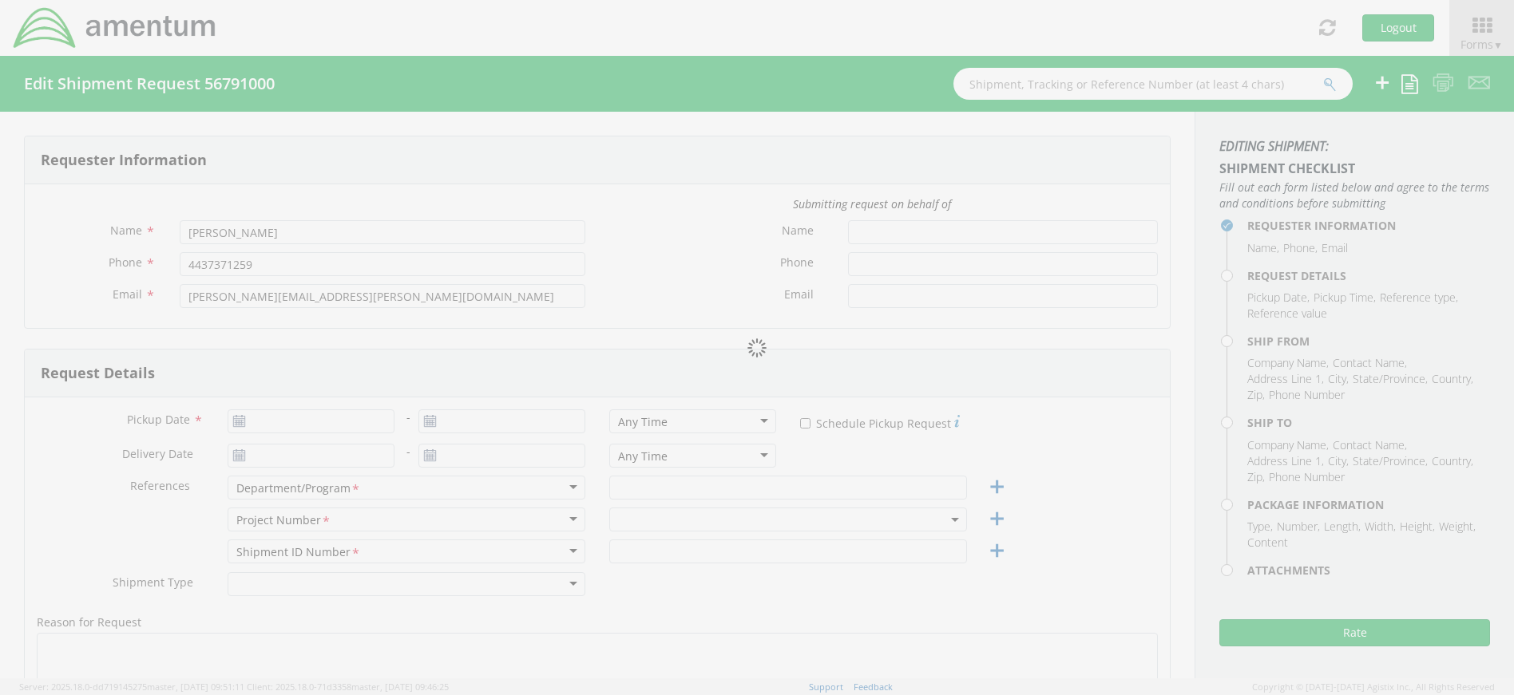
type input "[PERSON_NAME]"
type input "4437371259"
select select
type input "Amentum"
type input "[STREET_ADDRESS]"
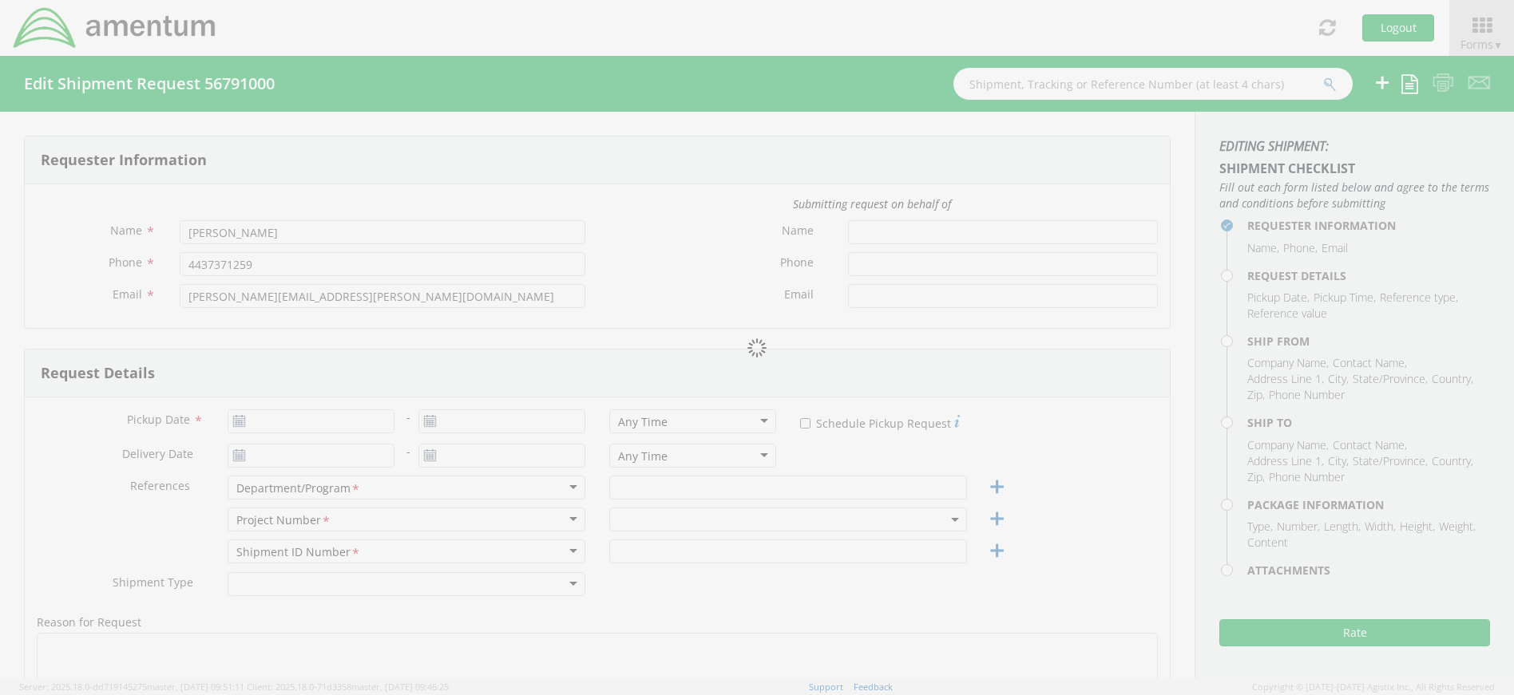
type input "[GEOGRAPHIC_DATA]"
type input "30813"
type input "[PERSON_NAME]"
type input "762020601003"
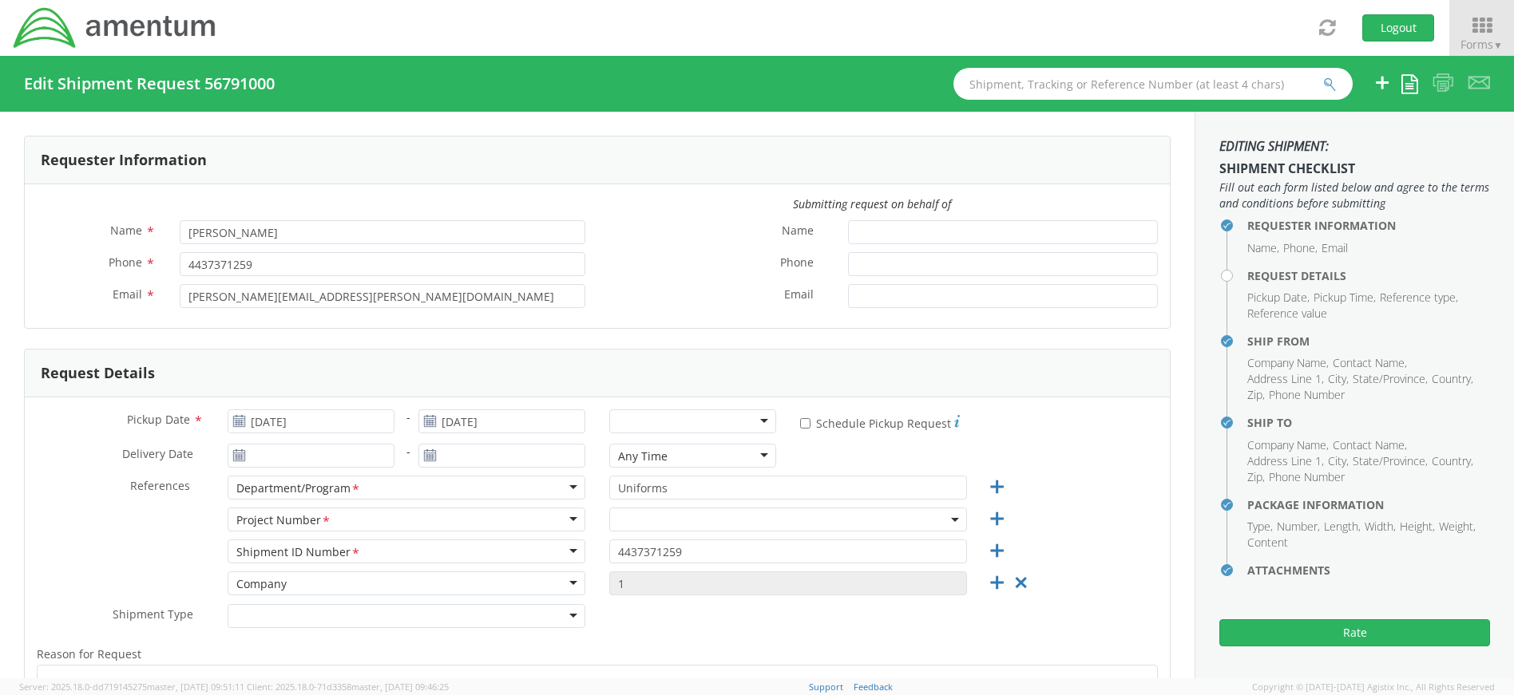
select select
click at [701, 416] on div at bounding box center [692, 422] width 167 height 24
click at [645, 517] on span at bounding box center [788, 520] width 358 height 24
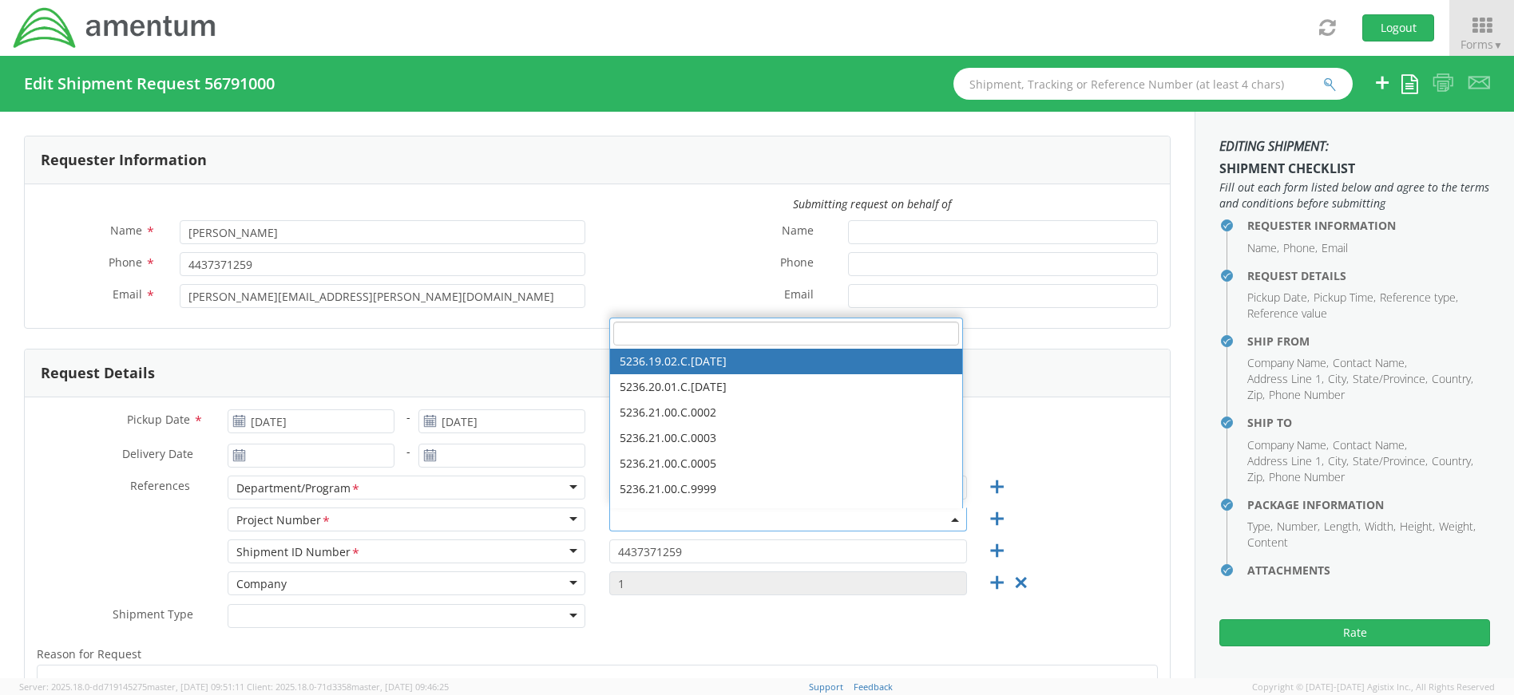
click at [640, 331] on input "search" at bounding box center [786, 334] width 346 height 24
type input "4407.4"
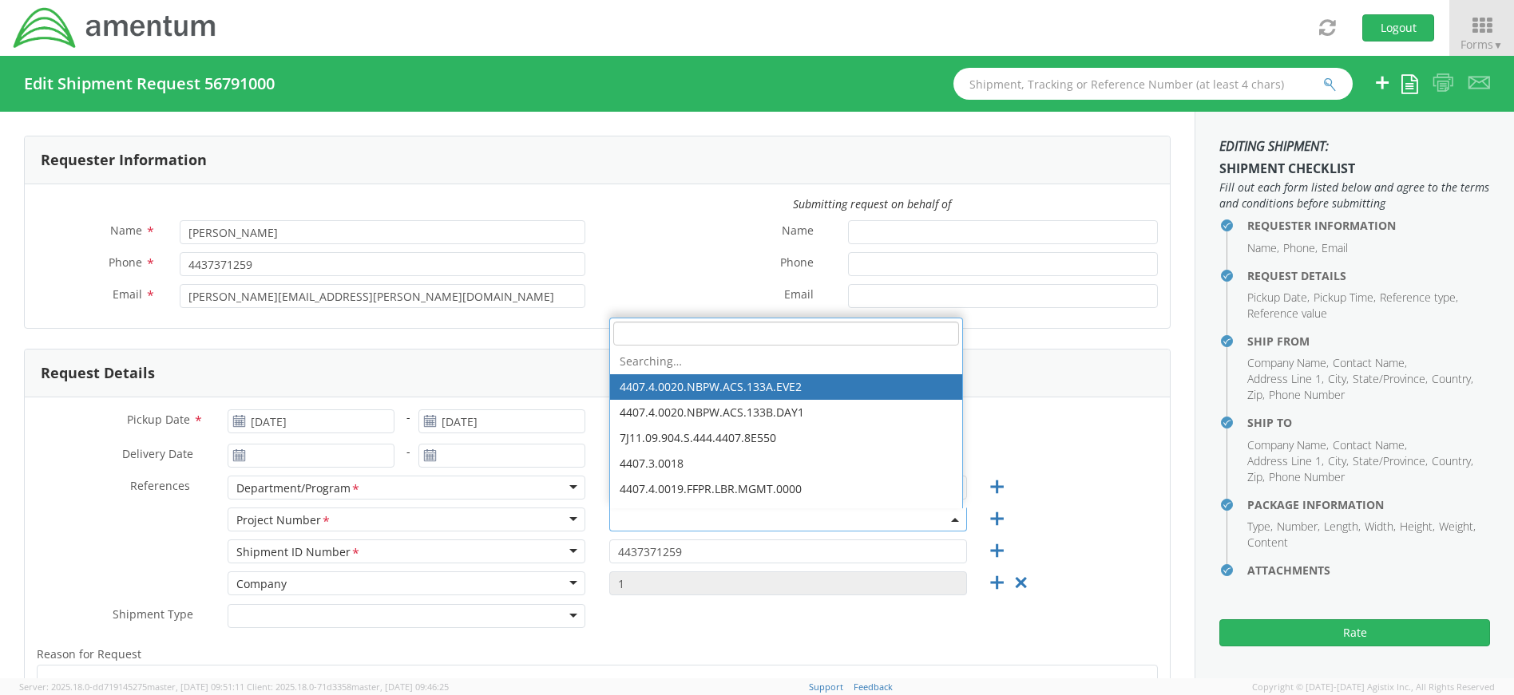
select select "4407.4.0020.NBPW.ACS.133A.EVE2"
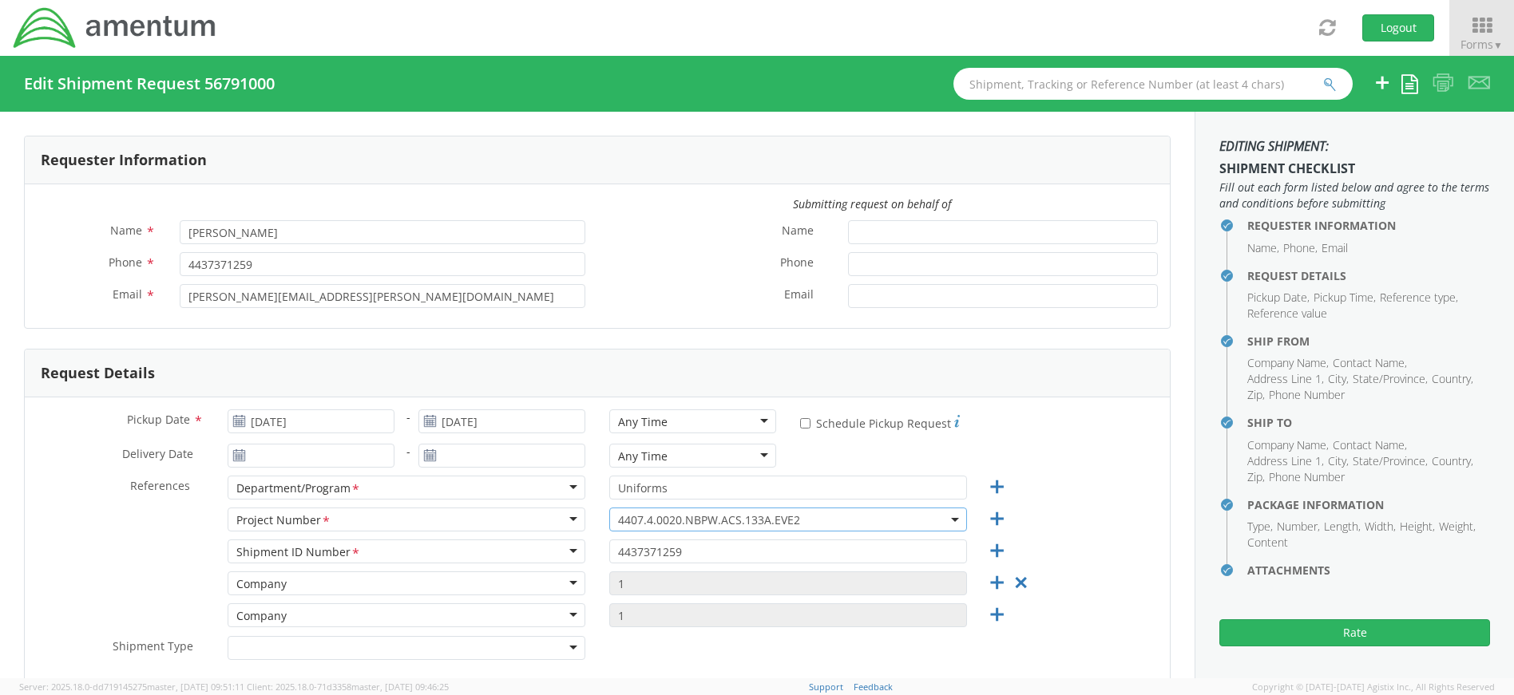
click at [803, 517] on span "4407.4.0020.NBPW.ACS.133A.EVE2" at bounding box center [788, 520] width 340 height 15
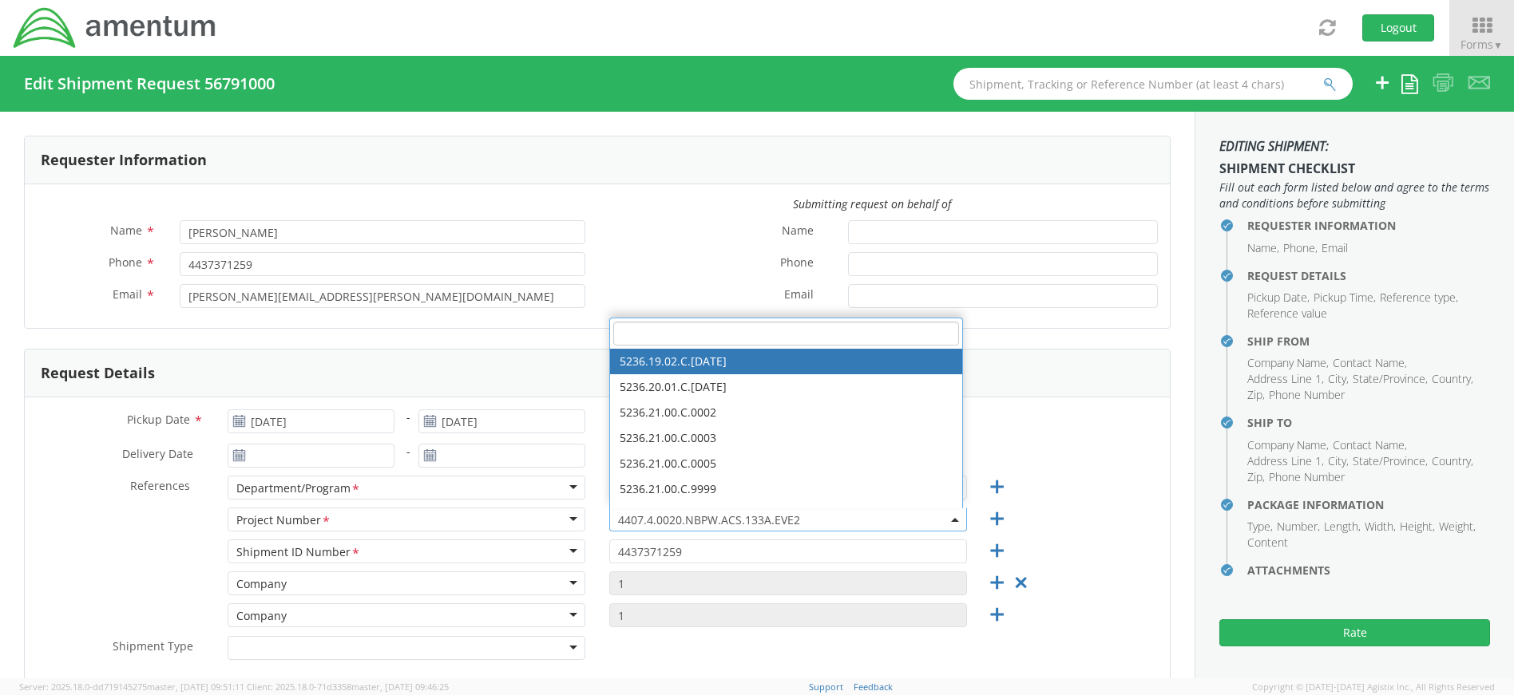
click at [699, 328] on input "search" at bounding box center [786, 334] width 346 height 24
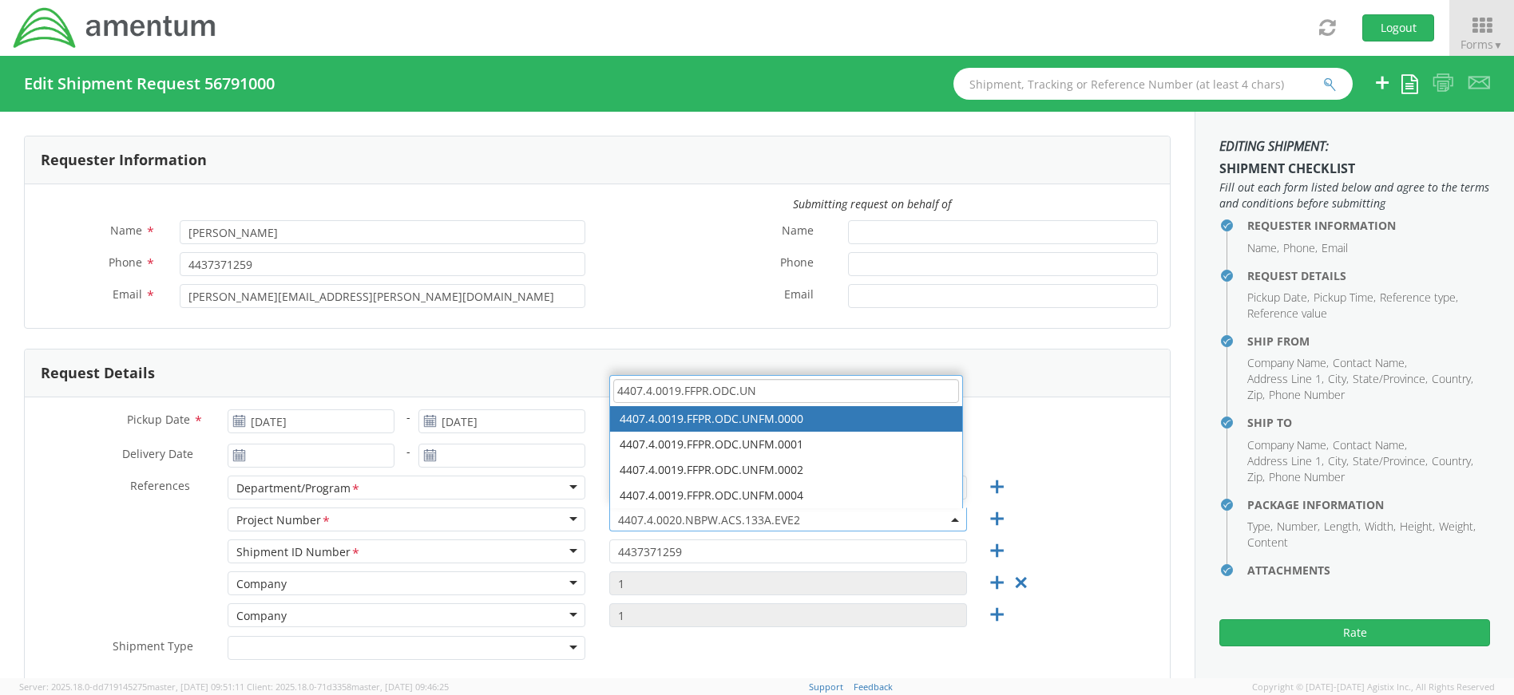
type input "4407.4.0019.FFPR.ODC.UN"
select select "4407.4.0019.FFPR.ODC.UNFM.0000"
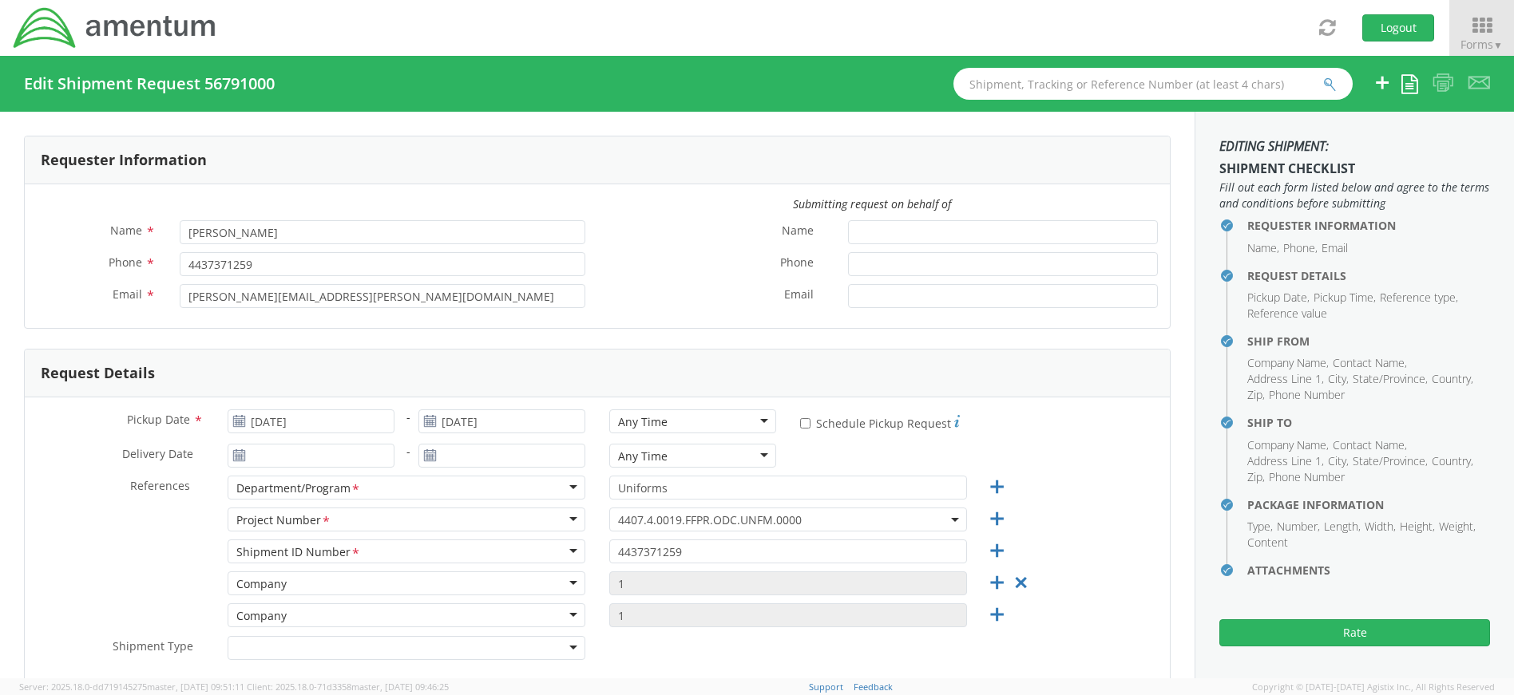
click at [1073, 510] on div "Project Number <span class="required">*</span> Project Number * Account Type Ac…" at bounding box center [597, 524] width 1145 height 32
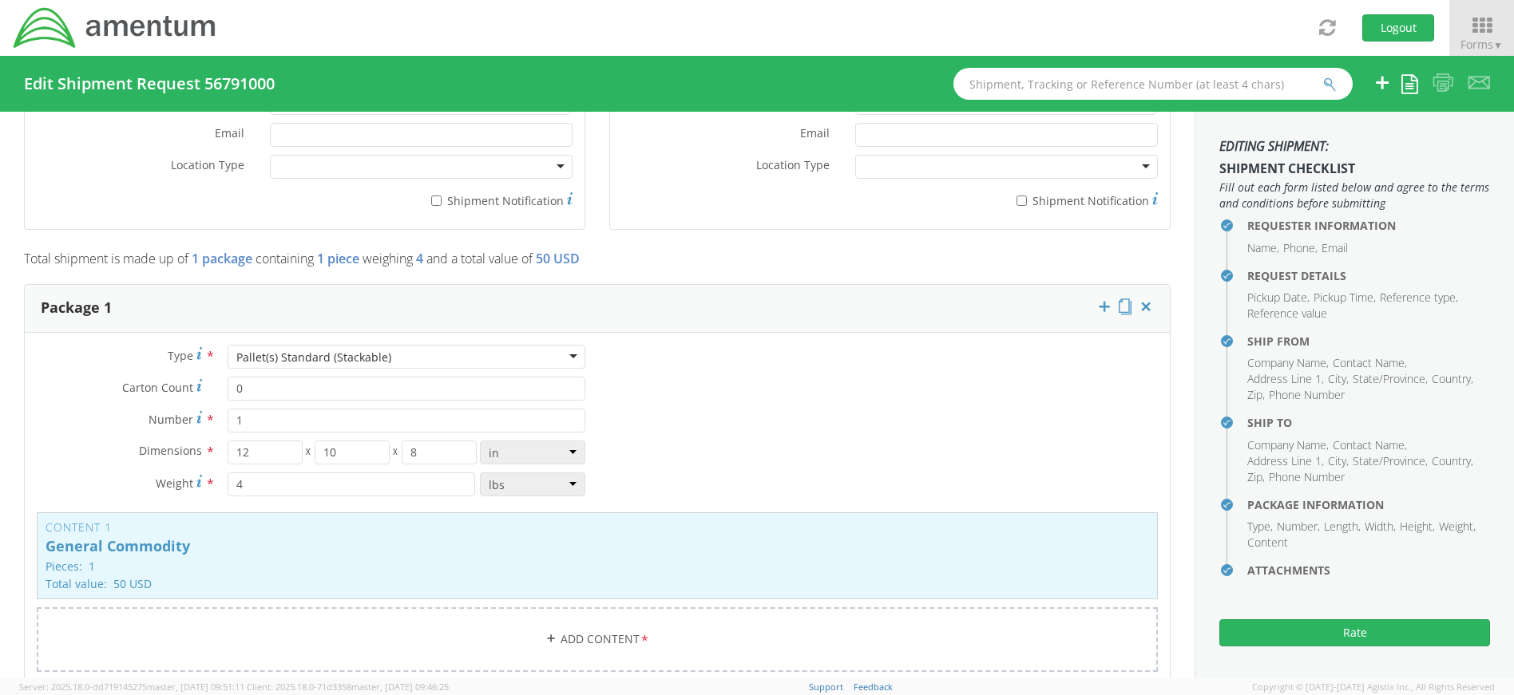
scroll to position [1198, 0]
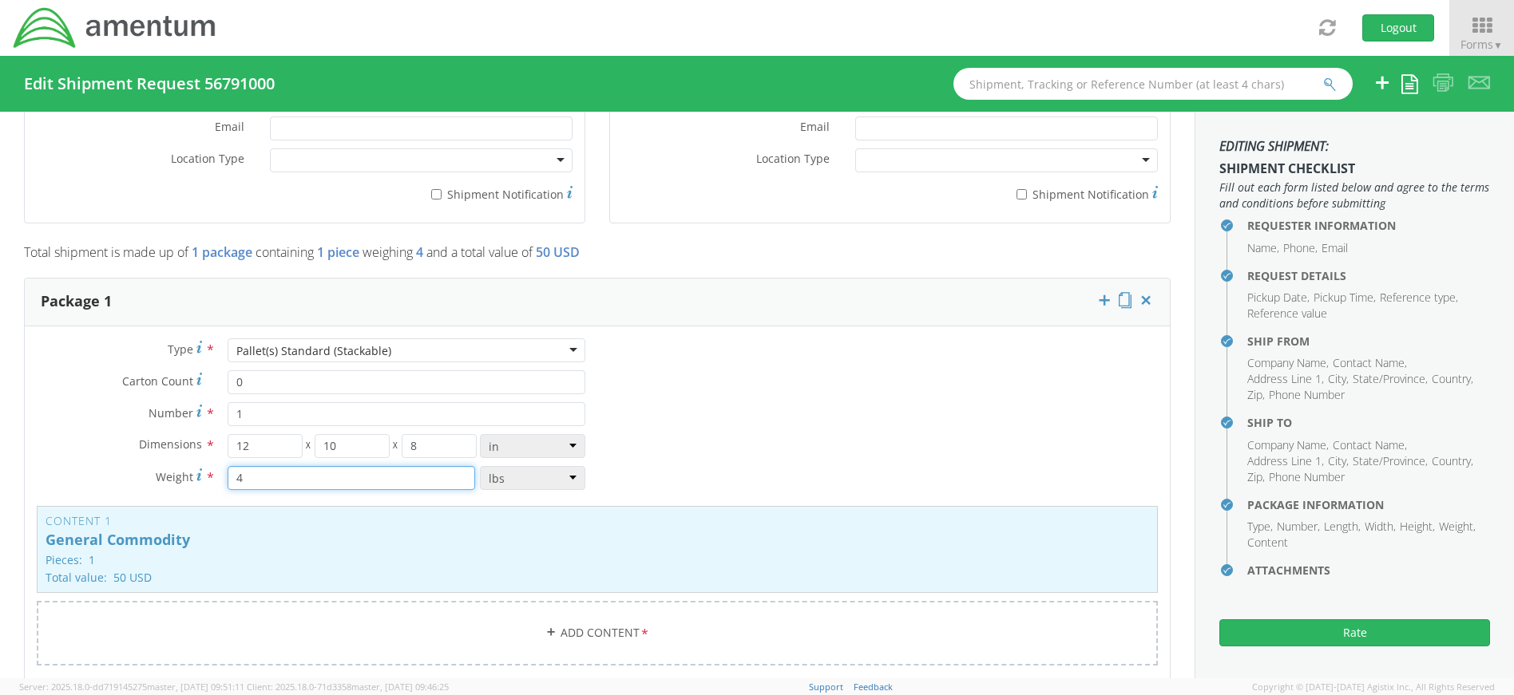
click at [275, 479] on input "4" at bounding box center [352, 478] width 248 height 24
type input "8"
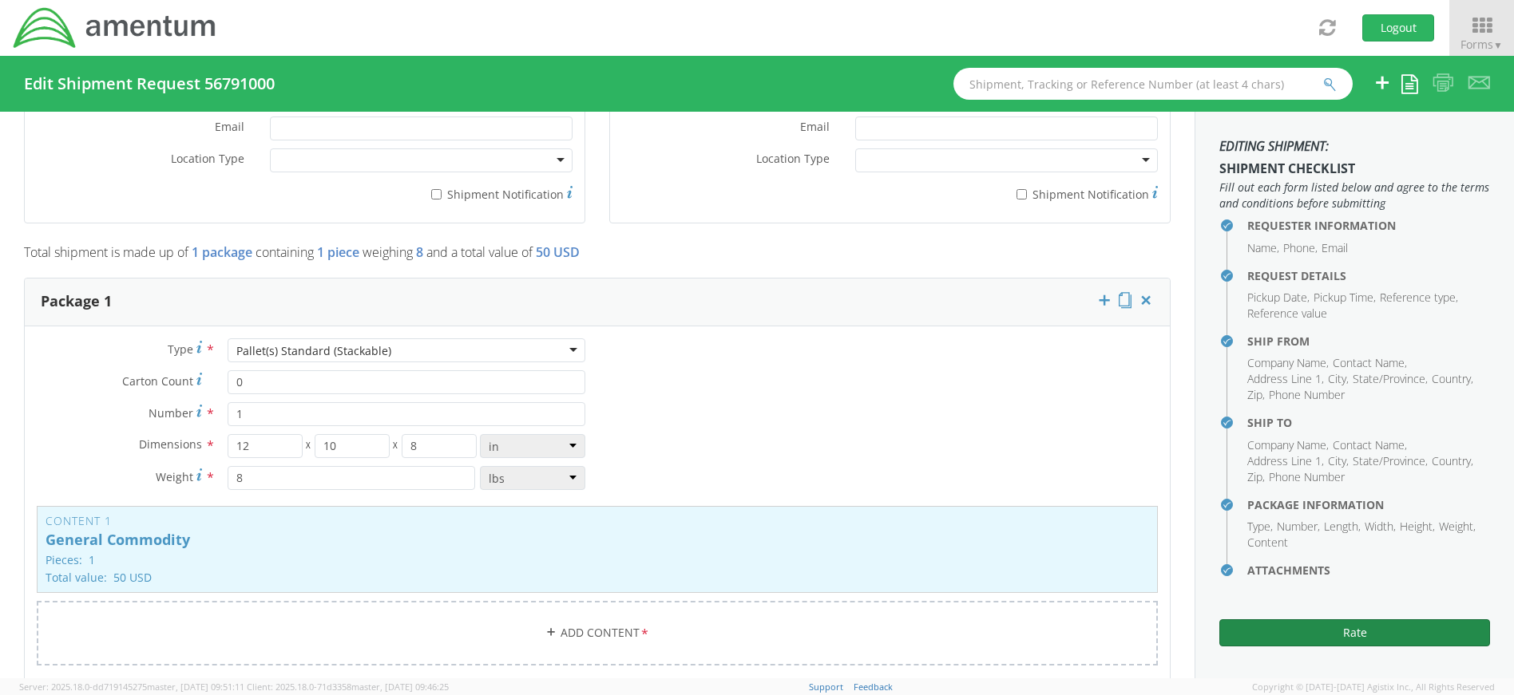
click at [1371, 634] on button "Rate" at bounding box center [1354, 633] width 271 height 27
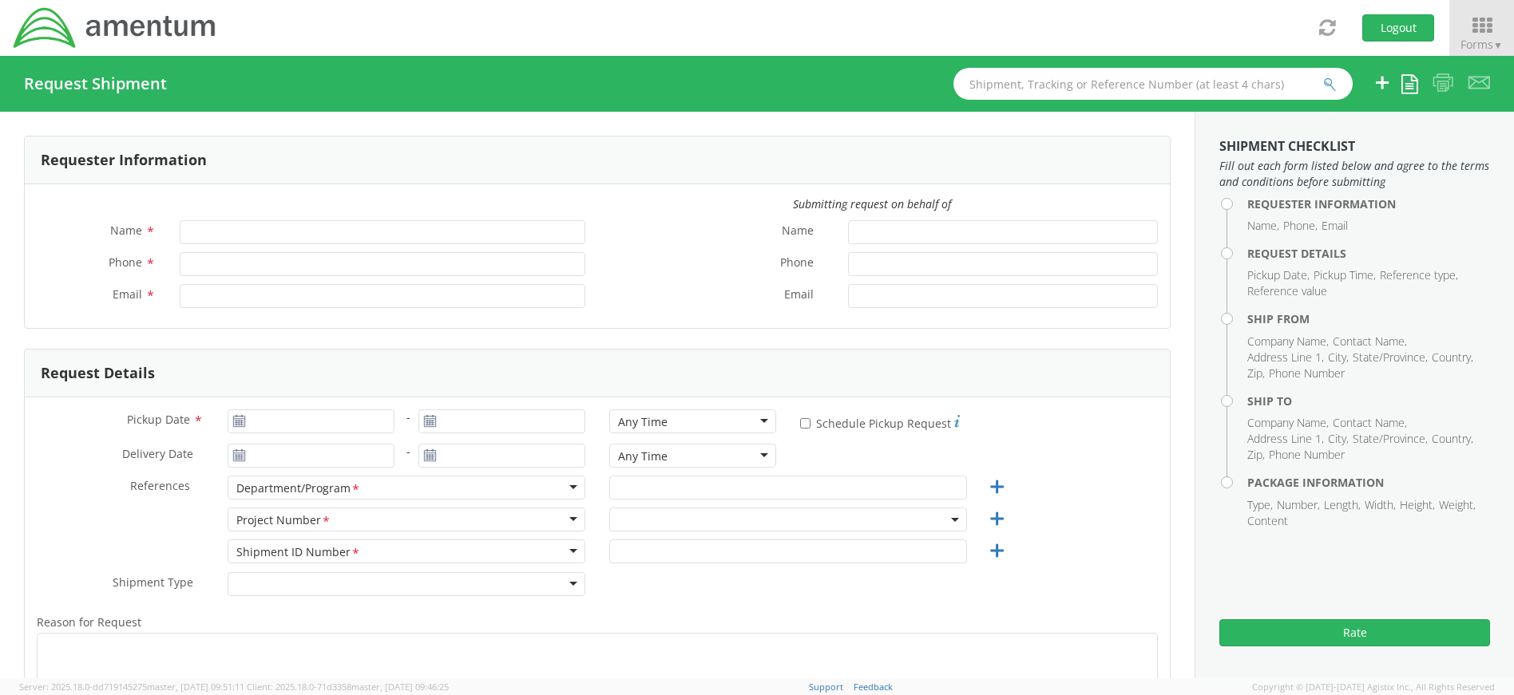
type input "[PERSON_NAME]"
type input "4437371259"
type input "[PERSON_NAME][EMAIL_ADDRESS][PERSON_NAME][DOMAIN_NAME]"
select select "4407.0.0001.0001.TVL"
